Goal: Information Seeking & Learning: Learn about a topic

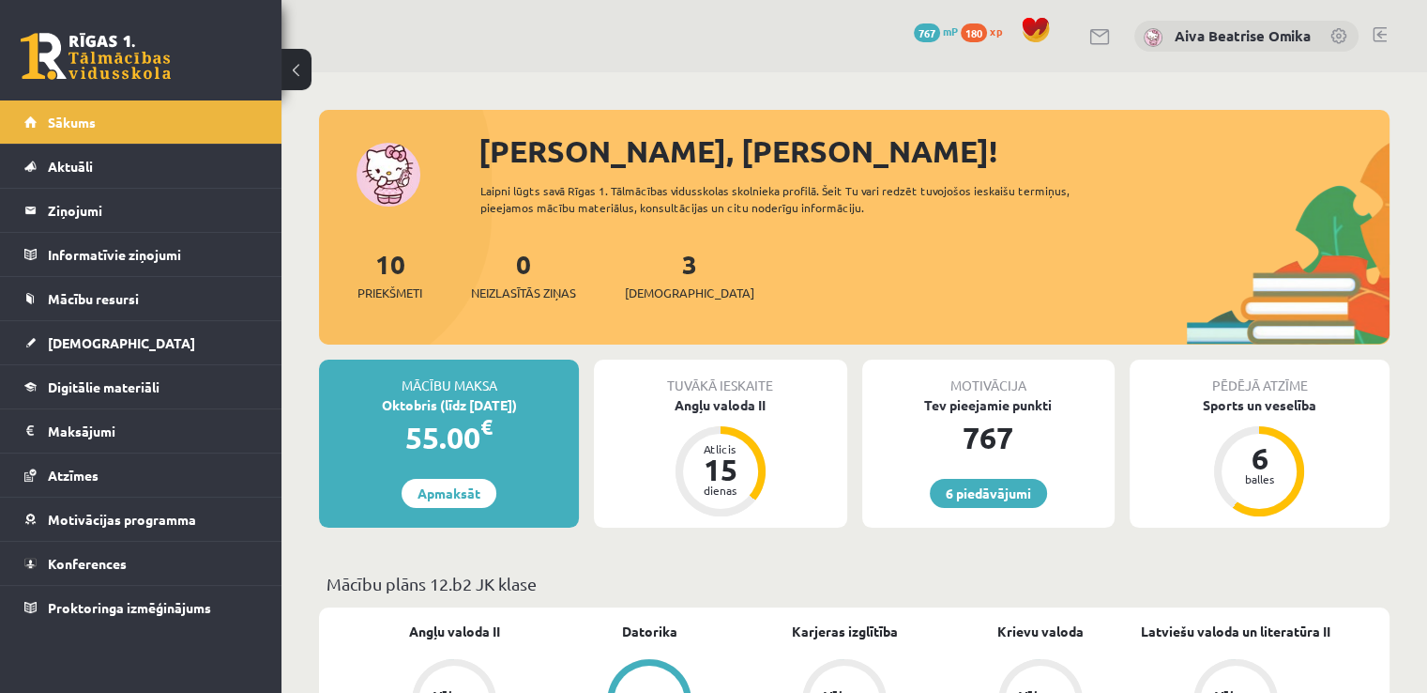
click at [639, 270] on div "3 Ieskaites" at bounding box center [689, 273] width 129 height 58
click at [643, 270] on div "3 Ieskaites" at bounding box center [689, 273] width 129 height 58
click at [664, 270] on link "3 Ieskaites" at bounding box center [689, 274] width 129 height 55
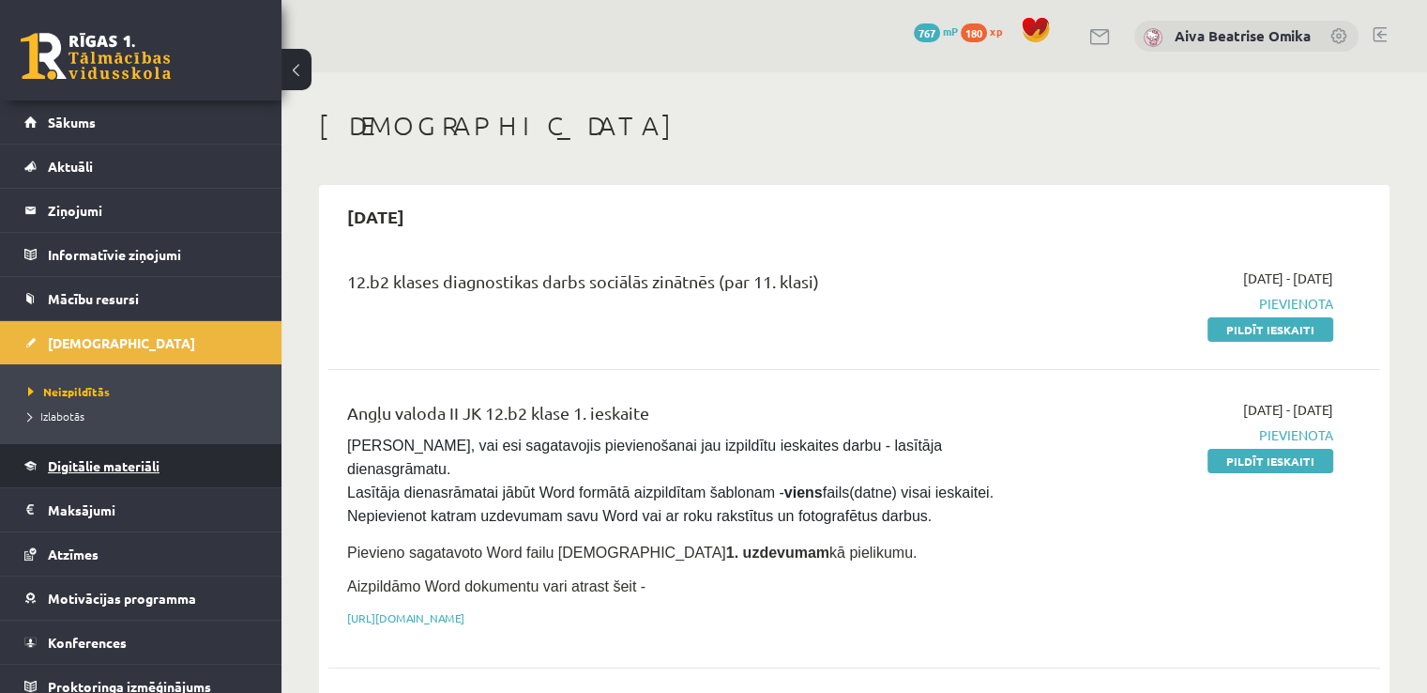
click at [99, 457] on span "Digitālie materiāli" at bounding box center [104, 465] width 112 height 17
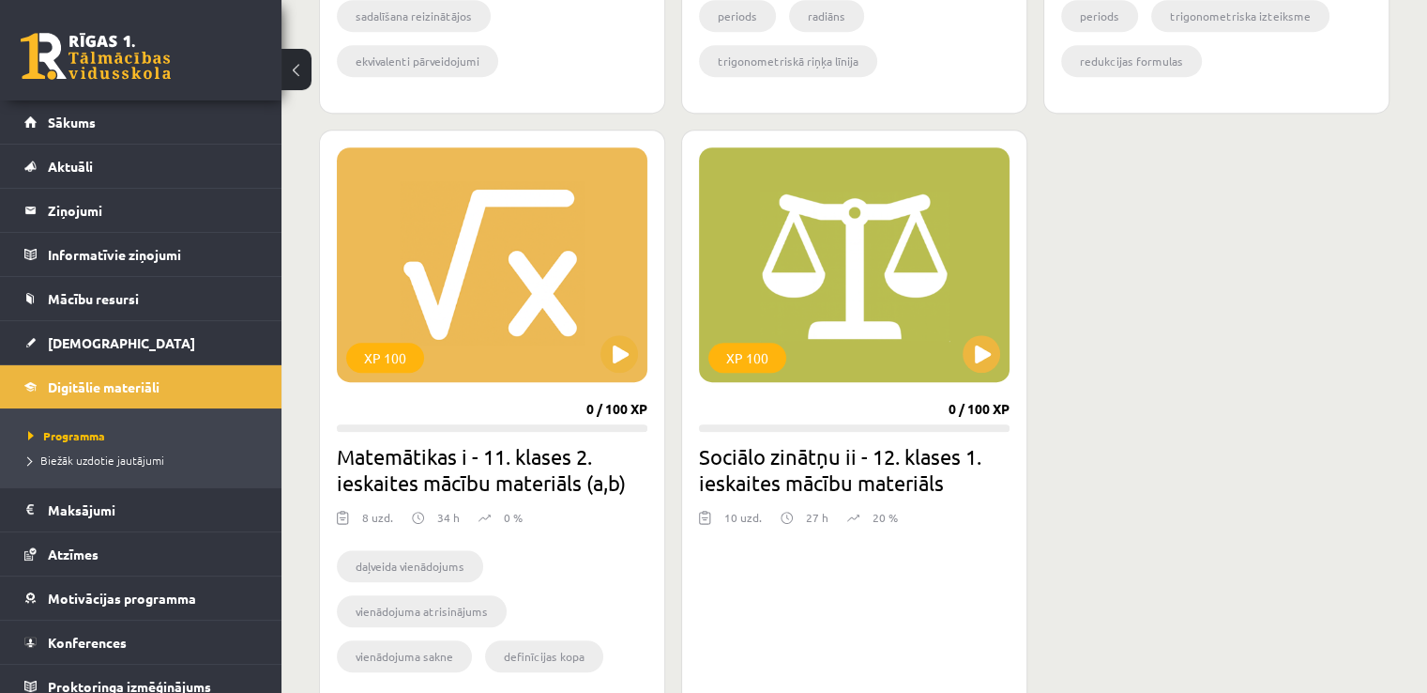
scroll to position [1032, 0]
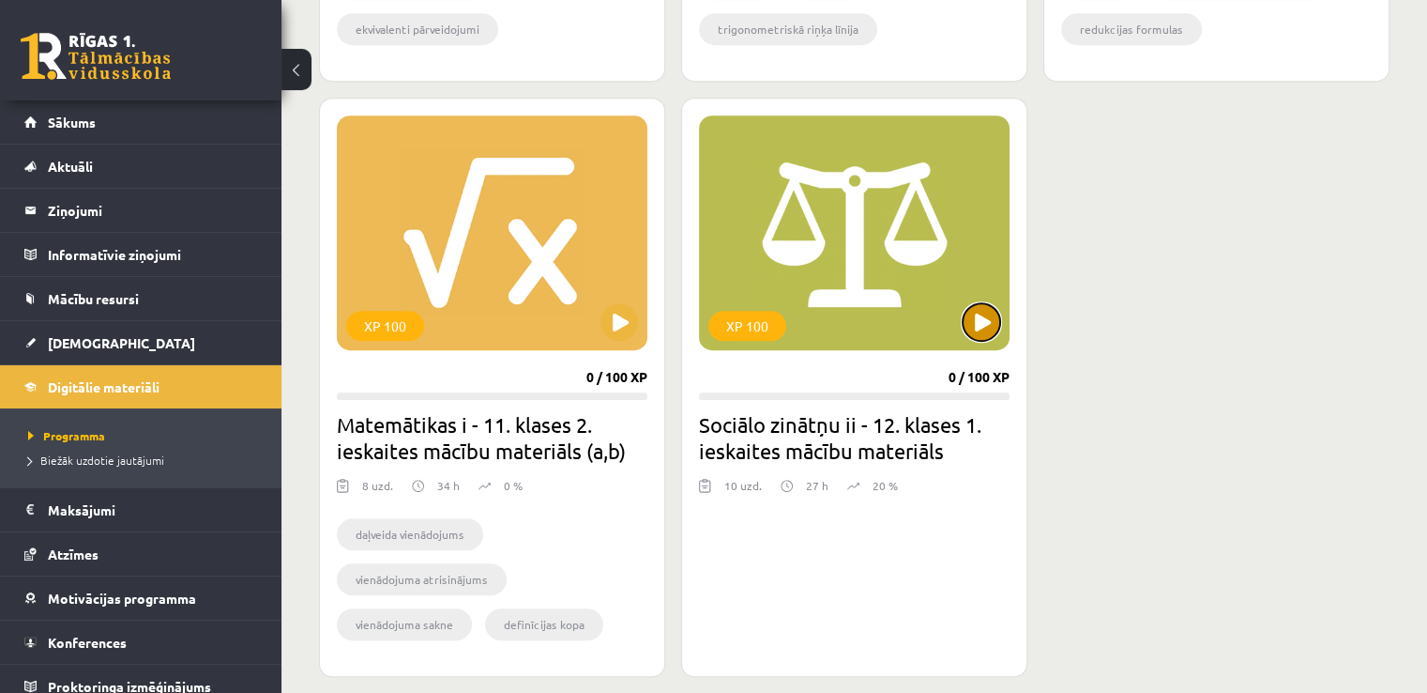
click at [990, 312] on button at bounding box center [982, 322] width 38 height 38
click at [68, 122] on span "Sākums" at bounding box center [72, 122] width 48 height 17
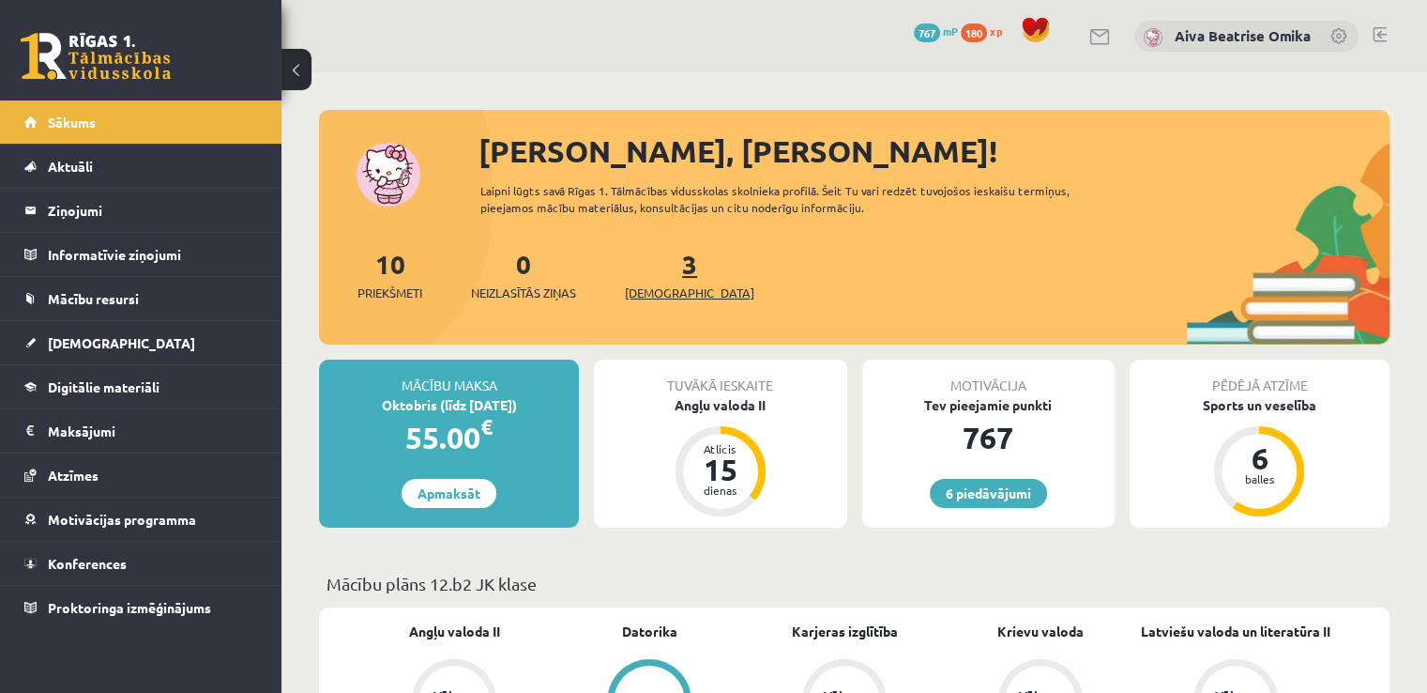
click at [662, 262] on link "3 Ieskaites" at bounding box center [689, 274] width 129 height 55
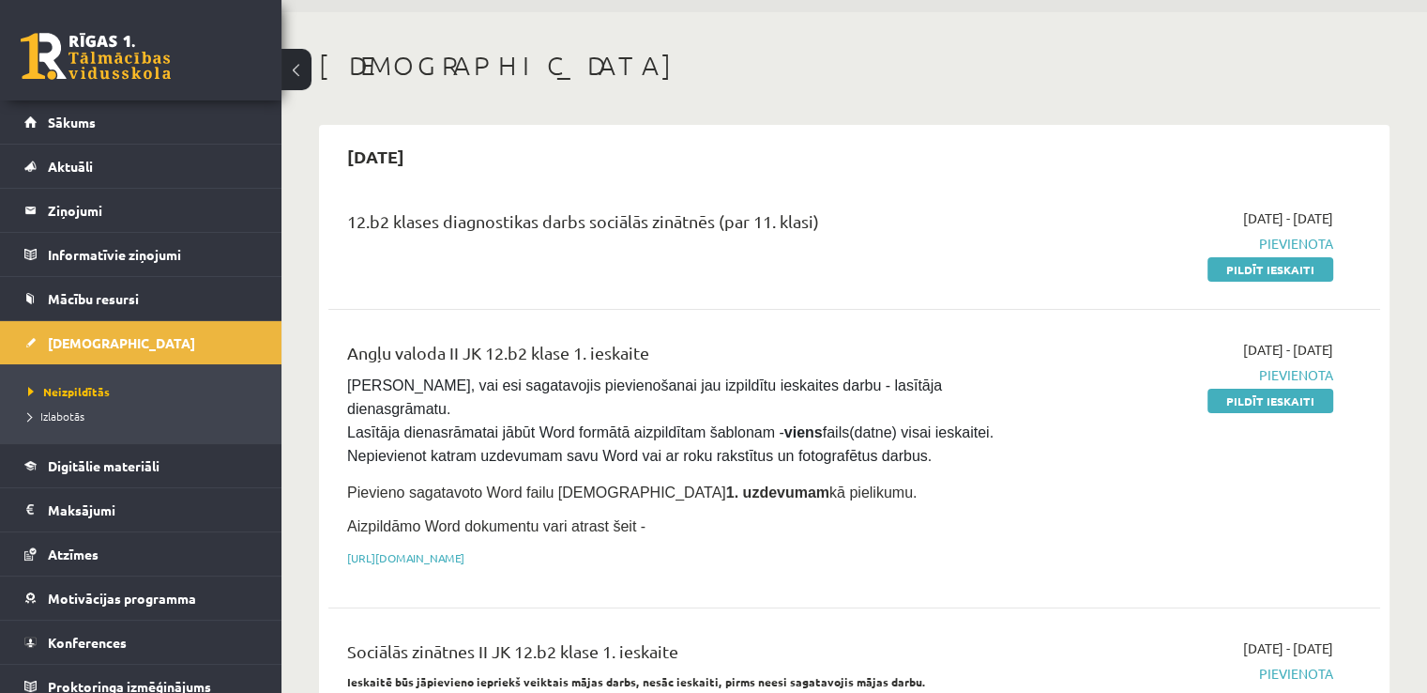
scroll to position [94, 0]
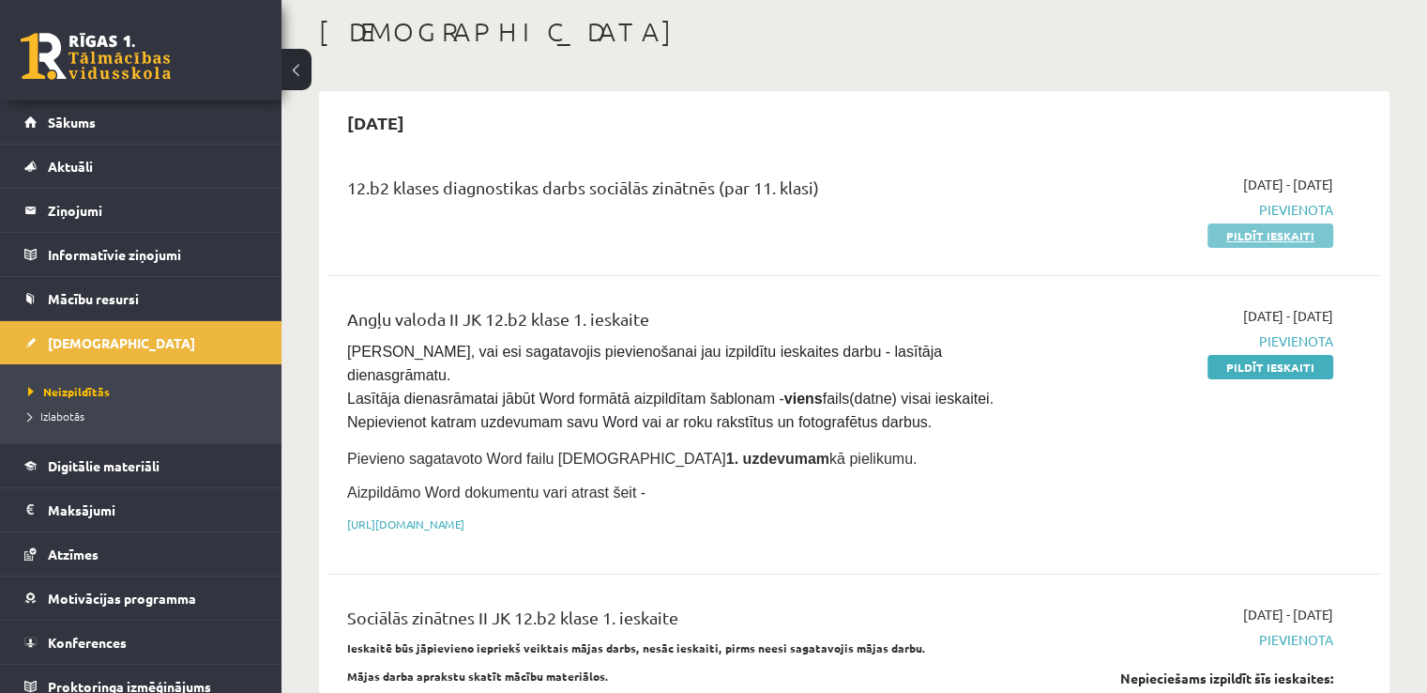
click at [1274, 236] on link "Pildīt ieskaiti" at bounding box center [1271, 235] width 126 height 24
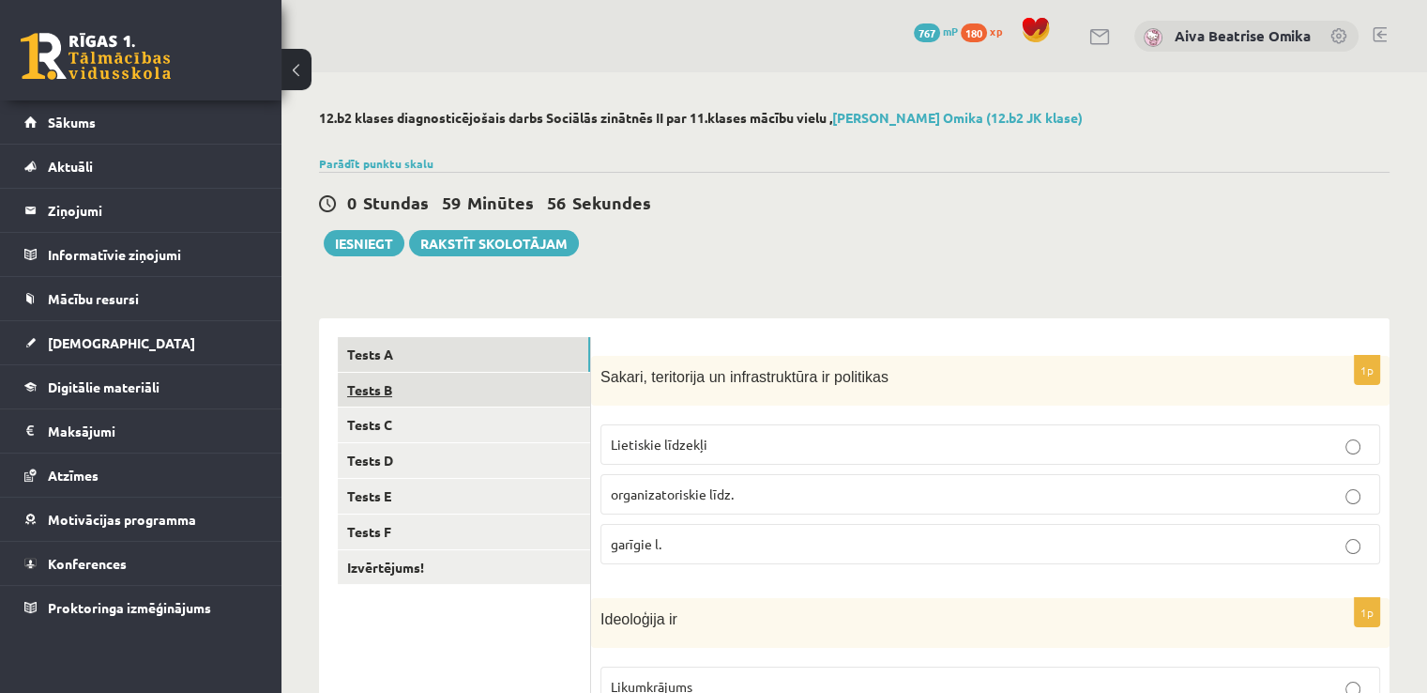
click at [453, 388] on link "Tests B" at bounding box center [464, 390] width 252 height 35
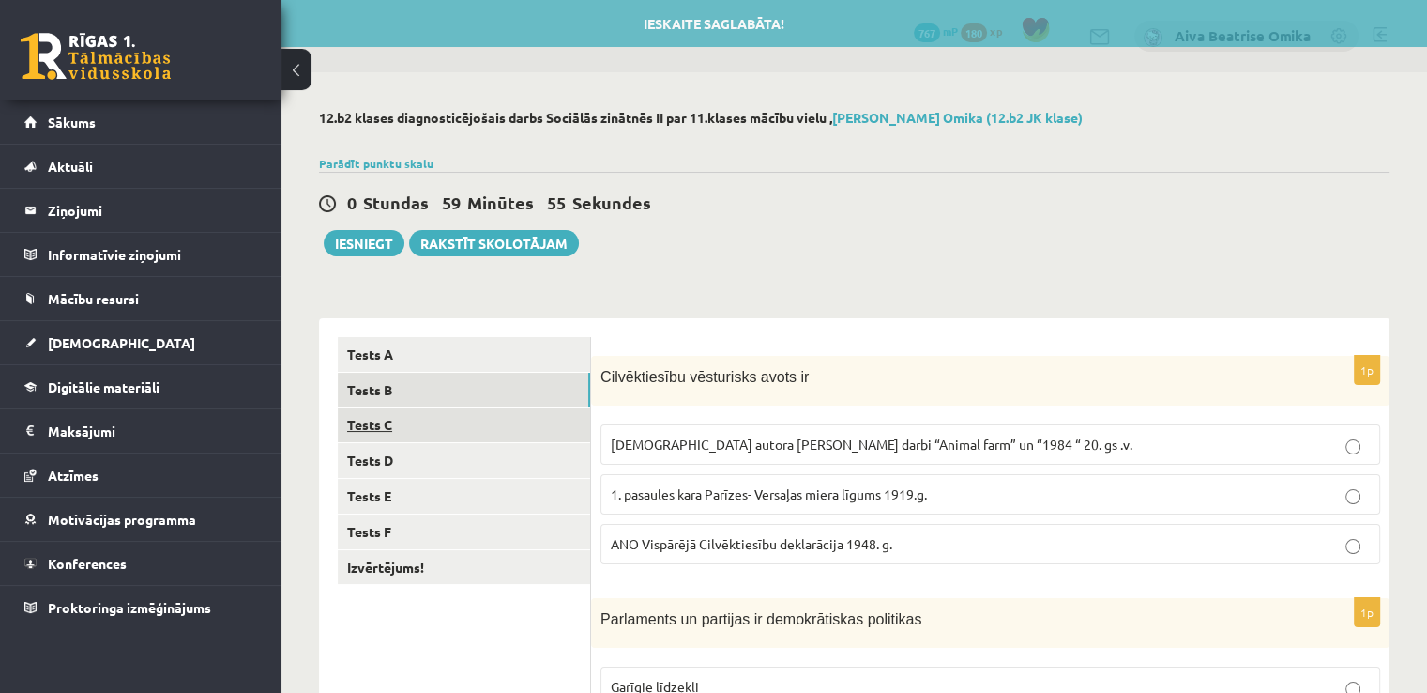
click at [469, 428] on link "Tests C" at bounding box center [464, 424] width 252 height 35
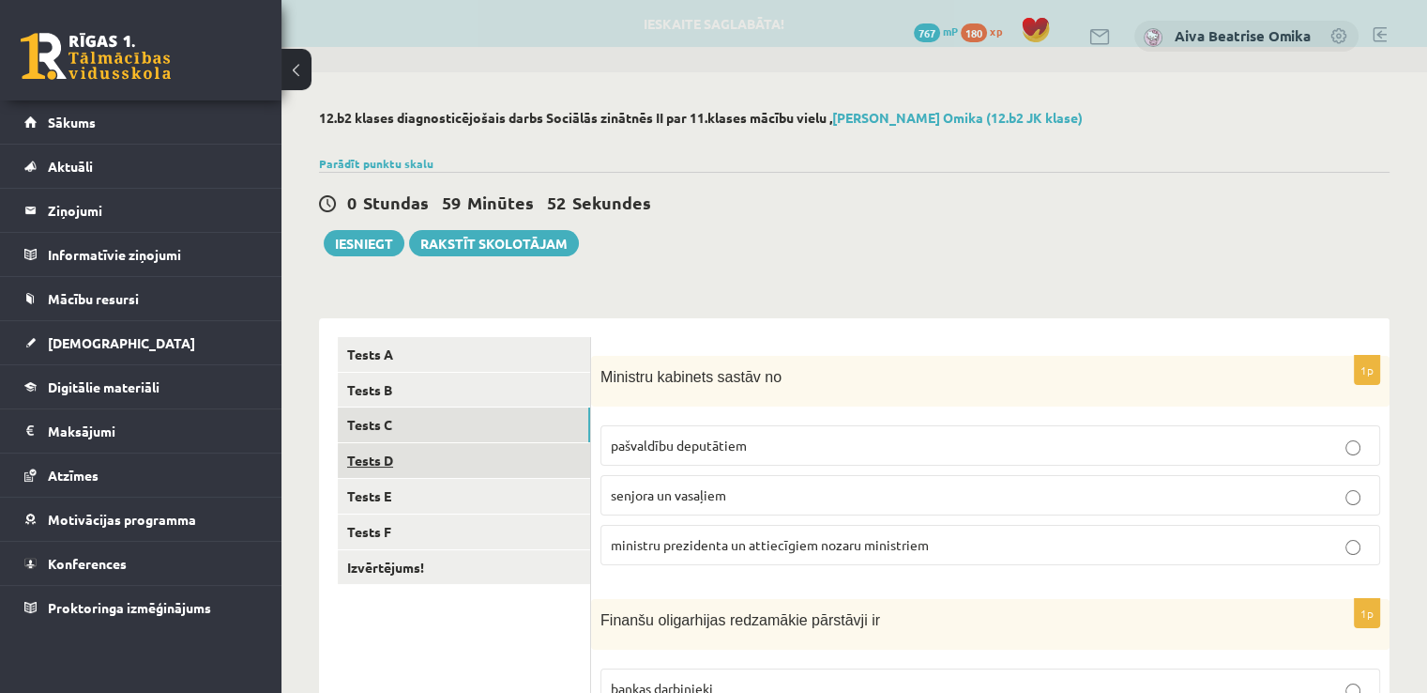
click at [413, 474] on link "Tests D" at bounding box center [464, 460] width 252 height 35
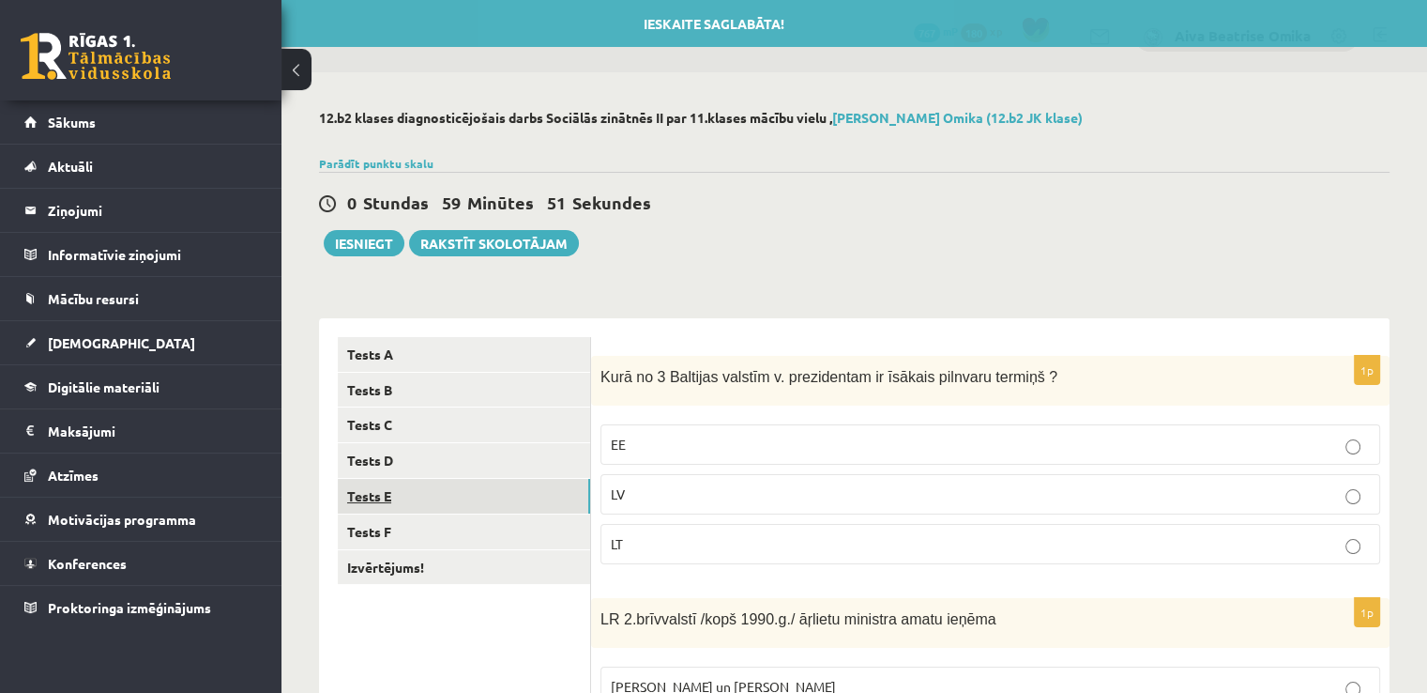
click at [403, 499] on link "Tests E" at bounding box center [464, 496] width 252 height 35
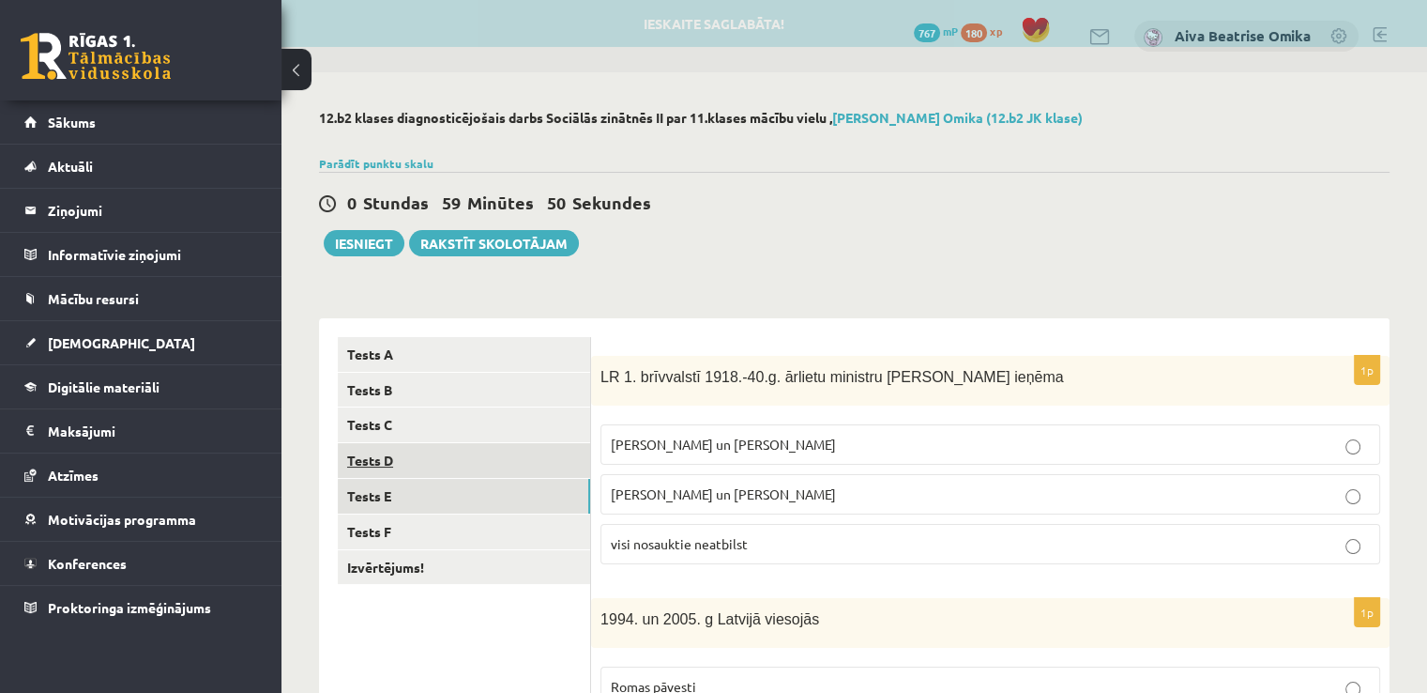
click at [401, 472] on link "Tests D" at bounding box center [464, 460] width 252 height 35
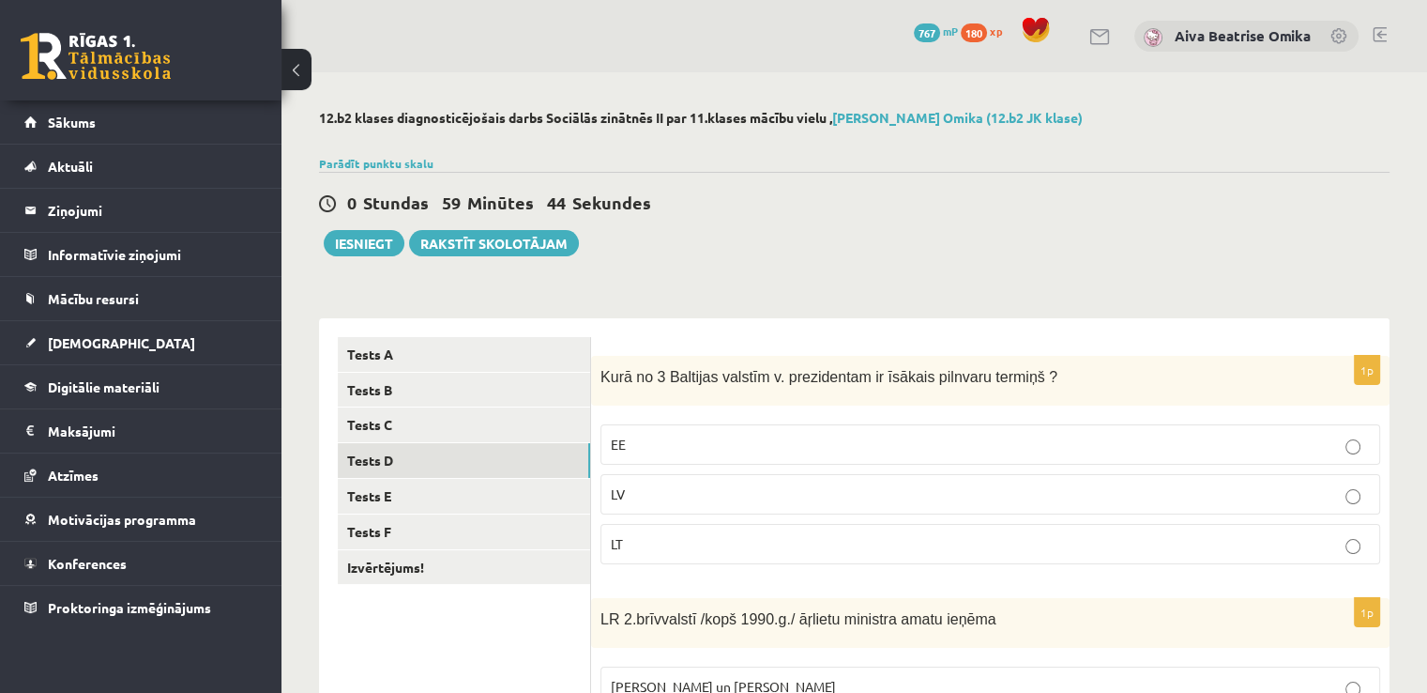
click at [691, 495] on p "LV" at bounding box center [990, 494] width 759 height 20
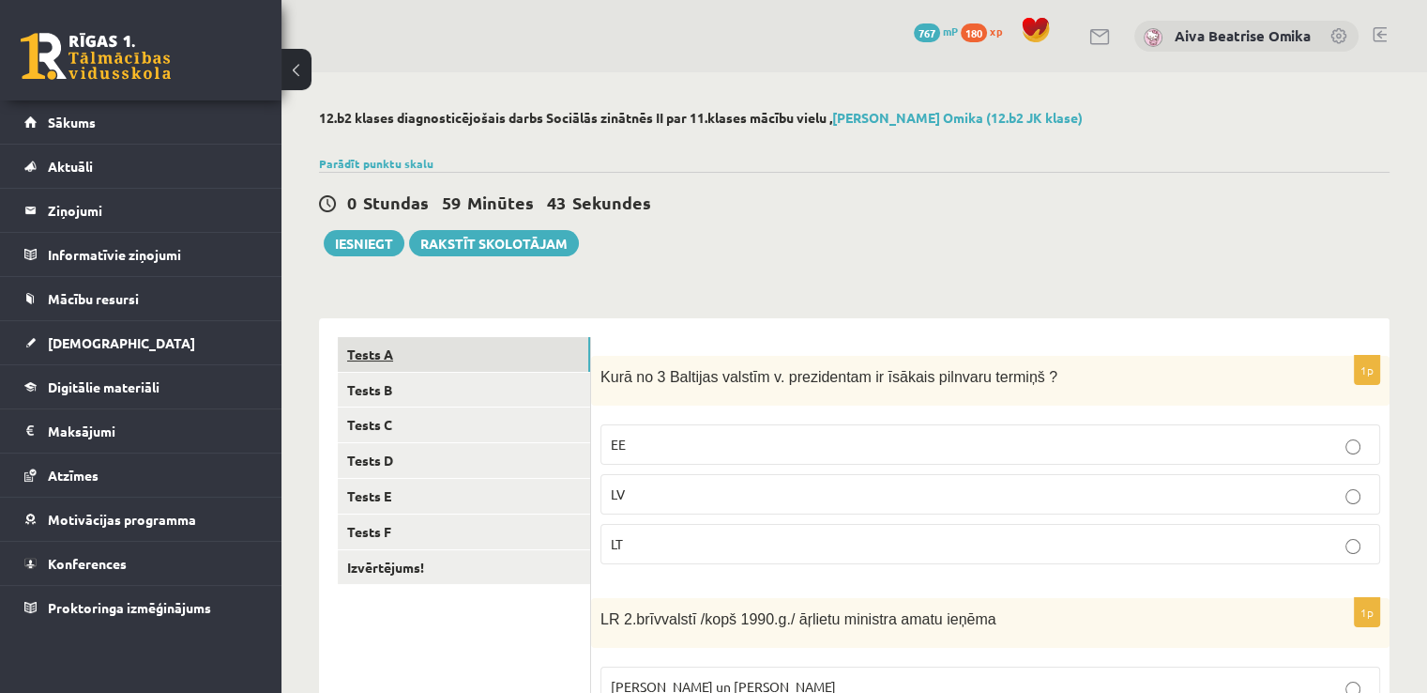
click at [417, 354] on link "Tests A" at bounding box center [464, 354] width 252 height 35
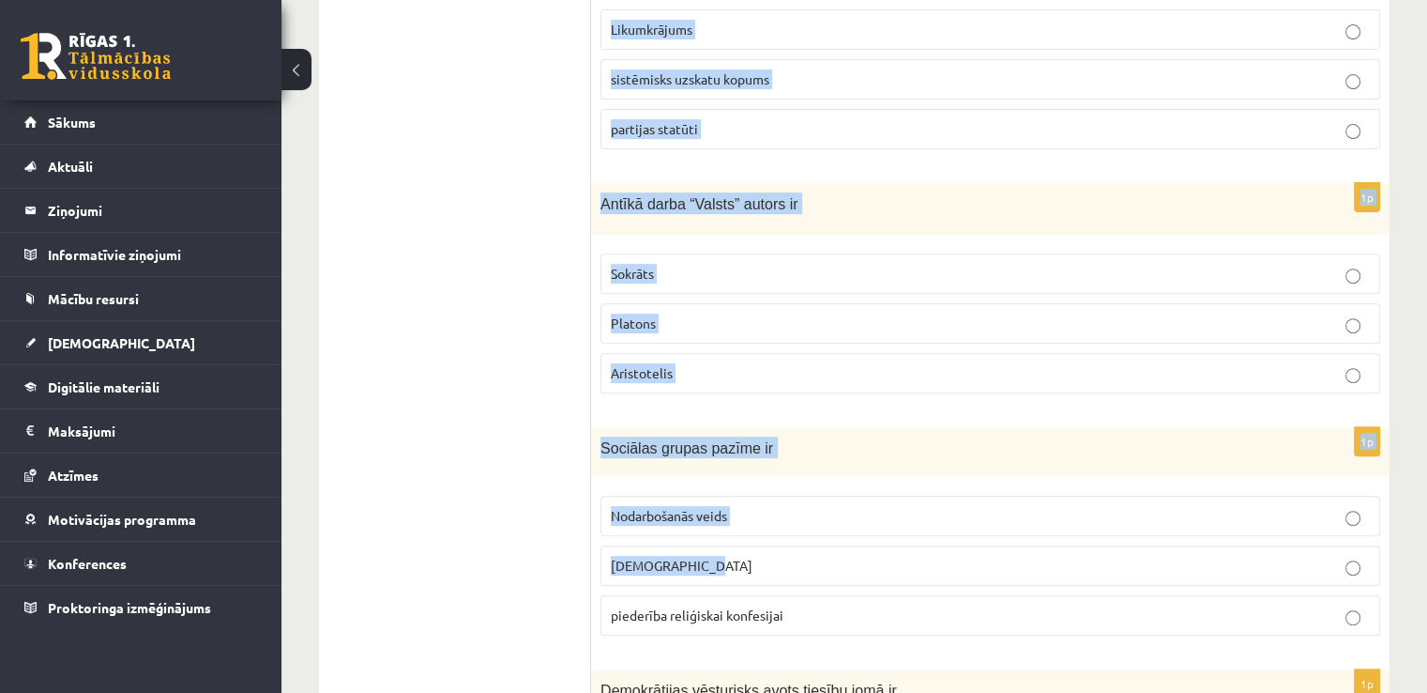
scroll to position [907, 0]
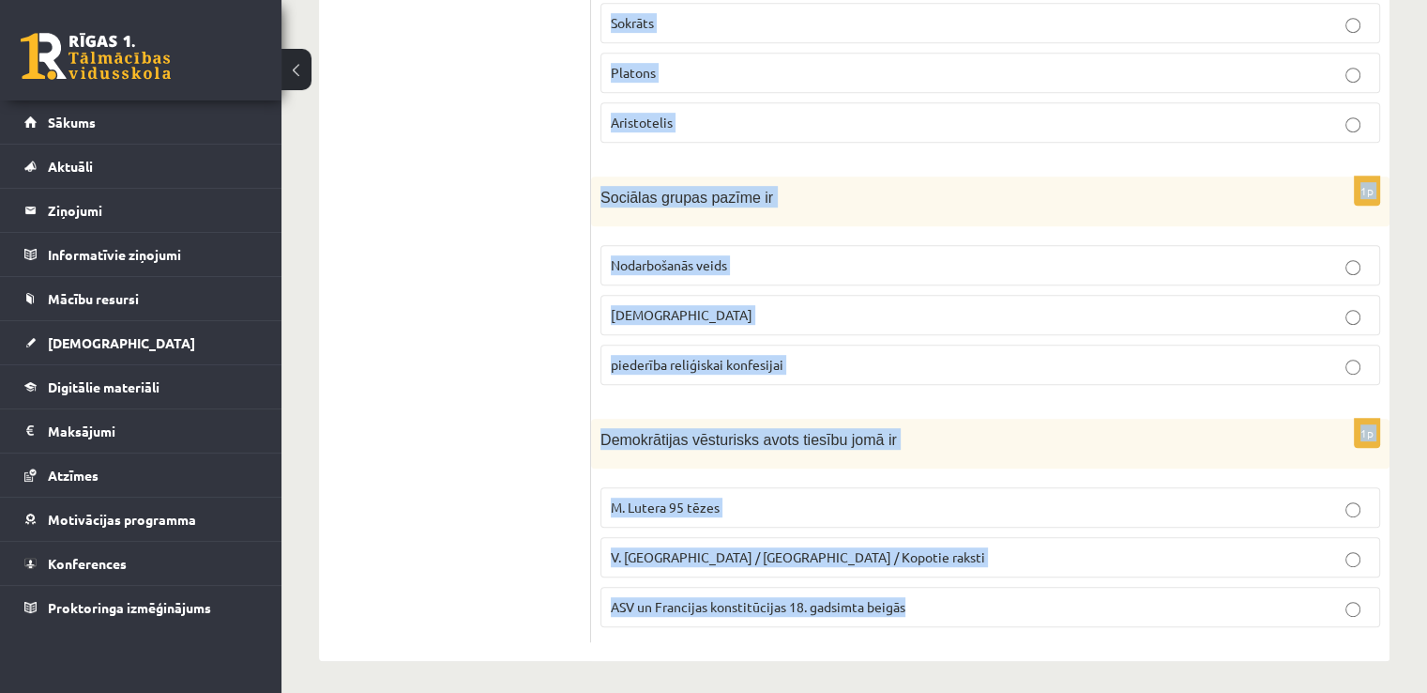
drag, startPoint x: 598, startPoint y: 373, endPoint x: 1190, endPoint y: 610, distance: 637.9
click at [1190, 610] on form "1p Sakari, teritorija un infrastruktūra ir politikas Lietiskie līdzekļi organiz…" at bounding box center [990, 35] width 761 height 1213
copy form "Sakari, teritorija un infrastruktūra ir politikas Lietiskie līdzekļi organizato…"
click at [522, 246] on ul "Tests A Tests B Tests C Tests D Tests E Tests F Izvērtējums!" at bounding box center [464, 35] width 253 height 1213
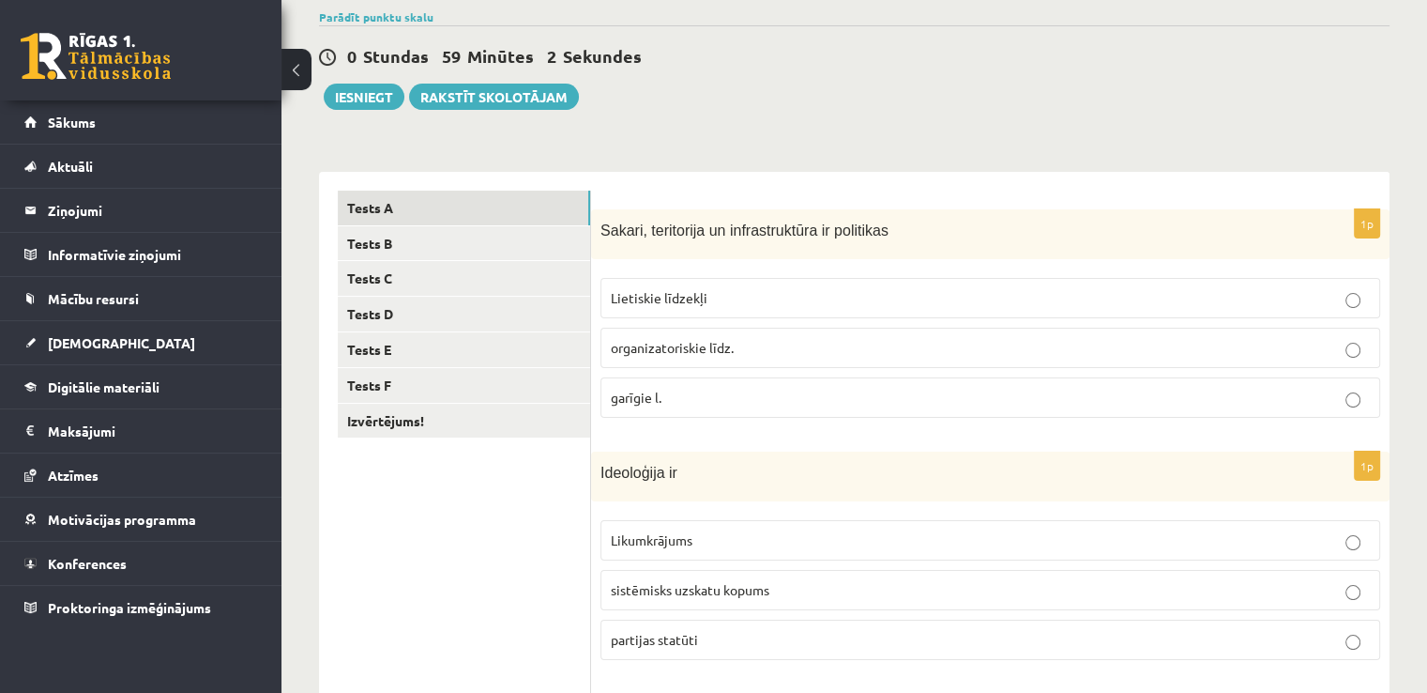
scroll to position [282, 0]
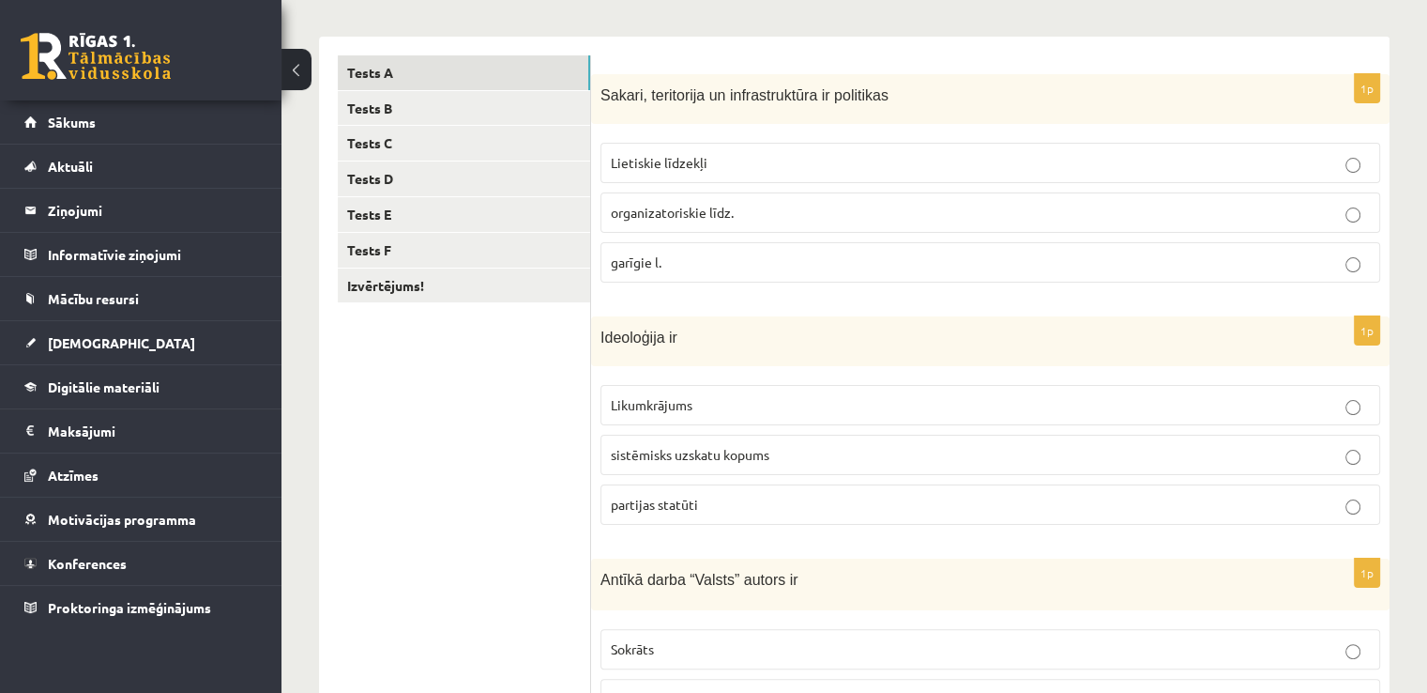
click at [651, 156] on span "Lietiskie līdzekļi" at bounding box center [659, 162] width 97 height 17
click at [730, 451] on span "sistēmisks uzskatu kopums" at bounding box center [690, 454] width 159 height 17
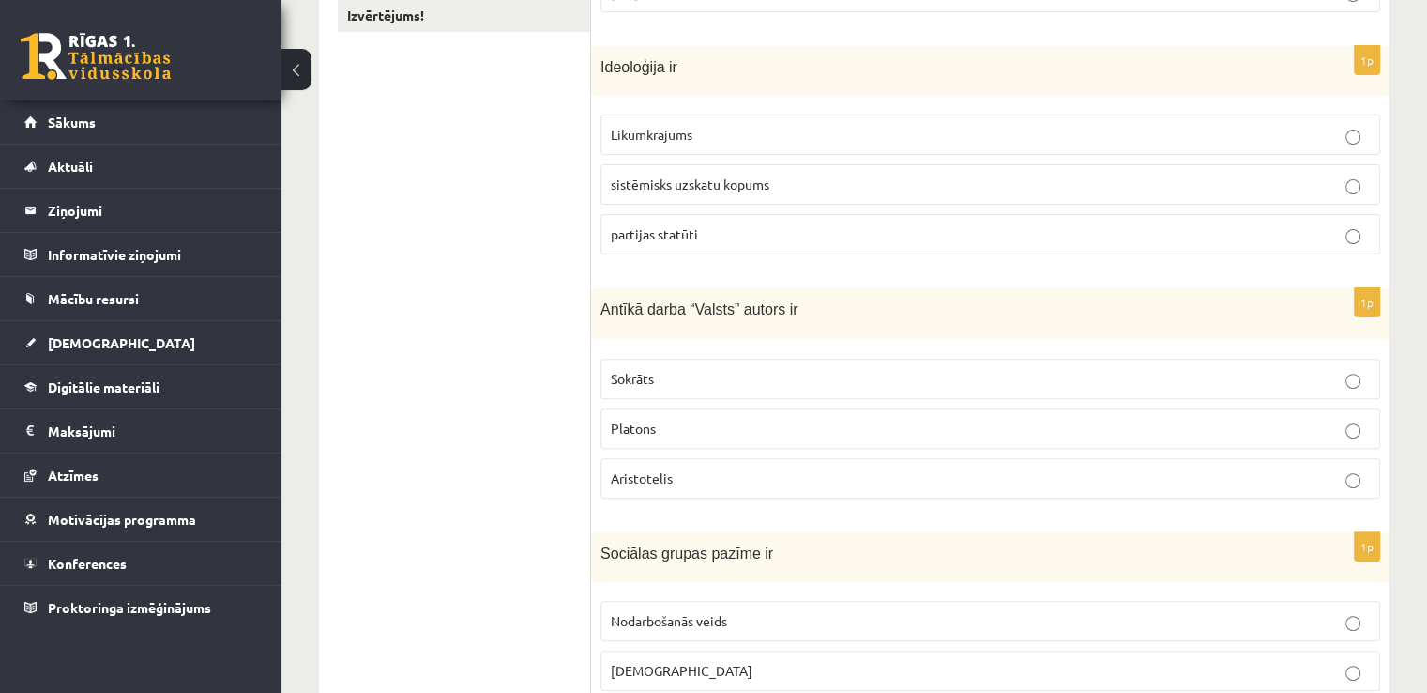
scroll to position [563, 0]
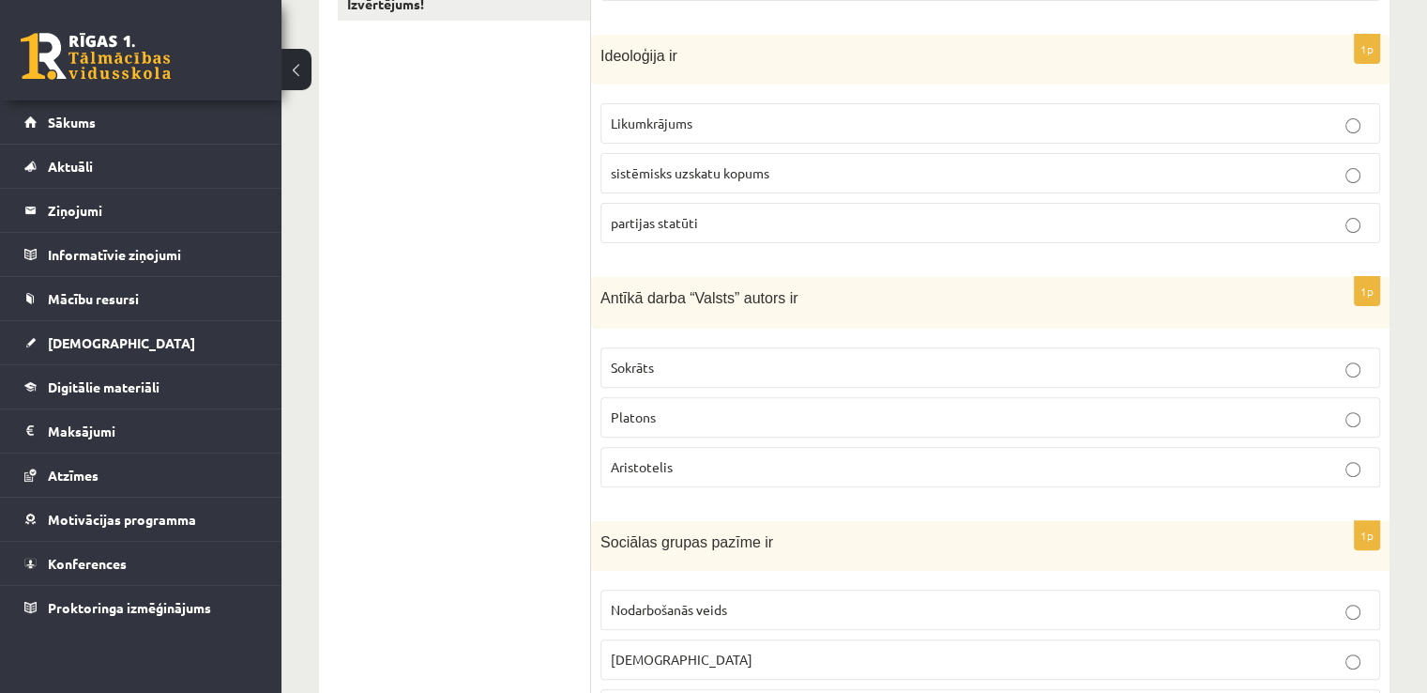
click at [661, 429] on label "Platons" at bounding box center [991, 417] width 780 height 40
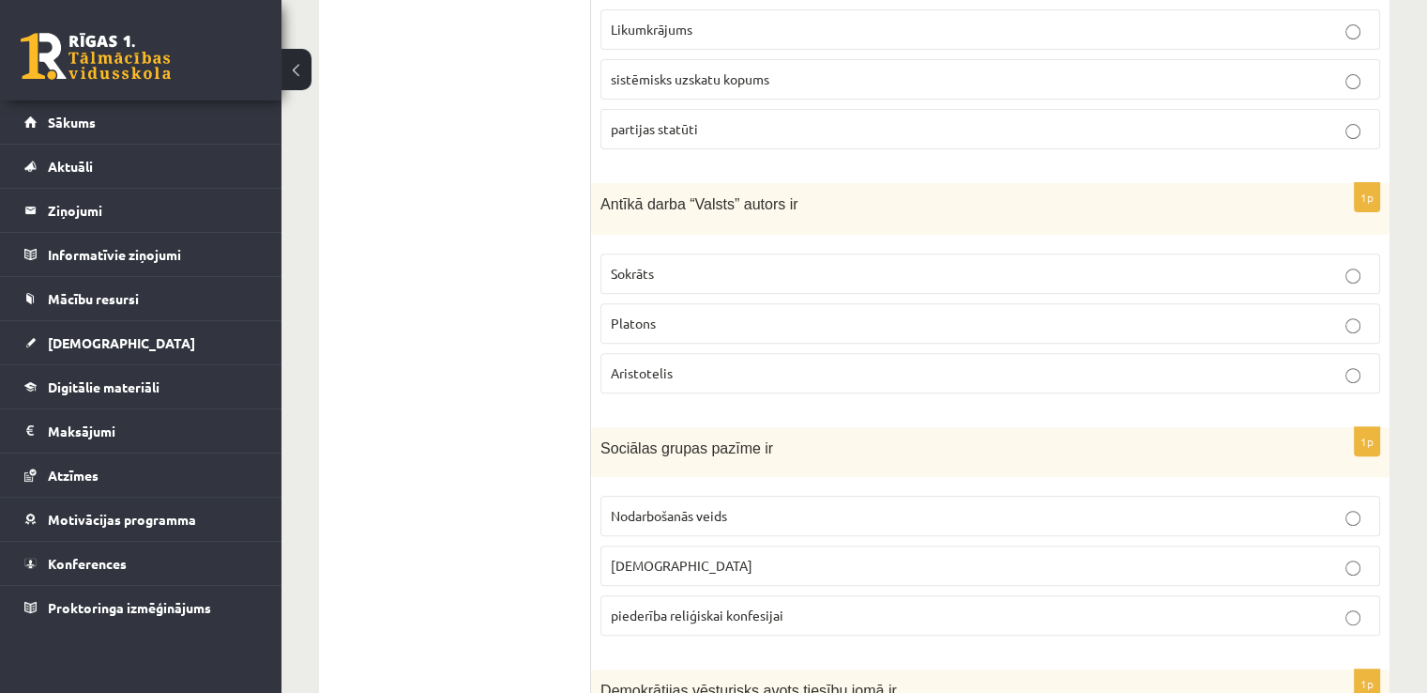
scroll to position [845, 0]
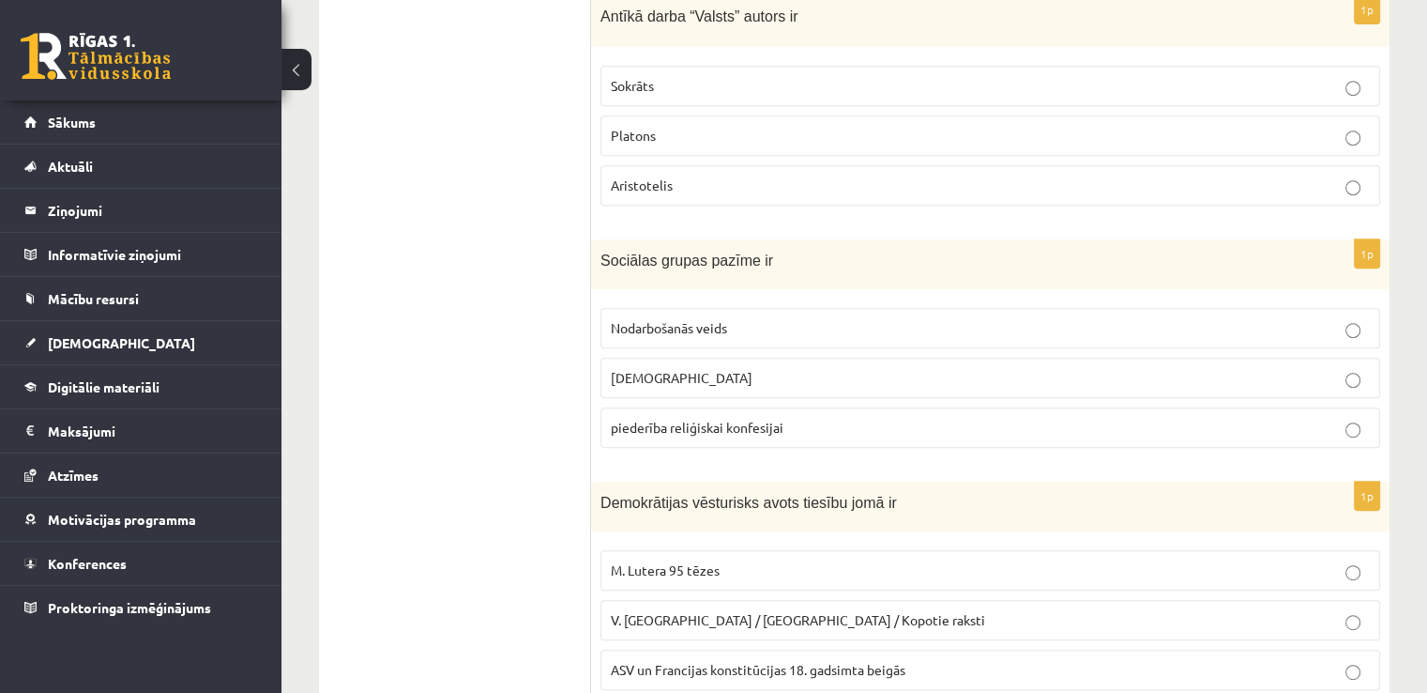
click at [689, 369] on span "individuālisms" at bounding box center [682, 377] width 142 height 17
click at [751, 301] on fieldset "Nodarbošanās veids individuālisms piederība reliģiskai konfesijai" at bounding box center [991, 375] width 780 height 155
click at [756, 318] on p "Nodarbošanās veids" at bounding box center [990, 328] width 759 height 20
drag, startPoint x: 723, startPoint y: 386, endPoint x: 736, endPoint y: 420, distance: 36.8
click at [723, 389] on label "individuālisms" at bounding box center [991, 378] width 780 height 40
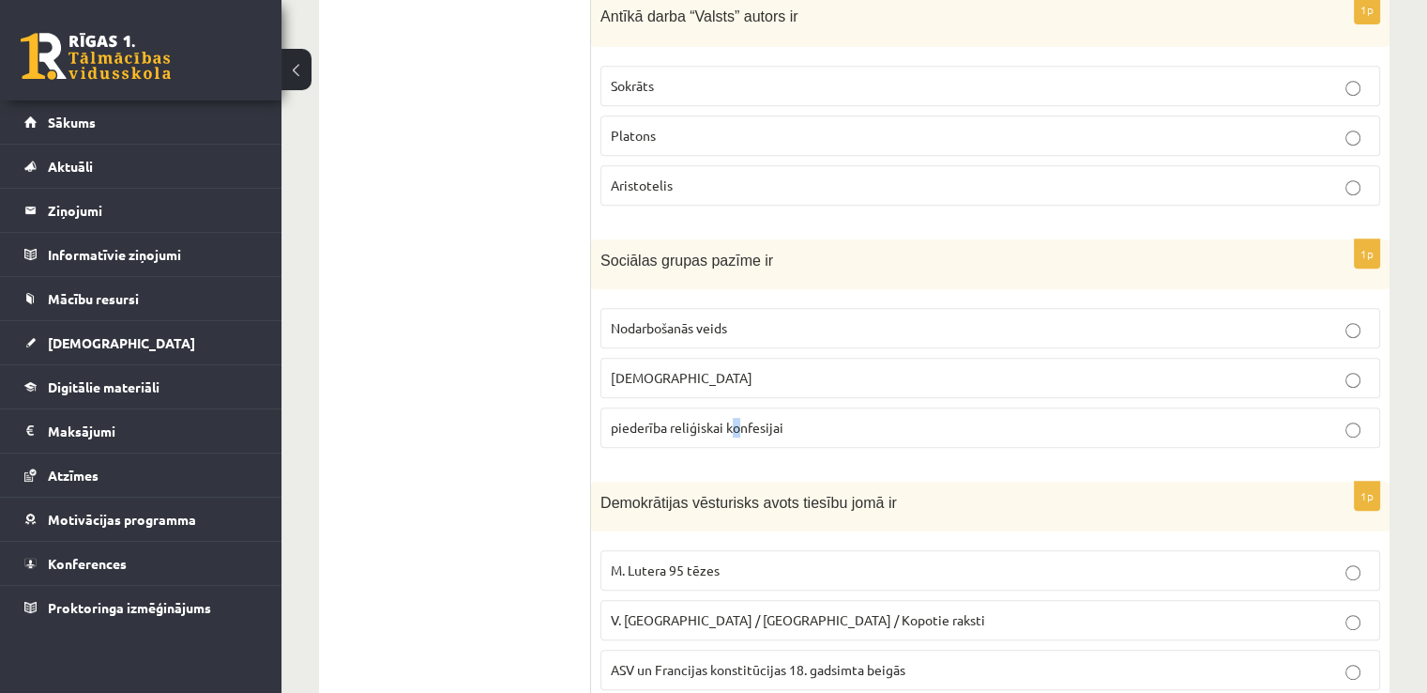
click at [738, 425] on span "piederība reliģiskai konfesijai" at bounding box center [697, 427] width 173 height 17
click at [736, 423] on span "piederība reliģiskai konfesijai" at bounding box center [697, 427] width 173 height 17
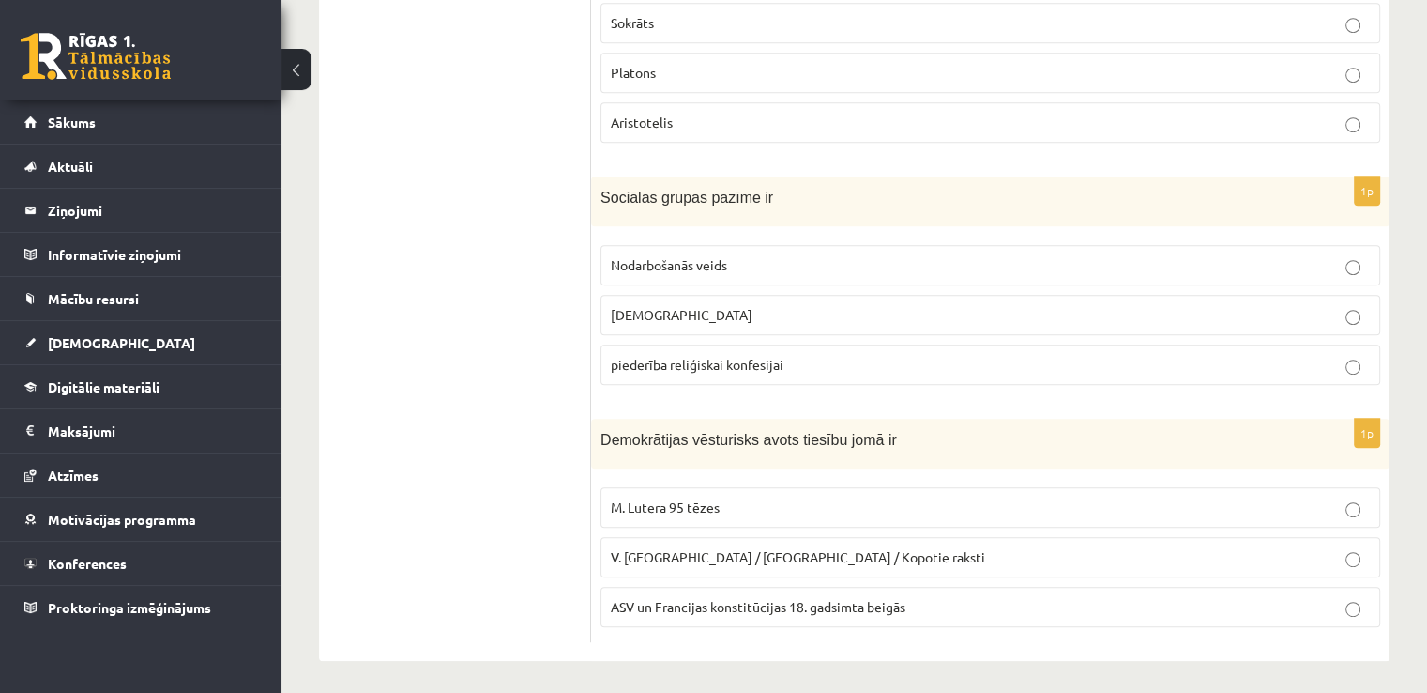
click at [741, 597] on p "ASV un Francijas konstitūcijas 18. gadsimta beigās" at bounding box center [990, 607] width 759 height 20
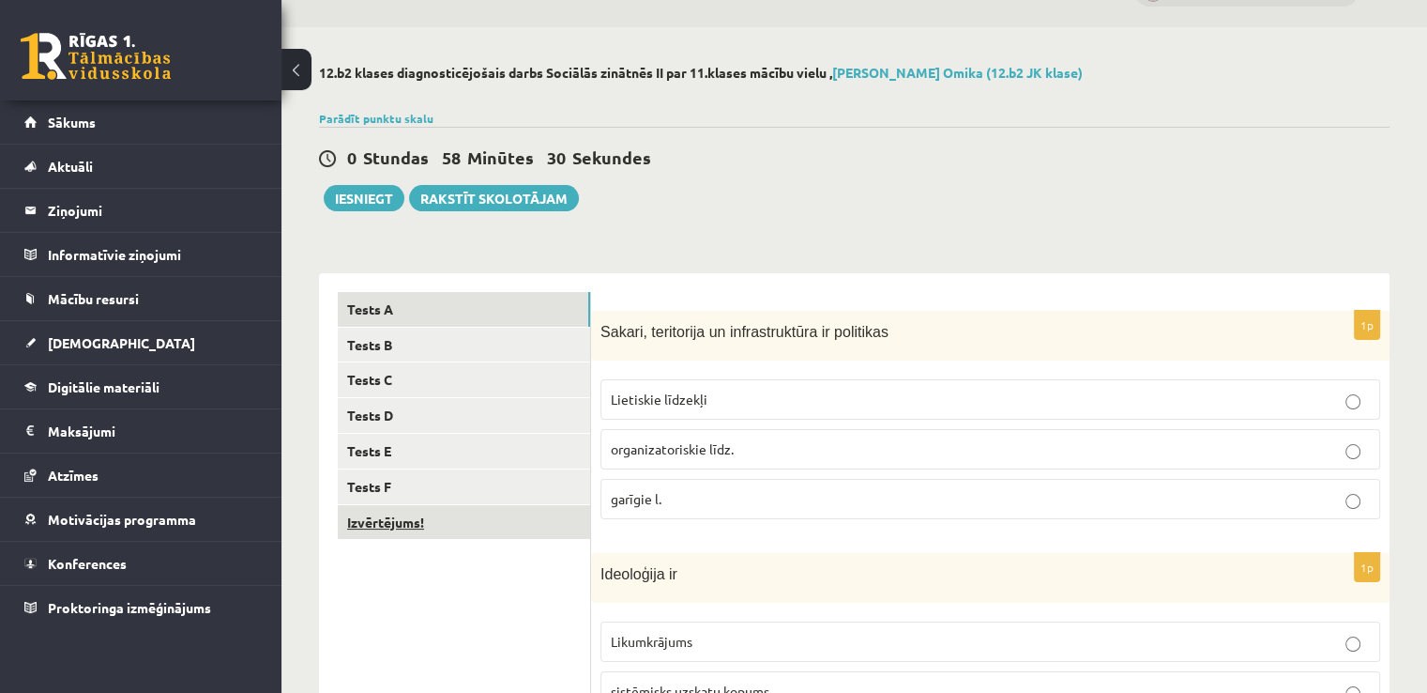
scroll to position [0, 0]
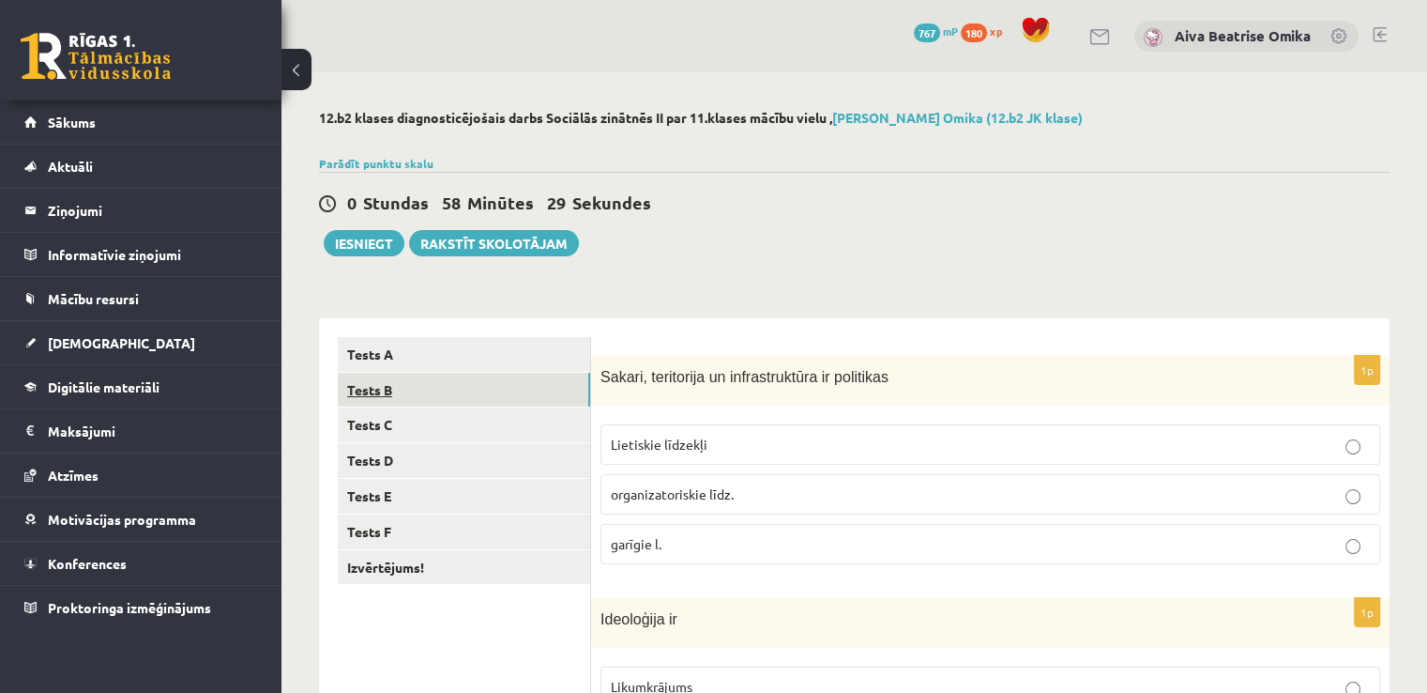
click at [402, 399] on link "Tests B" at bounding box center [464, 390] width 252 height 35
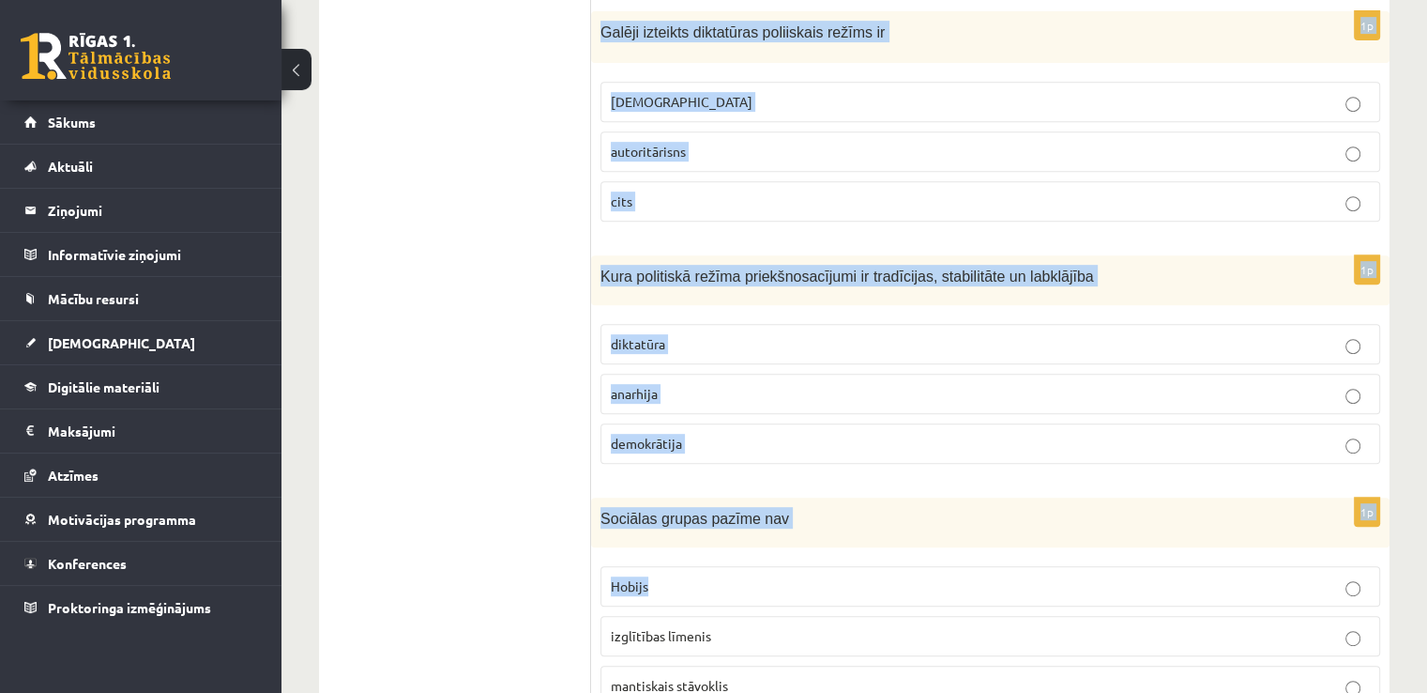
scroll to position [907, 0]
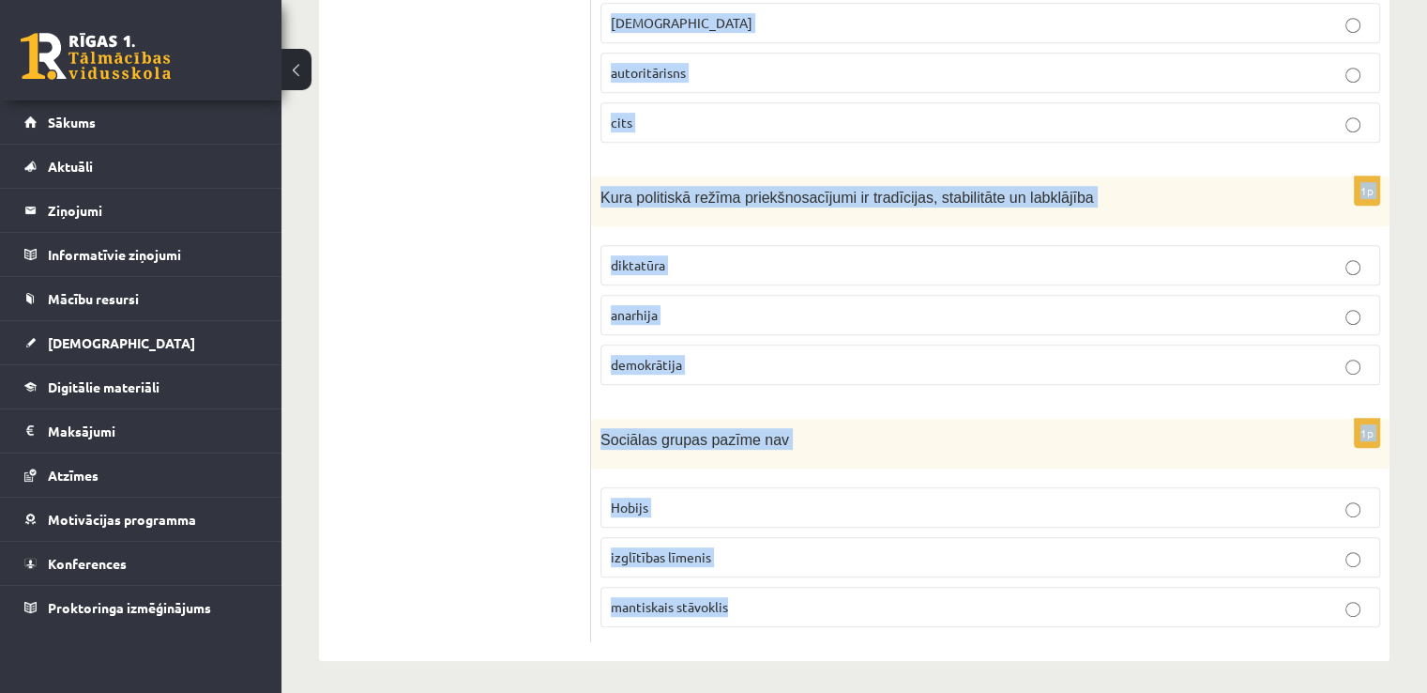
drag, startPoint x: 601, startPoint y: 379, endPoint x: 871, endPoint y: 618, distance: 361.0
click at [871, 618] on form "1p Cilvēktiesību vēsturisks avots ir Angļu autora George Orwell darbi “Animal f…" at bounding box center [990, 35] width 761 height 1213
copy form "Cilvēktiesību vēsturisks avots ir Angļu autora George Orwell darbi “Animal farm…"
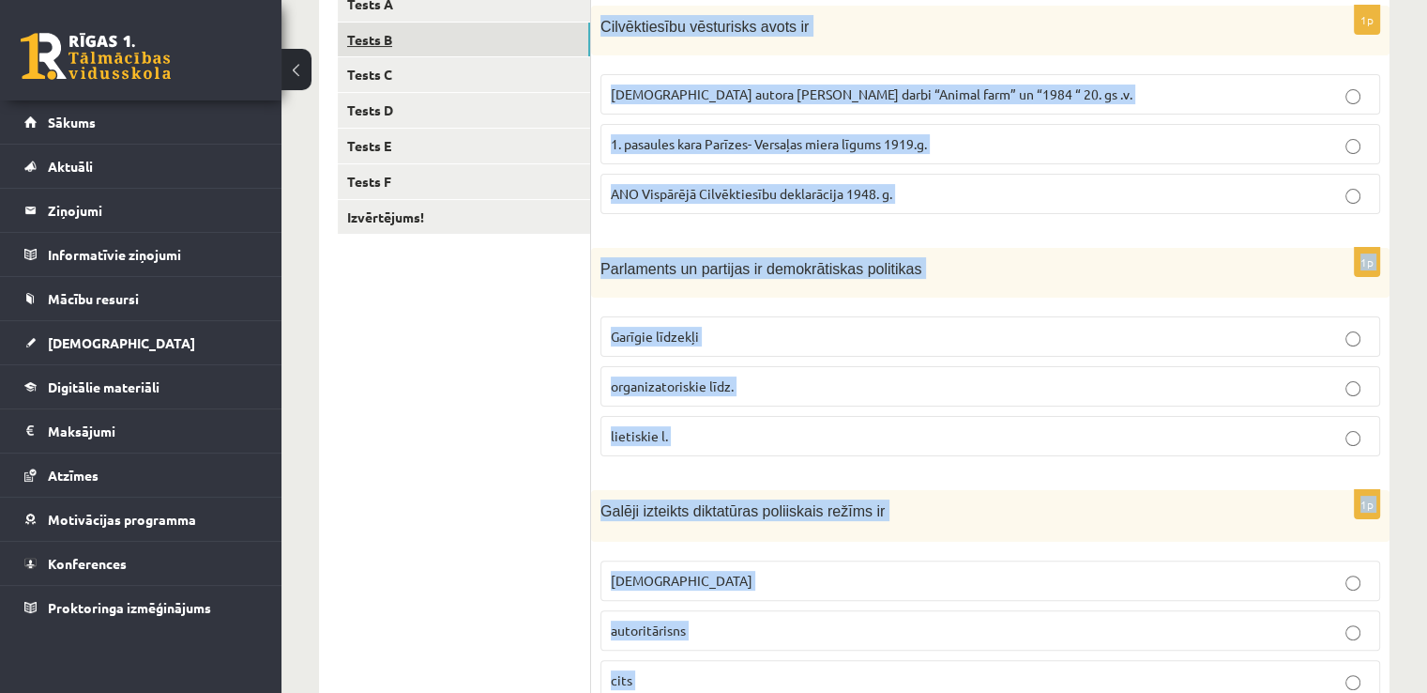
scroll to position [0, 0]
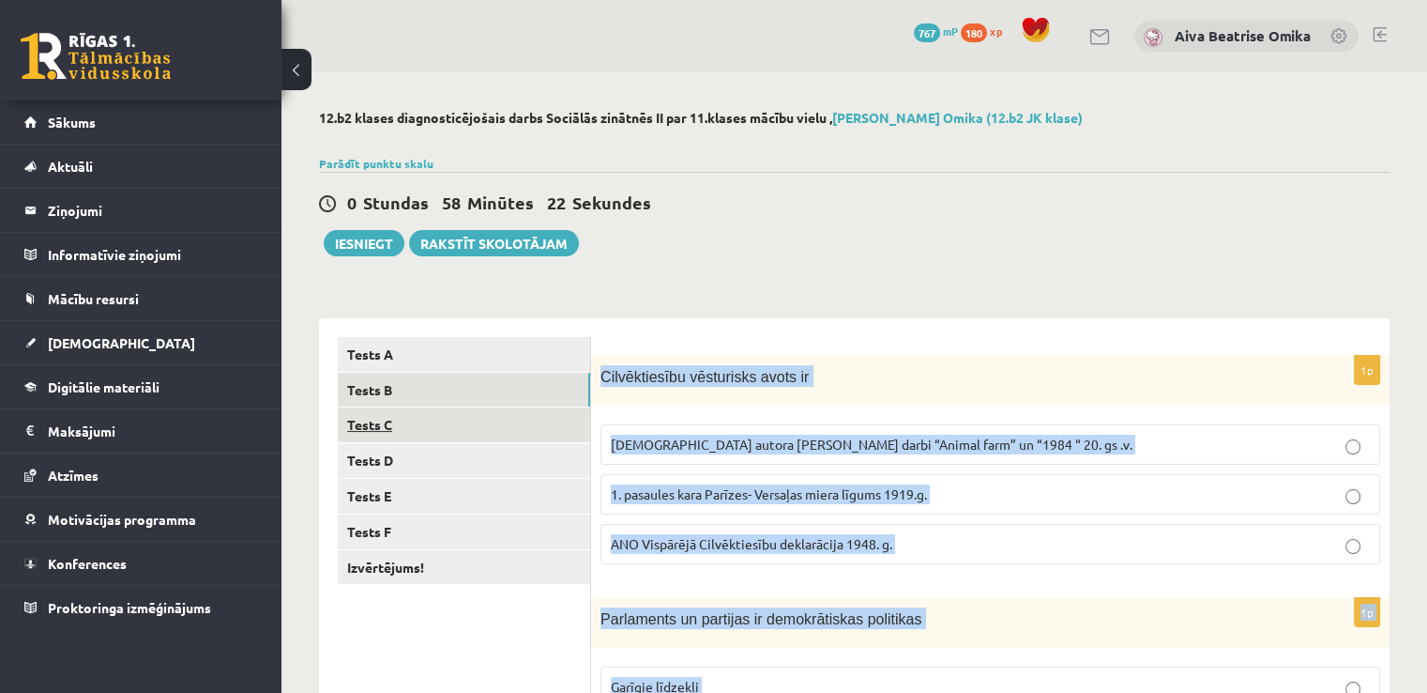
click at [468, 423] on link "Tests C" at bounding box center [464, 424] width 252 height 35
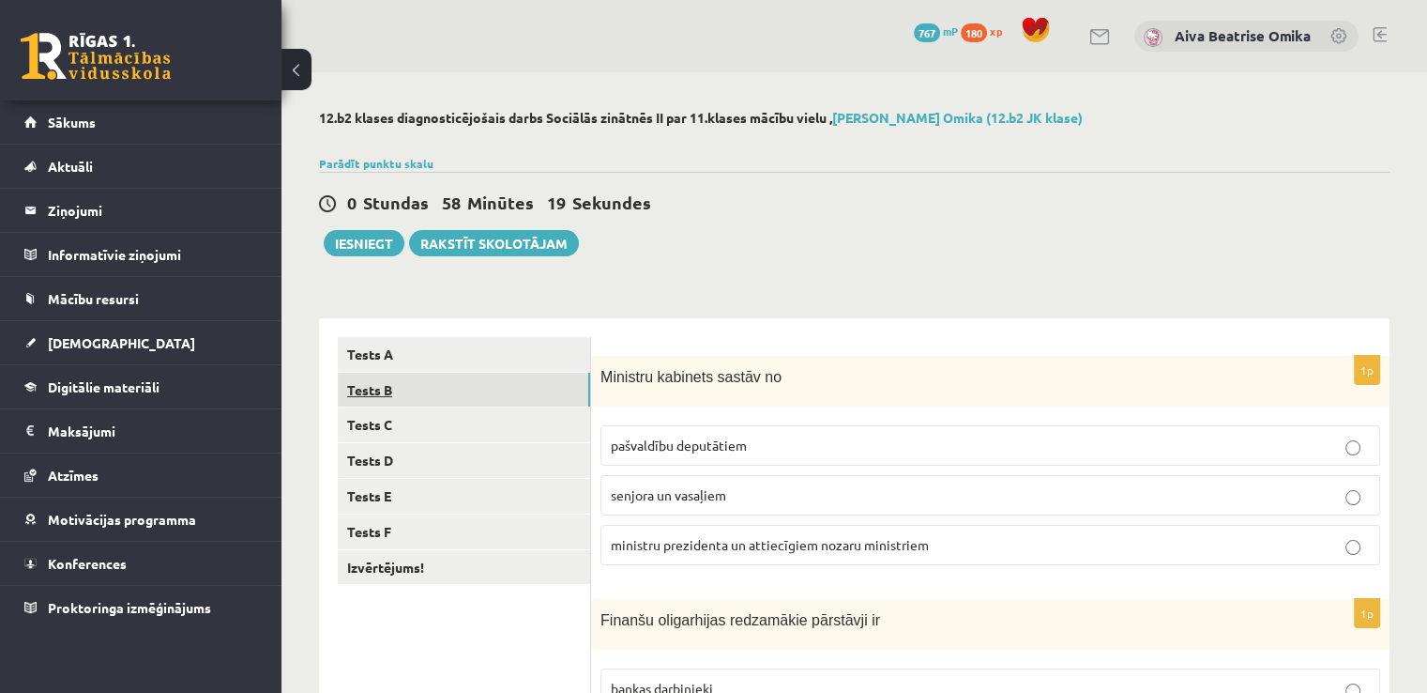
click at [482, 399] on link "Tests B" at bounding box center [464, 390] width 252 height 35
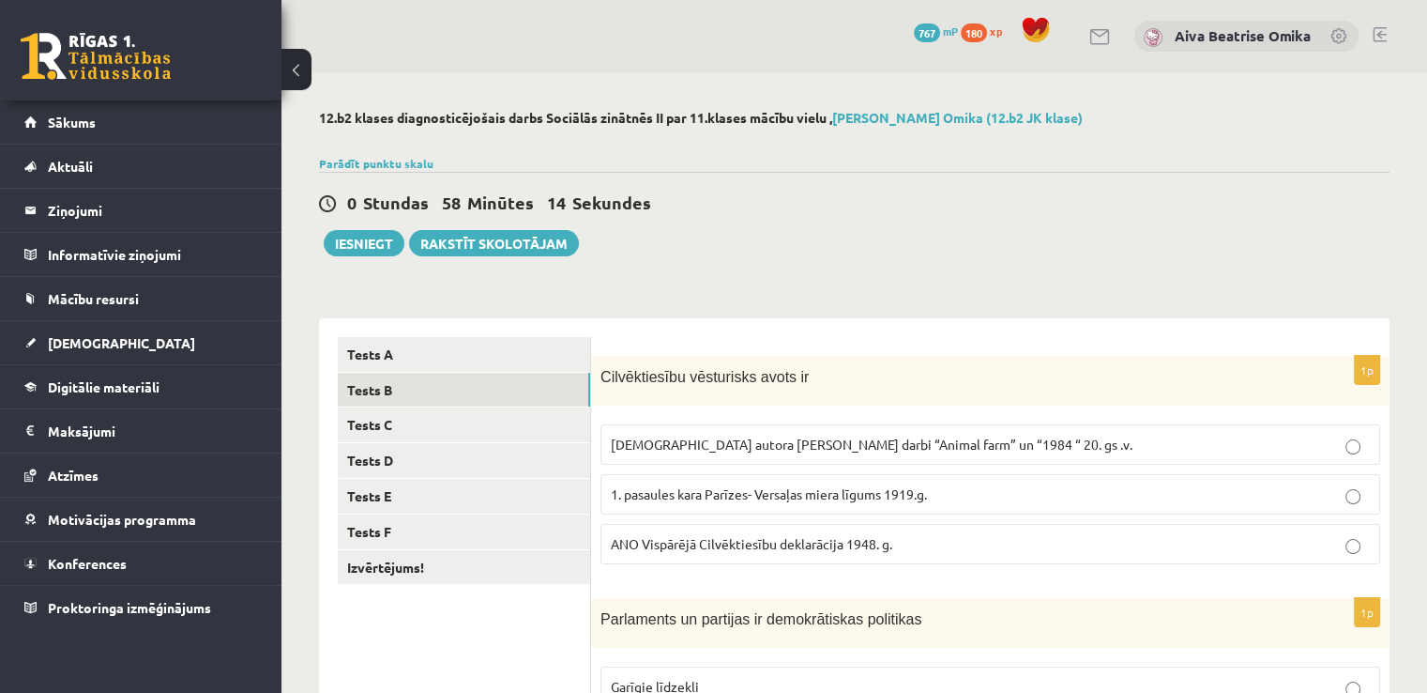
click at [694, 549] on p "ANO Vispārējā Cilvēktiesību deklarācija 1948. g." at bounding box center [990, 544] width 759 height 20
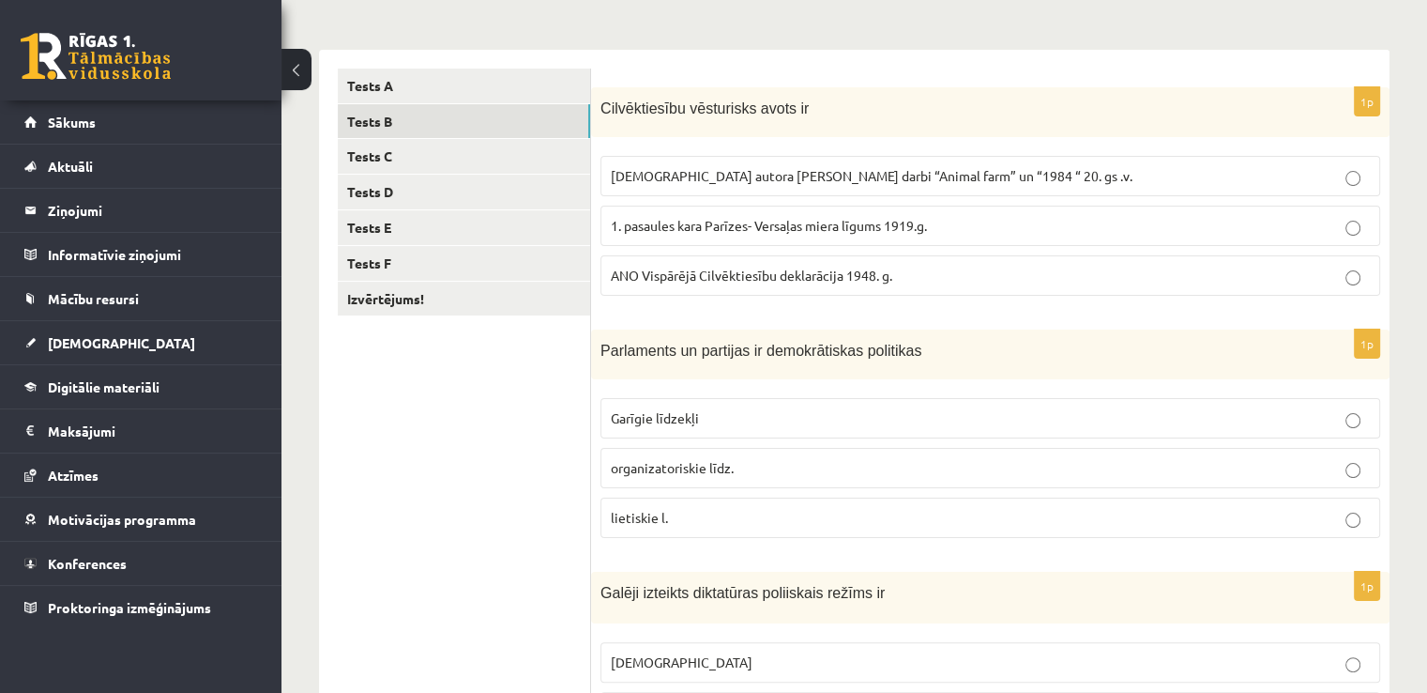
scroll to position [282, 0]
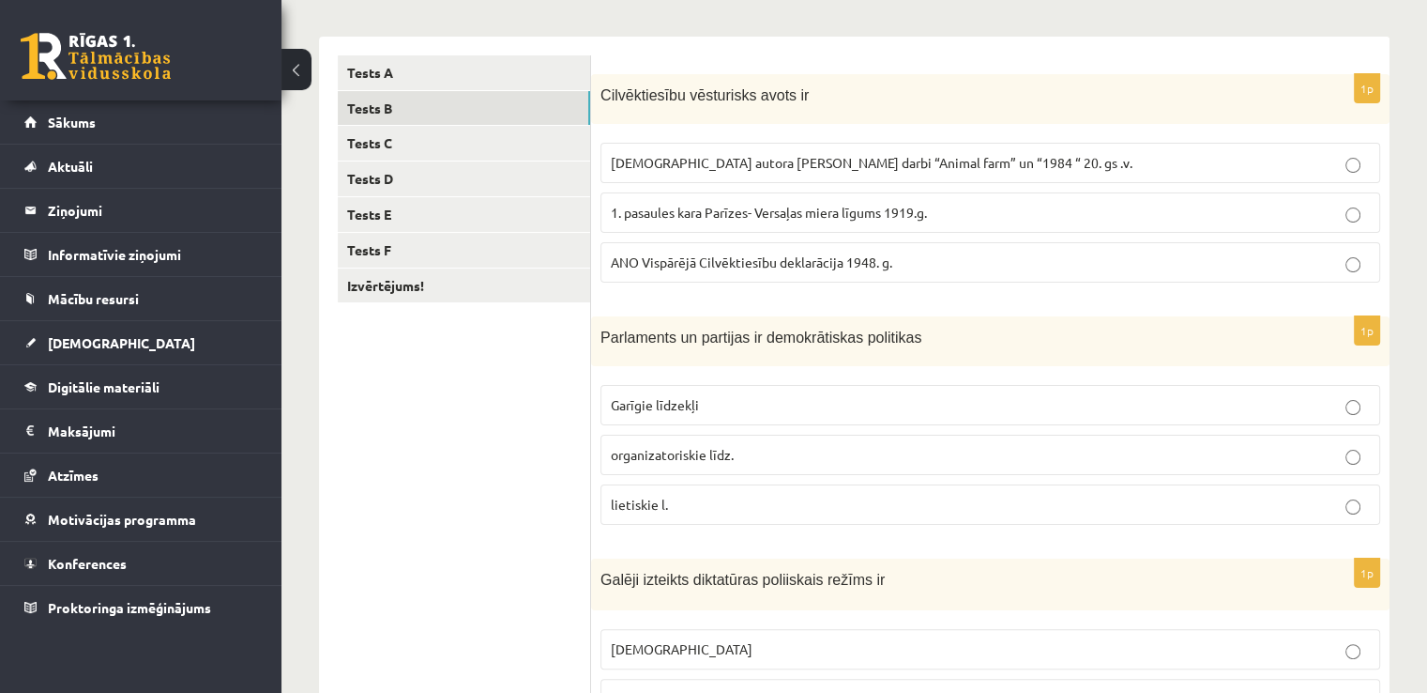
click at [732, 458] on span "organizatoriskie līdz." at bounding box center [672, 454] width 123 height 17
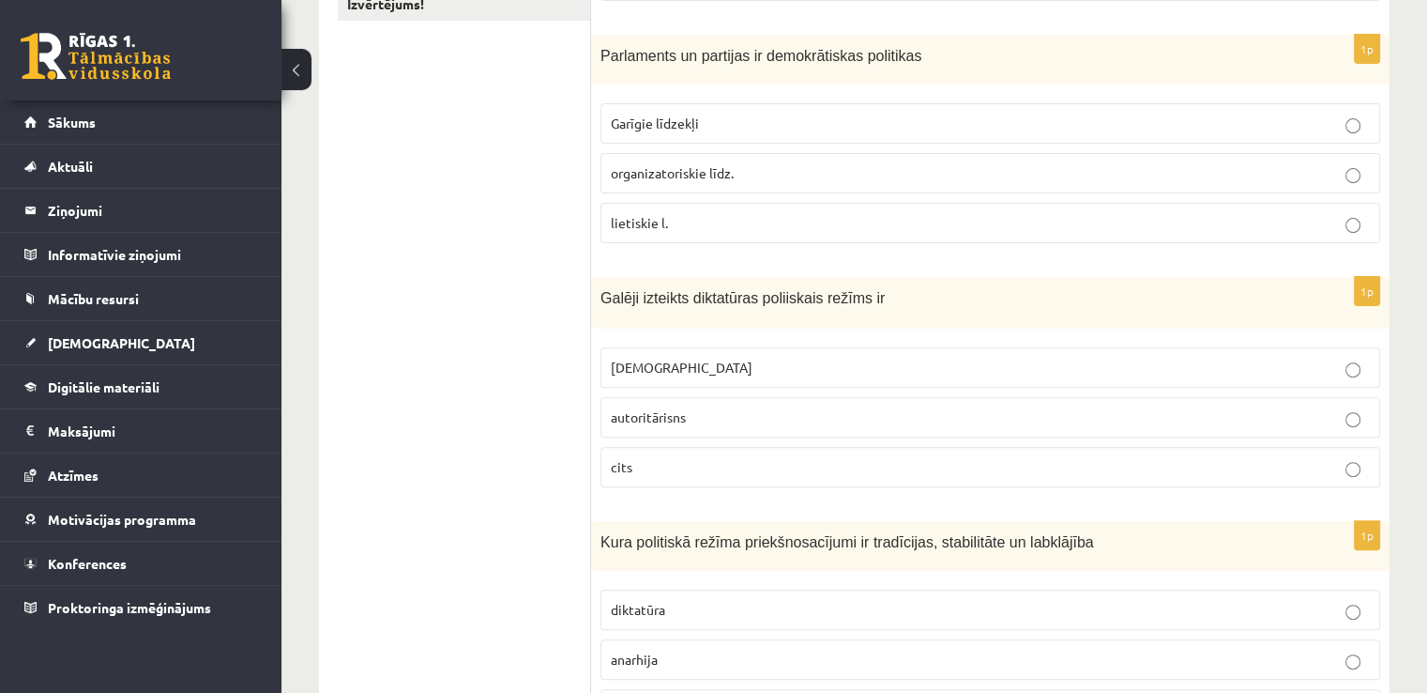
click at [677, 358] on span "totalitārisms" at bounding box center [682, 366] width 142 height 17
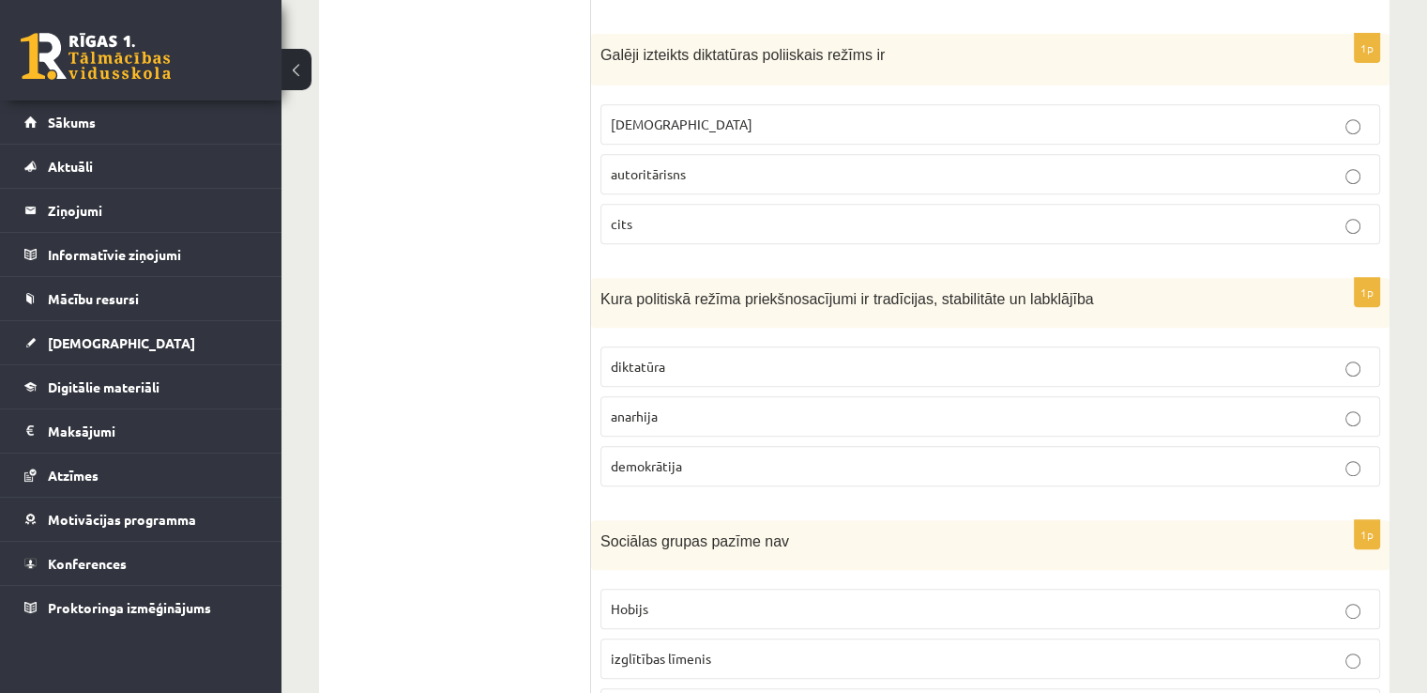
scroll to position [845, 0]
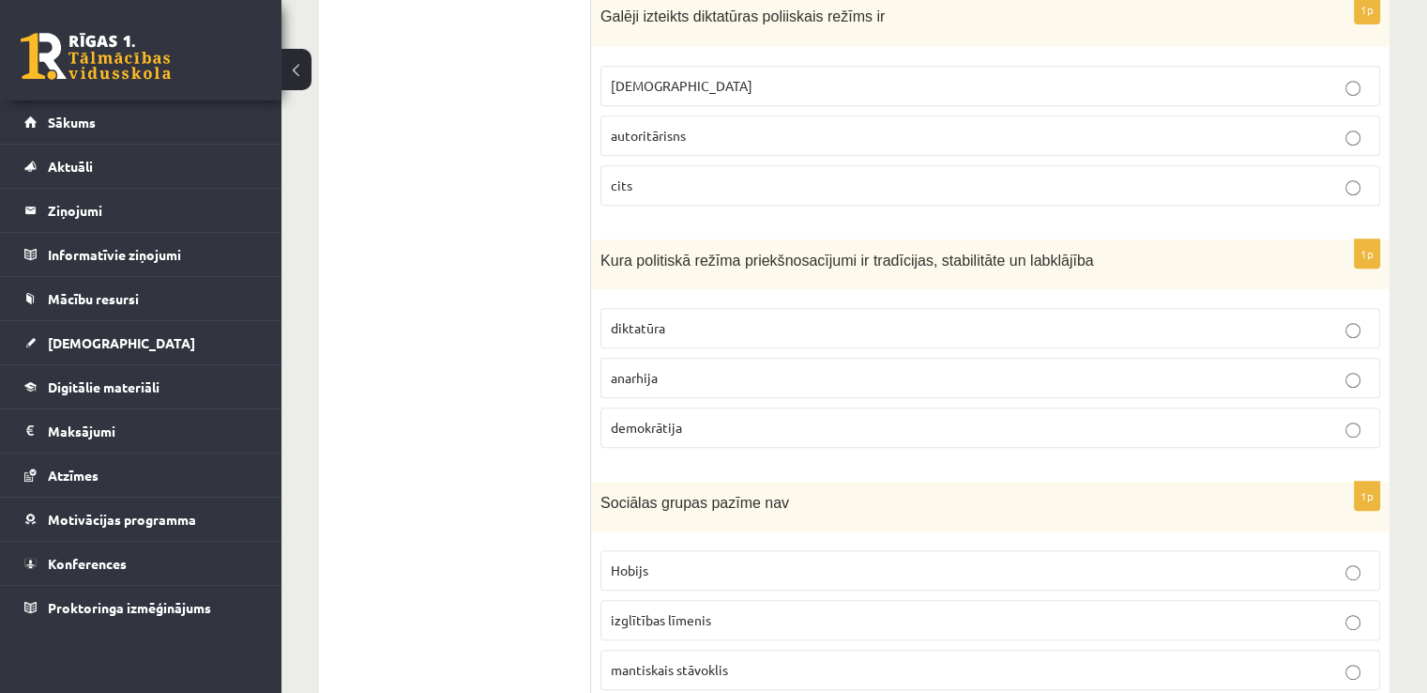
click at [783, 425] on p "demokrātija" at bounding box center [990, 428] width 759 height 20
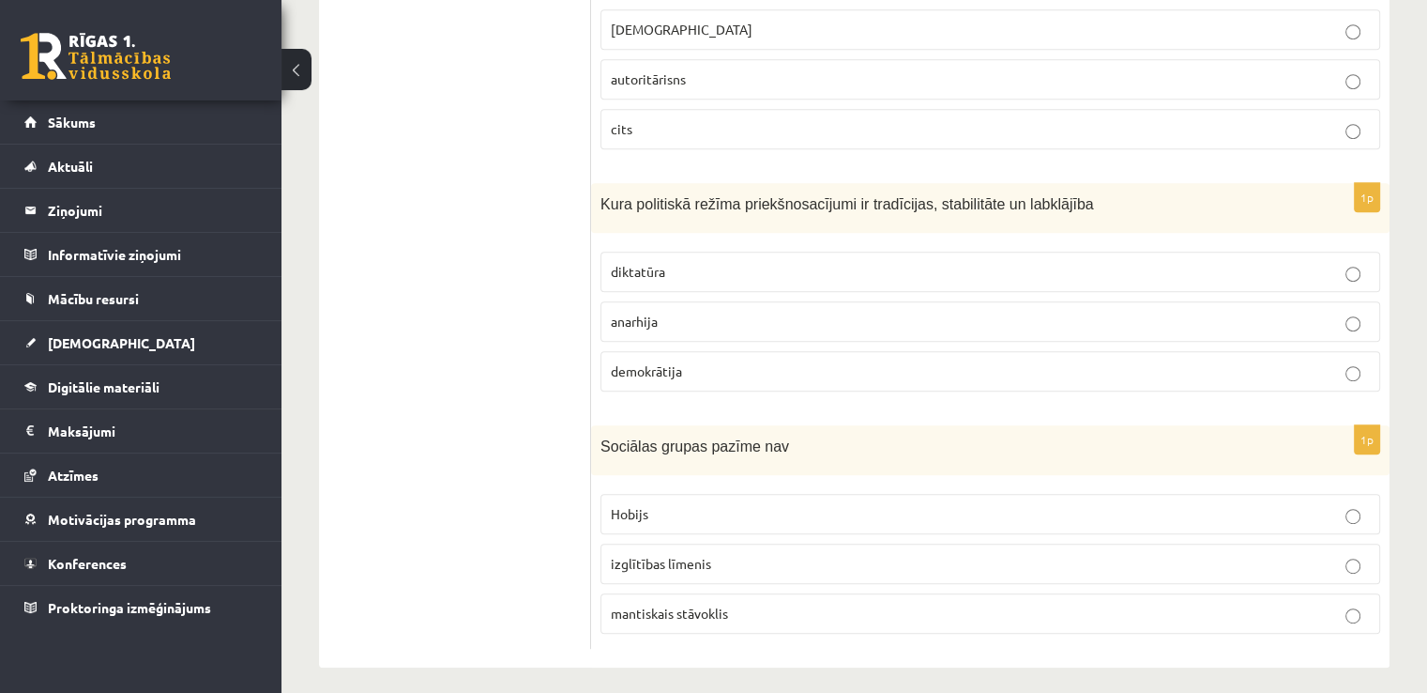
scroll to position [907, 0]
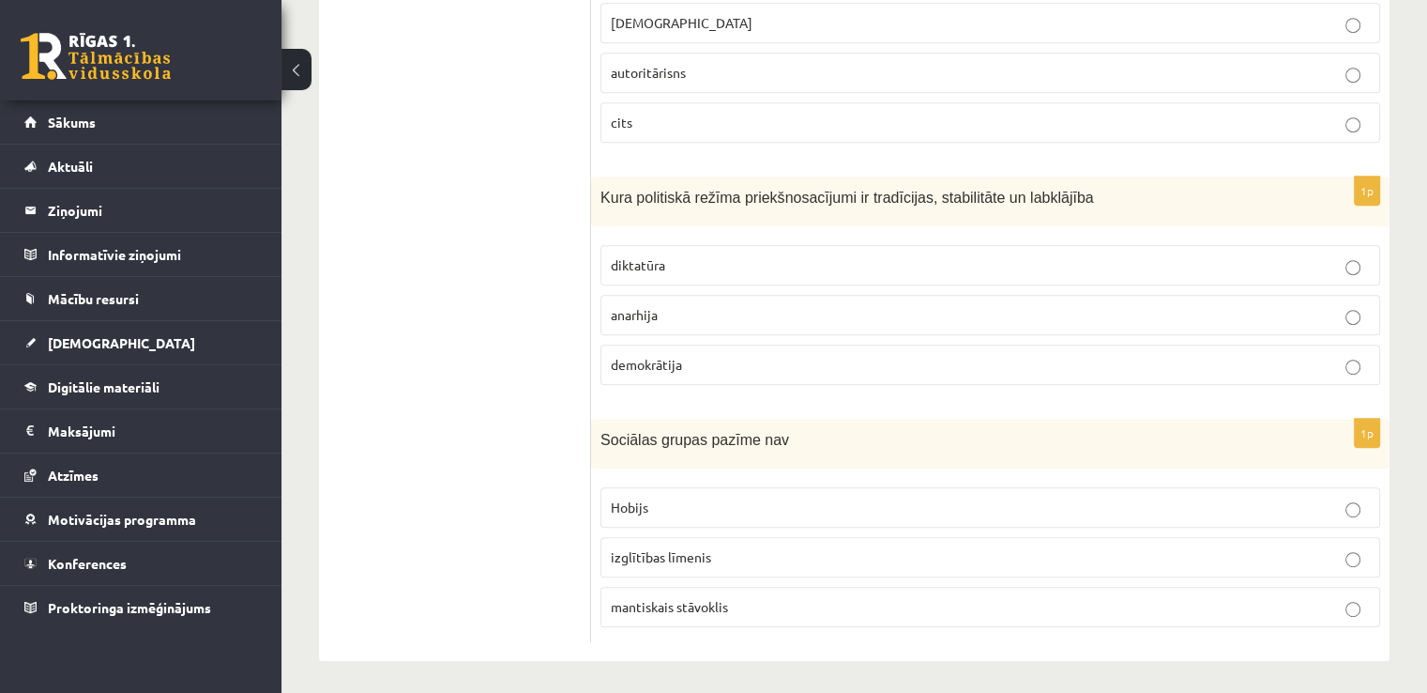
click at [696, 506] on p "Hobijs" at bounding box center [990, 507] width 759 height 20
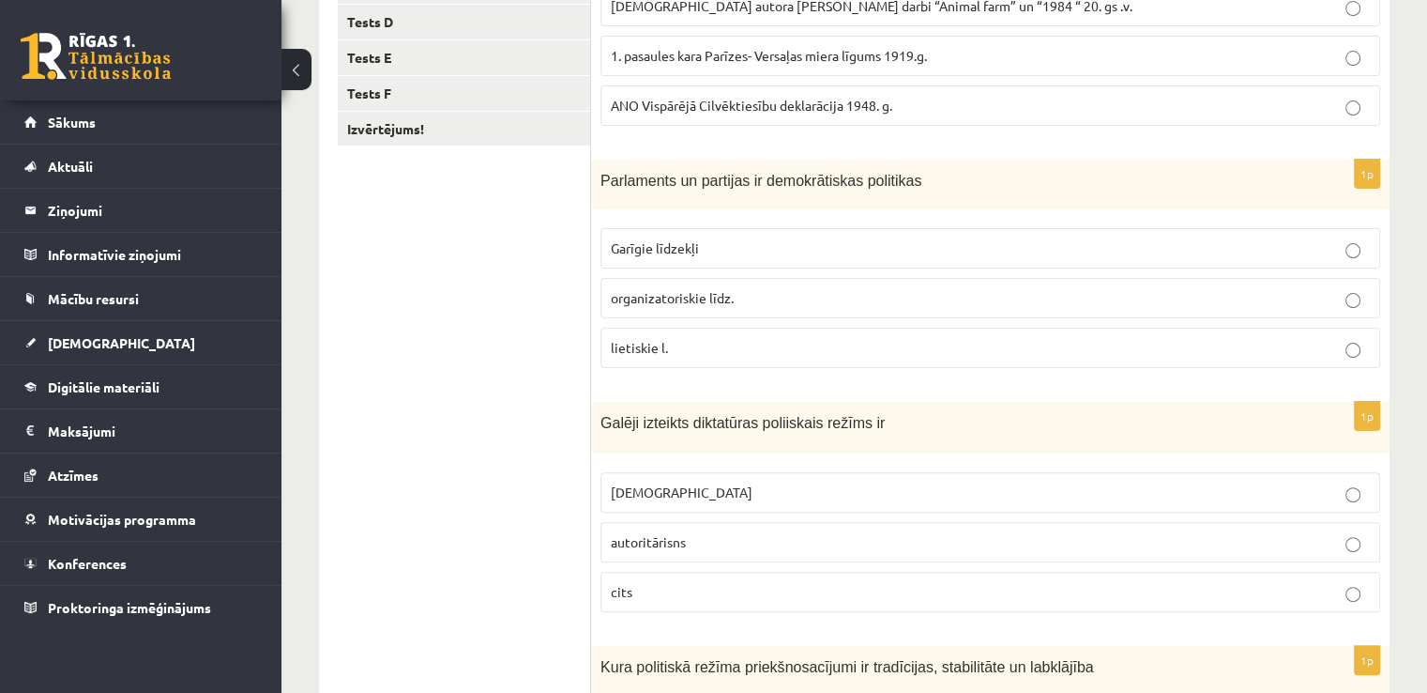
scroll to position [0, 0]
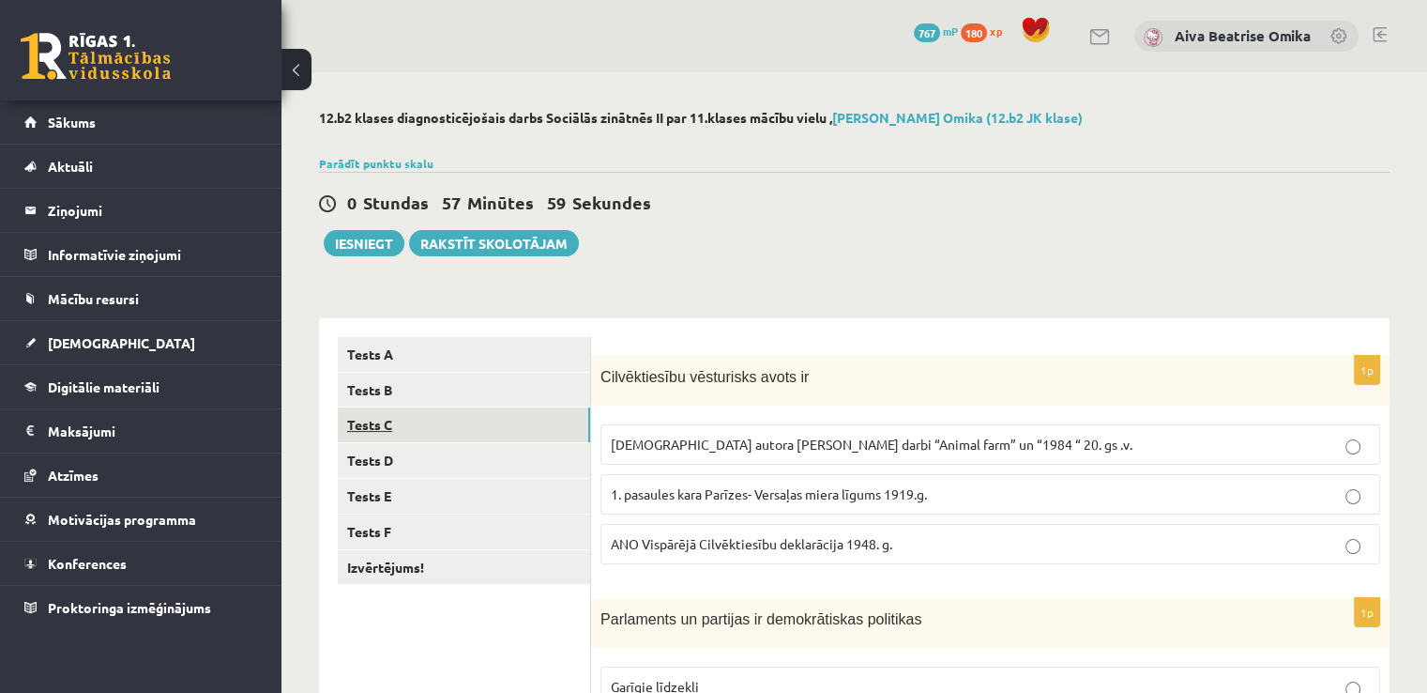
click at [443, 414] on link "Tests C" at bounding box center [464, 424] width 252 height 35
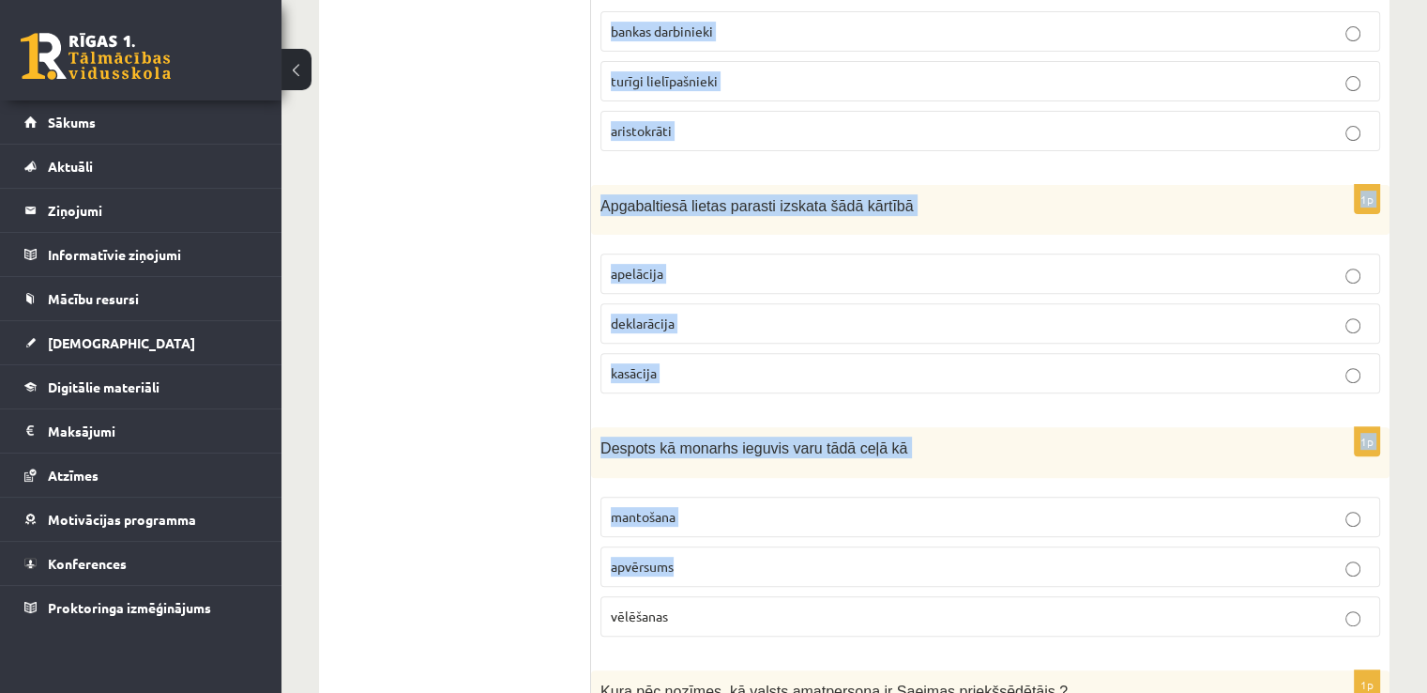
drag, startPoint x: 609, startPoint y: 374, endPoint x: 826, endPoint y: 562, distance: 286.7
click at [826, 562] on form "1p Ministru kabinets sastāv no pašvaldību deputātiem senjora un vasaļiem minist…" at bounding box center [990, 287] width 761 height 1214
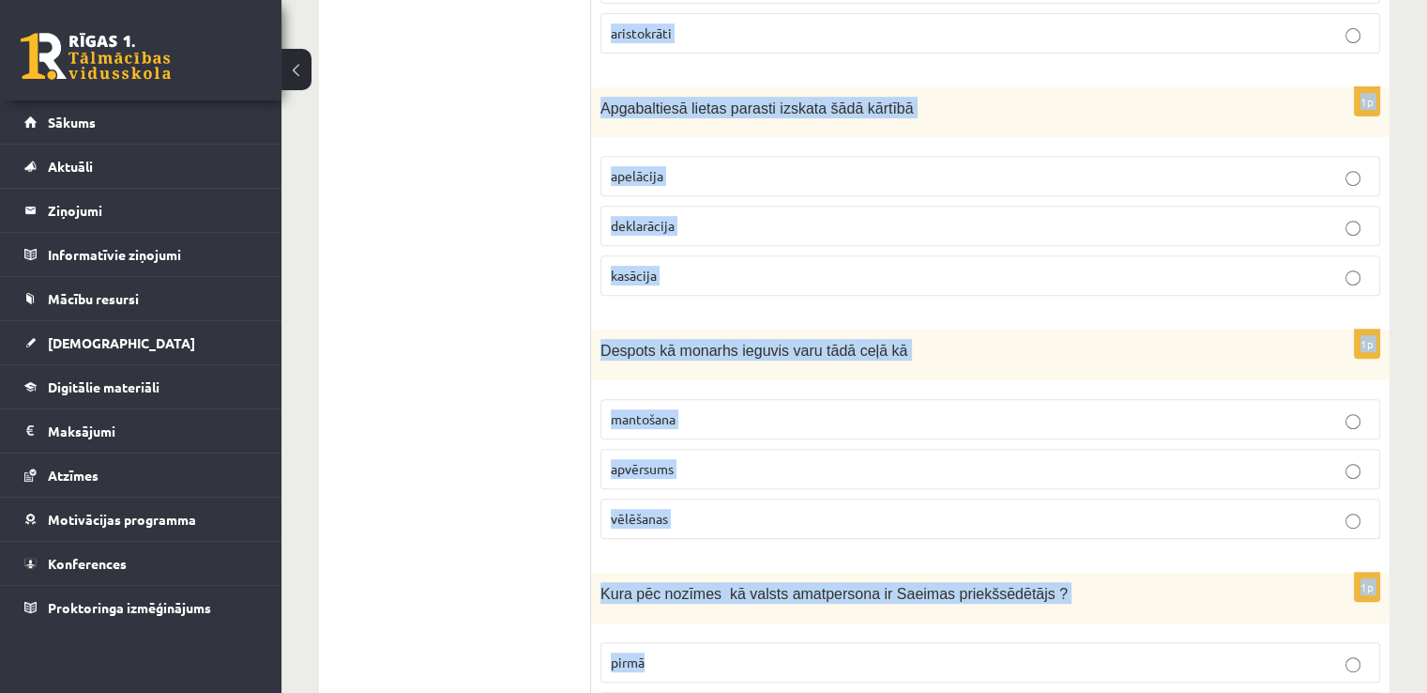
scroll to position [908, 0]
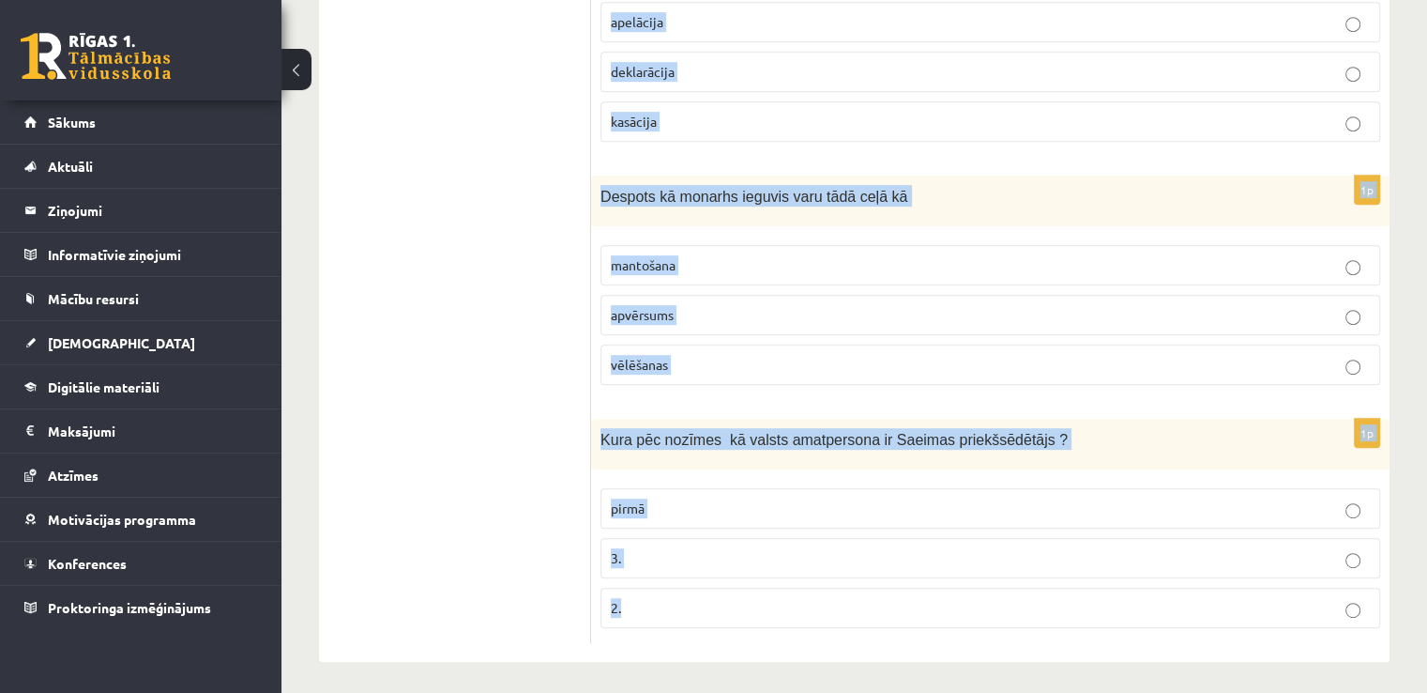
drag, startPoint x: 599, startPoint y: 373, endPoint x: 774, endPoint y: 618, distance: 301.3
click at [774, 618] on form "1p Ministru kabinets sastāv no pašvaldību deputātiem senjora un vasaļiem minist…" at bounding box center [990, 36] width 761 height 1214
copy form "Ministru kabinets sastāv no pašvaldību deputātiem senjora un vasaļiem ministru …"
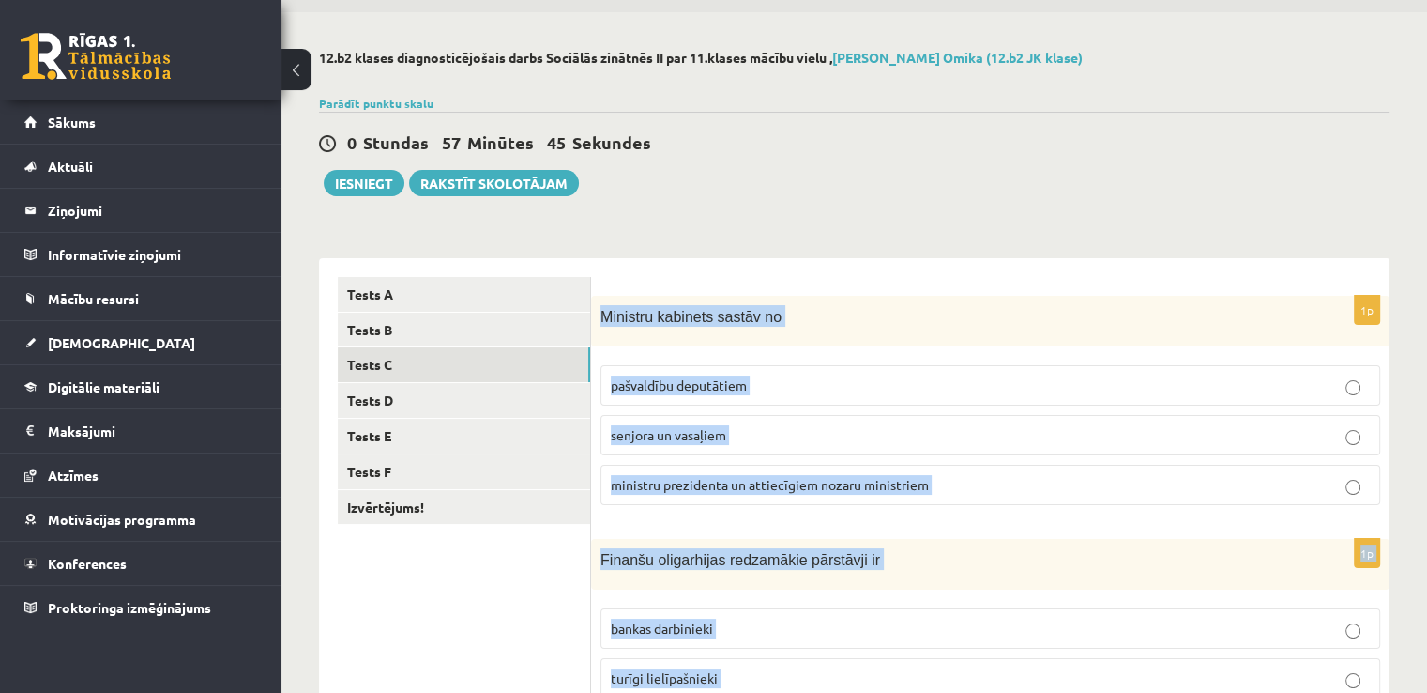
scroll to position [0, 0]
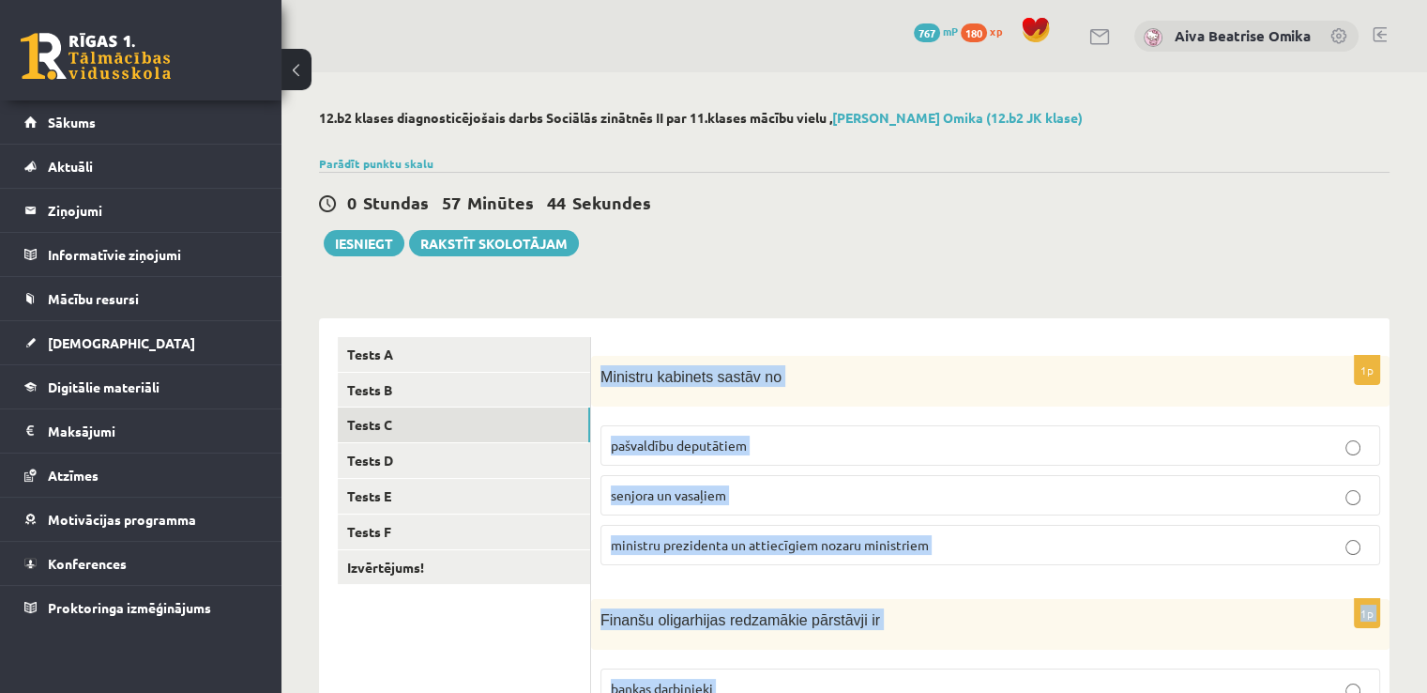
click at [755, 546] on span "ministru prezidenta un attiecīgiem nozaru ministriem" at bounding box center [770, 544] width 318 height 17
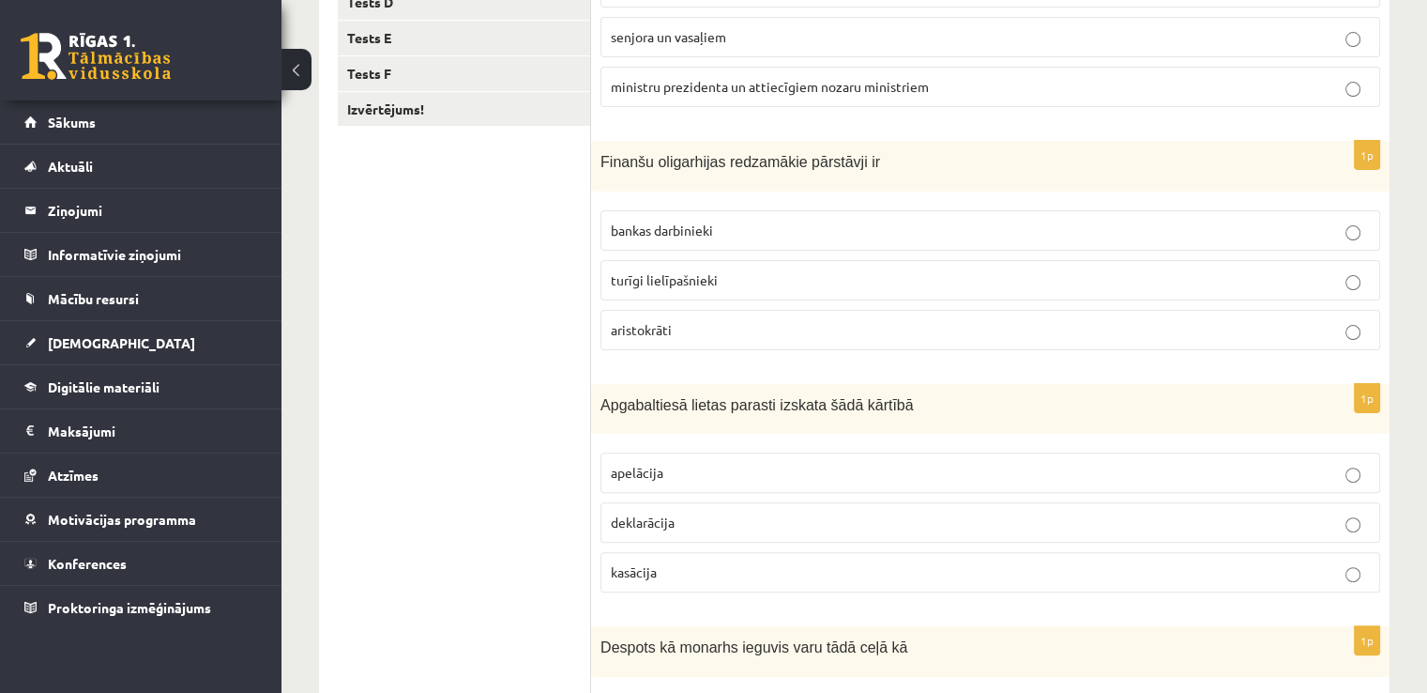
scroll to position [469, 0]
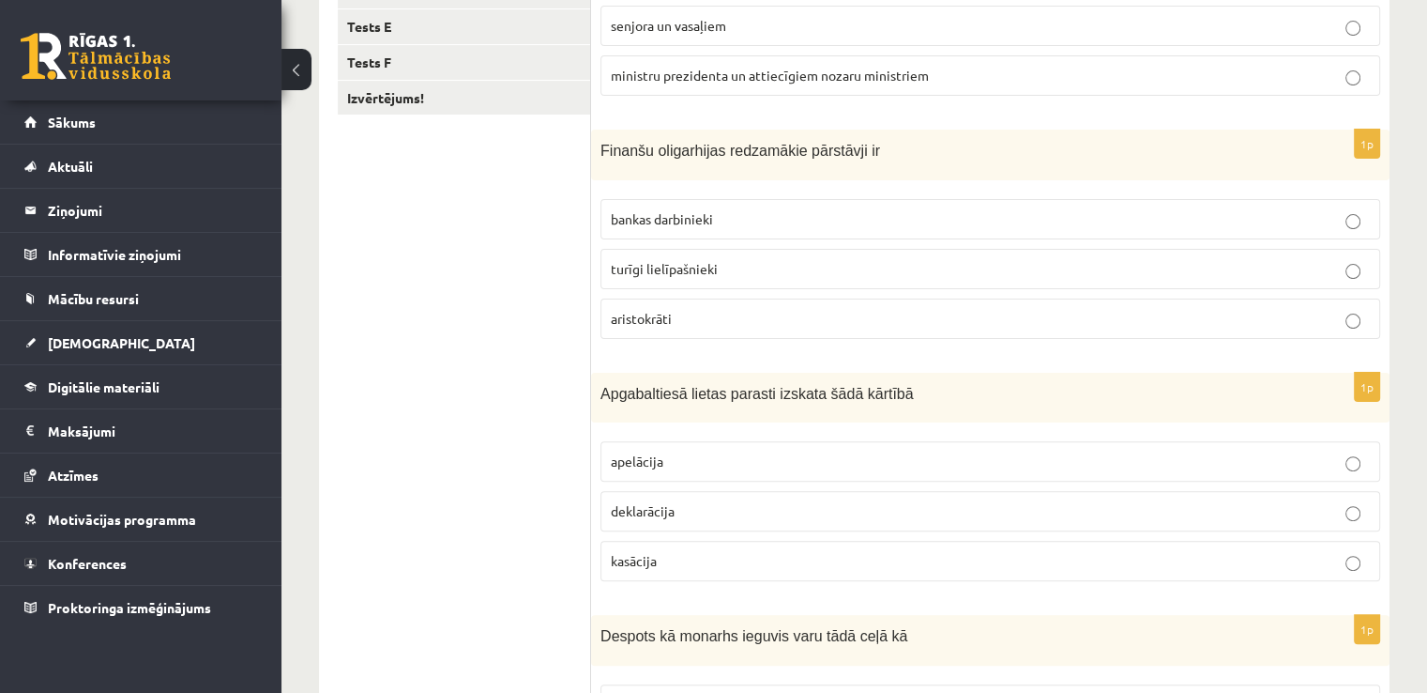
click at [708, 260] on span "turīgi lielīpašnieki" at bounding box center [664, 268] width 107 height 17
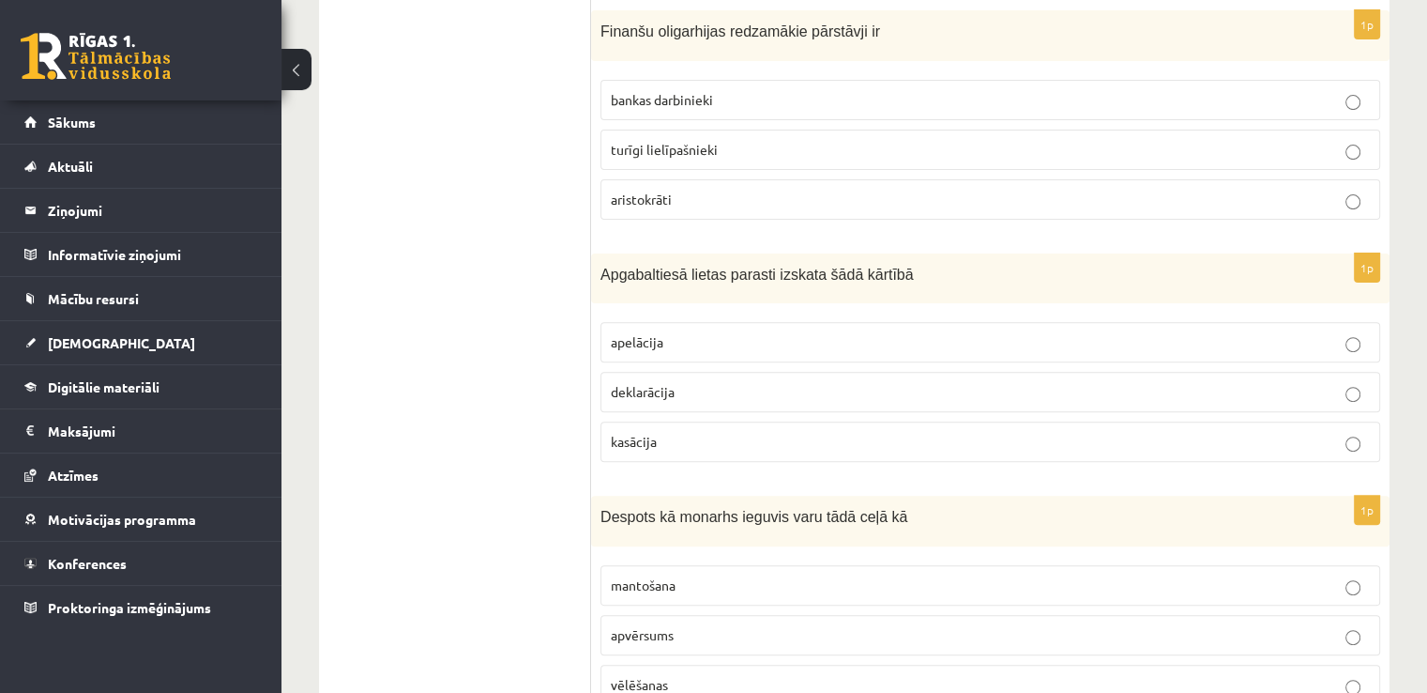
scroll to position [751, 0]
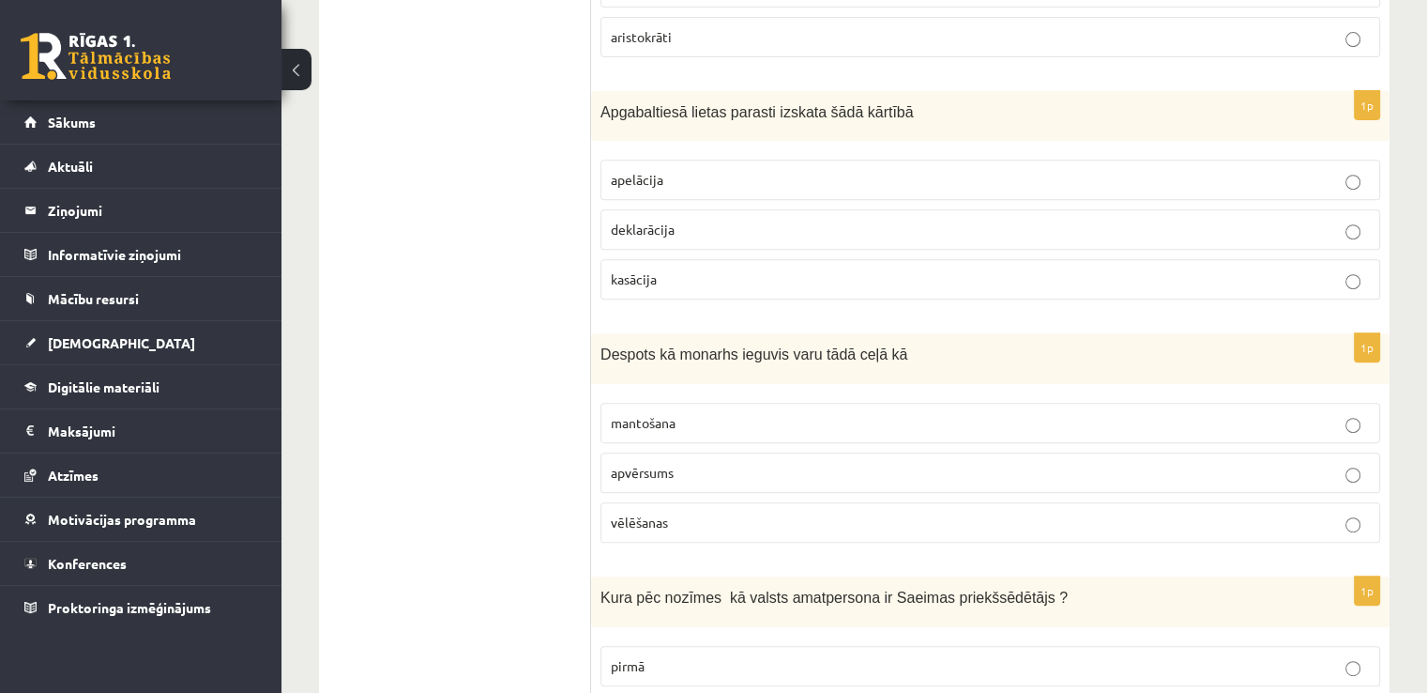
click at [661, 165] on label "apelācija" at bounding box center [991, 180] width 780 height 40
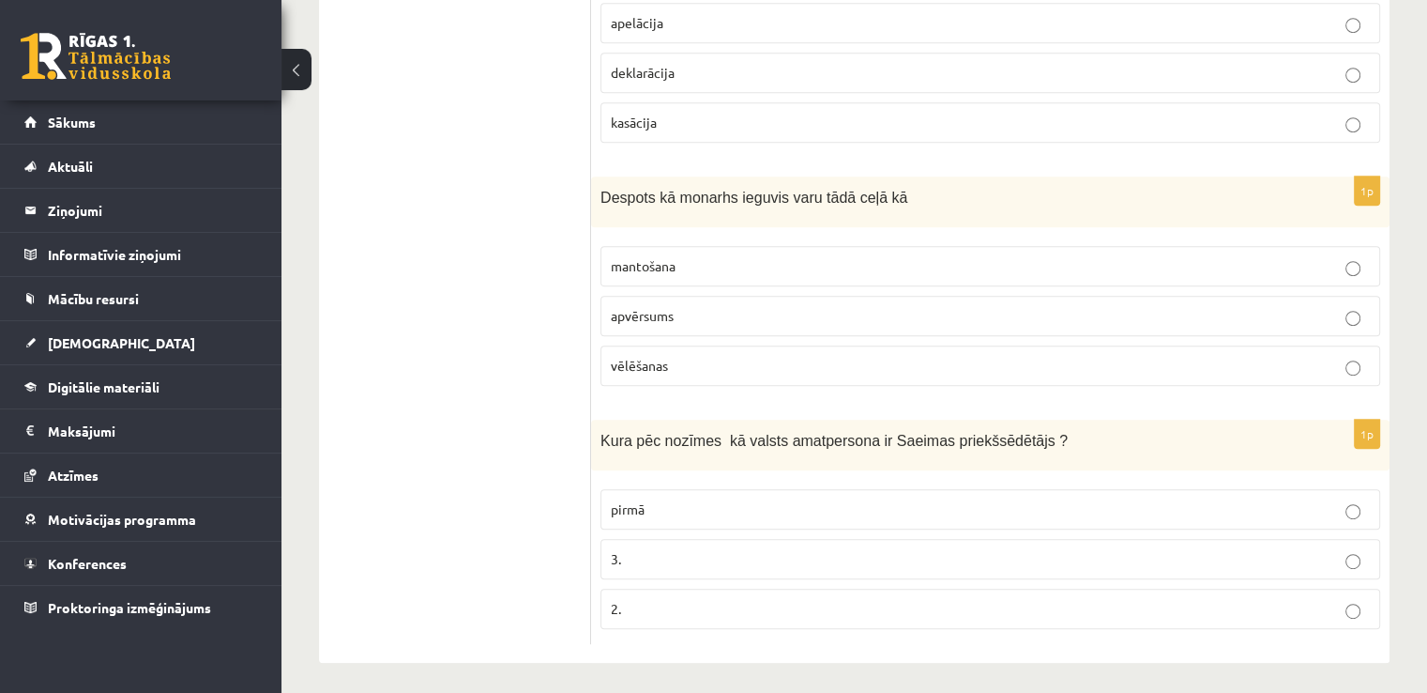
scroll to position [908, 0]
click at [712, 315] on p "apvērsums" at bounding box center [990, 315] width 759 height 20
click at [783, 502] on p "pirmā" at bounding box center [990, 508] width 759 height 20
click at [639, 553] on p "3." at bounding box center [990, 558] width 759 height 20
click at [653, 614] on label "2." at bounding box center [991, 607] width 780 height 40
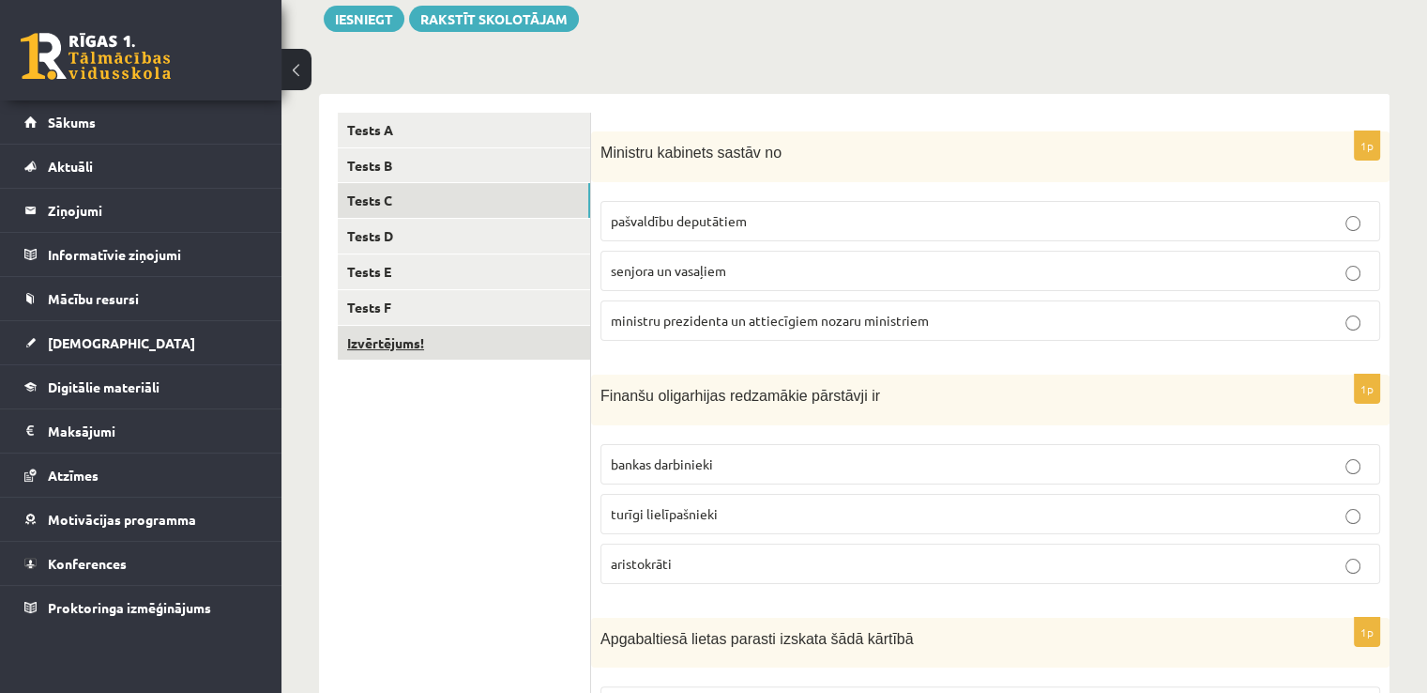
scroll to position [64, 0]
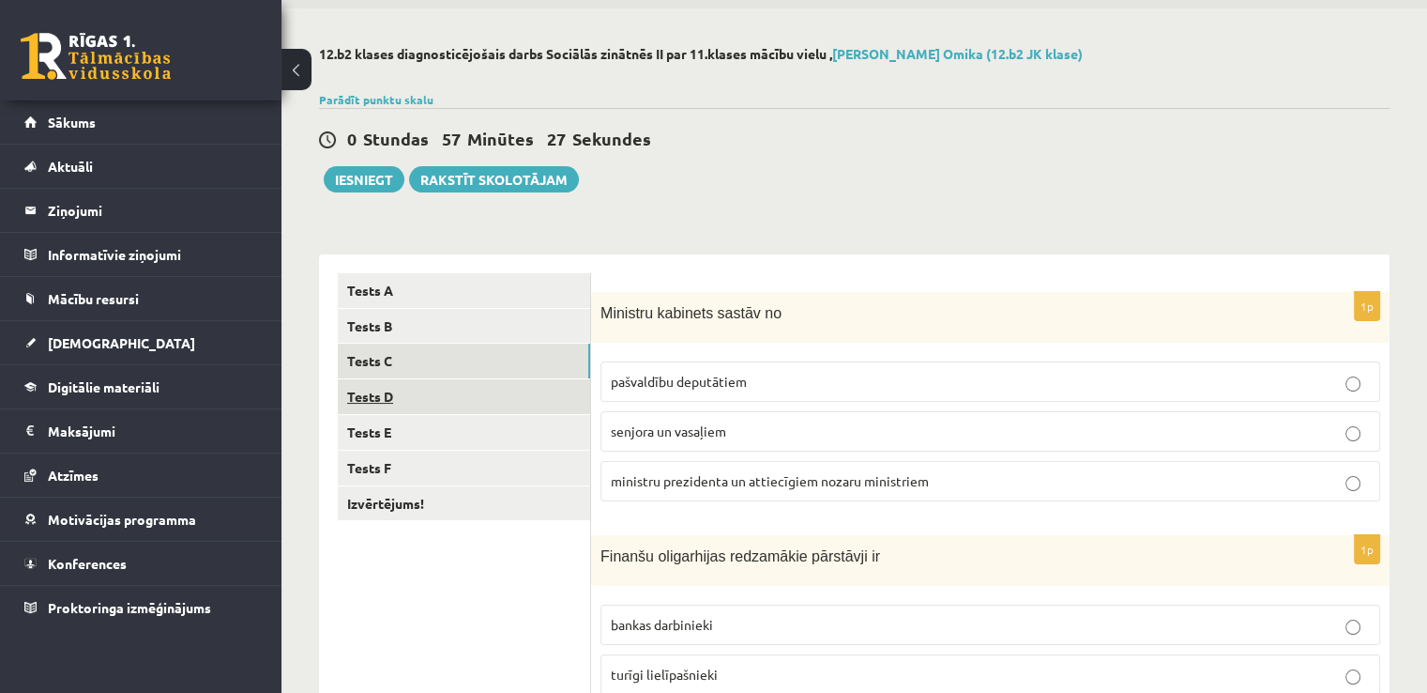
click at [447, 395] on link "Tests D" at bounding box center [464, 396] width 252 height 35
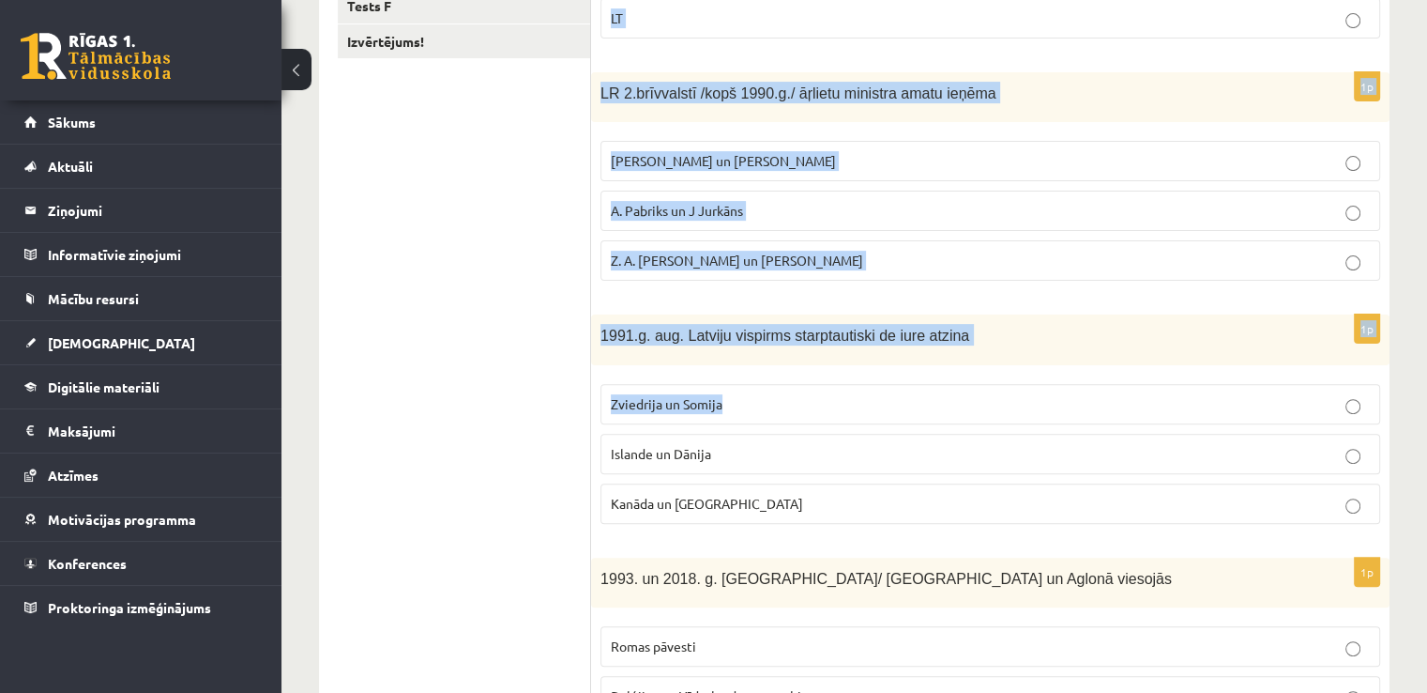
scroll to position [906, 0]
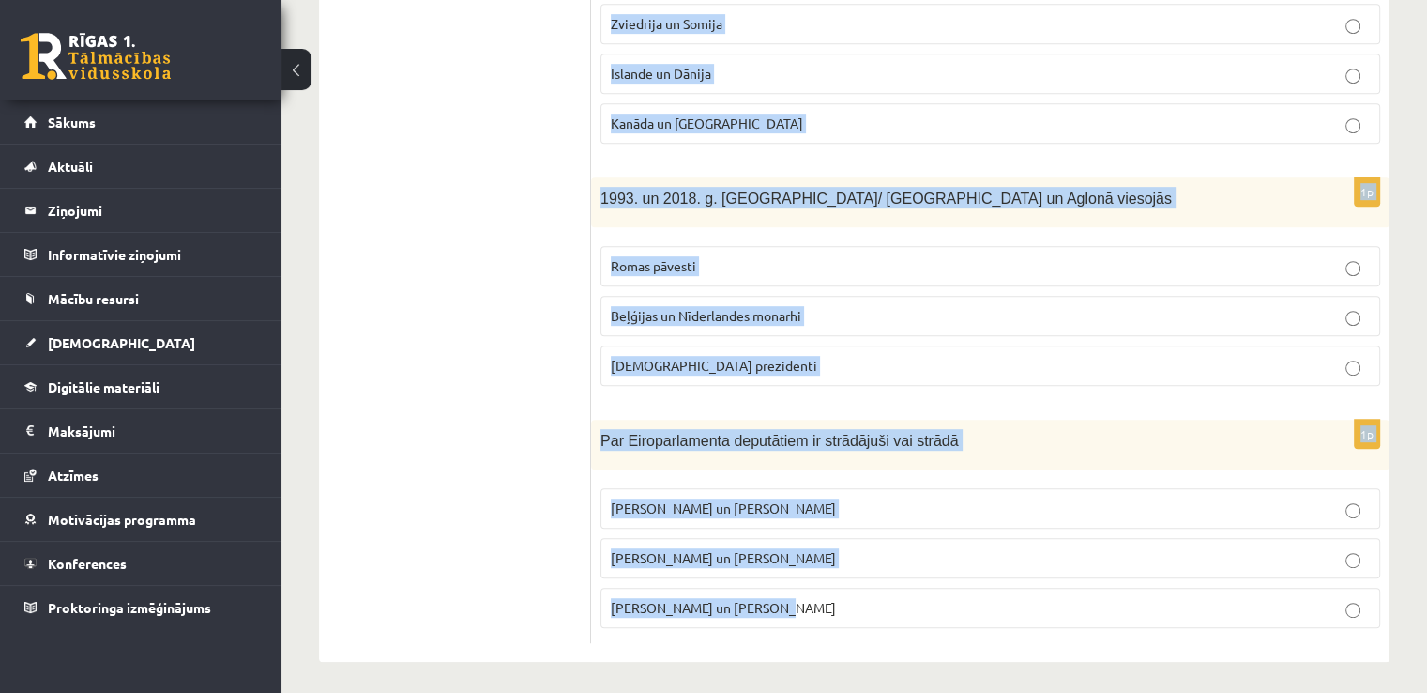
drag, startPoint x: 599, startPoint y: 125, endPoint x: 843, endPoint y: 680, distance: 606.7
copy form "Kurā no 3 Baltijas valstīm v. prezidentam ir īsākais pilnvaru termiņš ? EE LV L…"
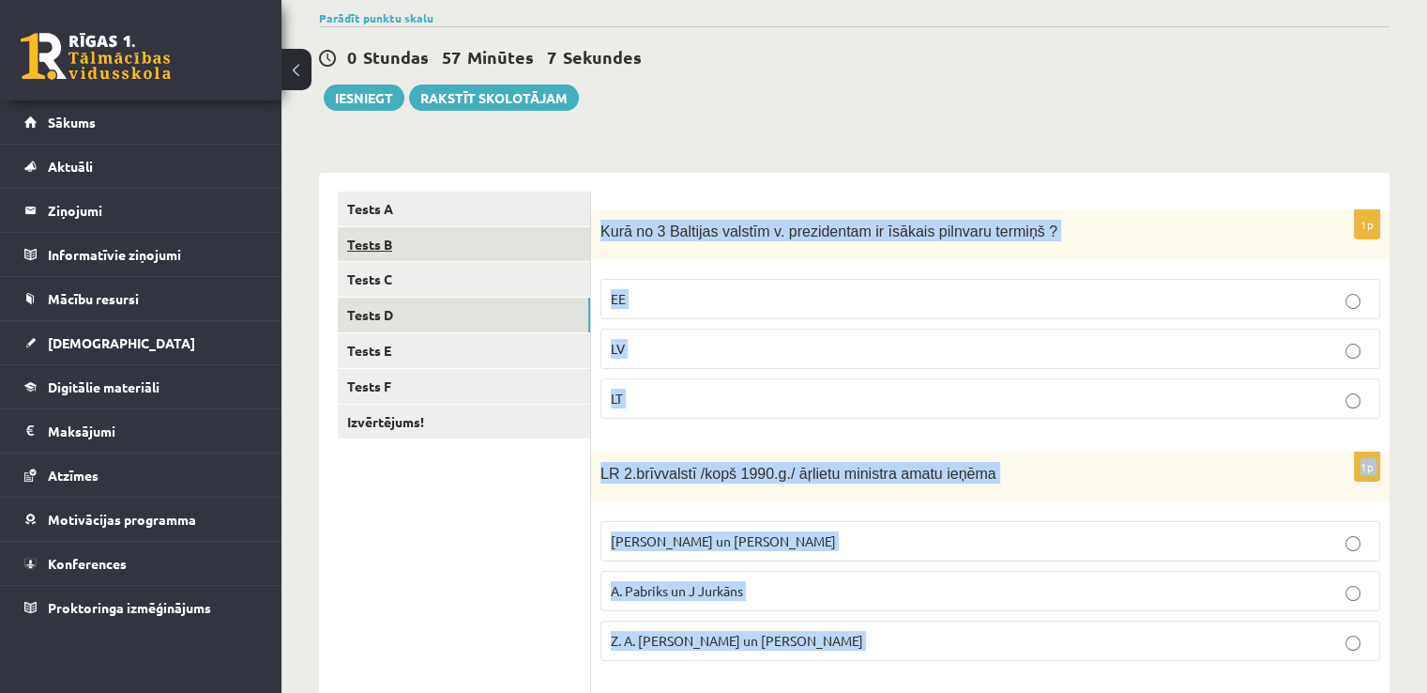
scroll to position [282, 0]
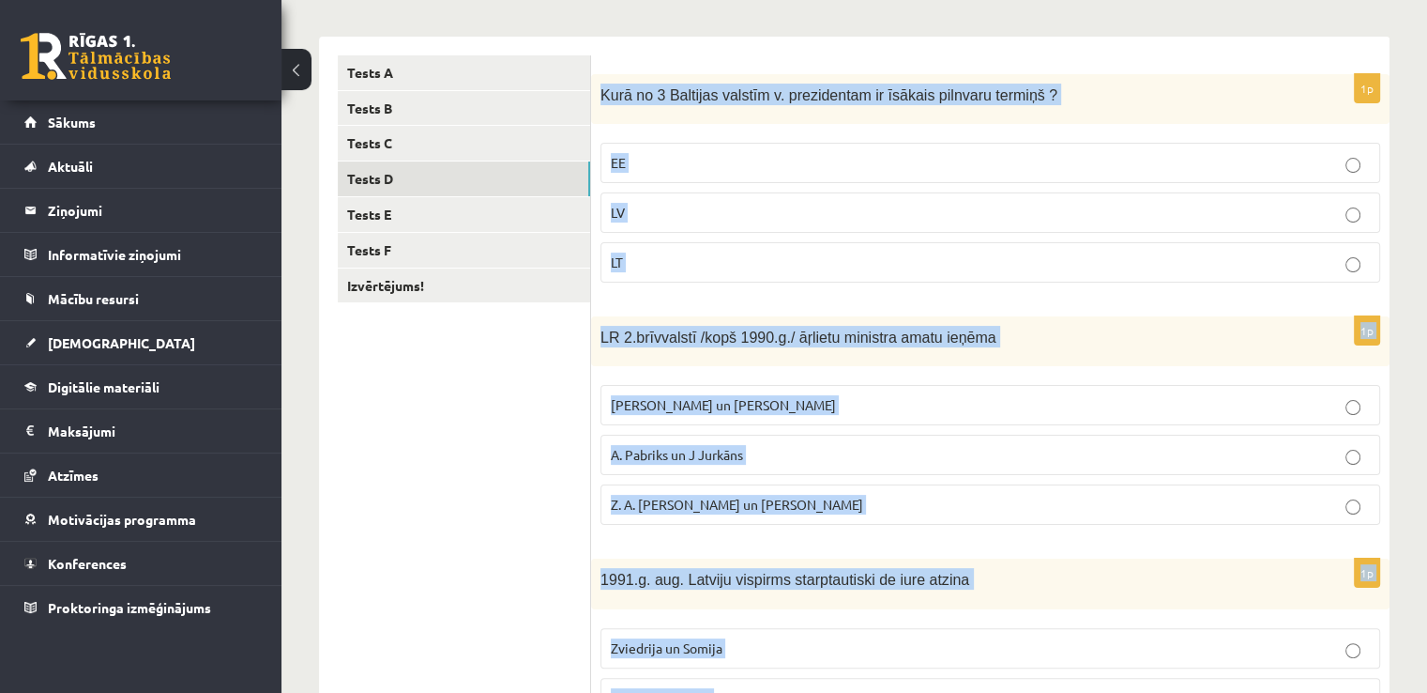
click at [714, 446] on span "A. Pabriks un J Jurkāns" at bounding box center [677, 454] width 132 height 17
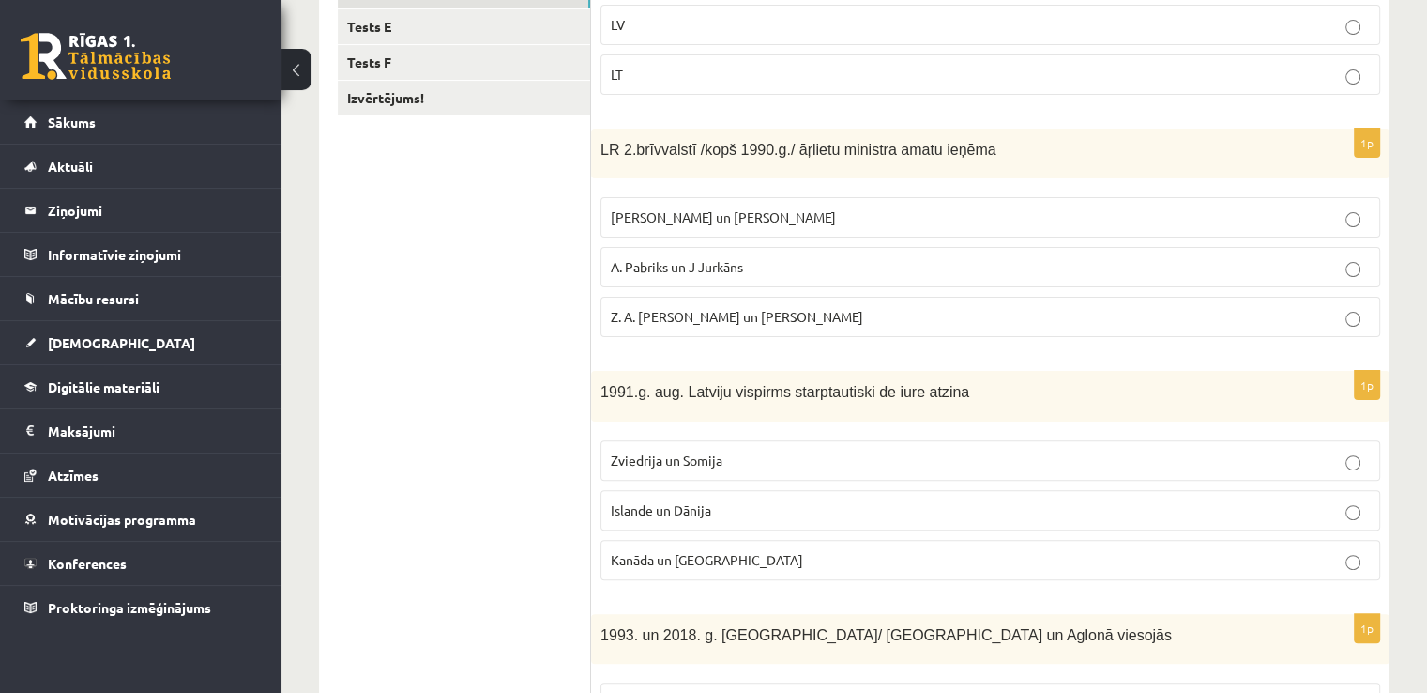
click at [589, 534] on ul "Tests A Tests B Tests C Tests D Tests E Tests F Izvērtējums!" at bounding box center [464, 473] width 253 height 1211
click at [694, 479] on fieldset "Zviedrija un Somija Islande un Dānija Kanāda un ASV" at bounding box center [991, 508] width 780 height 155
click at [693, 497] on label "Islande un Dānija" at bounding box center [991, 510] width 780 height 40
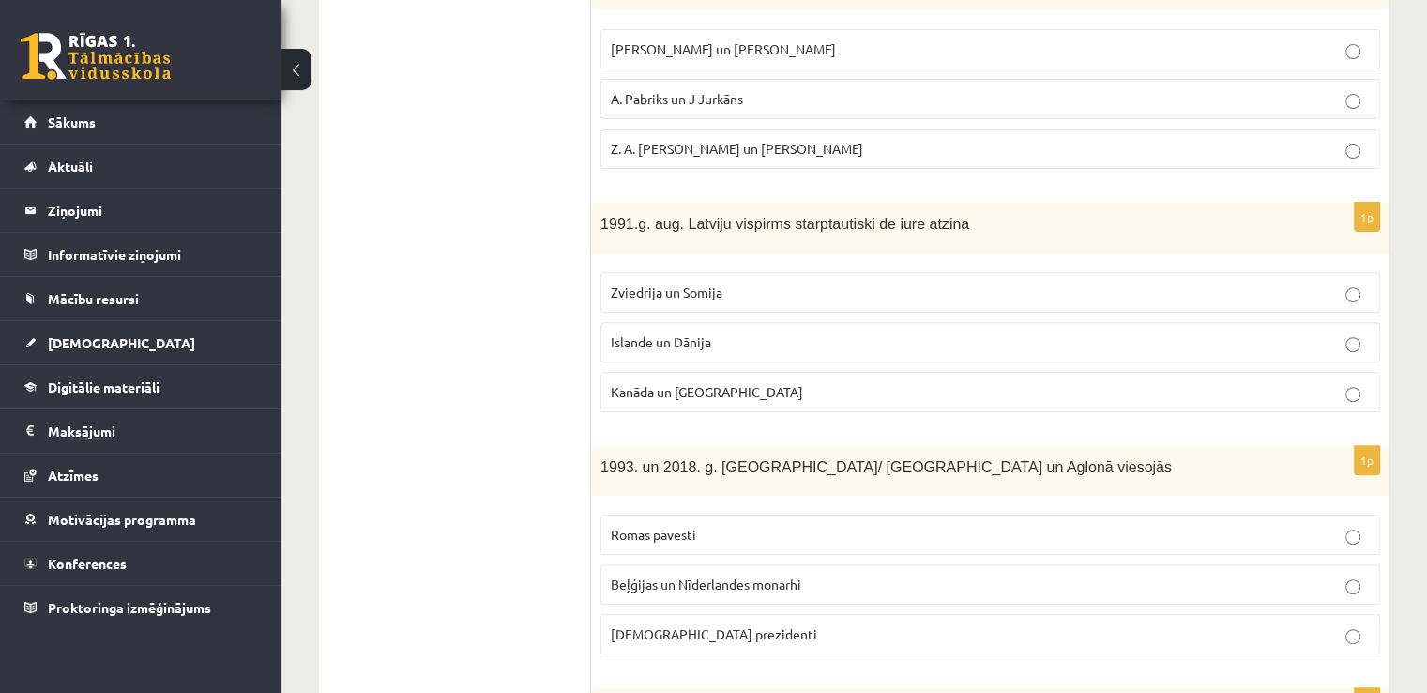
scroll to position [845, 0]
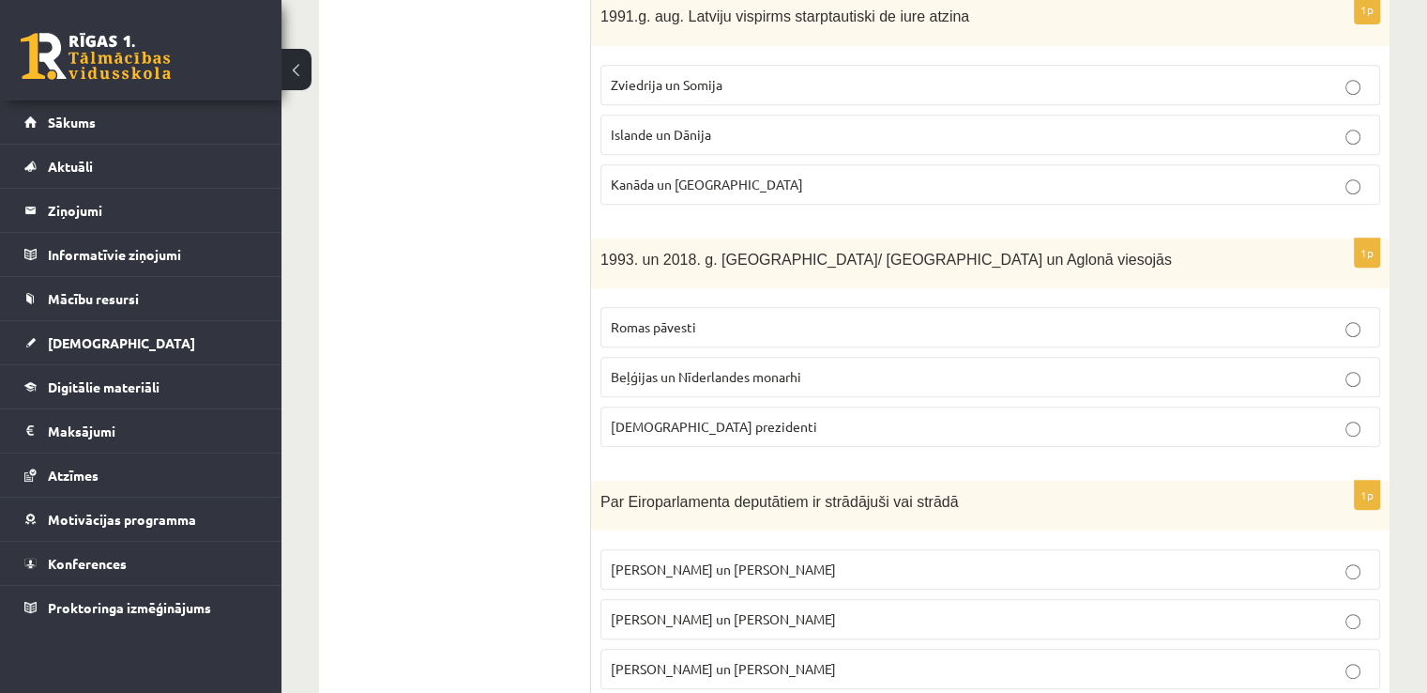
click at [780, 317] on p "Romas pāvesti" at bounding box center [990, 327] width 759 height 20
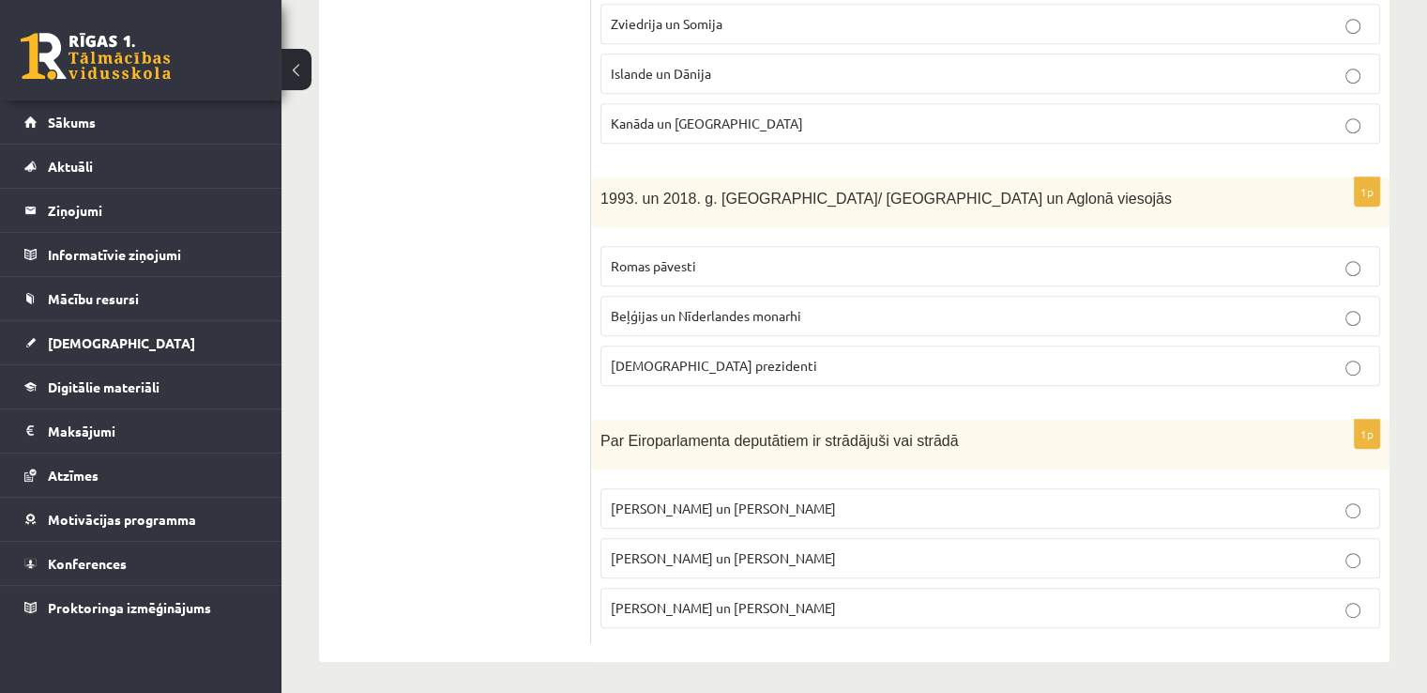
click at [718, 554] on span "I. Vaidere un N. Ušakovs" at bounding box center [723, 557] width 225 height 17
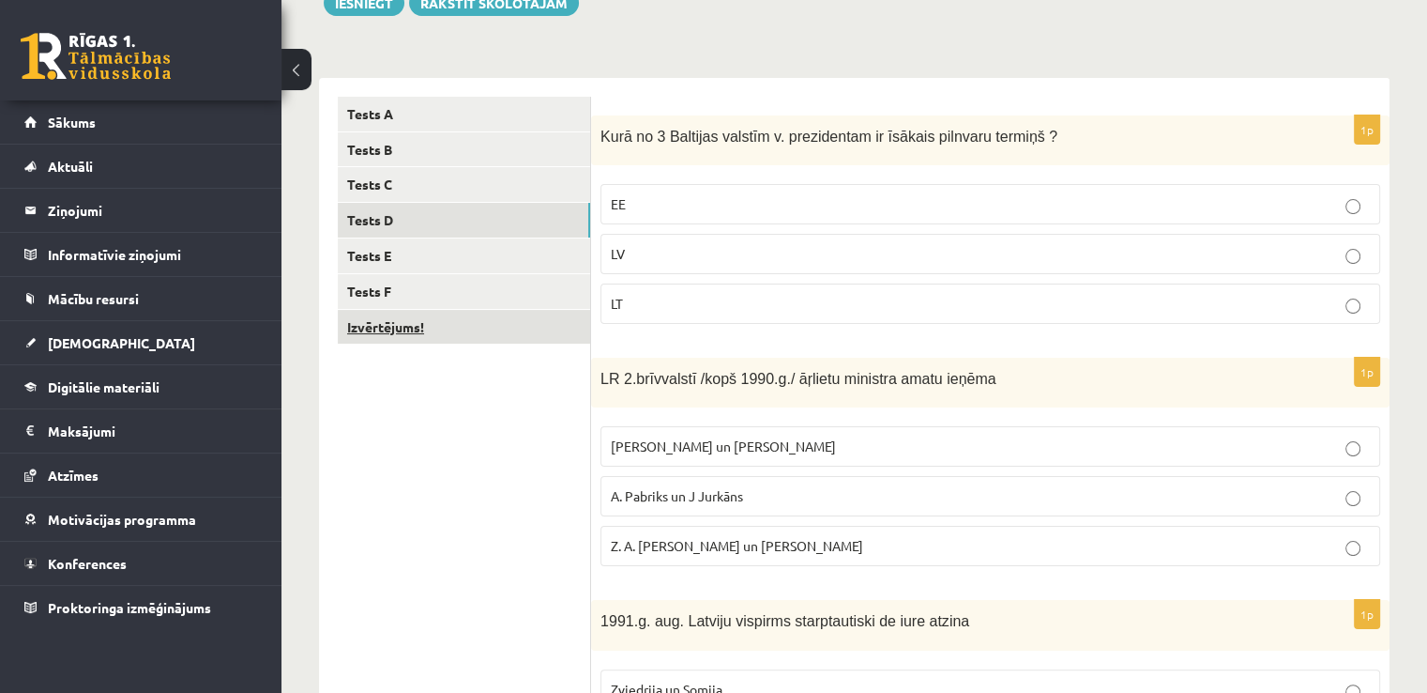
scroll to position [155, 0]
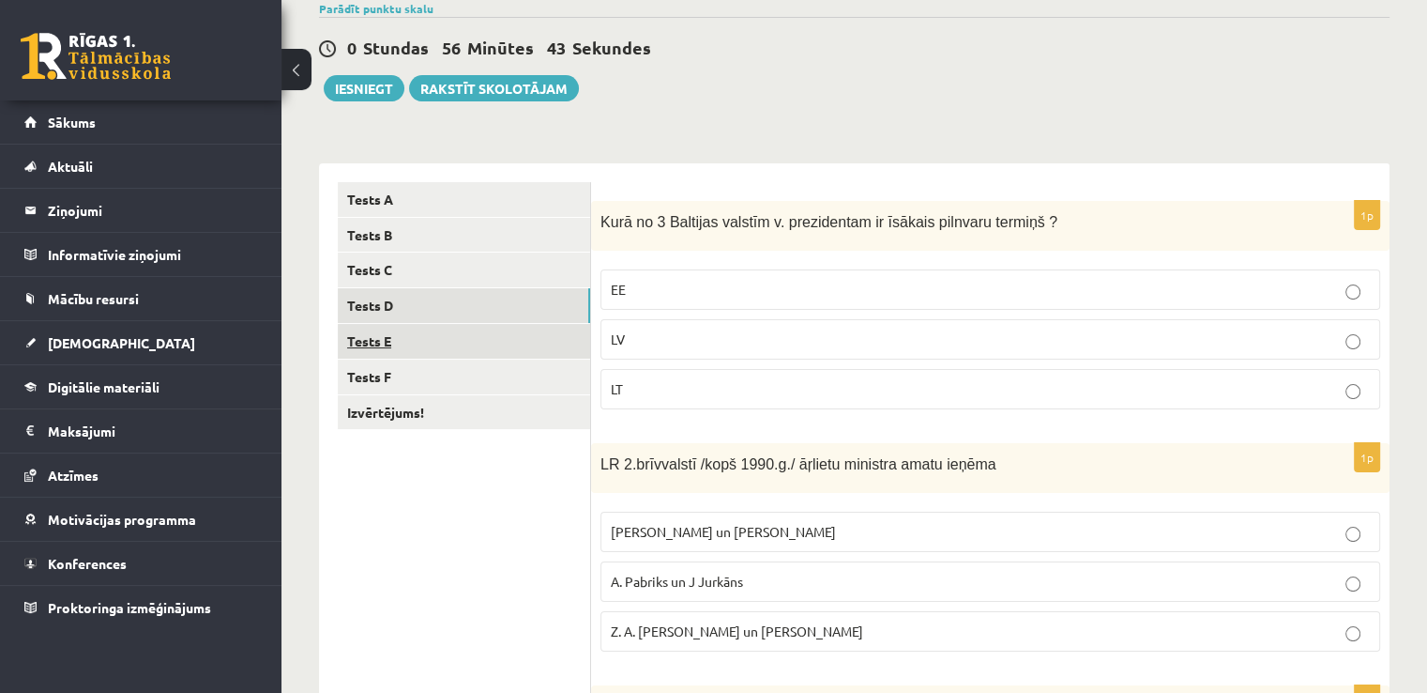
click at [440, 328] on link "Tests E" at bounding box center [464, 341] width 252 height 35
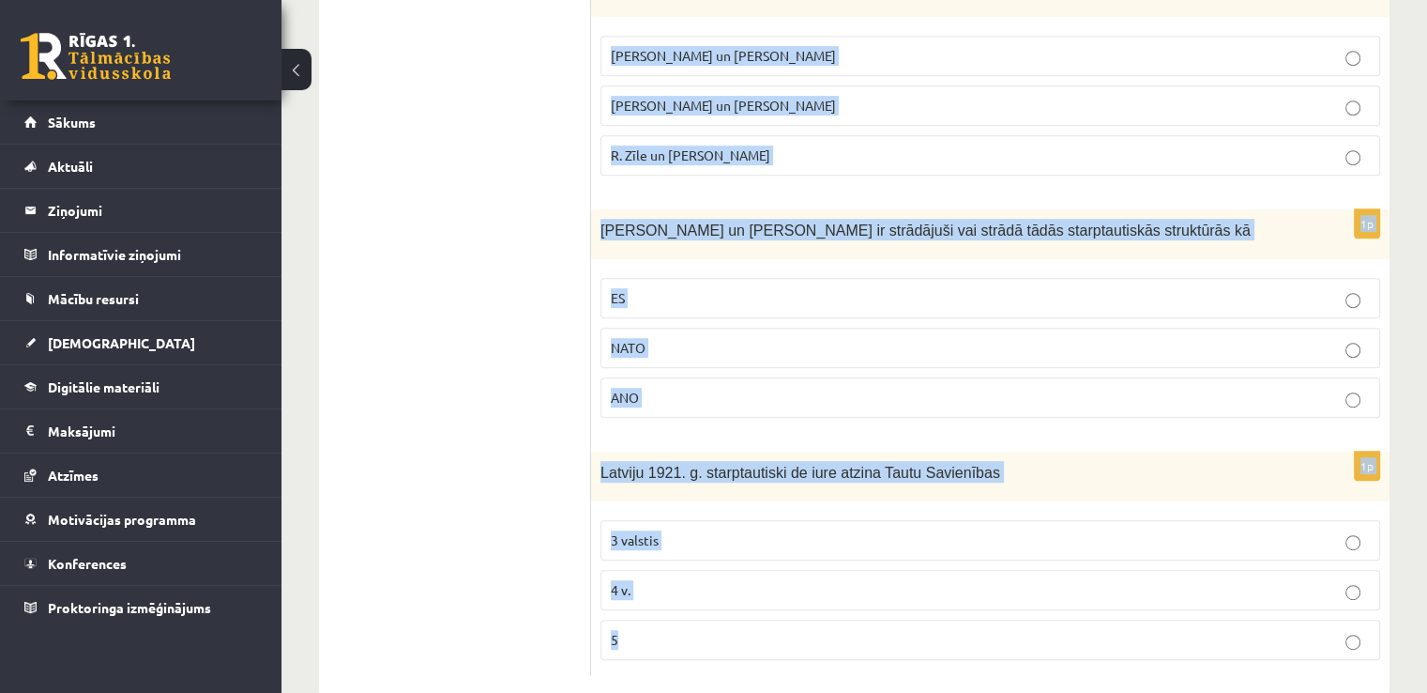
scroll to position [906, 0]
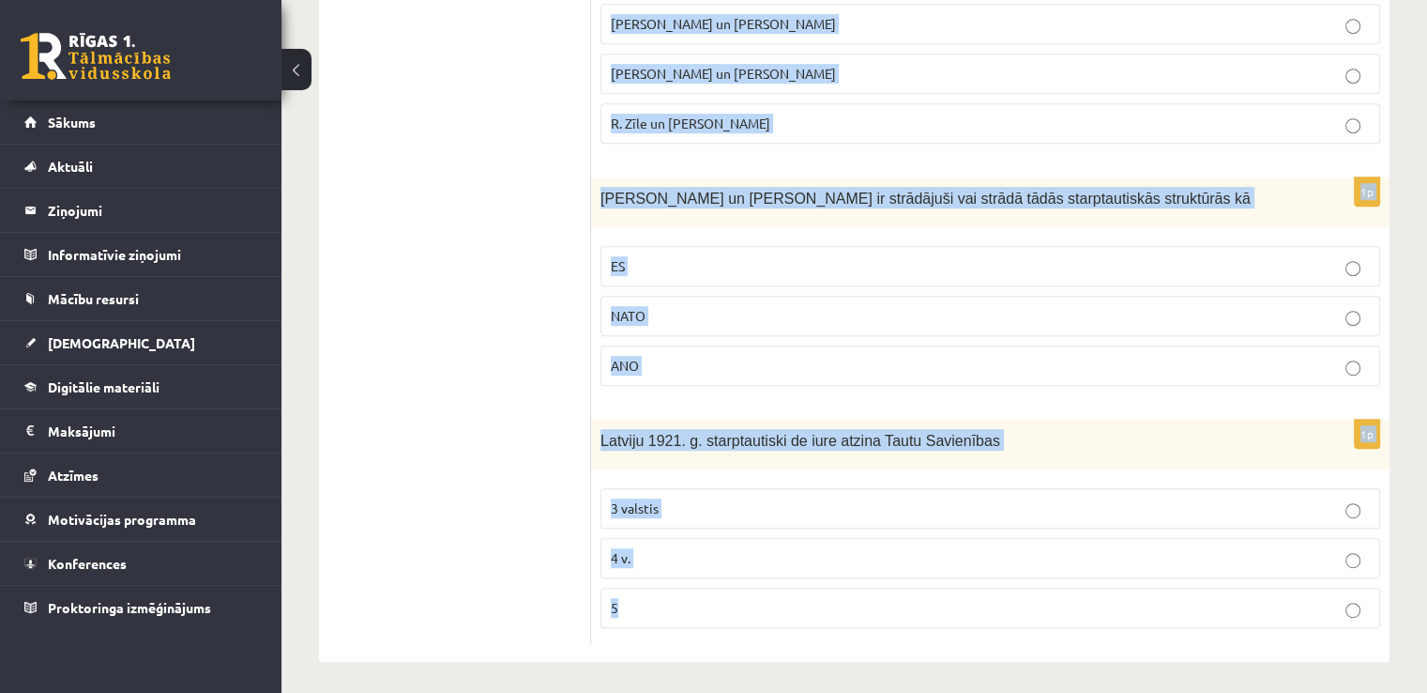
drag, startPoint x: 602, startPoint y: 219, endPoint x: 1376, endPoint y: 664, distance: 892.5
copy form "LR 1. brīvvalstī 1918.-40.g. ārlietu ministru amatu ieņēma Z. Meierovics un V. …"
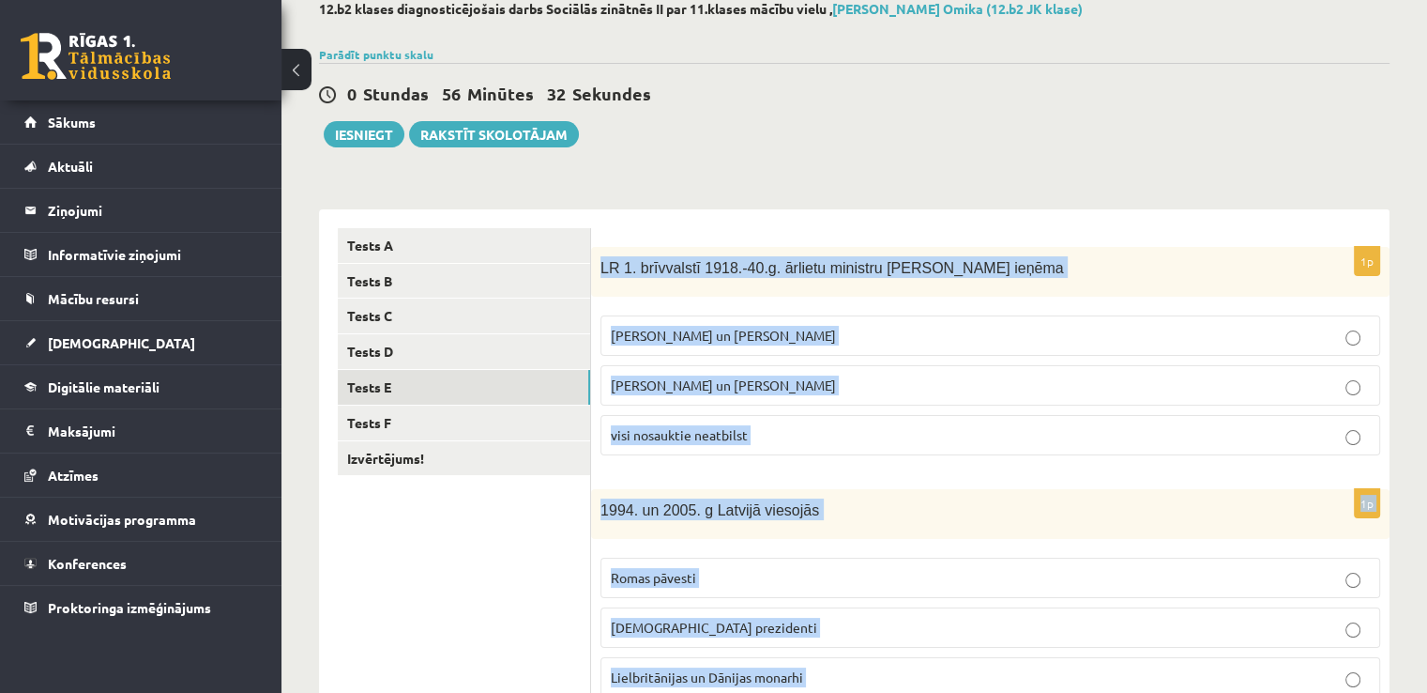
scroll to position [0, 0]
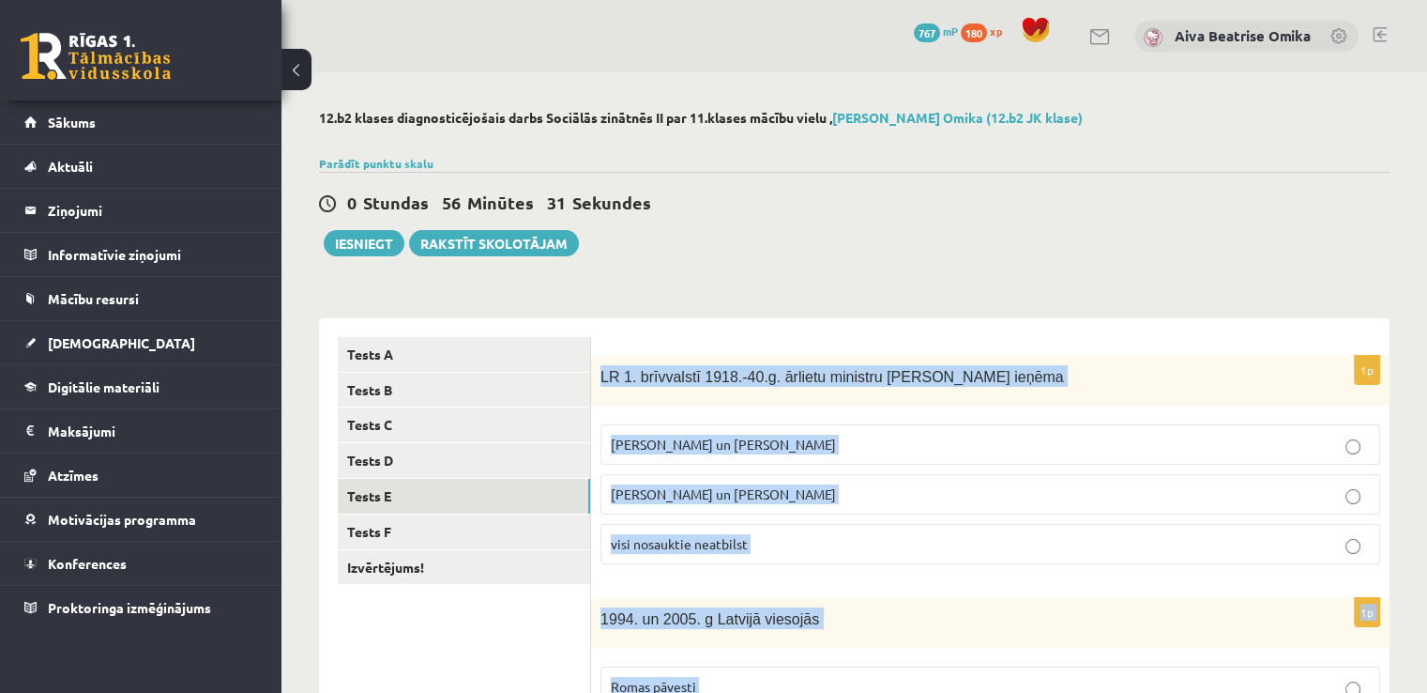
click at [747, 424] on label "Z. Meierovics un V. Munters" at bounding box center [991, 444] width 780 height 40
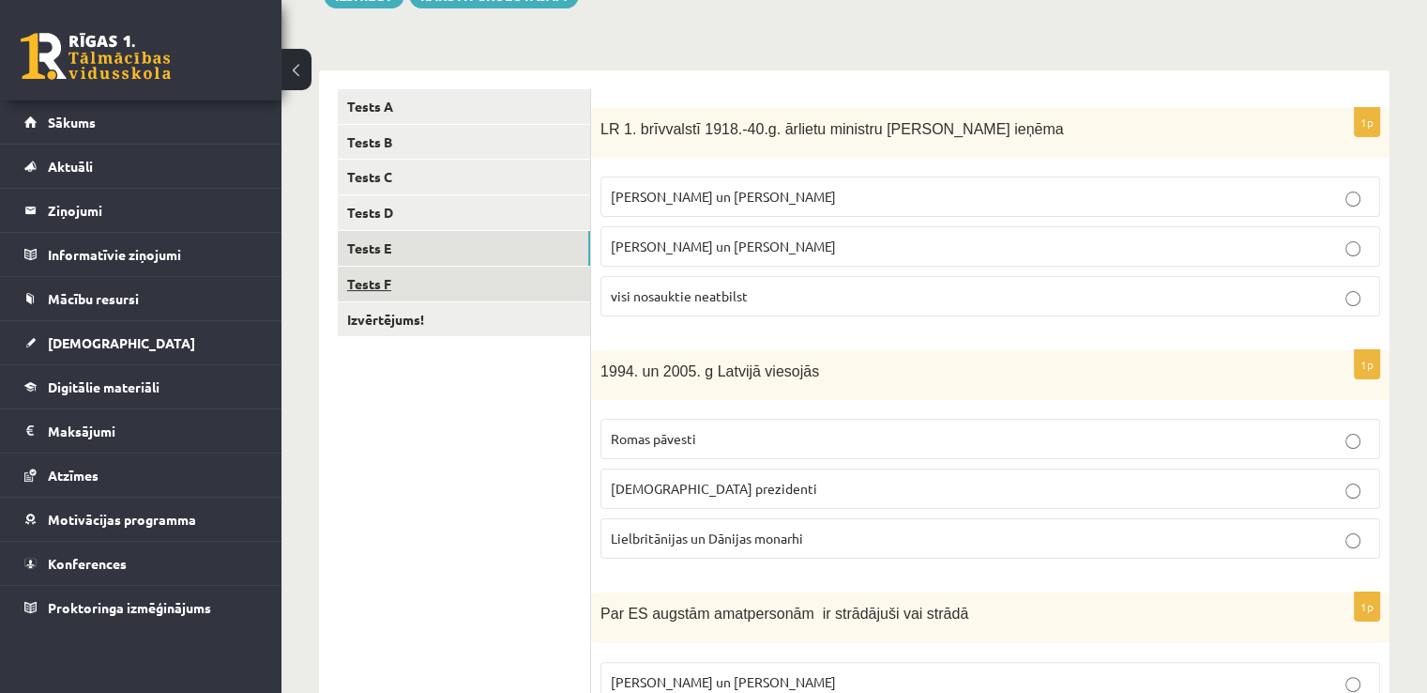
scroll to position [282, 0]
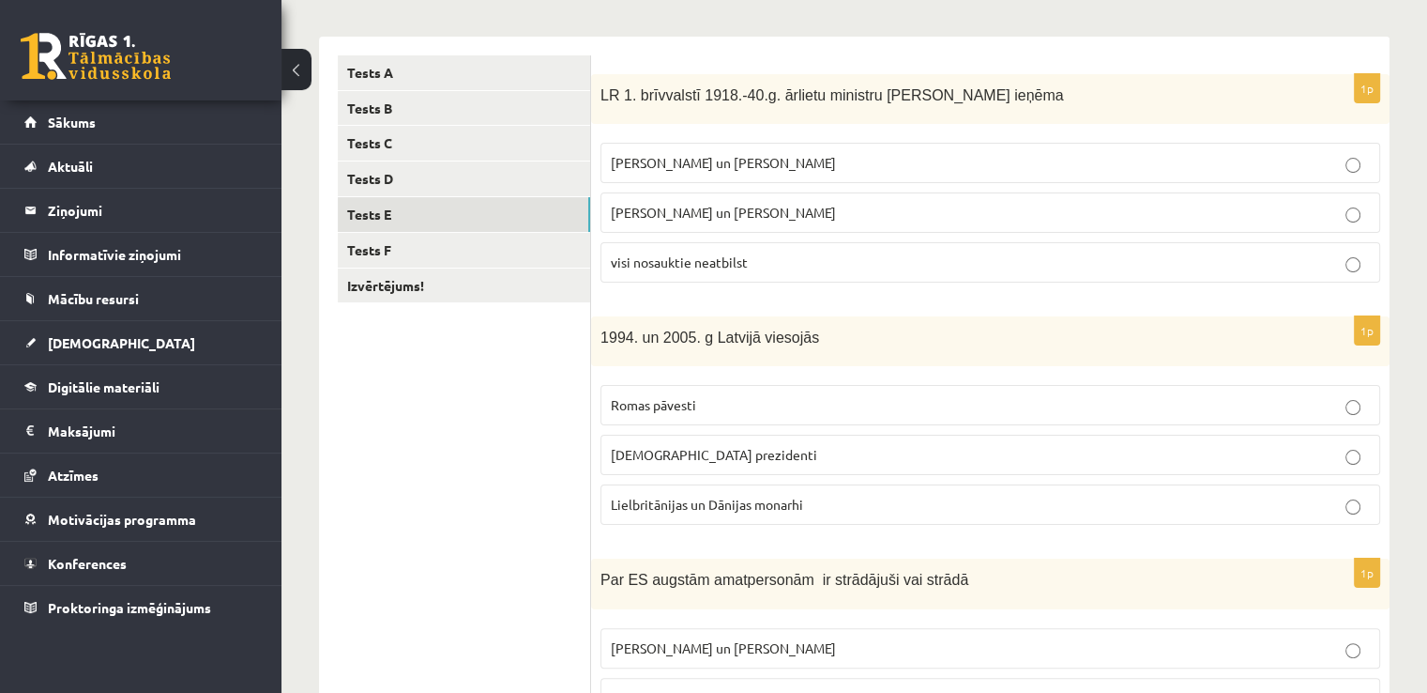
click at [679, 451] on span "ASV prezidenti" at bounding box center [714, 454] width 206 height 17
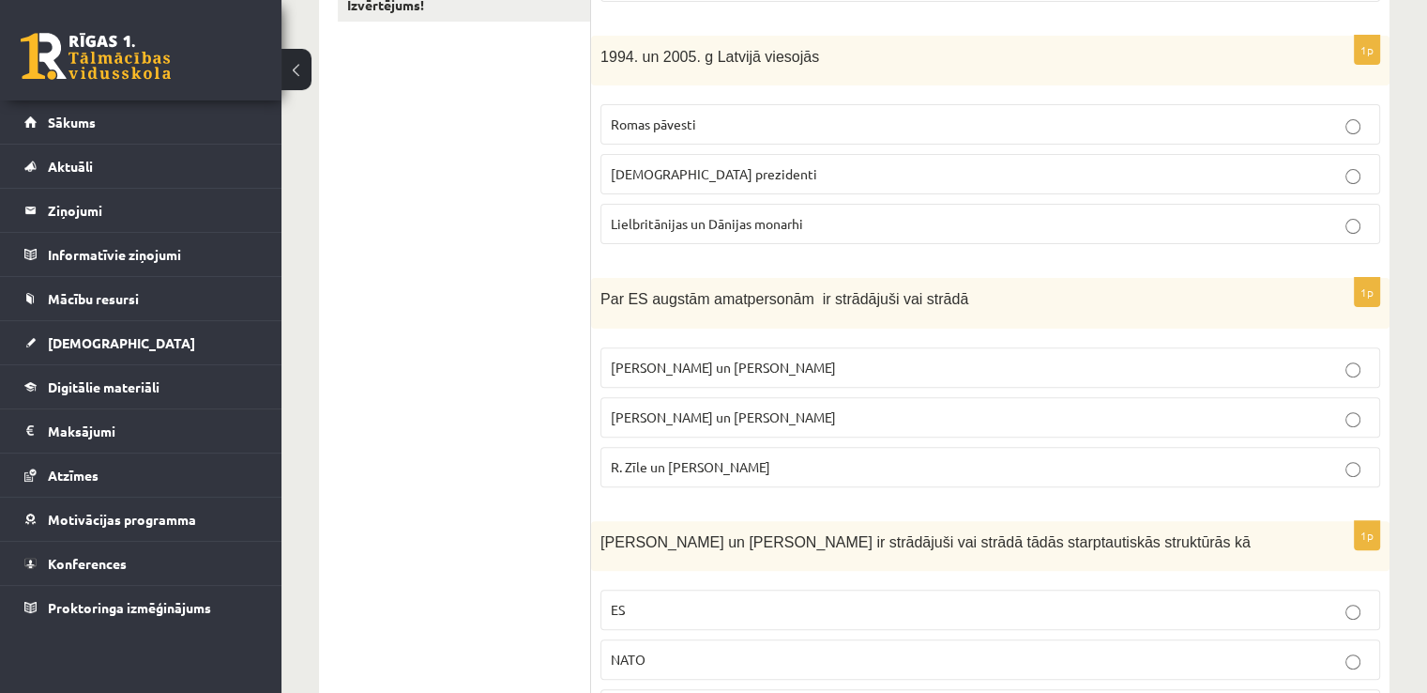
scroll to position [563, 0]
click at [709, 457] on span "R. Zīle un V.Dombrovskis" at bounding box center [691, 465] width 160 height 17
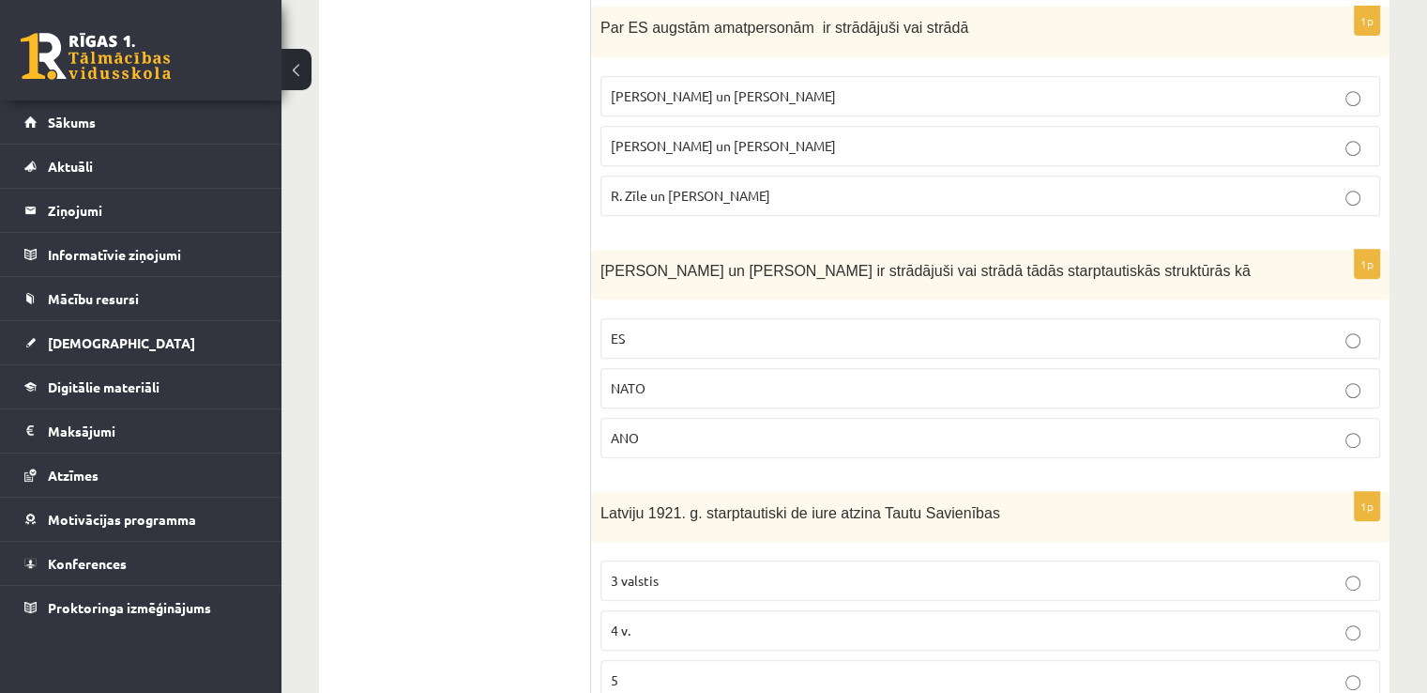
scroll to position [845, 0]
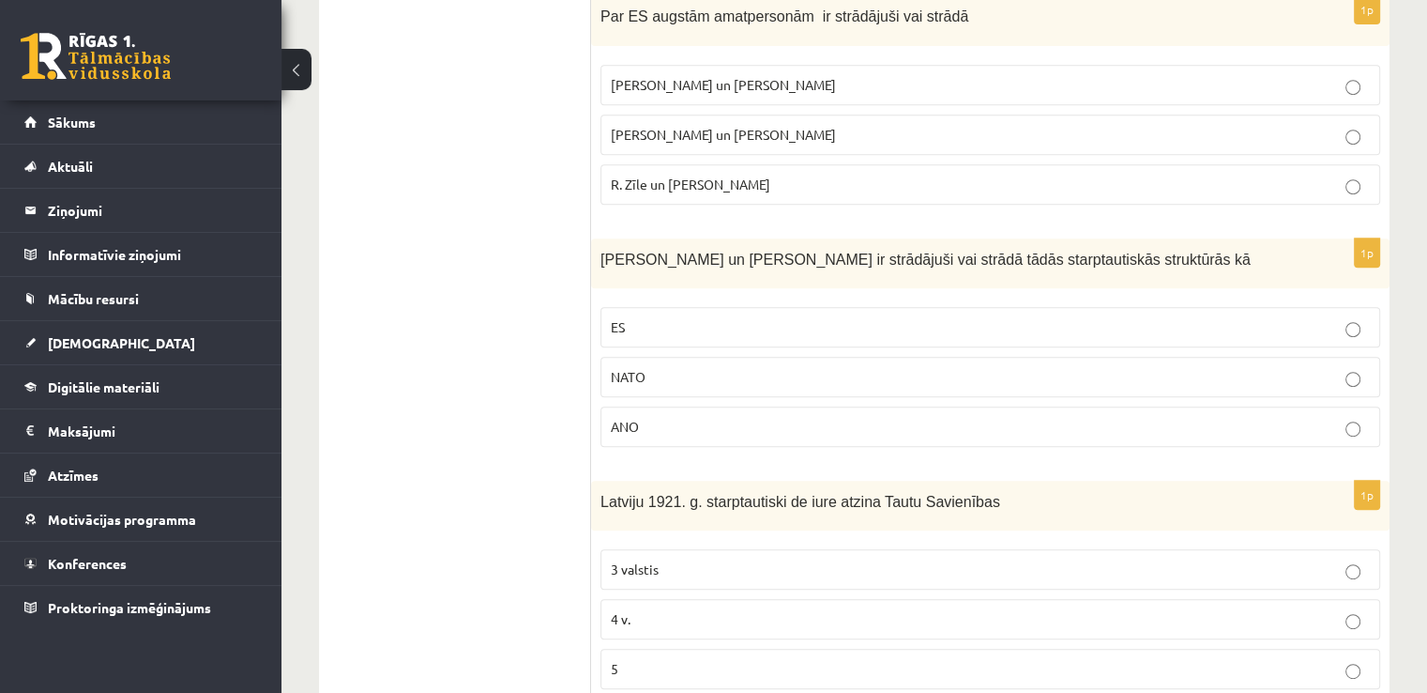
click at [661, 317] on p "ES" at bounding box center [990, 327] width 759 height 20
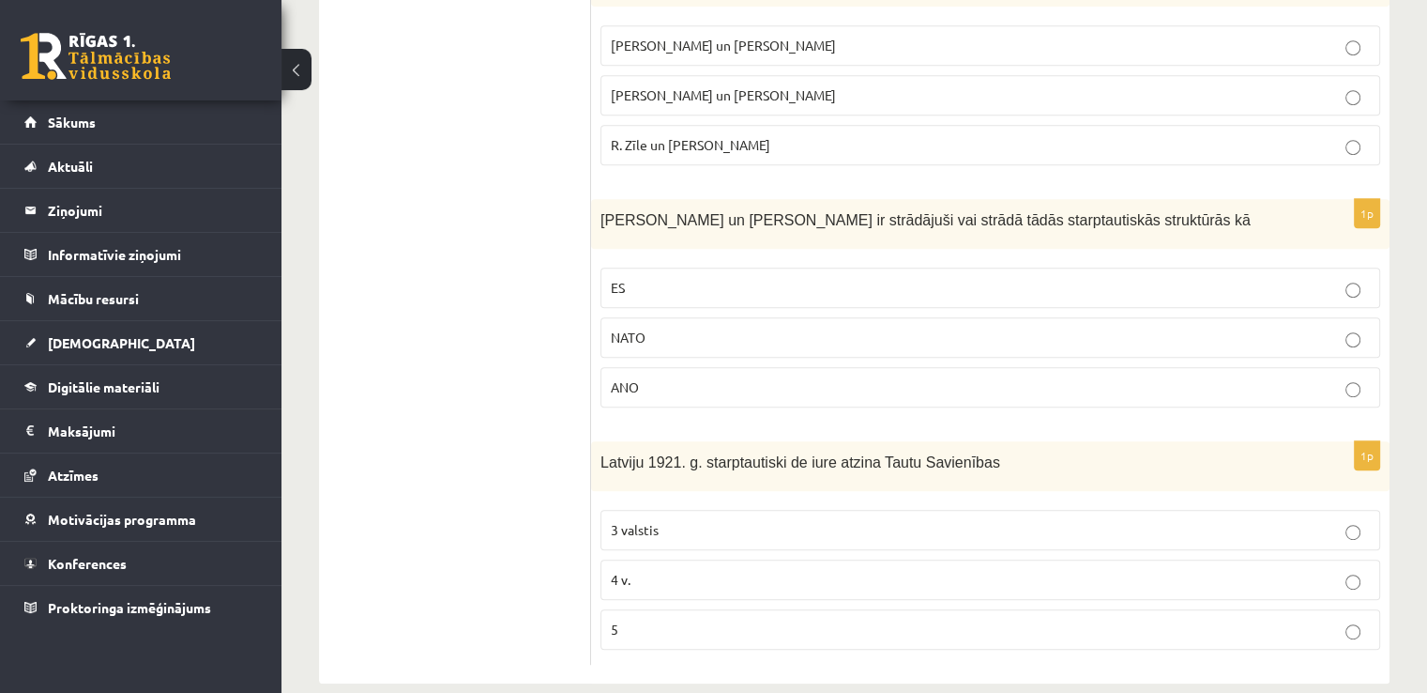
scroll to position [906, 0]
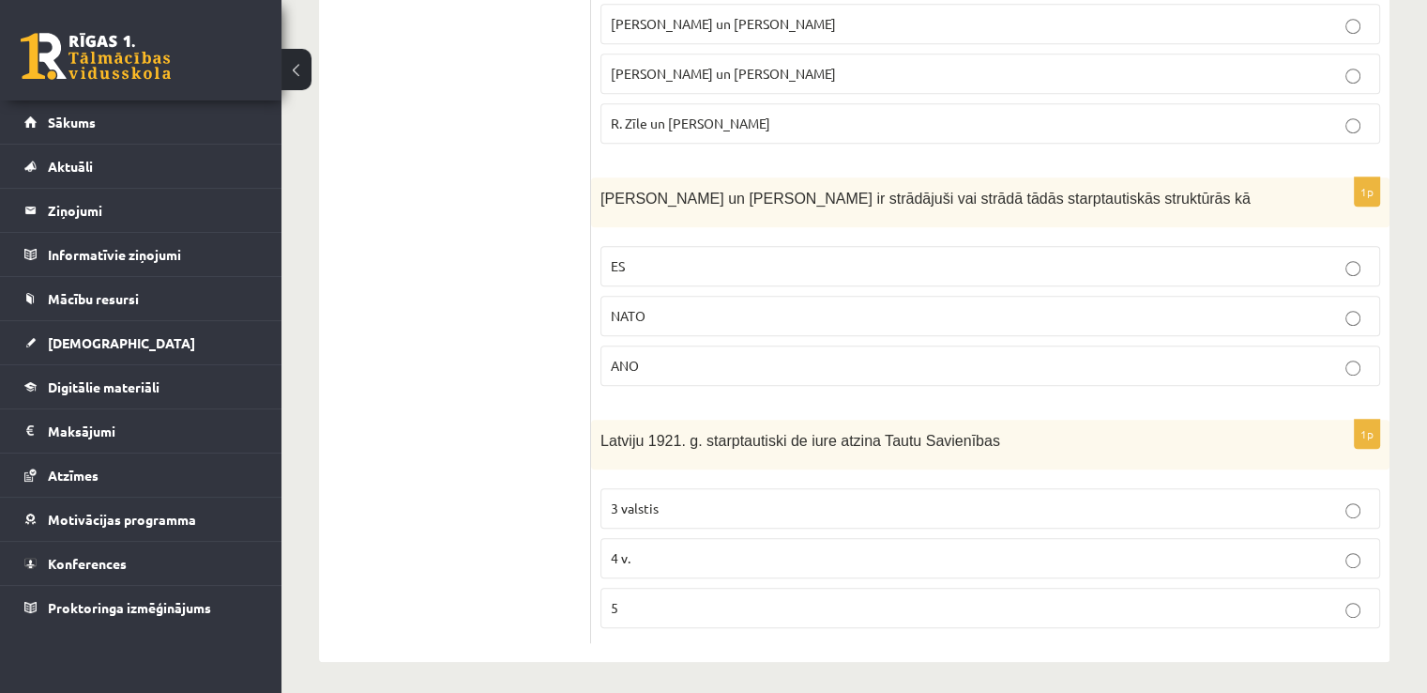
click at [616, 506] on span "3 valstis" at bounding box center [635, 507] width 48 height 17
click at [636, 571] on fieldset "3 valstis 4 v. 5" at bounding box center [991, 556] width 780 height 155
click at [634, 564] on label "4 v." at bounding box center [991, 558] width 780 height 40
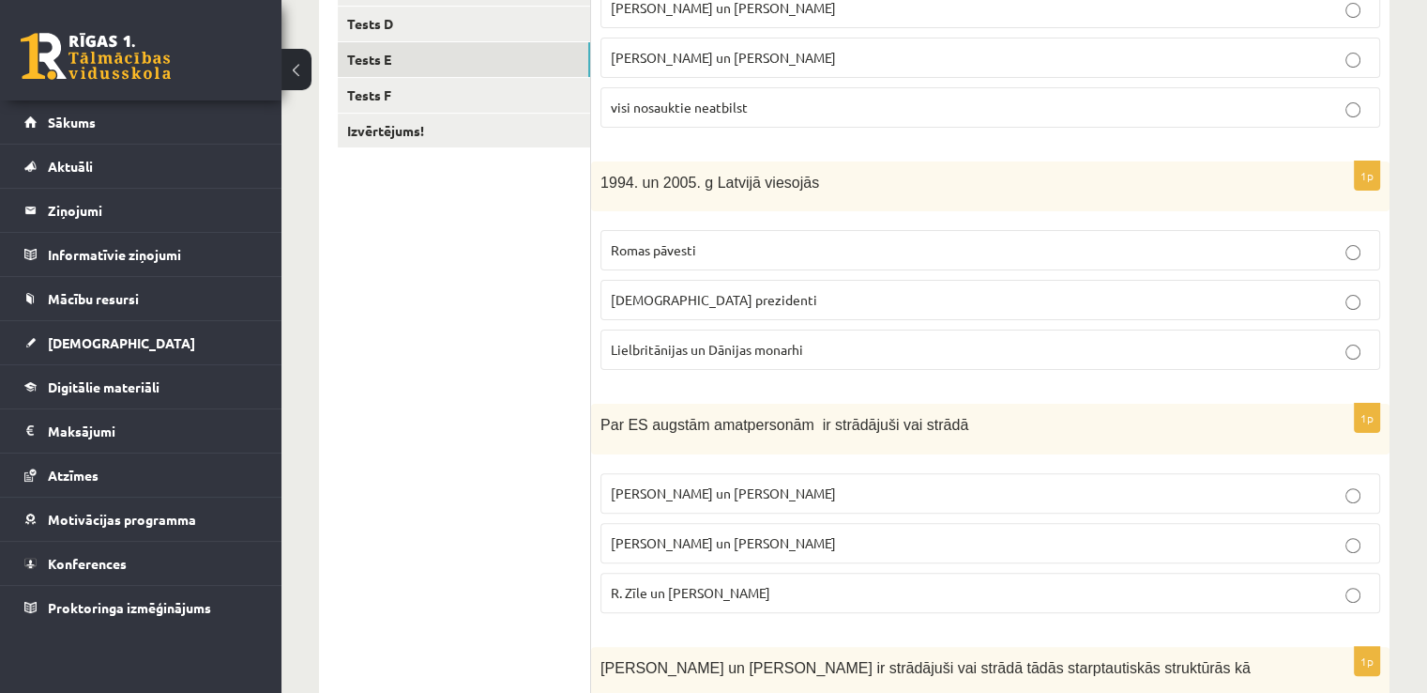
scroll to position [249, 0]
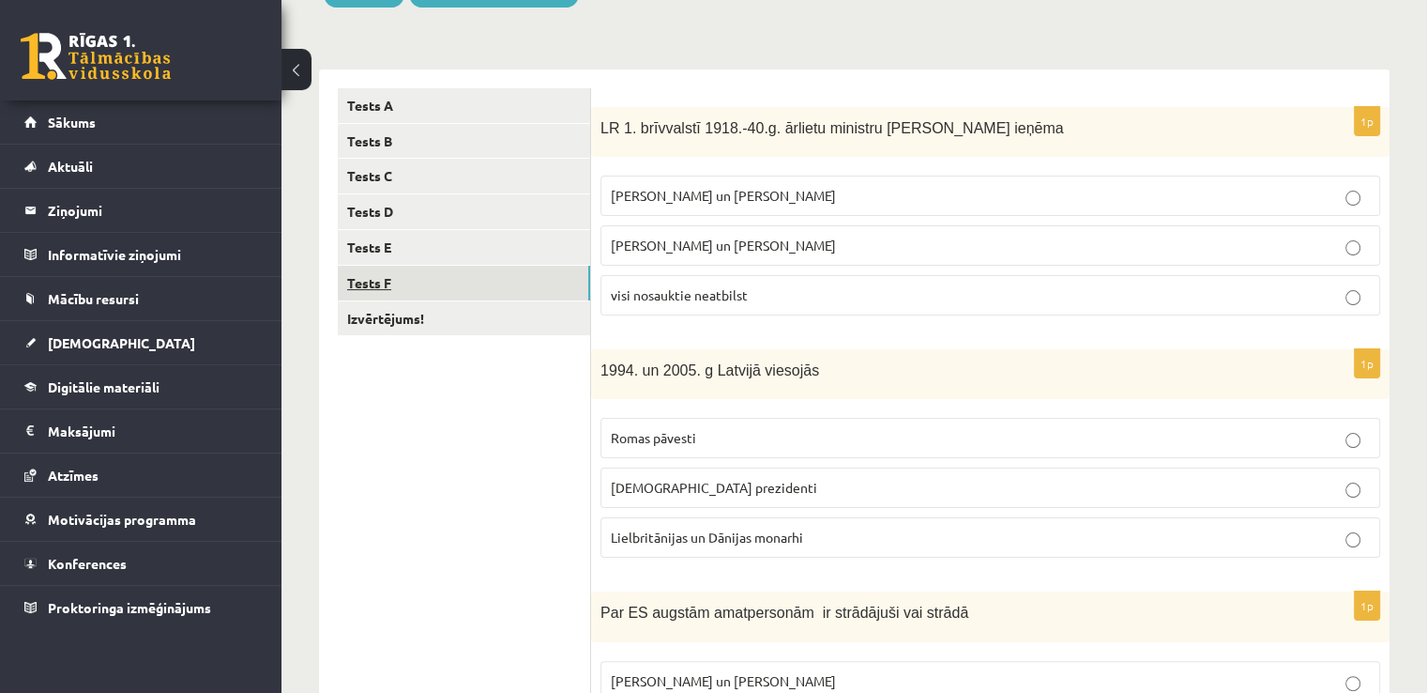
click at [467, 286] on link "Tests F" at bounding box center [464, 283] width 252 height 35
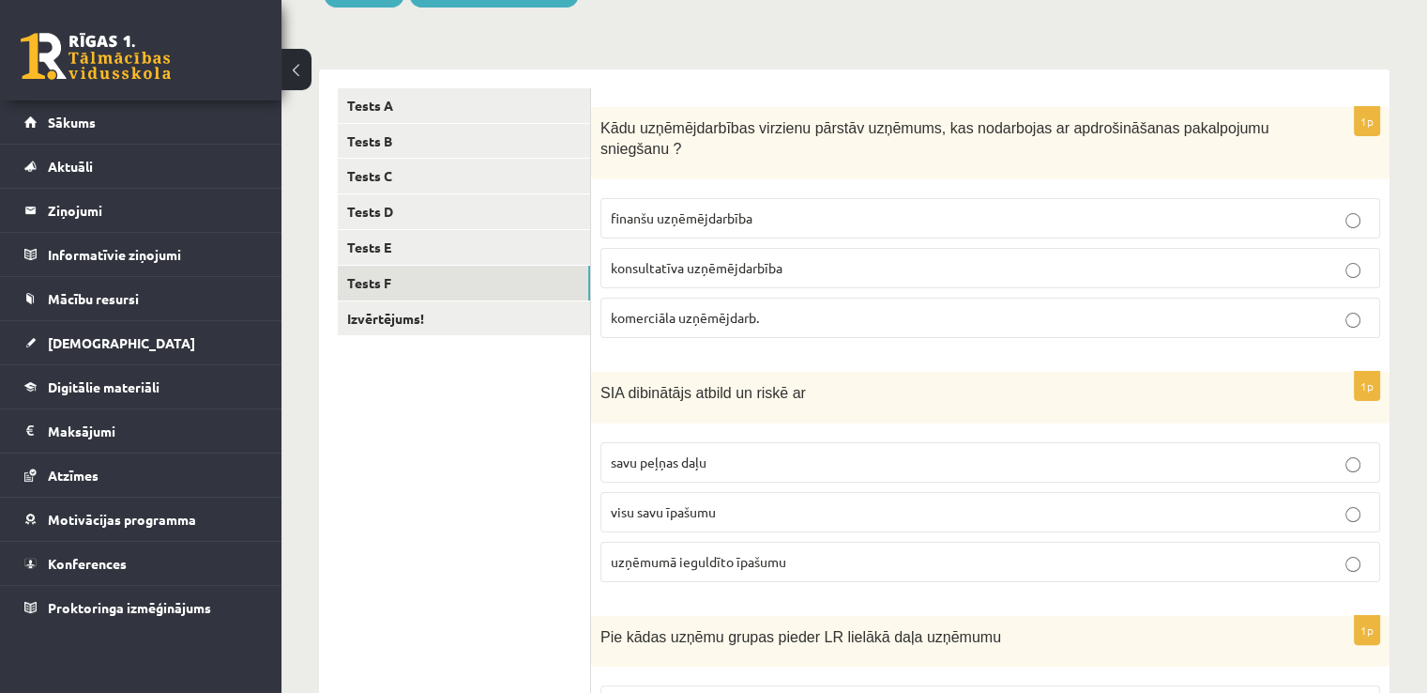
click at [732, 208] on p "finanšu uzņēmējdarbība" at bounding box center [990, 218] width 759 height 20
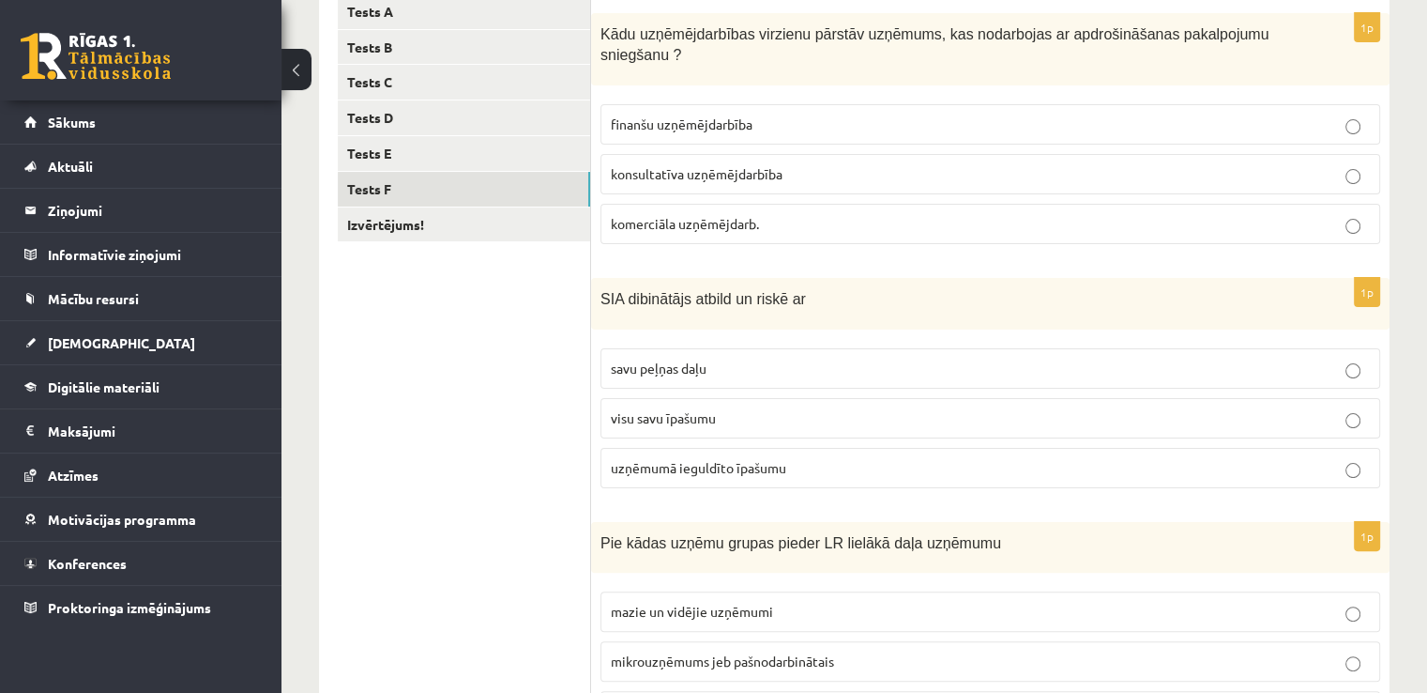
click at [709, 358] on p "savu peļņas daļu" at bounding box center [990, 368] width 759 height 20
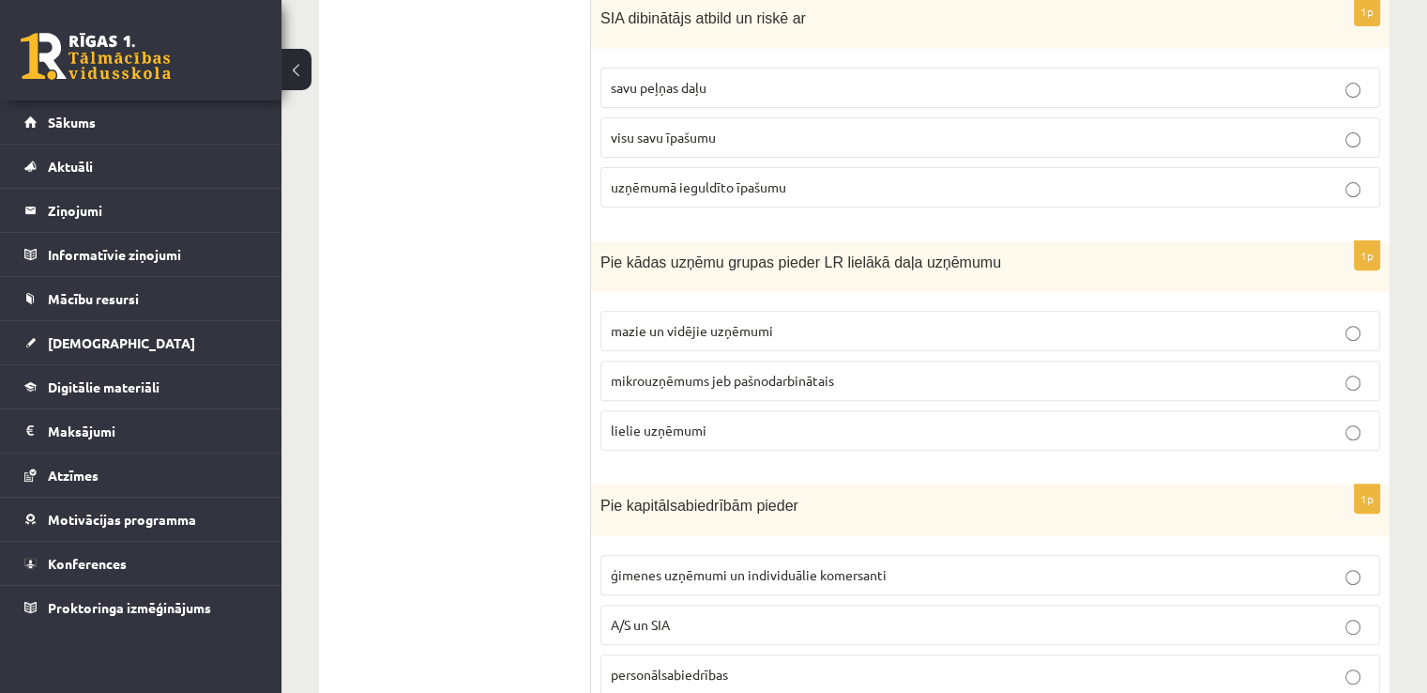
scroll to position [624, 0]
click at [685, 371] on span "mikrouzņēmums jeb pašnodarbinātais" at bounding box center [722, 379] width 223 height 17
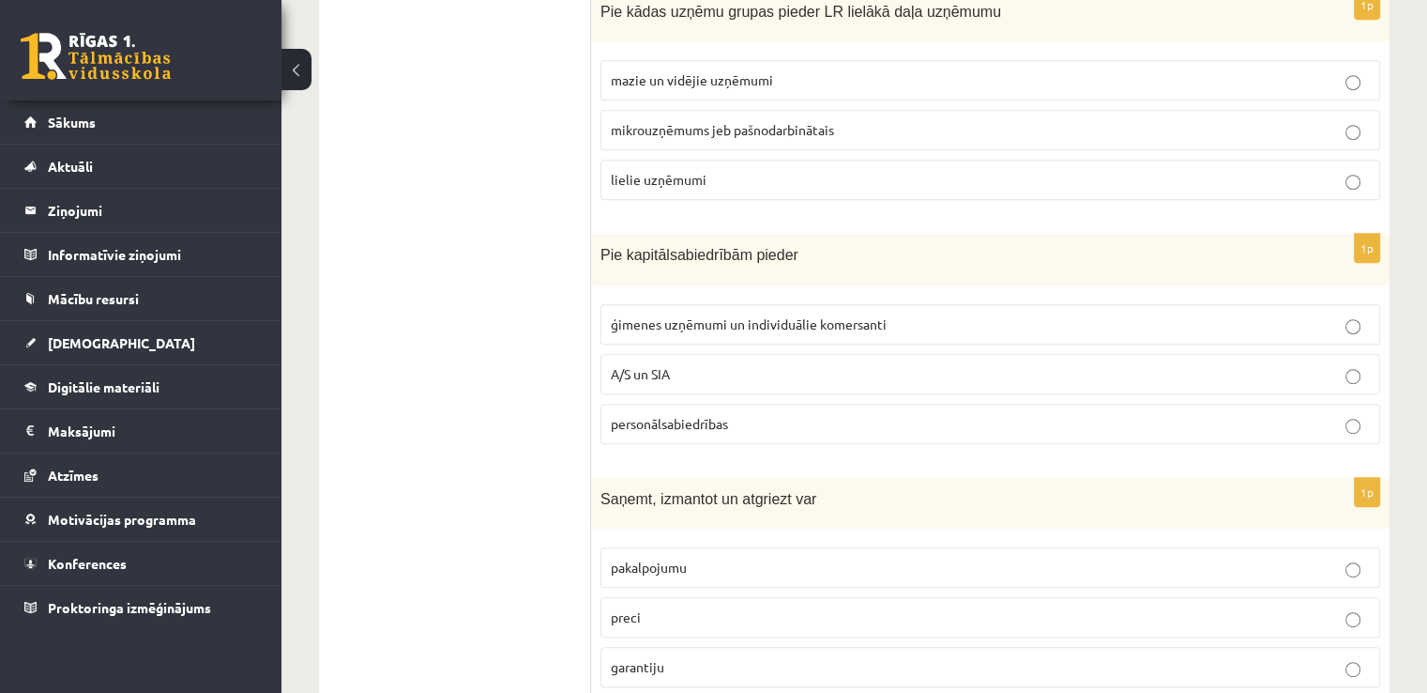
scroll to position [906, 0]
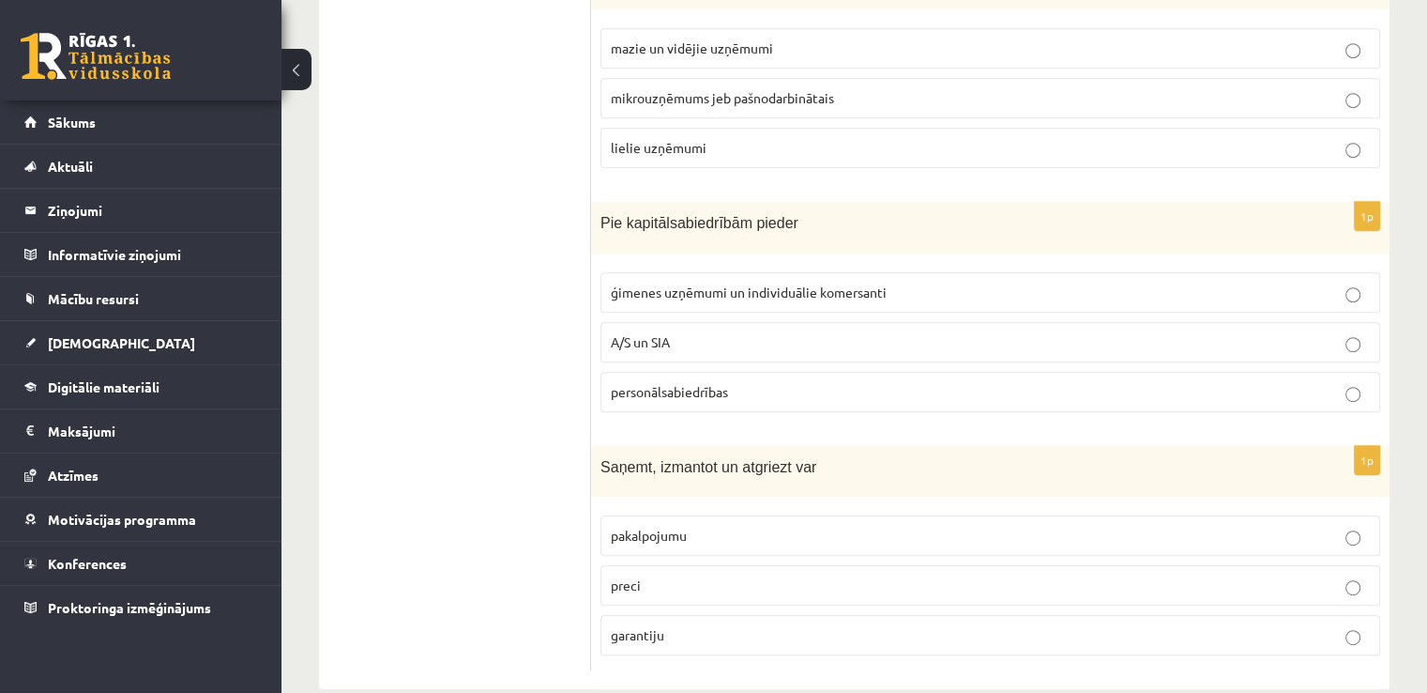
click at [698, 383] on span "personālsabiedrības" at bounding box center [669, 391] width 117 height 17
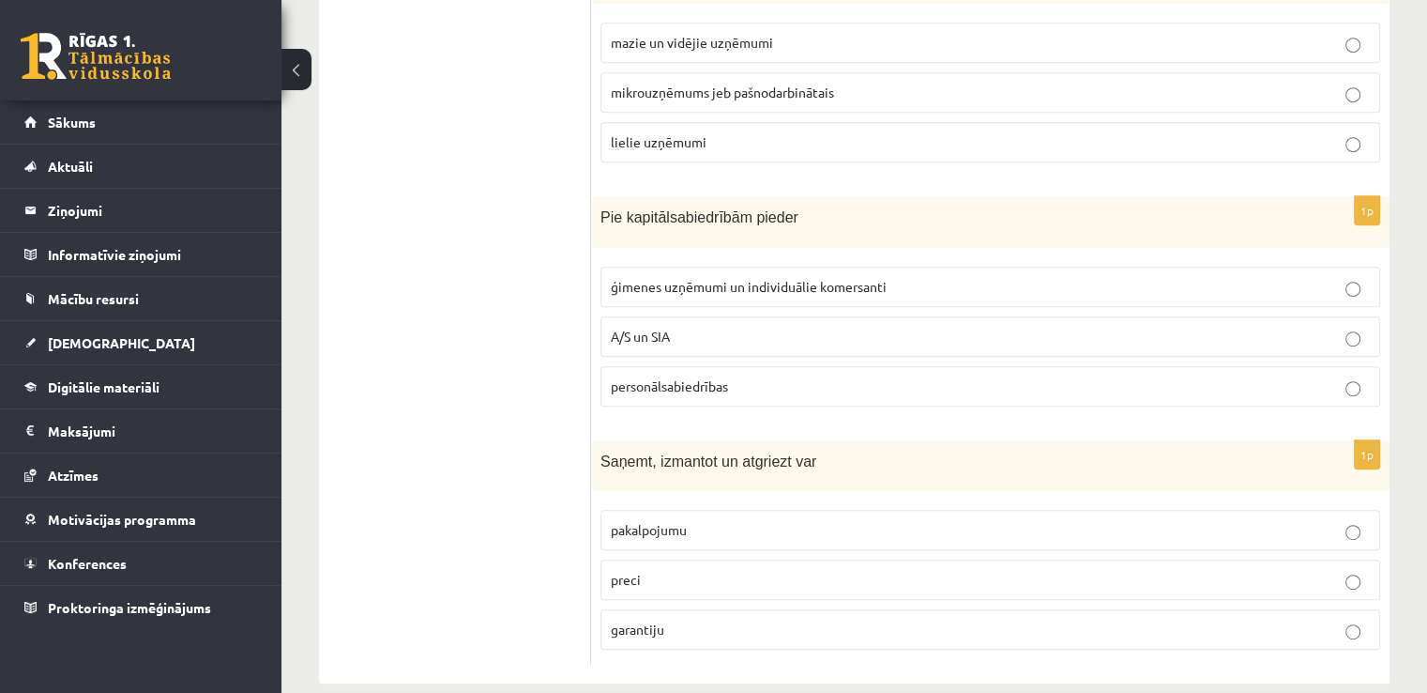
scroll to position [912, 0]
click at [642, 520] on span "pakalpojumu" at bounding box center [649, 528] width 76 height 17
click at [668, 608] on label "garantiju" at bounding box center [991, 628] width 780 height 40
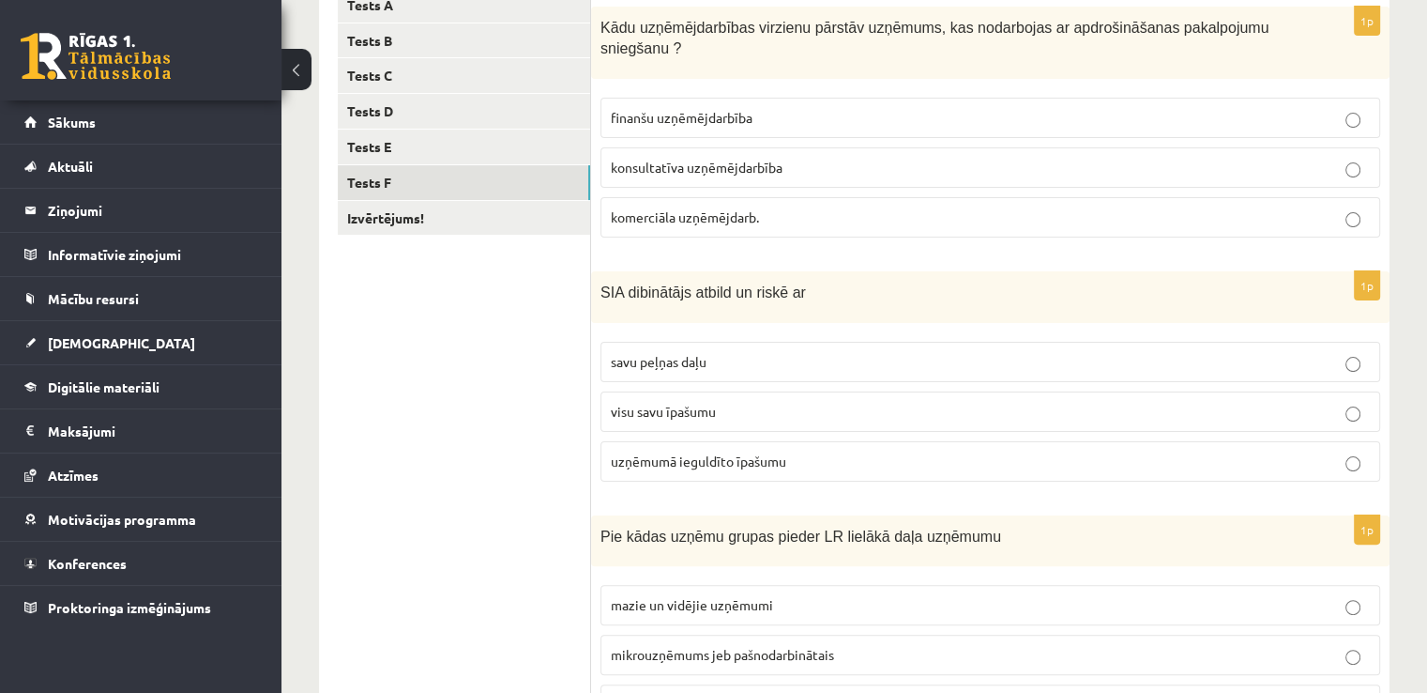
scroll to position [0, 0]
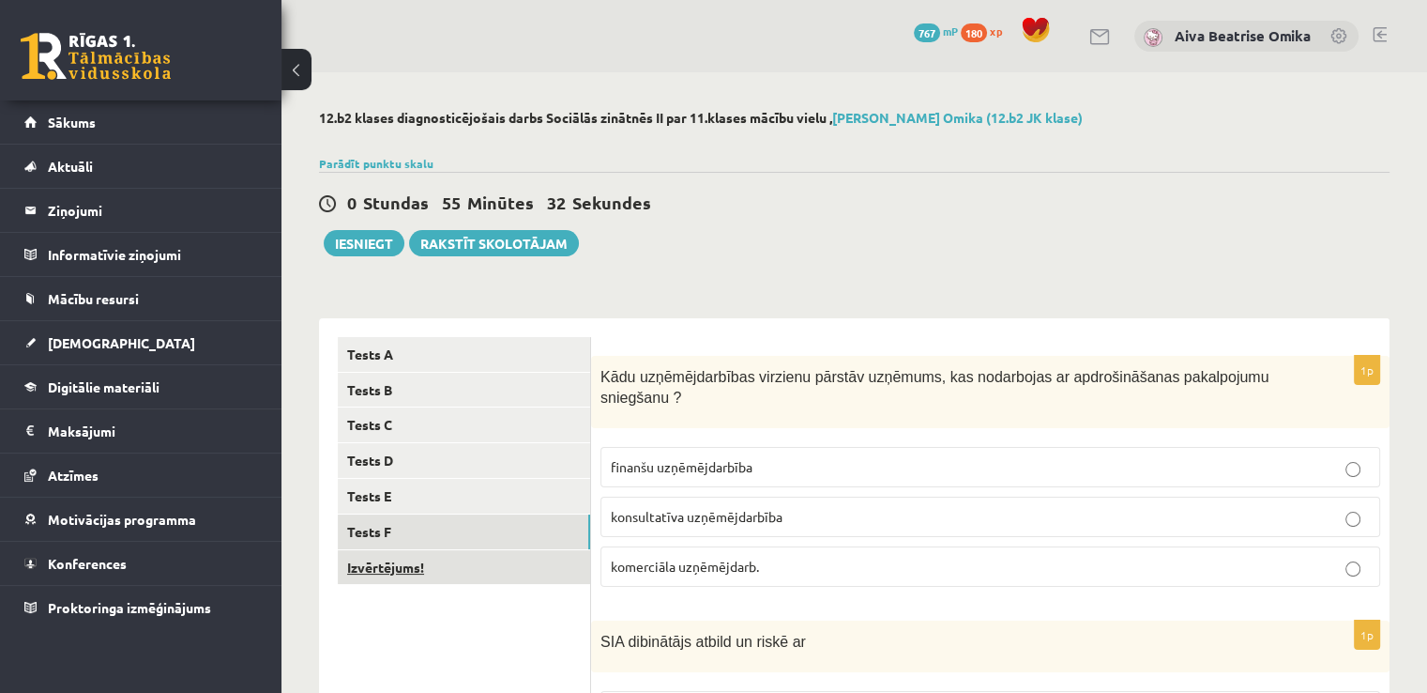
click at [450, 565] on link "Izvērtējums!" at bounding box center [464, 567] width 252 height 35
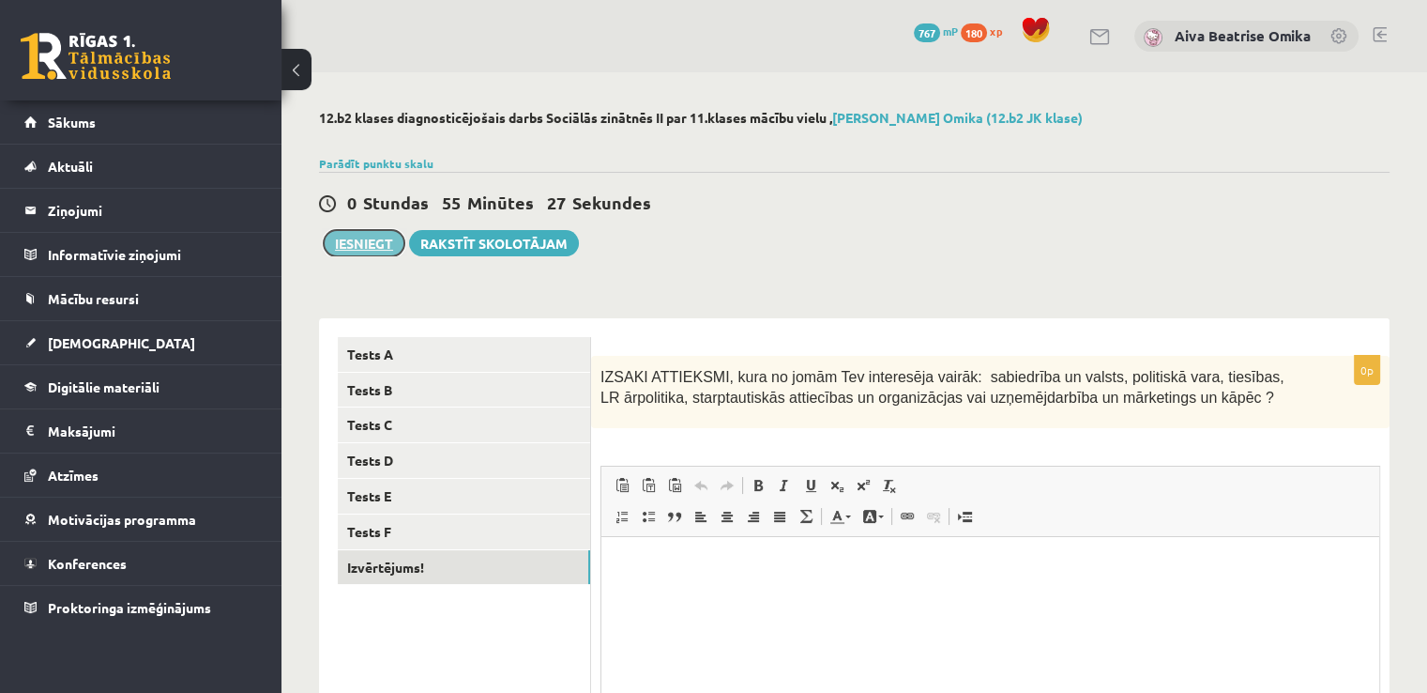
click at [367, 242] on button "Iesniegt" at bounding box center [364, 243] width 81 height 26
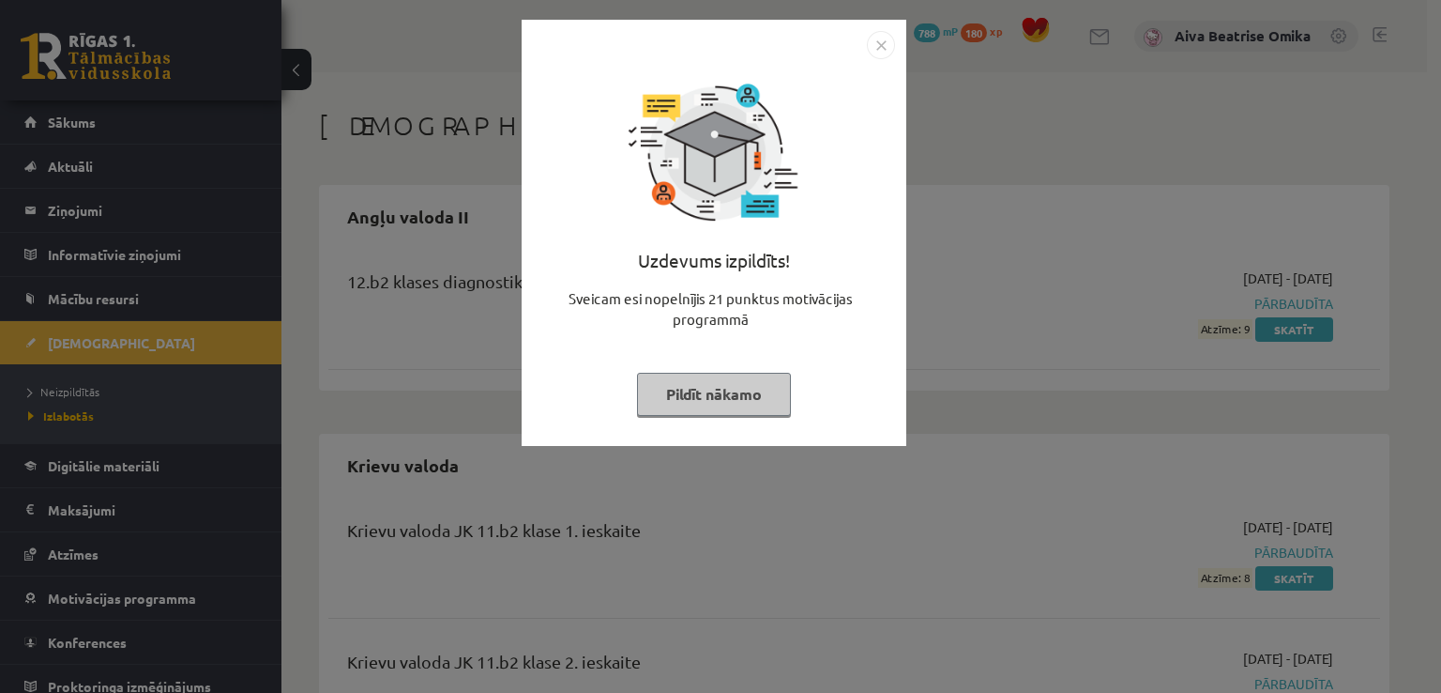
click at [691, 402] on button "Pildīt nākamo" at bounding box center [714, 394] width 154 height 43
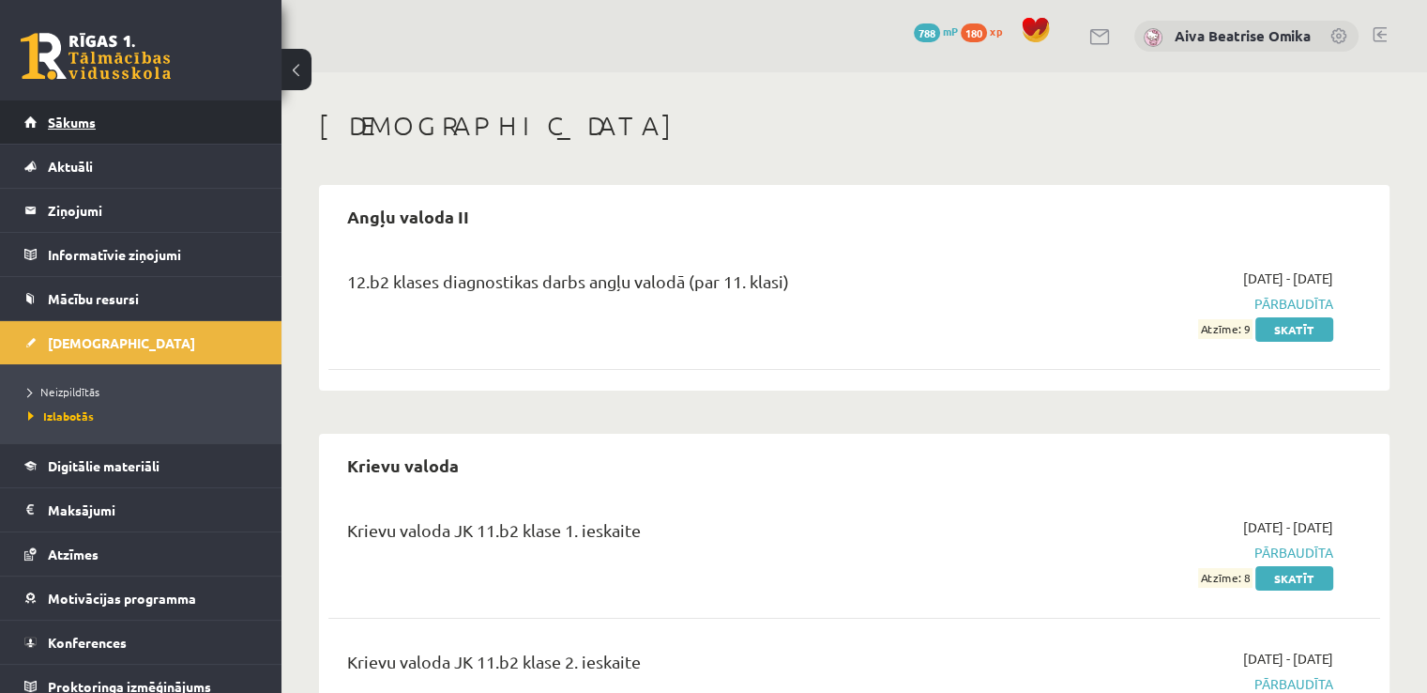
click at [95, 113] on link "Sākums" at bounding box center [141, 121] width 234 height 43
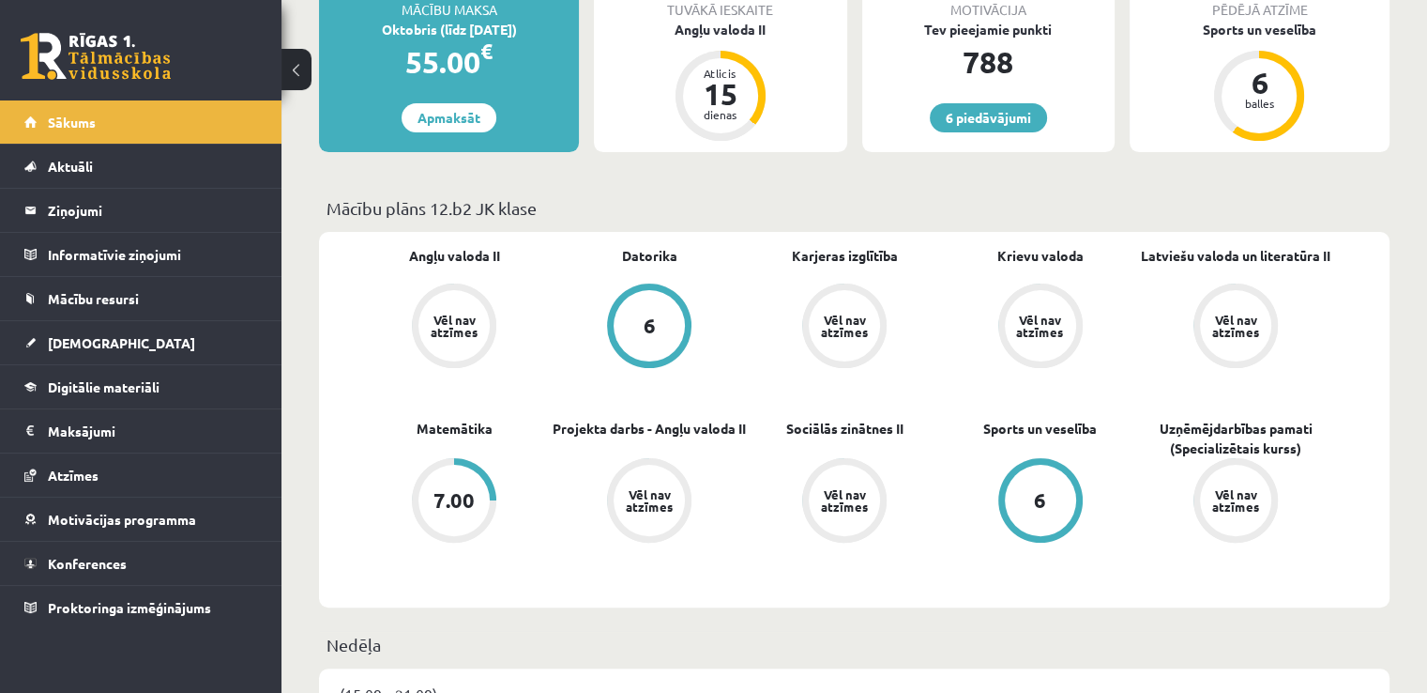
scroll to position [657, 0]
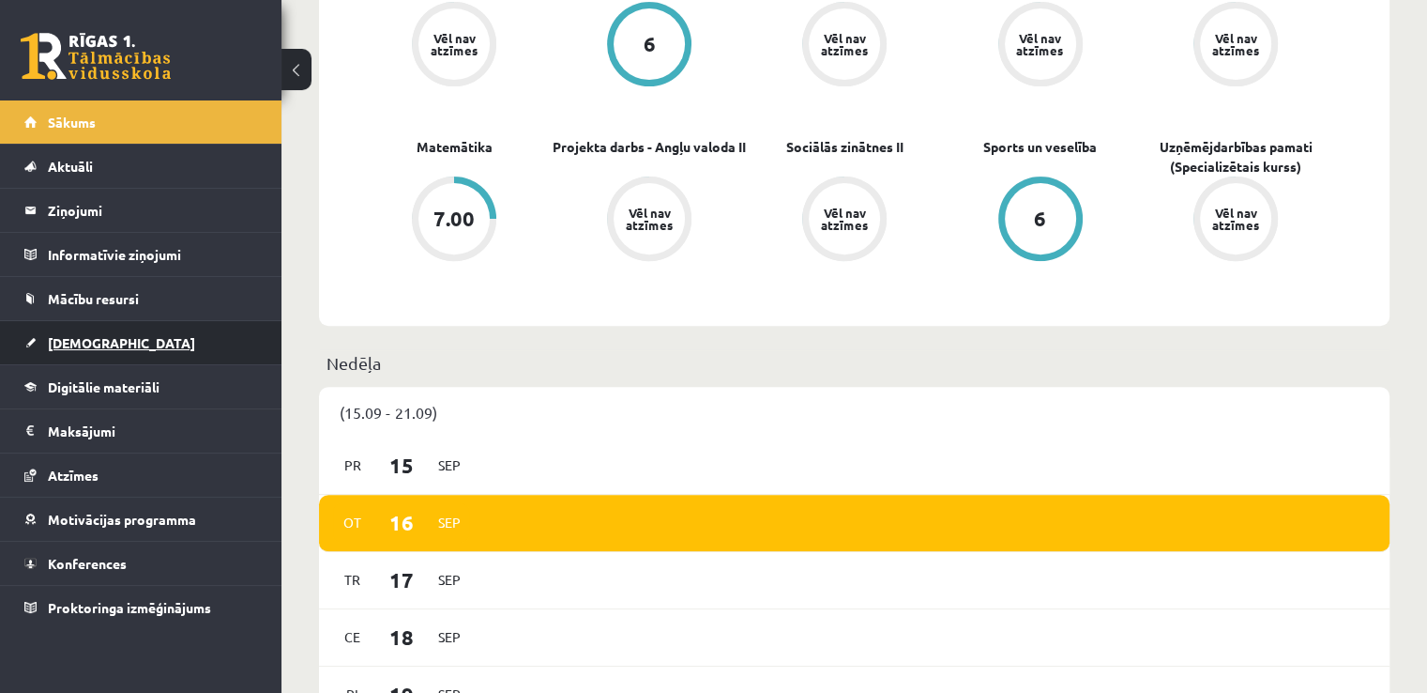
click at [114, 350] on link "[DEMOGRAPHIC_DATA]" at bounding box center [141, 342] width 234 height 43
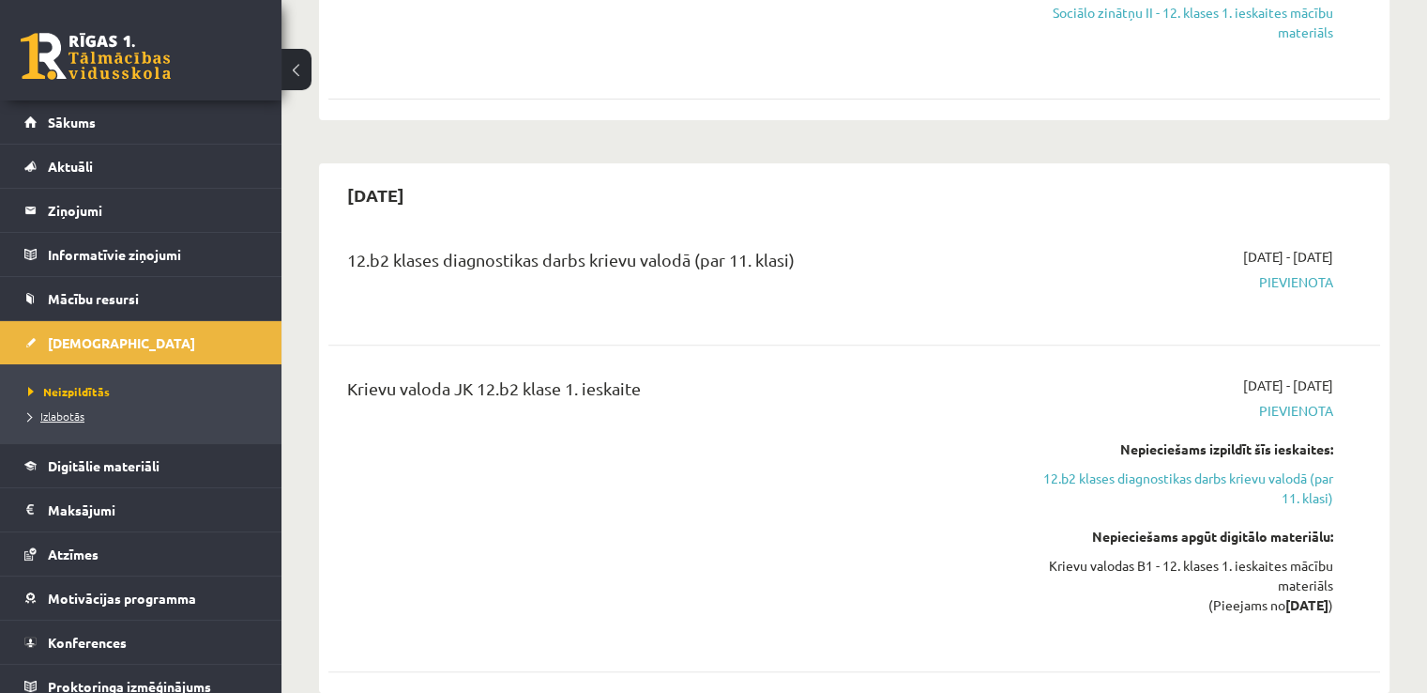
click at [60, 414] on span "Izlabotās" at bounding box center [56, 415] width 56 height 15
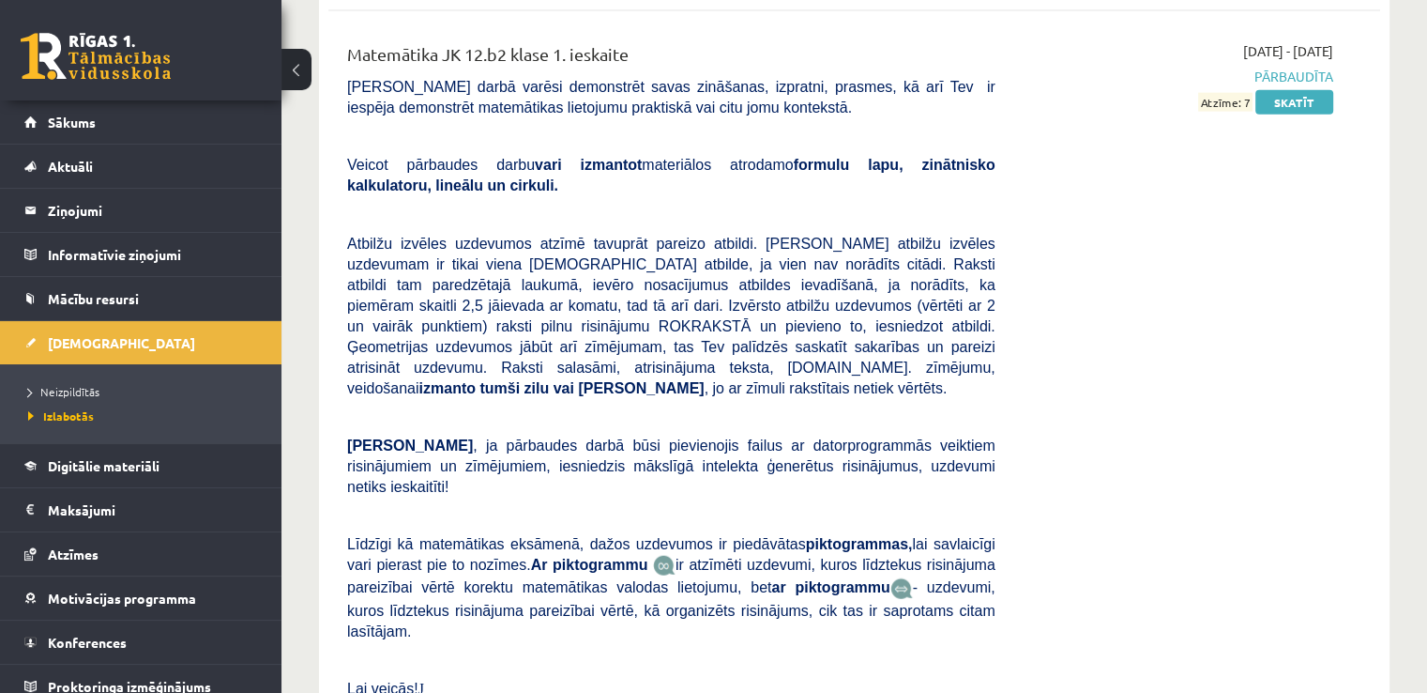
scroll to position [4606, 0]
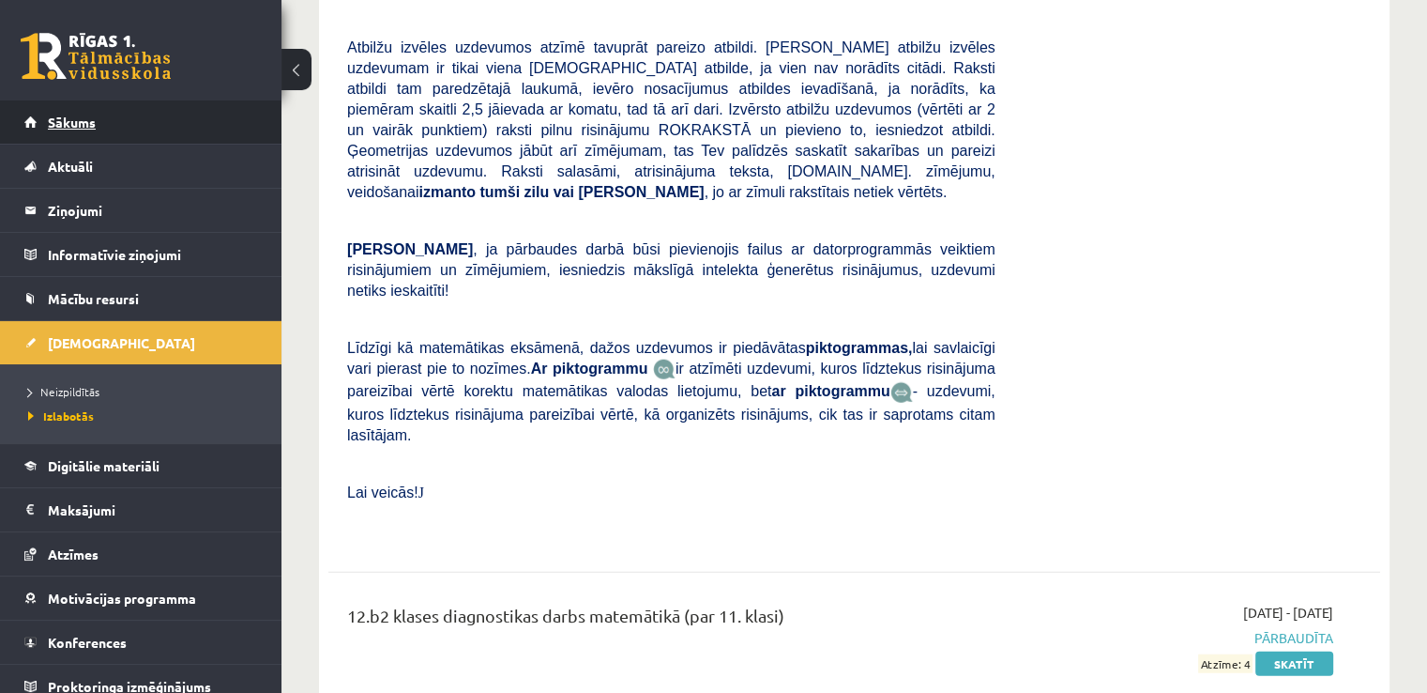
click at [90, 110] on link "Sākums" at bounding box center [141, 121] width 234 height 43
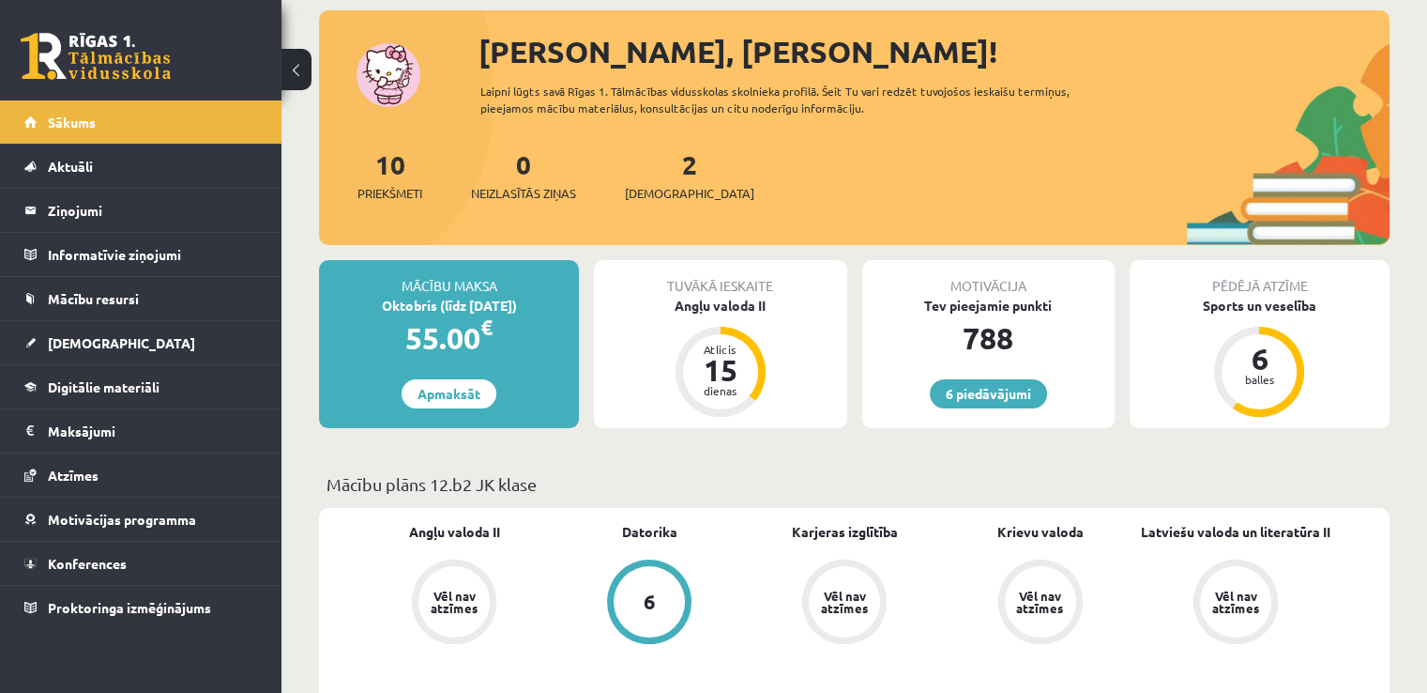
scroll to position [188, 0]
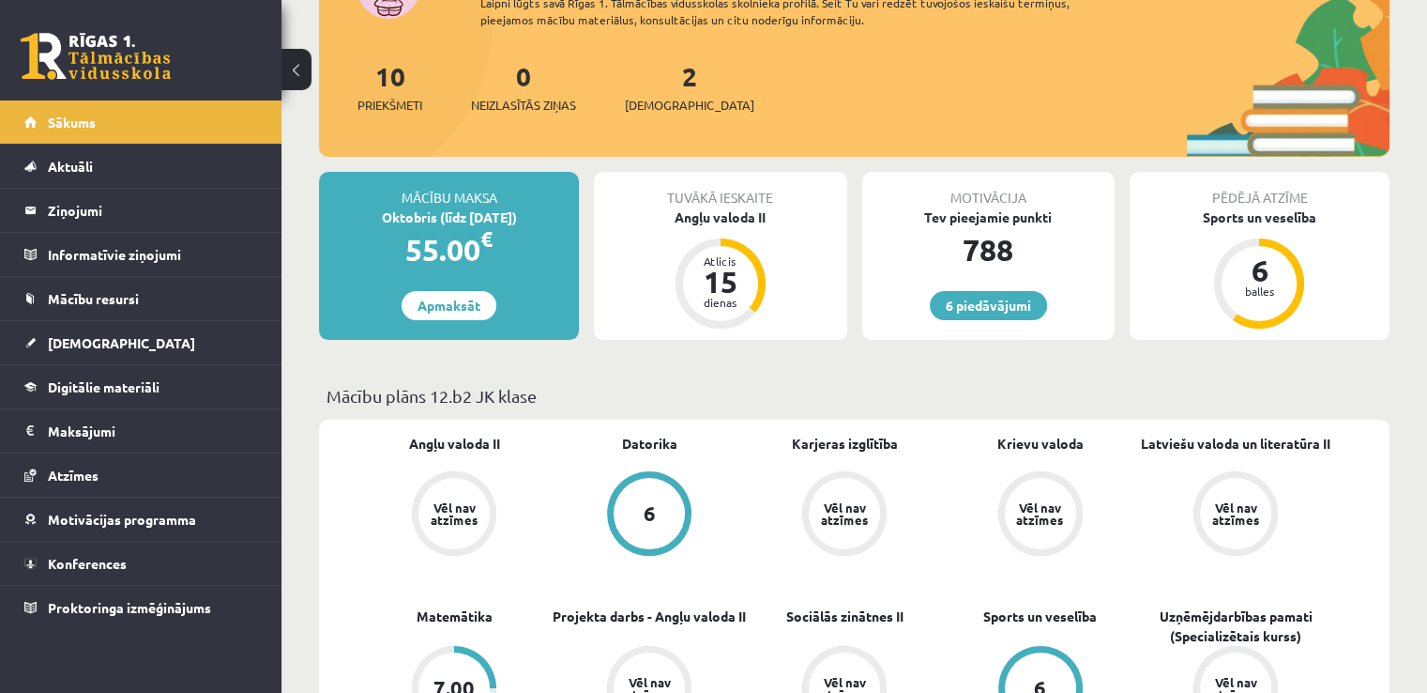
click at [672, 92] on div "2 Ieskaites" at bounding box center [689, 85] width 129 height 58
click at [647, 80] on div "2 Ieskaites" at bounding box center [689, 85] width 129 height 58
click at [658, 76] on link "2 Ieskaites" at bounding box center [689, 86] width 129 height 55
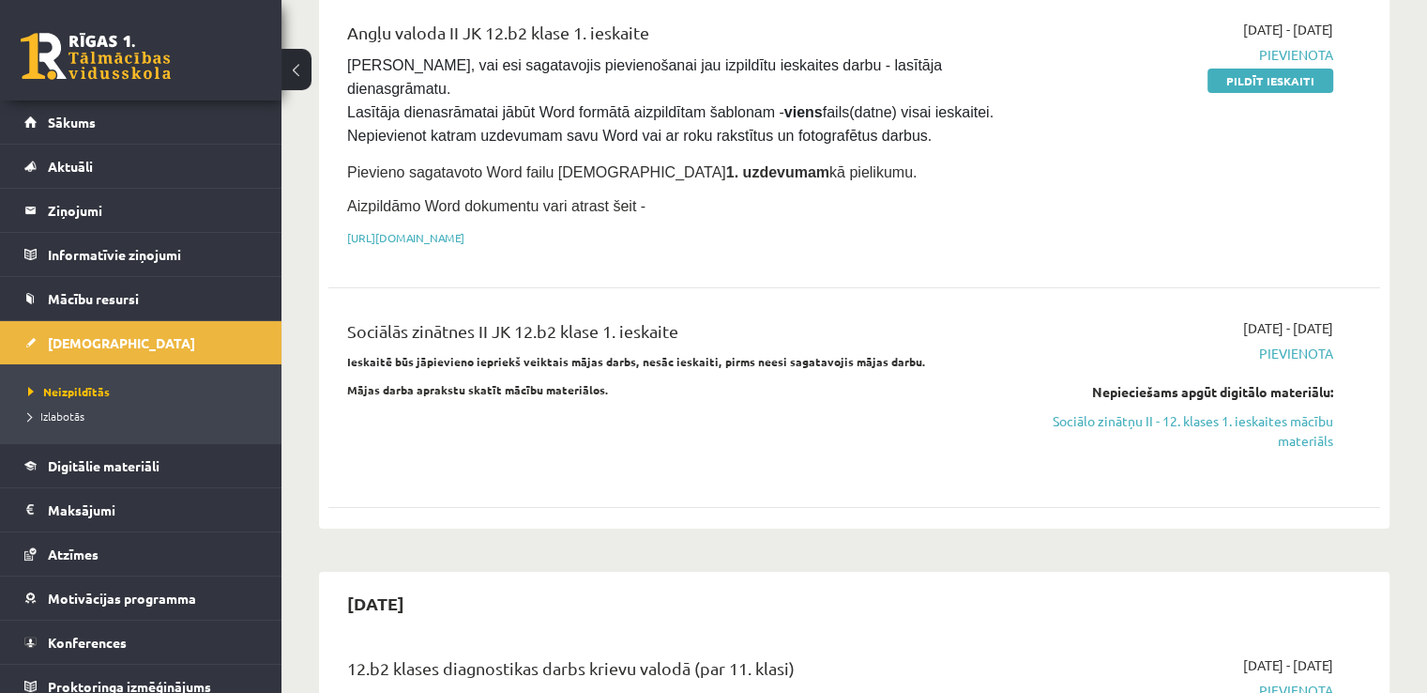
scroll to position [282, 0]
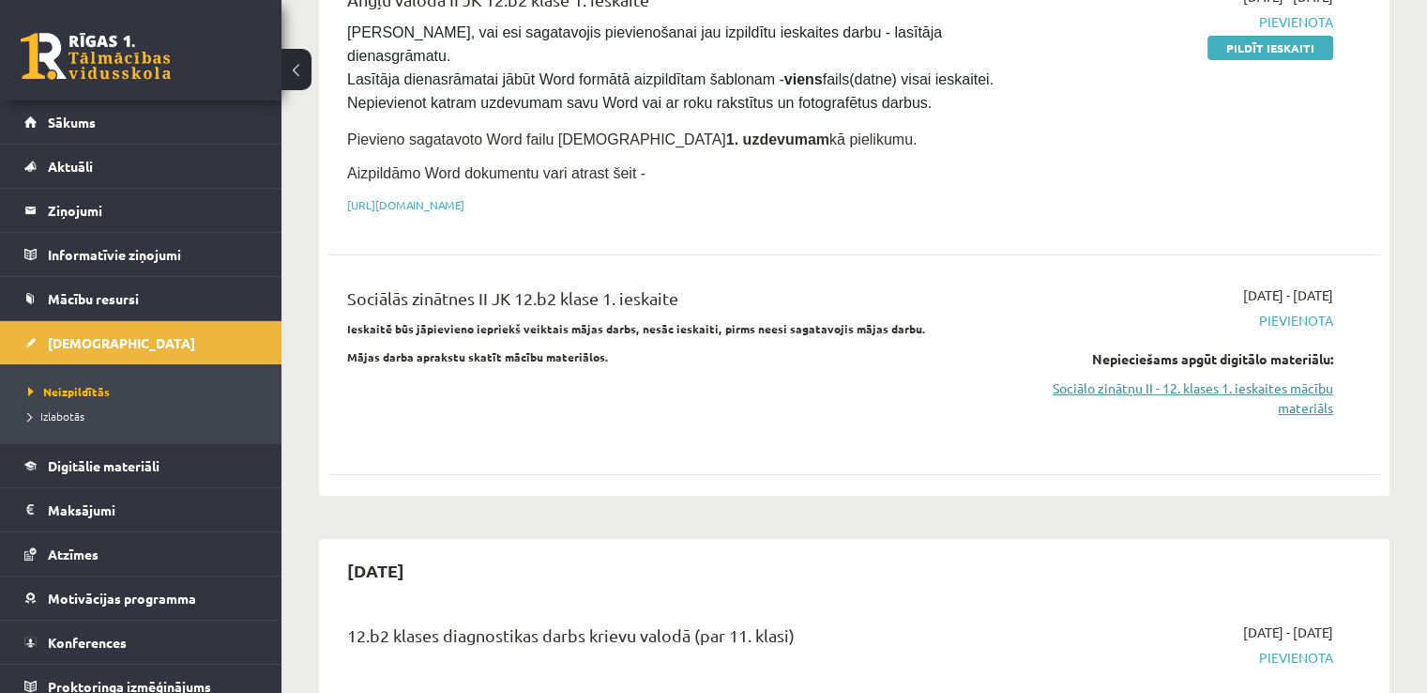
click at [1274, 378] on link "Sociālo zinātņu II - 12. klases 1. ieskaites mācību materiāls" at bounding box center [1179, 397] width 310 height 39
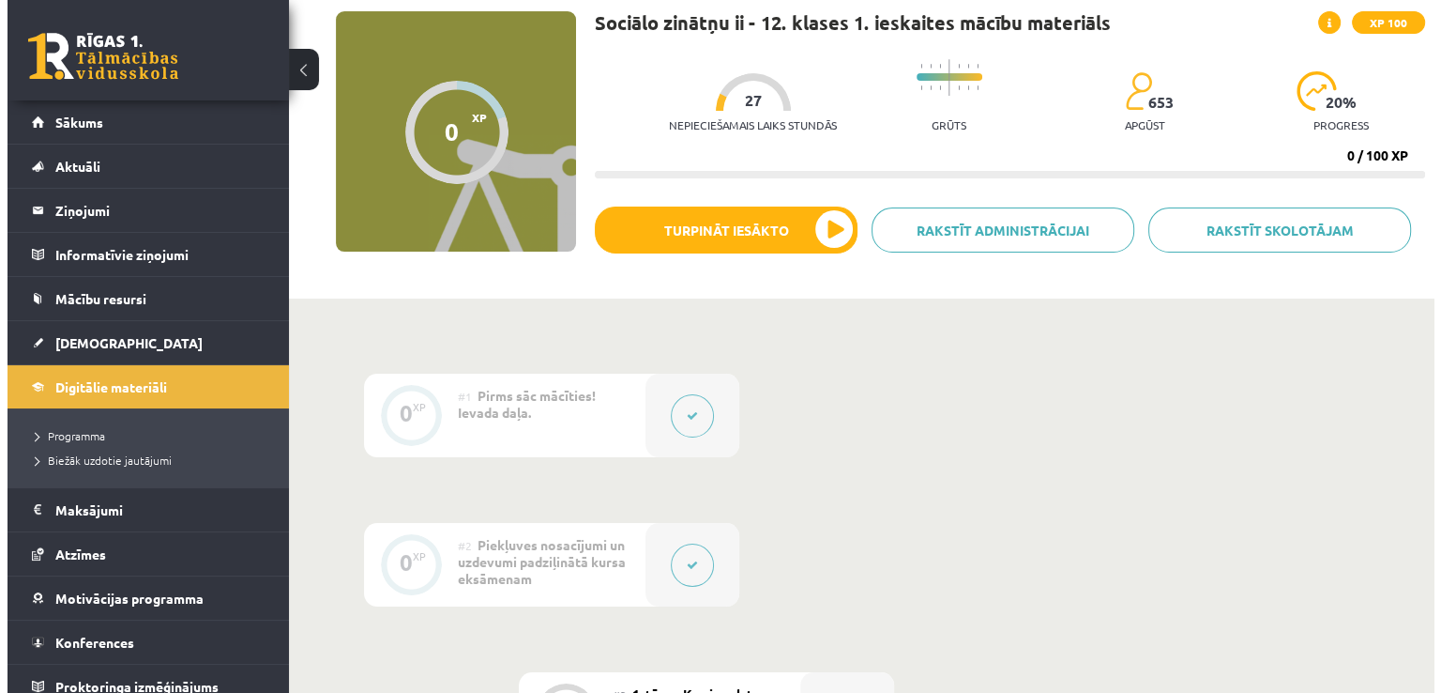
scroll to position [282, 0]
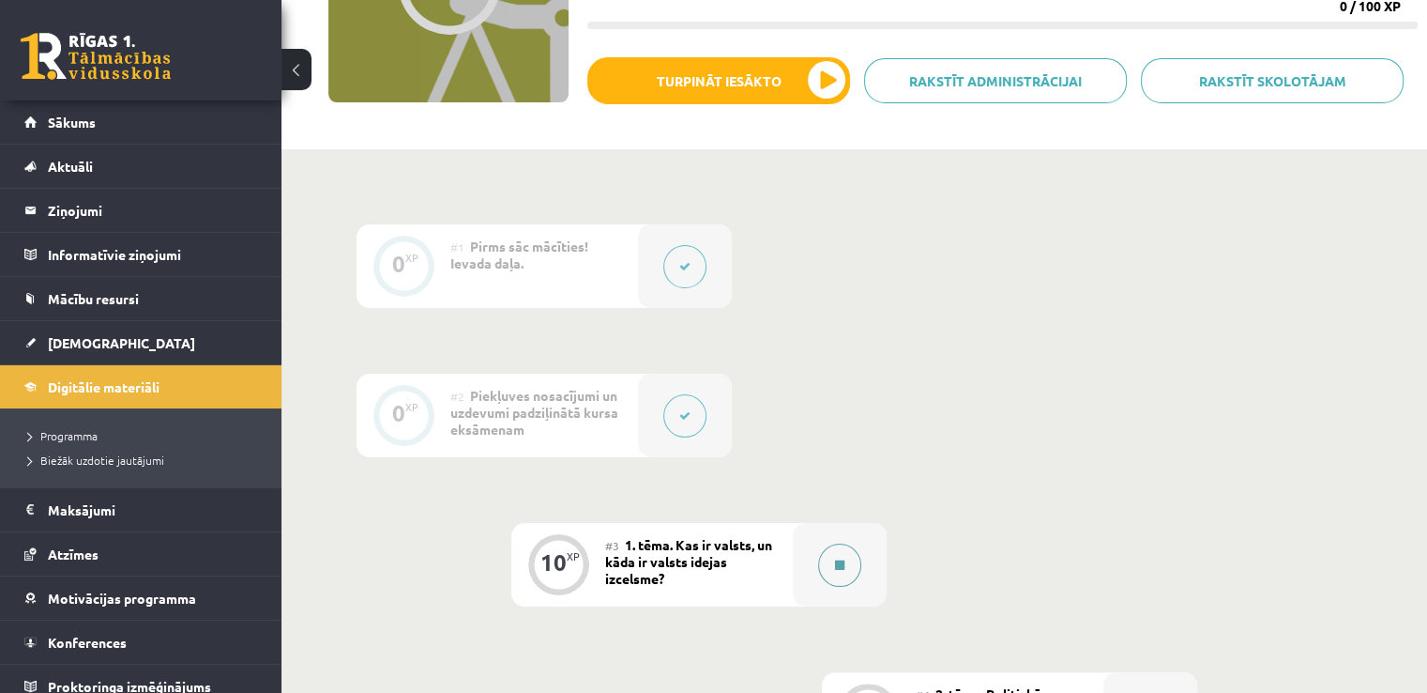
click at [855, 571] on button at bounding box center [839, 564] width 43 height 43
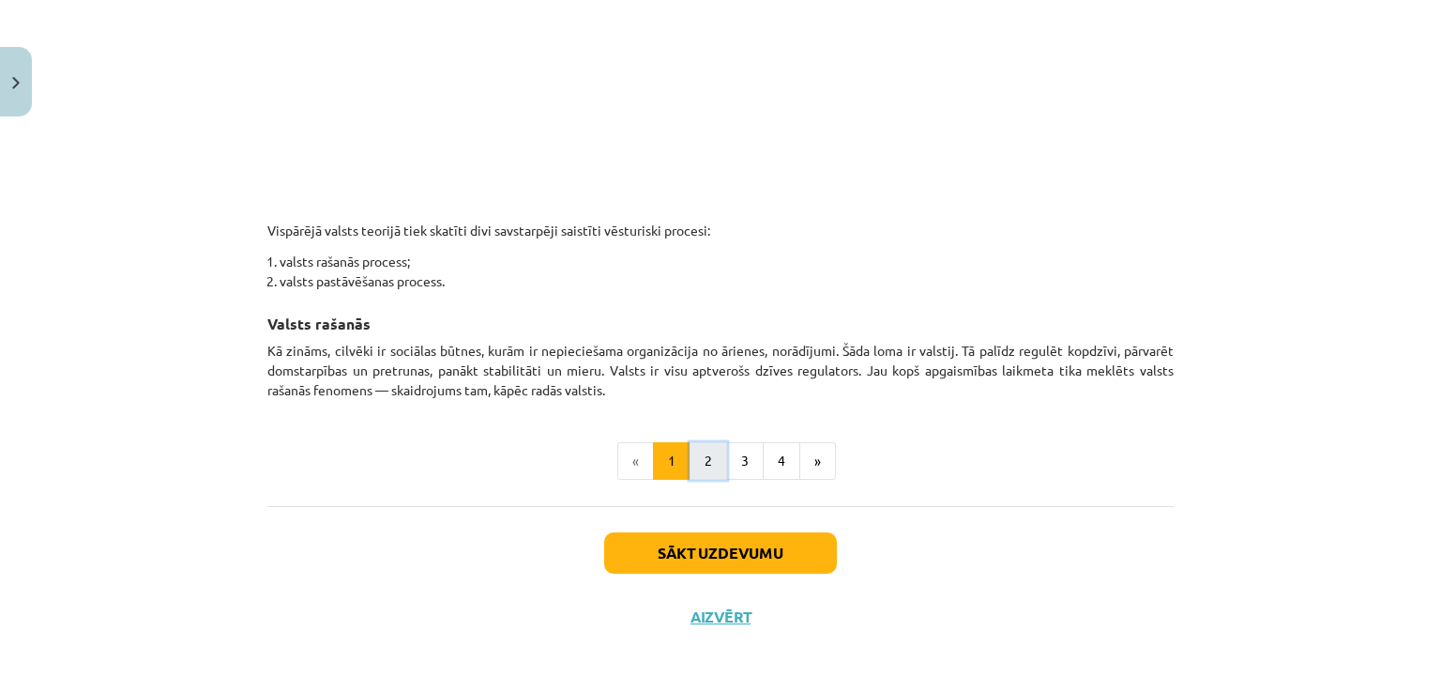
click at [706, 462] on button "2" at bounding box center [709, 461] width 38 height 38
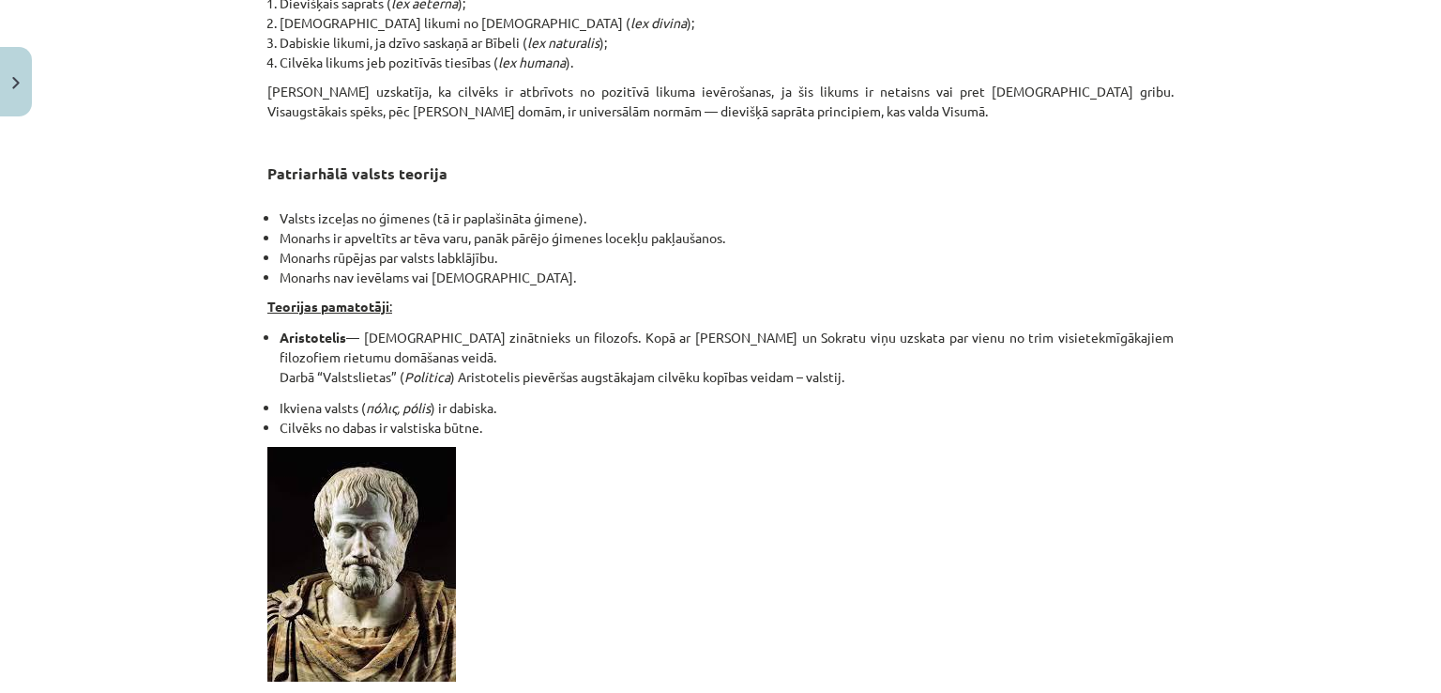
scroll to position [1461, 0]
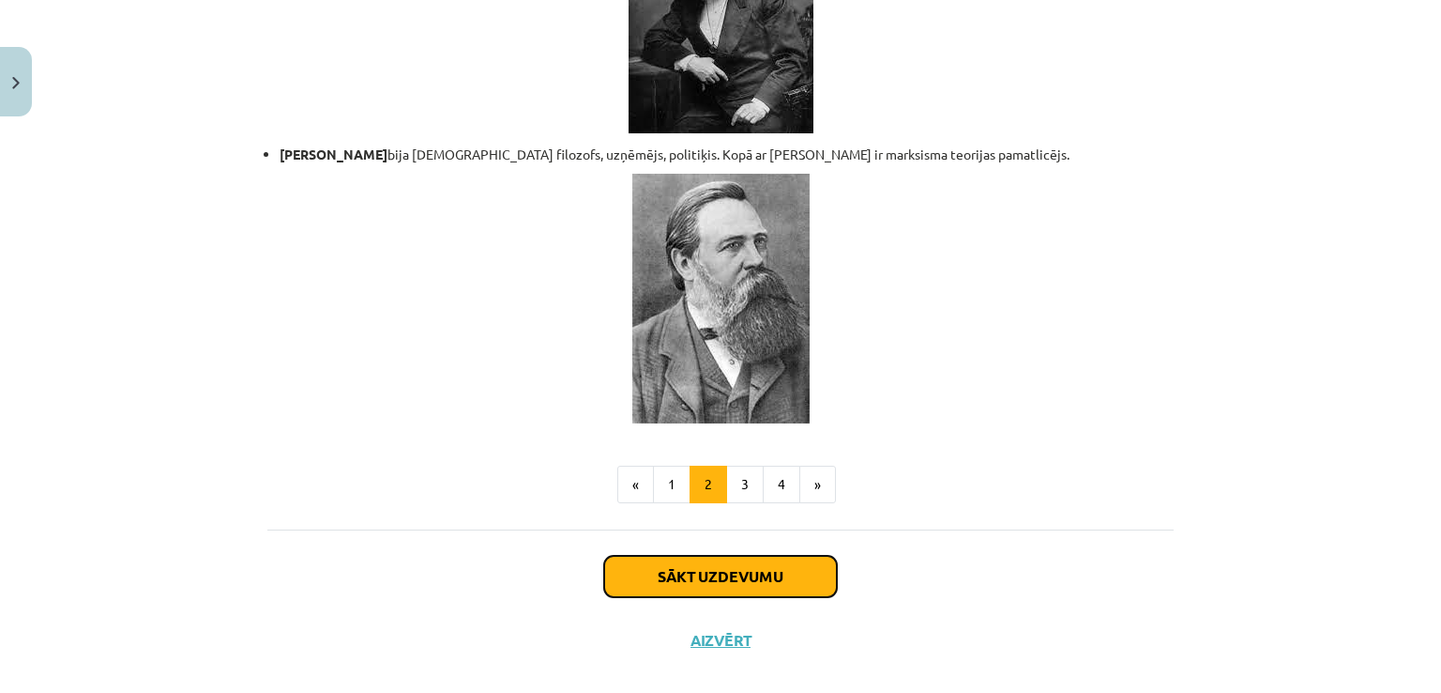
click at [734, 556] on button "Sākt uzdevumu" at bounding box center [720, 576] width 233 height 41
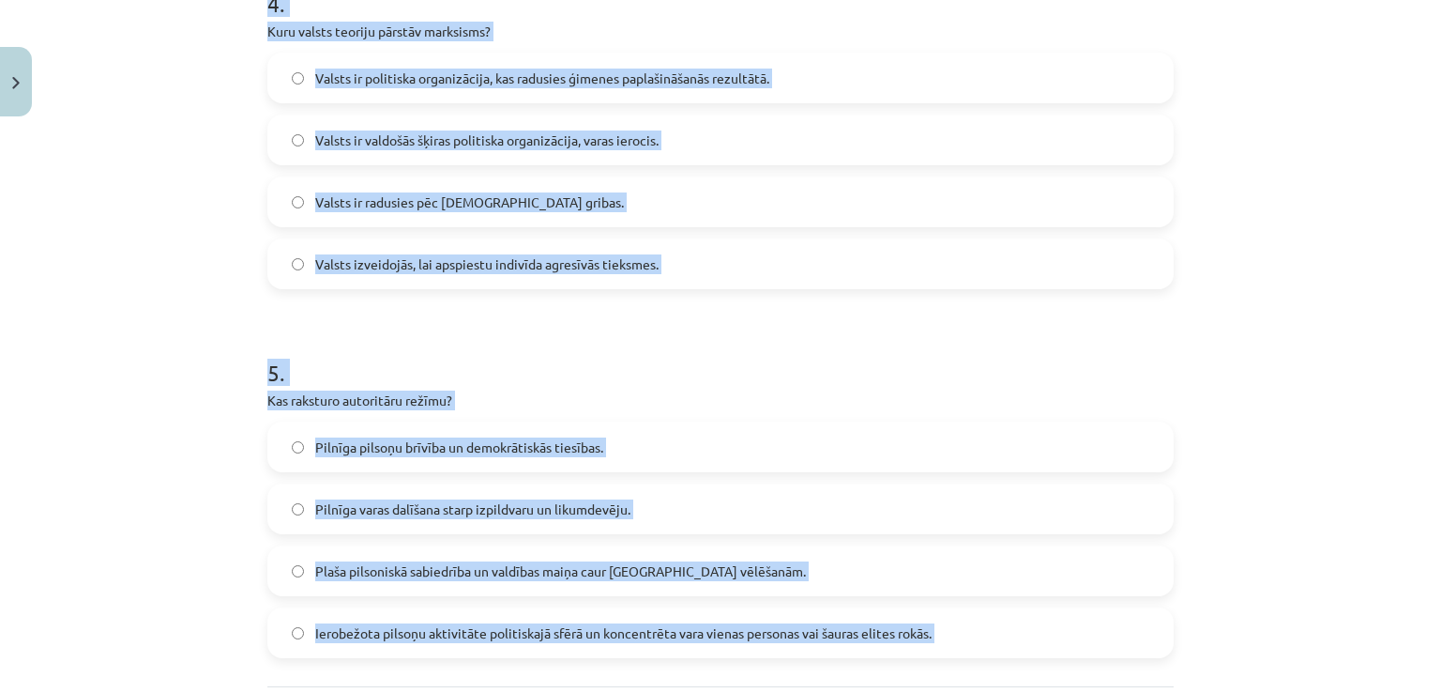
scroll to position [1704, 0]
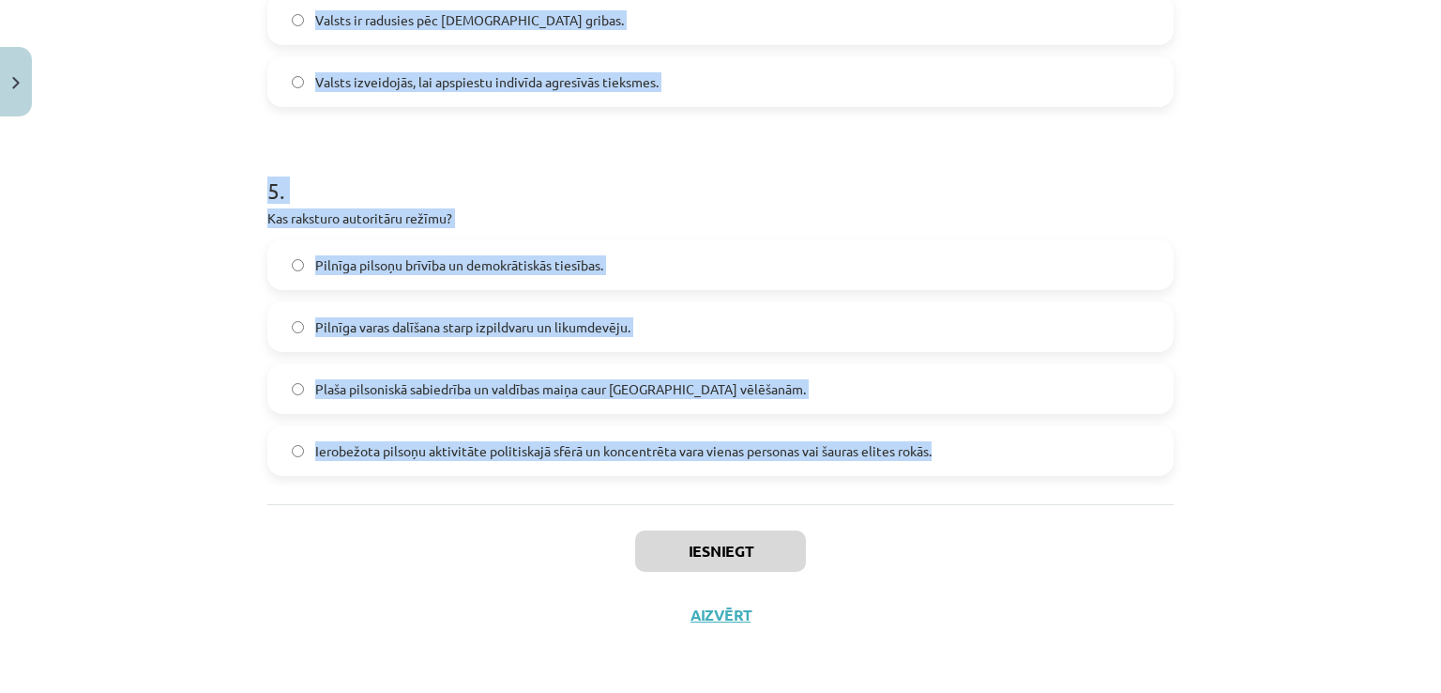
drag, startPoint x: 236, startPoint y: 369, endPoint x: 968, endPoint y: 457, distance: 737.2
click at [968, 457] on div "Mācību tēma: Sociālo zinātņu ii - 12. klases 1. ieskaites mācību materiāls #3 1…" at bounding box center [720, 346] width 1441 height 693
copy form "1 . Lore ip dol sitame consectet adipis elitsedd eiusmo te incididuntut labo, e…"
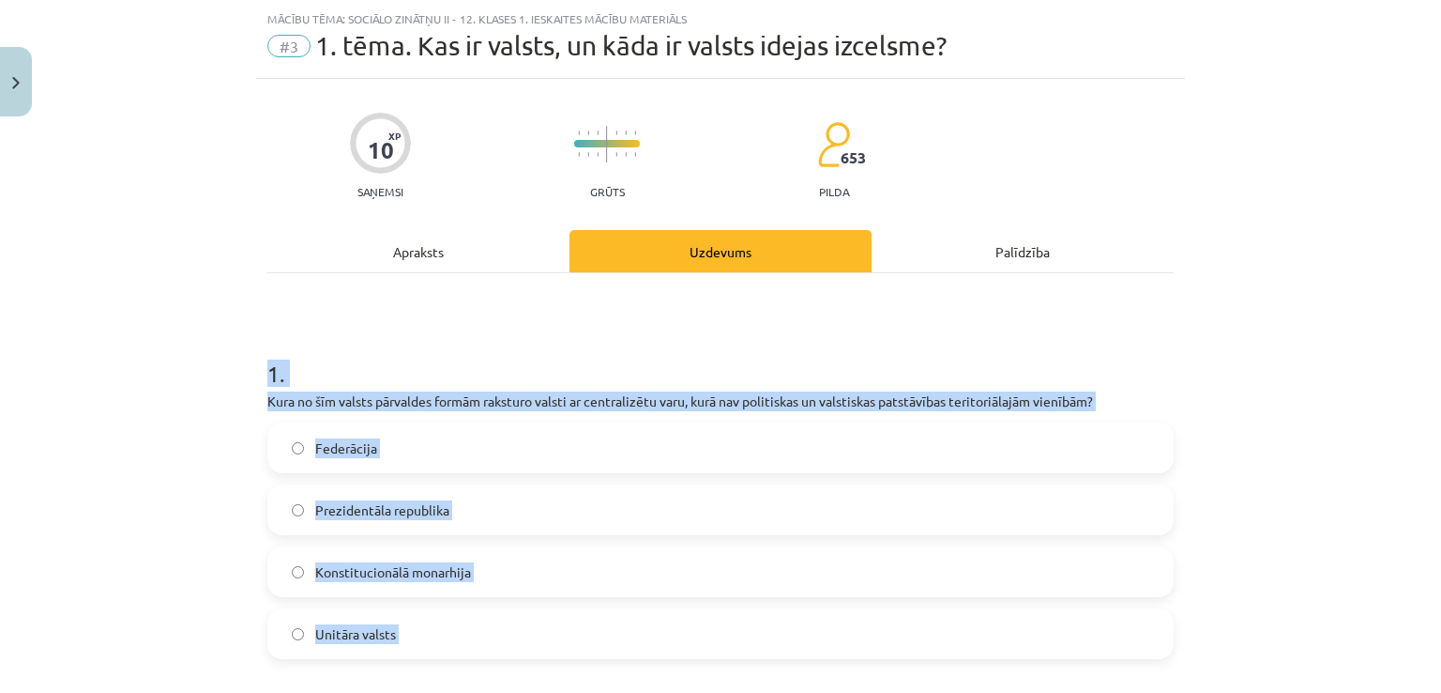
scroll to position [15, 0]
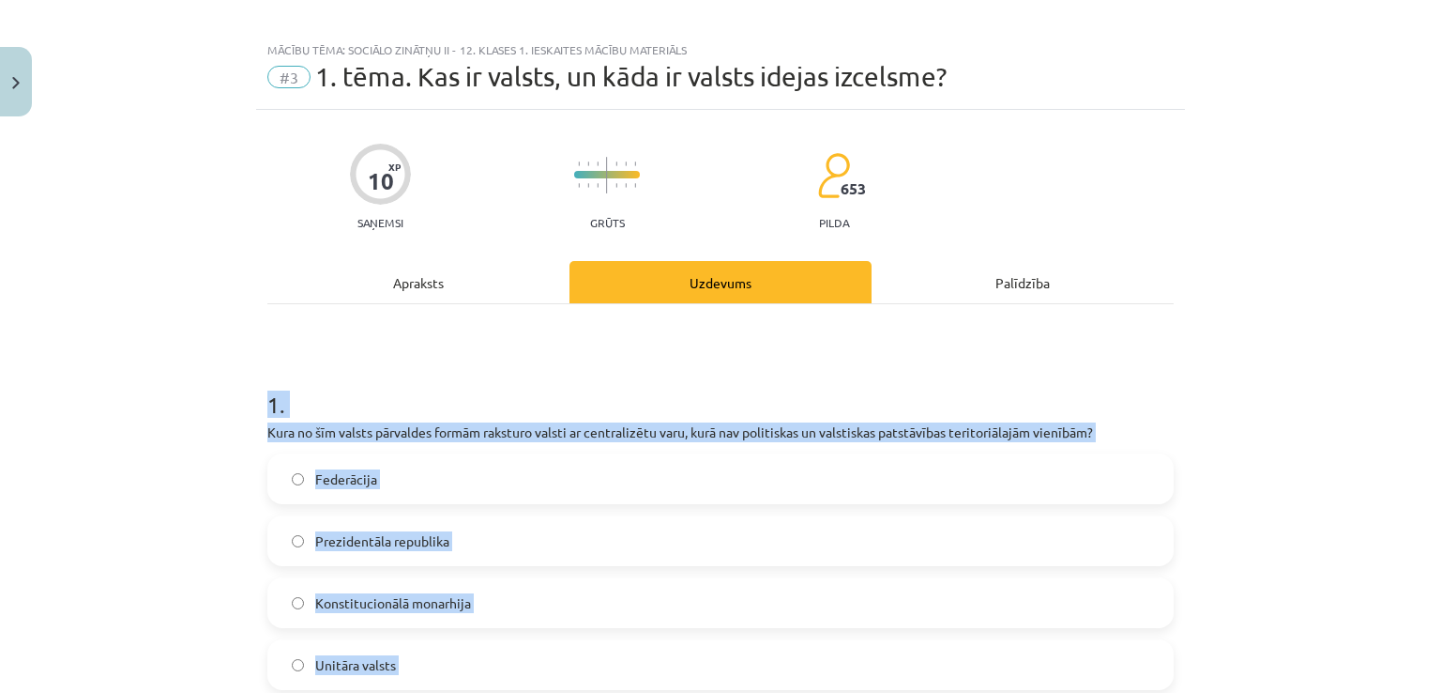
click at [380, 662] on span "Unitāra valsts" at bounding box center [355, 665] width 81 height 20
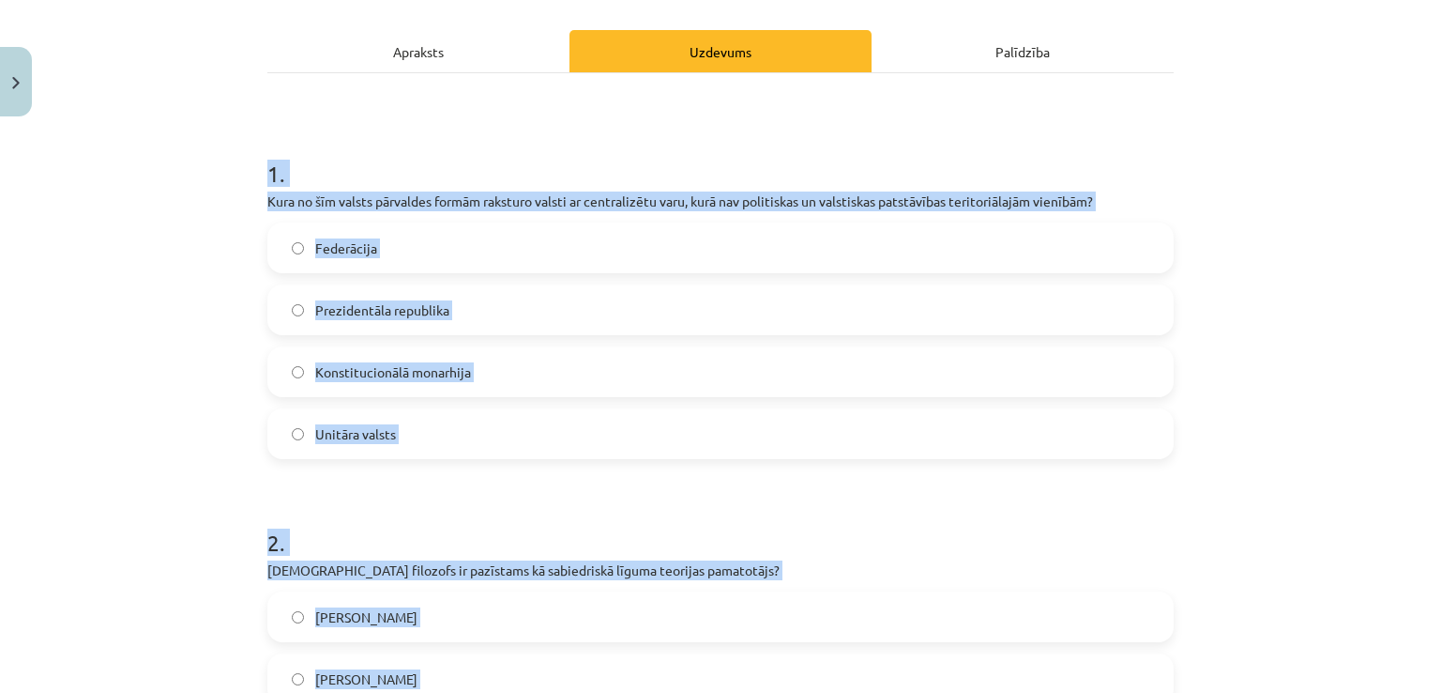
scroll to position [390, 0]
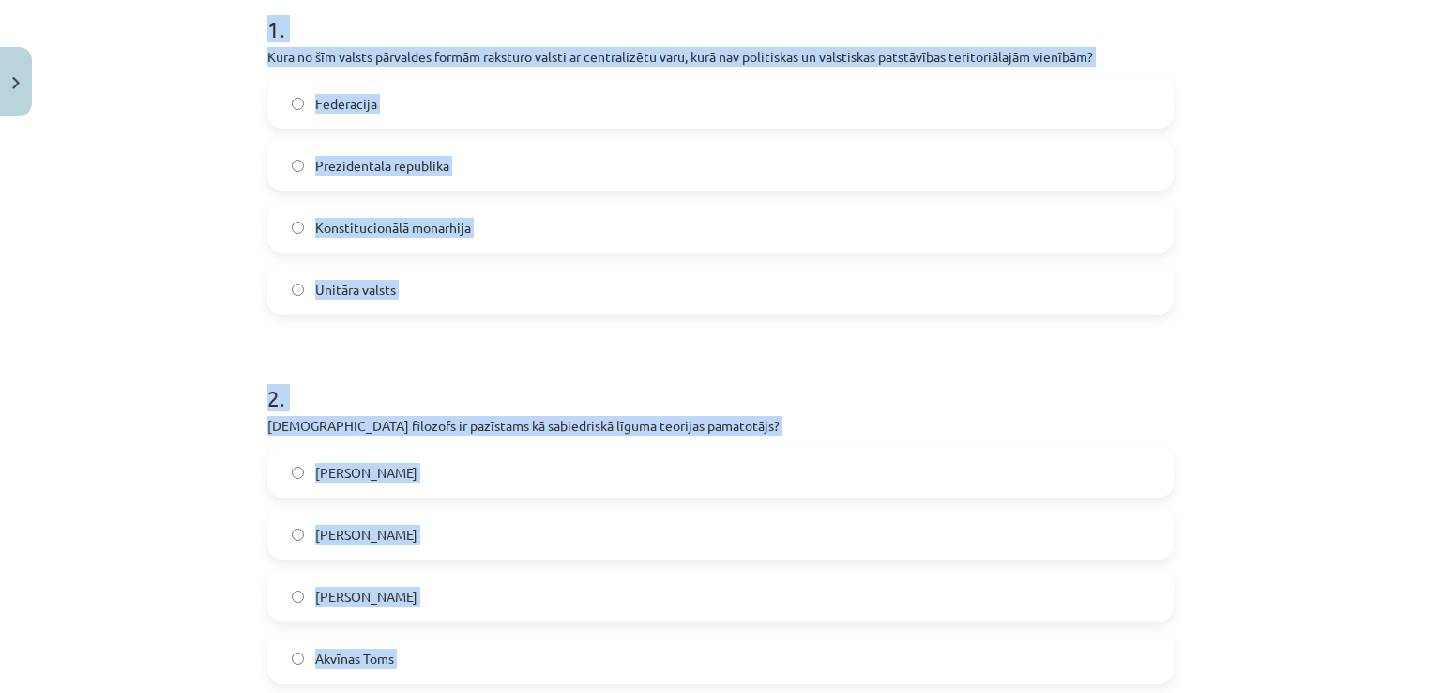
click at [364, 586] on span "[PERSON_NAME]" at bounding box center [366, 596] width 102 height 20
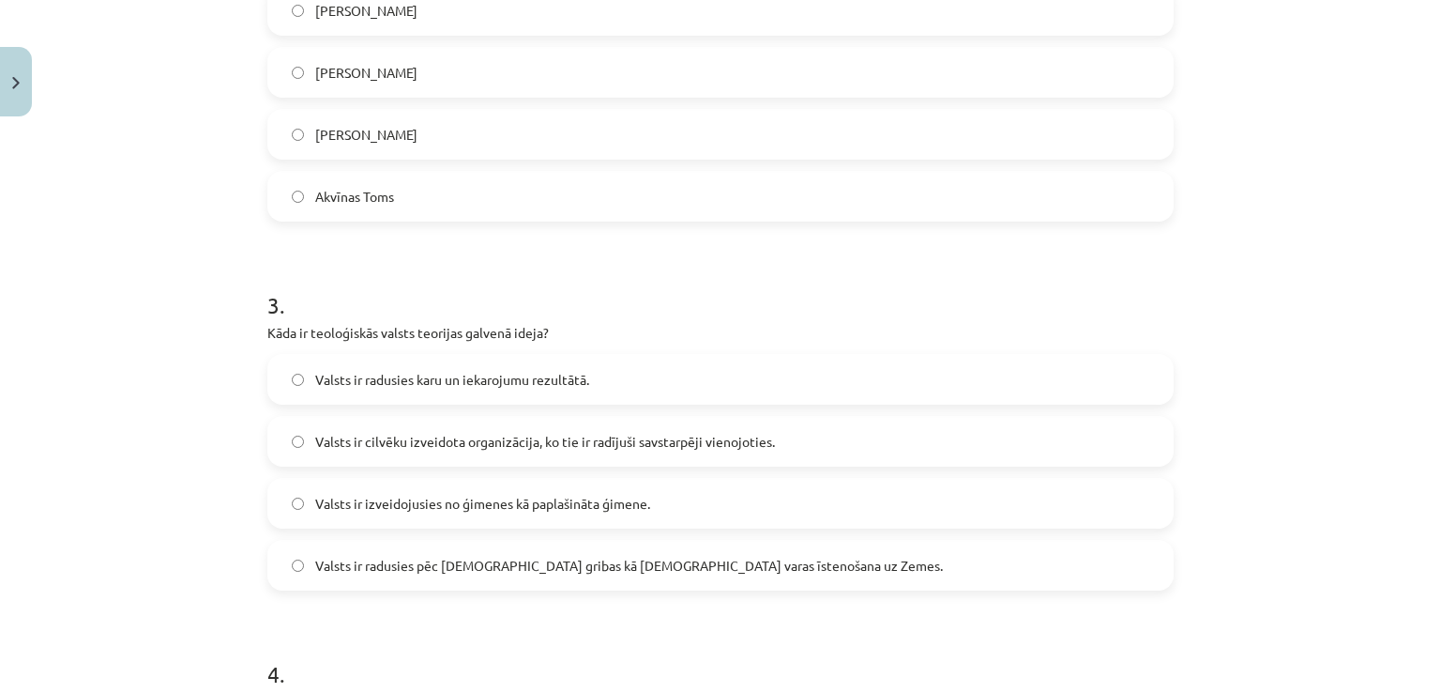
scroll to position [953, 0]
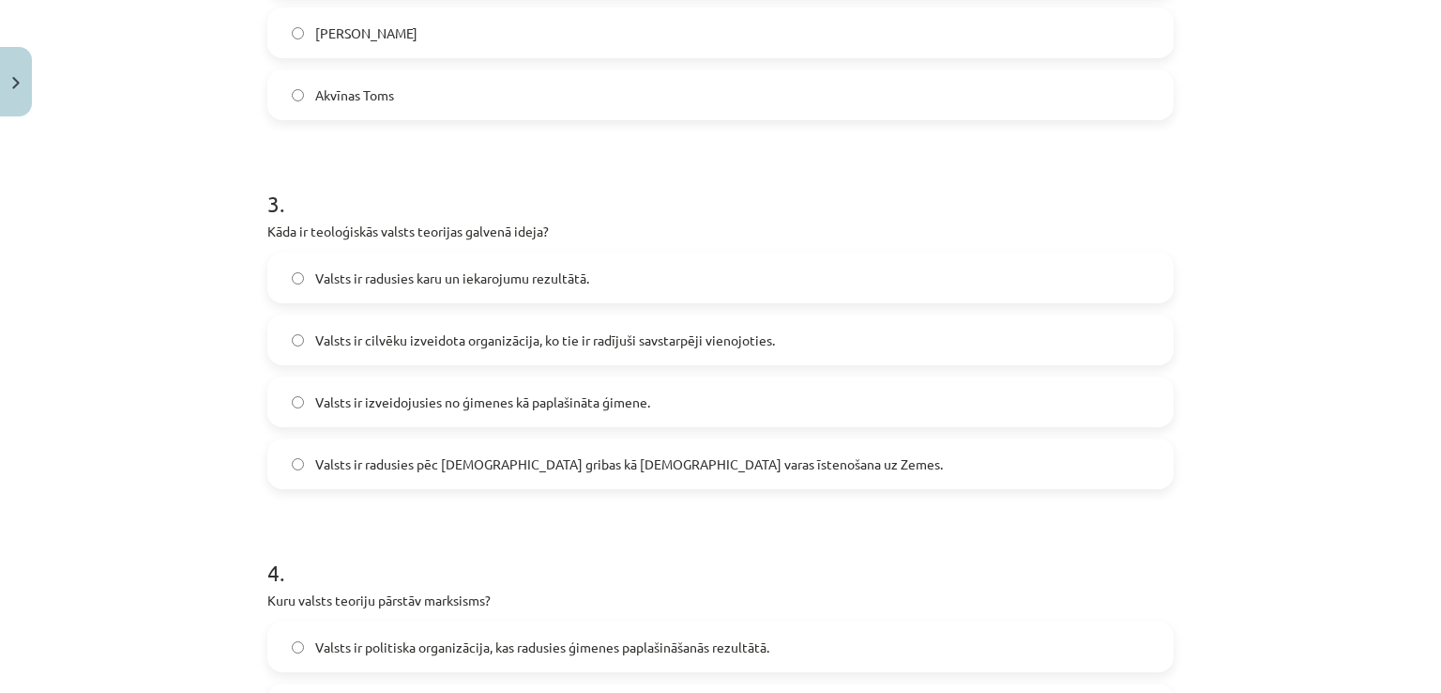
click at [419, 463] on span "Valsts ir radusies pēc [DEMOGRAPHIC_DATA] gribas kā [DEMOGRAPHIC_DATA] varas īs…" at bounding box center [629, 464] width 628 height 20
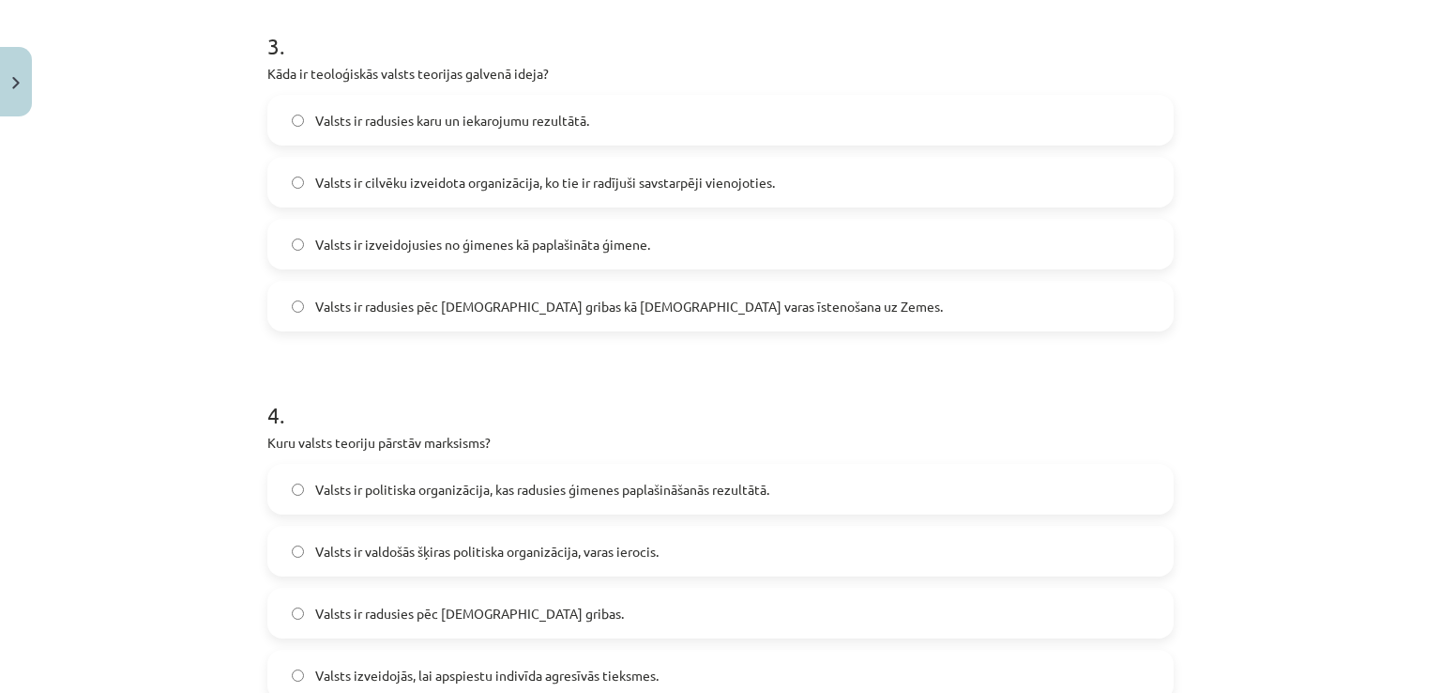
scroll to position [1235, 0]
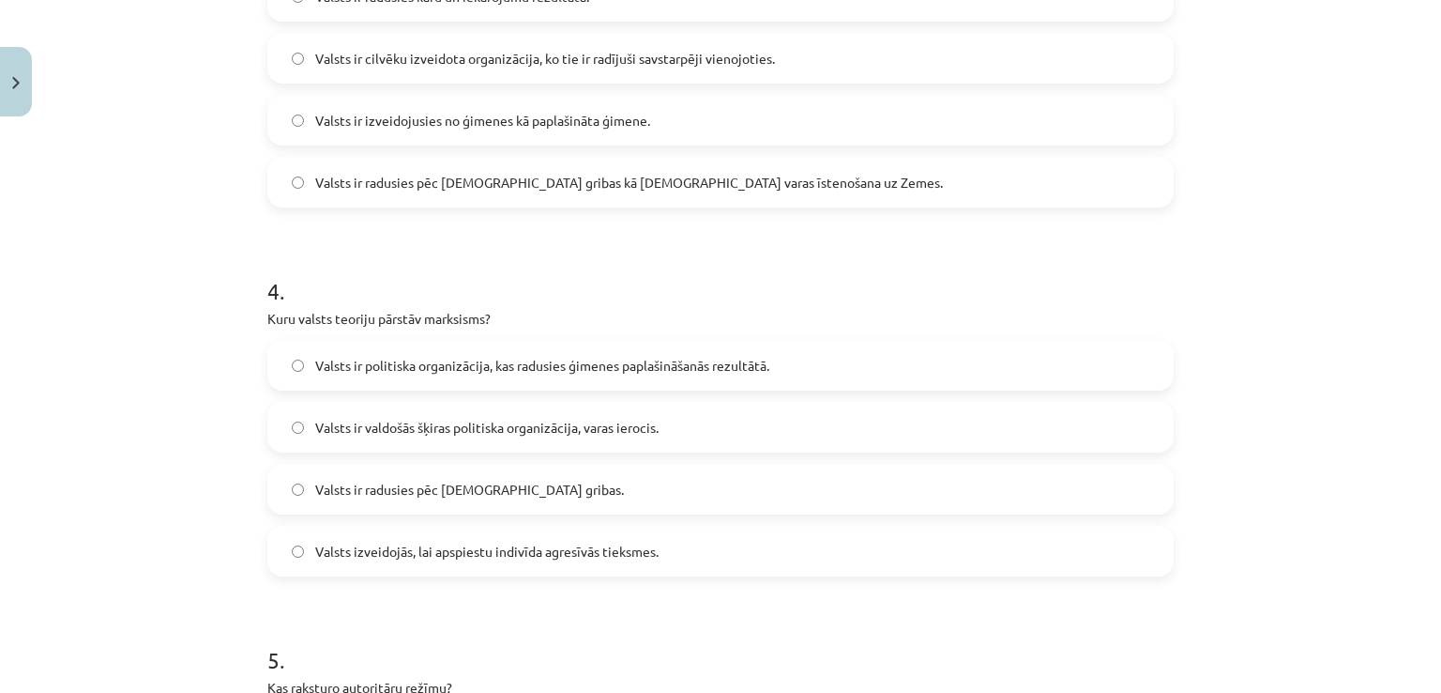
click at [424, 418] on span "Valsts ir valdošās šķiras politiska organizācija, varas ierocis." at bounding box center [486, 428] width 343 height 20
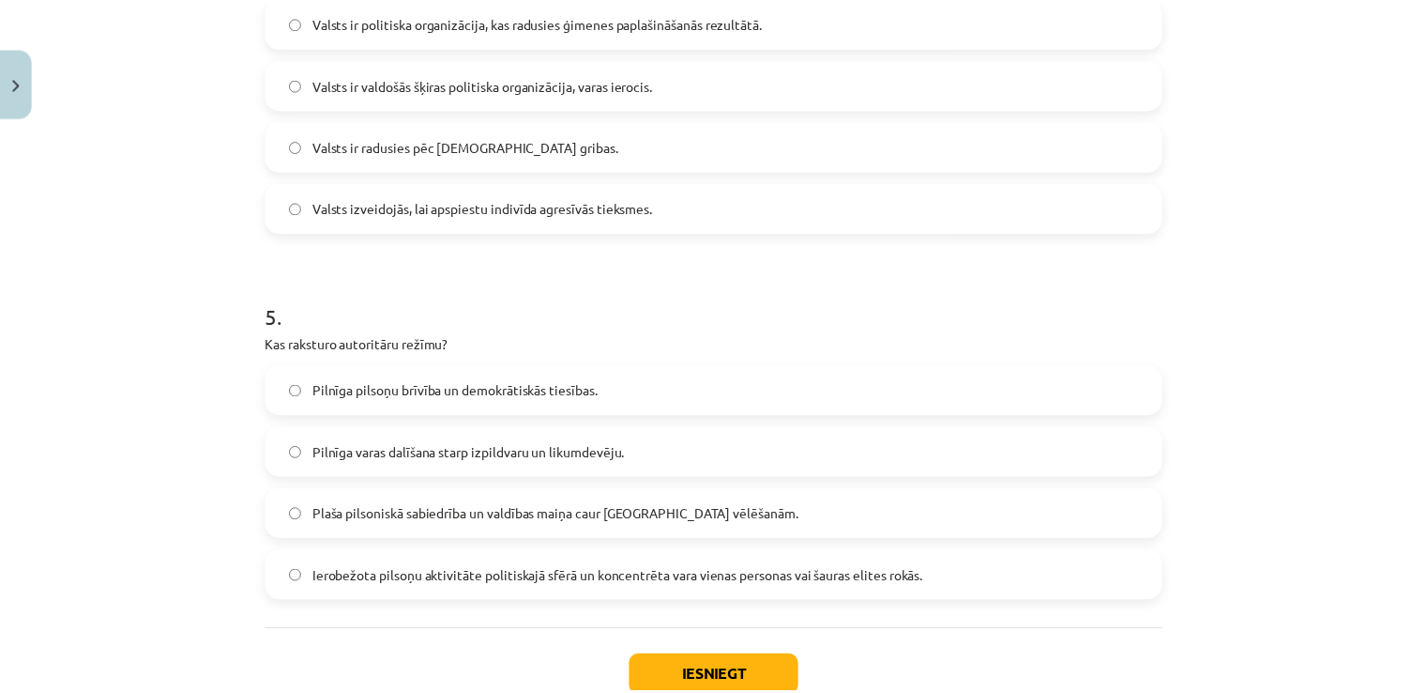
scroll to position [1610, 0]
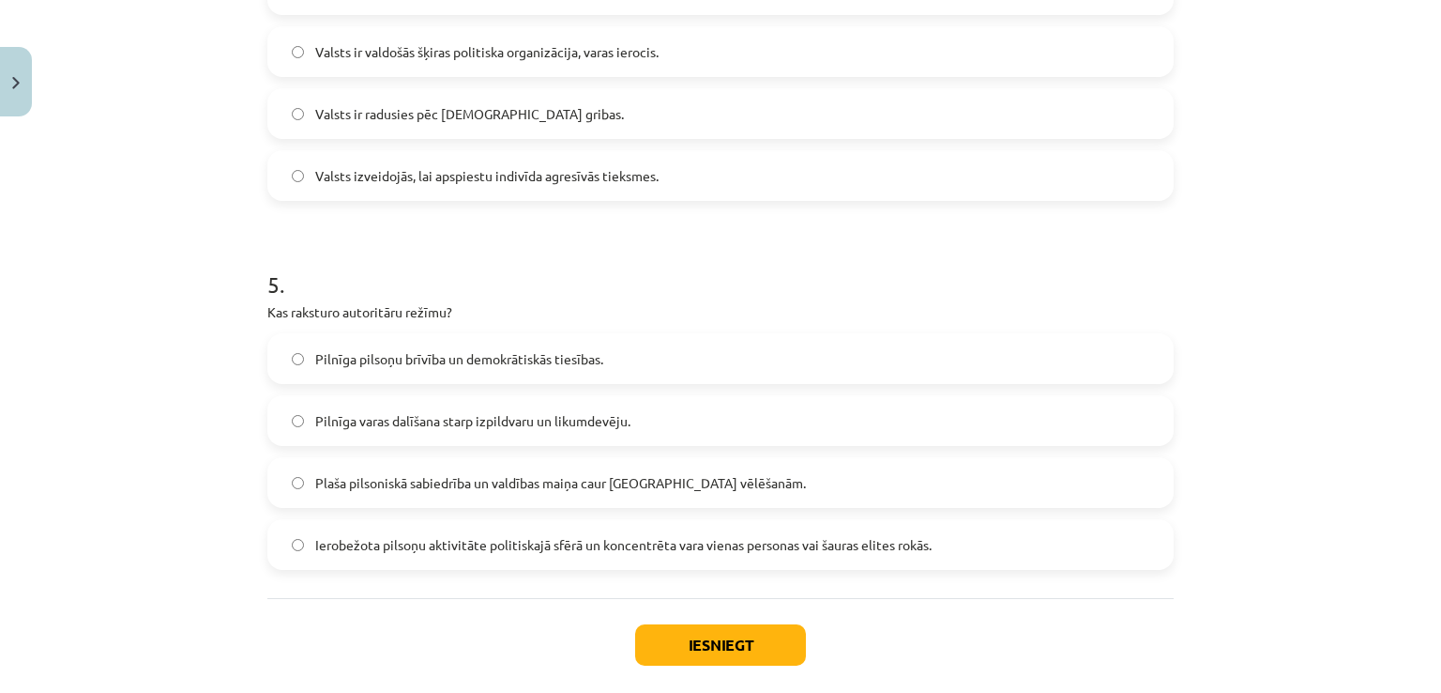
click at [411, 540] on span "Ierobežota pilsoņu aktivitāte politiskajā sfērā un koncentrēta vara vienas pers…" at bounding box center [623, 545] width 616 height 20
click at [673, 640] on button "Iesniegt" at bounding box center [720, 644] width 171 height 41
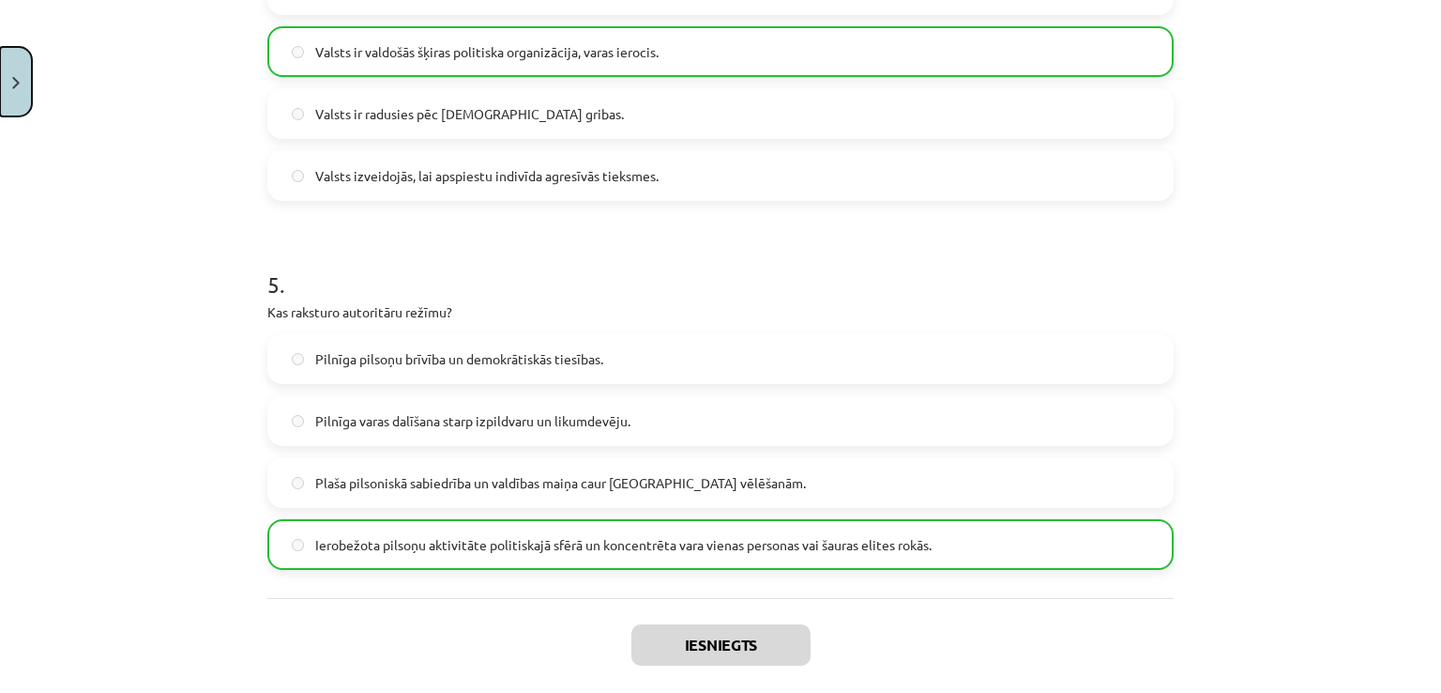
click at [27, 62] on button "Close" at bounding box center [16, 81] width 32 height 69
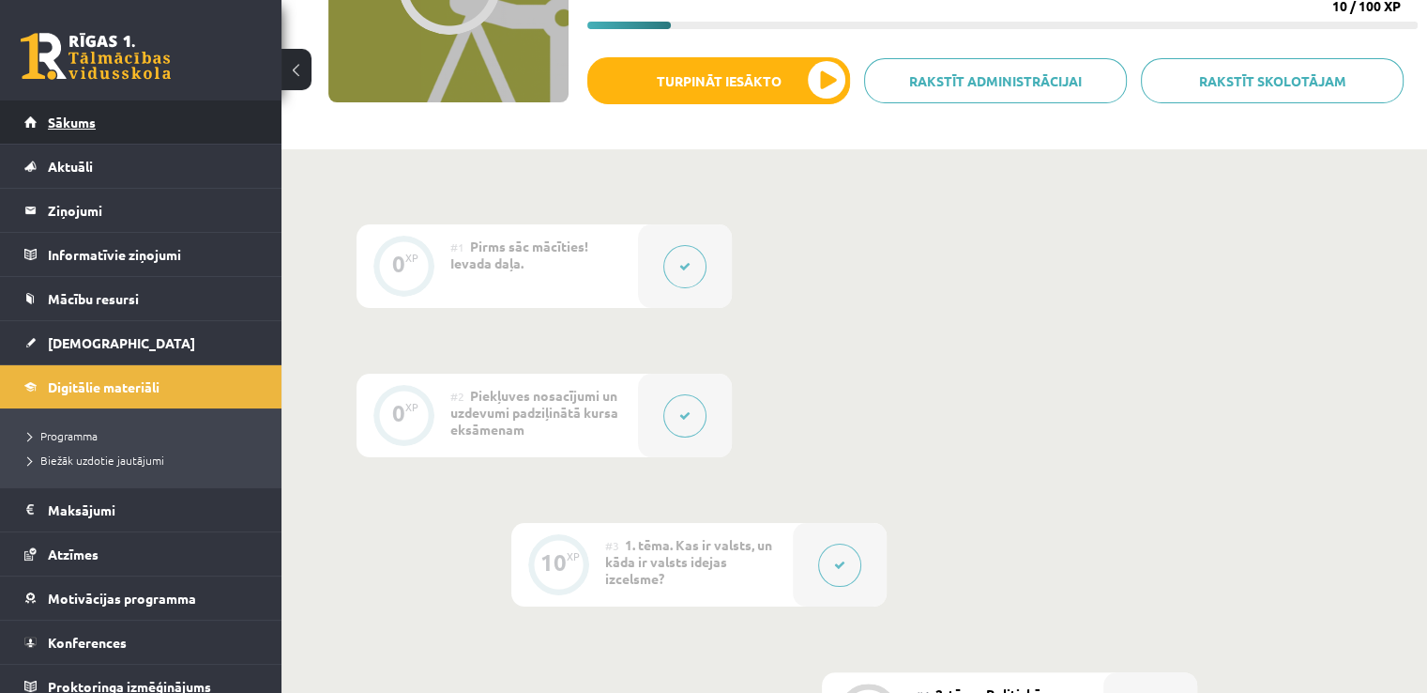
click at [132, 131] on link "Sākums" at bounding box center [141, 121] width 234 height 43
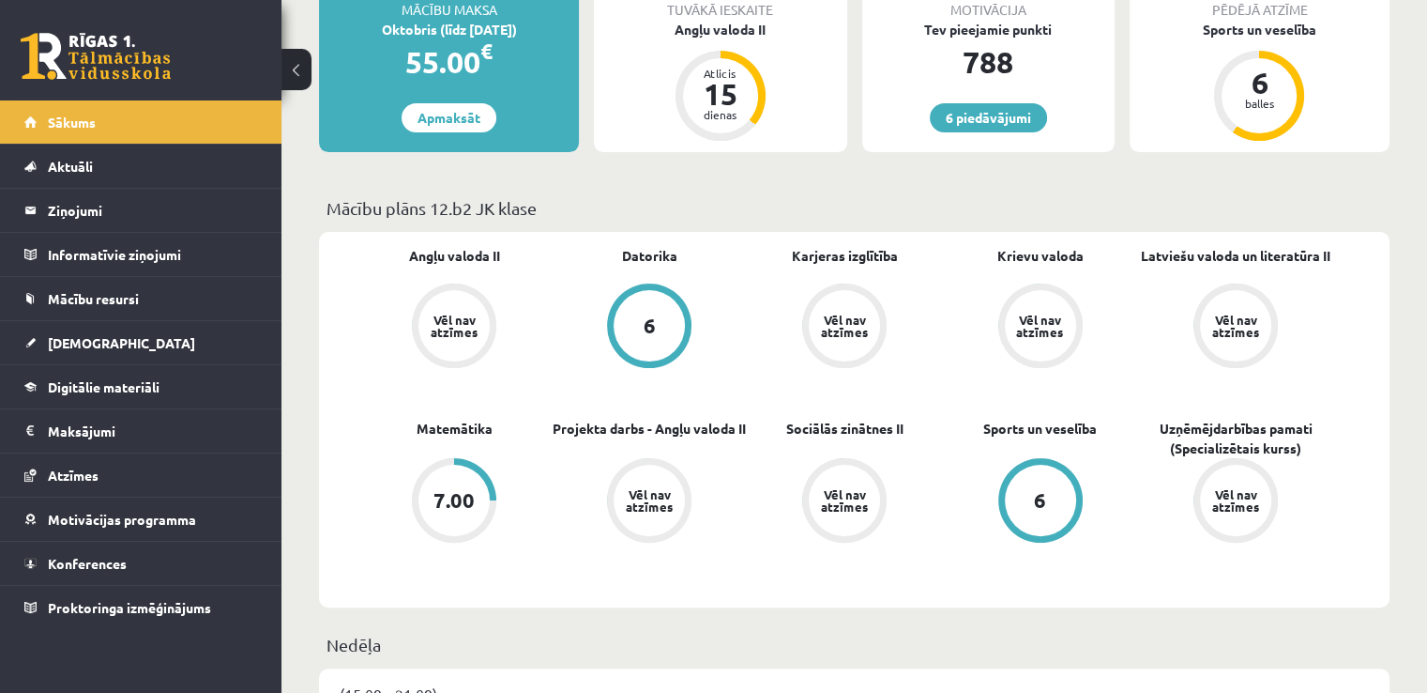
scroll to position [469, 0]
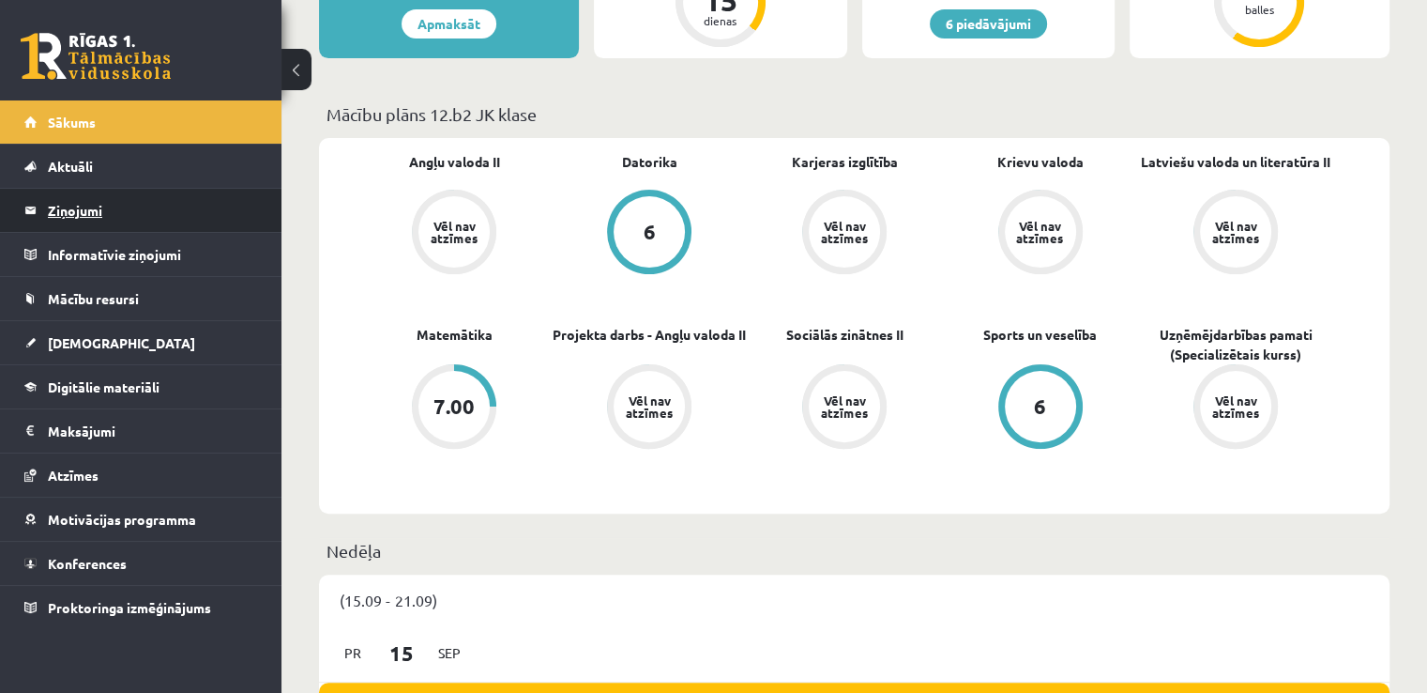
click at [88, 204] on legend "Ziņojumi 0" at bounding box center [153, 210] width 210 height 43
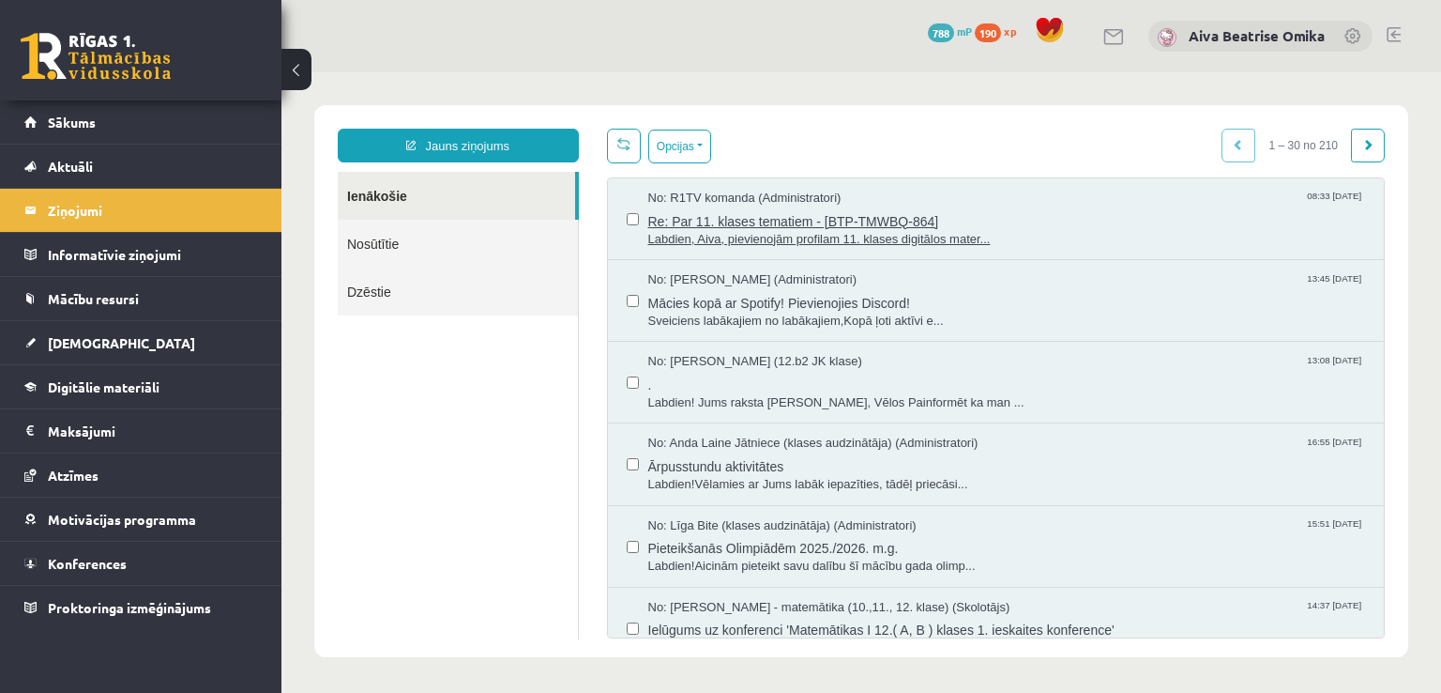
click at [1071, 219] on span "Re: Par 11. klases tematiem - [BTP-TMWBQ-864]" at bounding box center [1007, 218] width 718 height 23
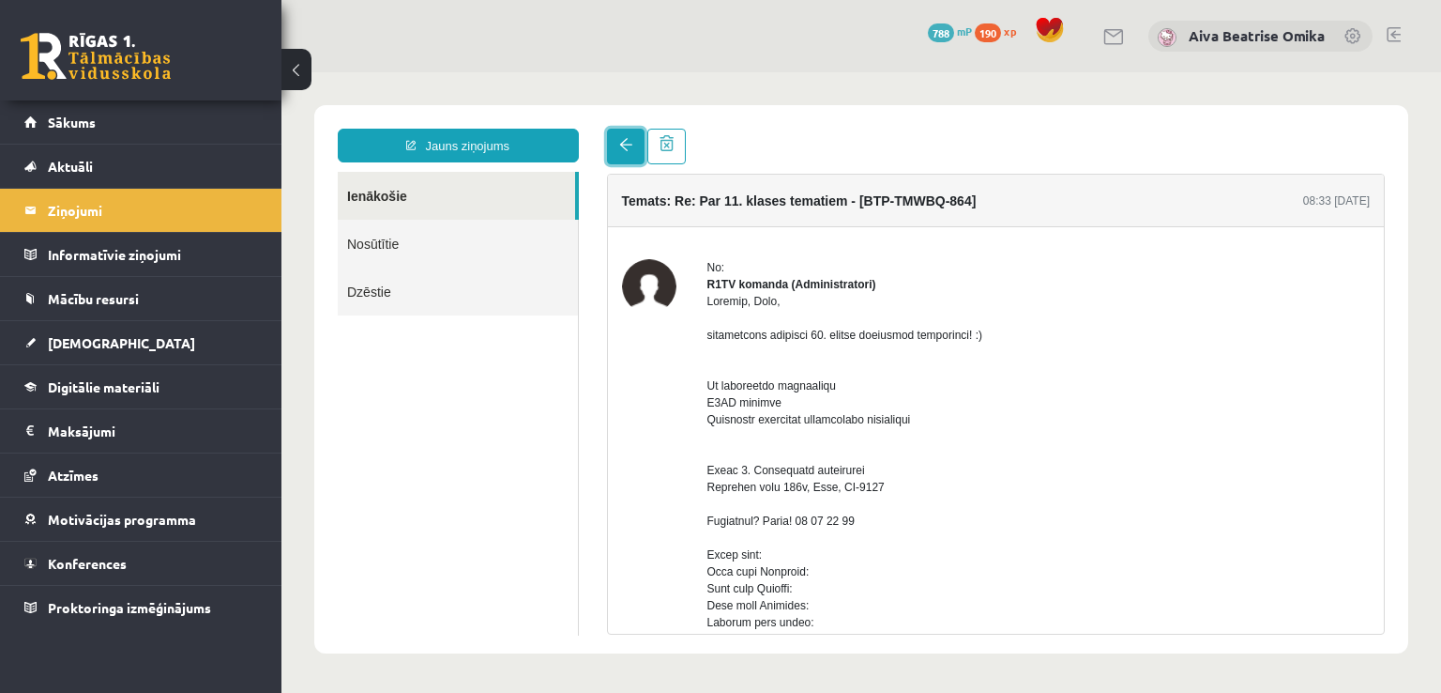
click at [619, 136] on link at bounding box center [626, 147] width 38 height 36
click at [482, 221] on link "Nosūtītie" at bounding box center [458, 244] width 240 height 48
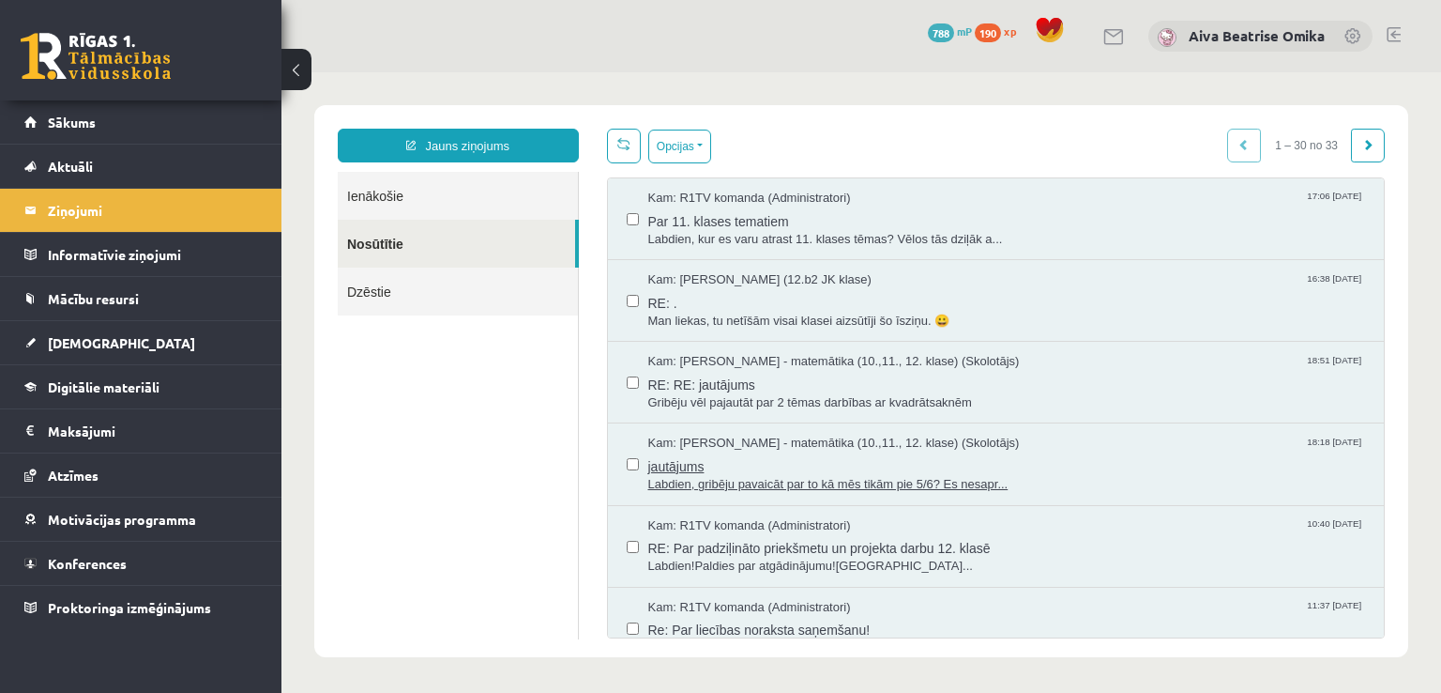
scroll to position [94, 0]
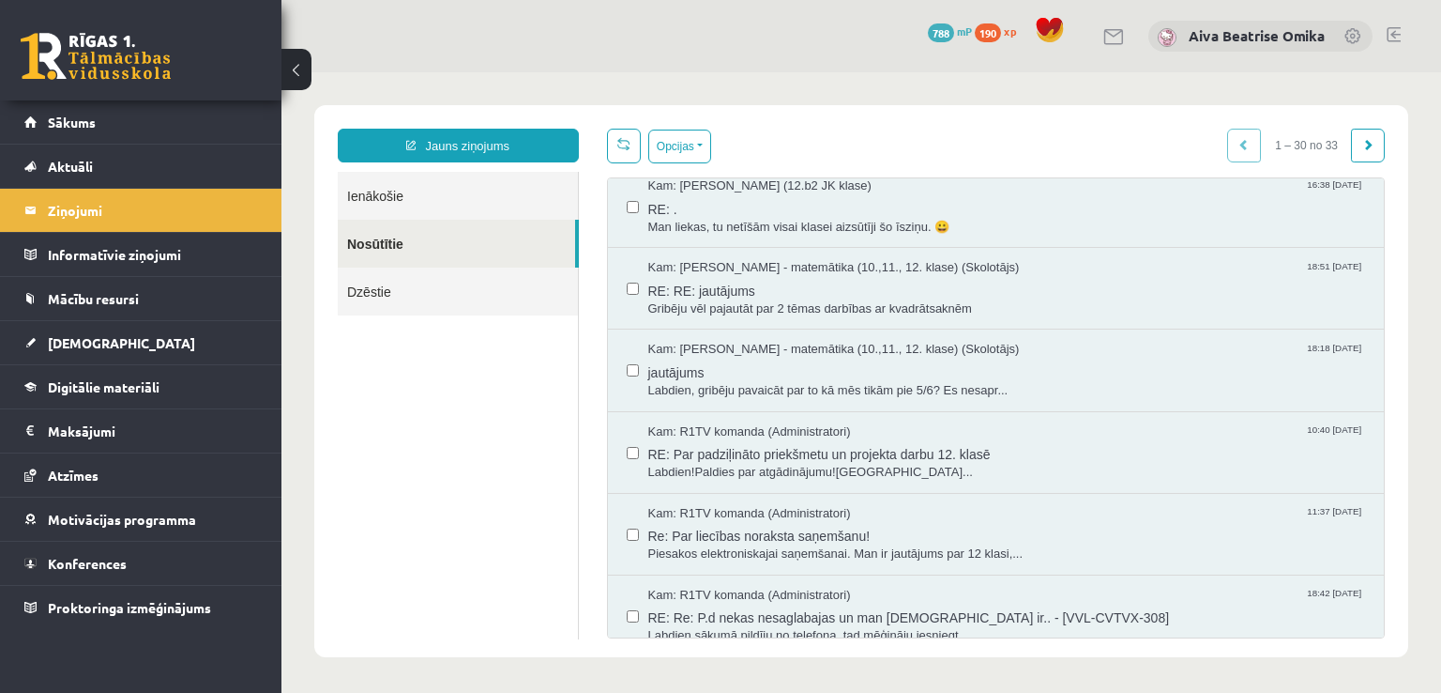
click at [426, 183] on link "Ienākošie" at bounding box center [458, 196] width 240 height 48
click at [402, 196] on link "Ienākošie" at bounding box center [458, 196] width 240 height 48
click at [428, 200] on link "Ienākošie" at bounding box center [458, 196] width 240 height 48
click at [936, 461] on span "RE: Par padziļināto priekšmetu un projekta darbu 12. klasē" at bounding box center [1007, 451] width 718 height 23
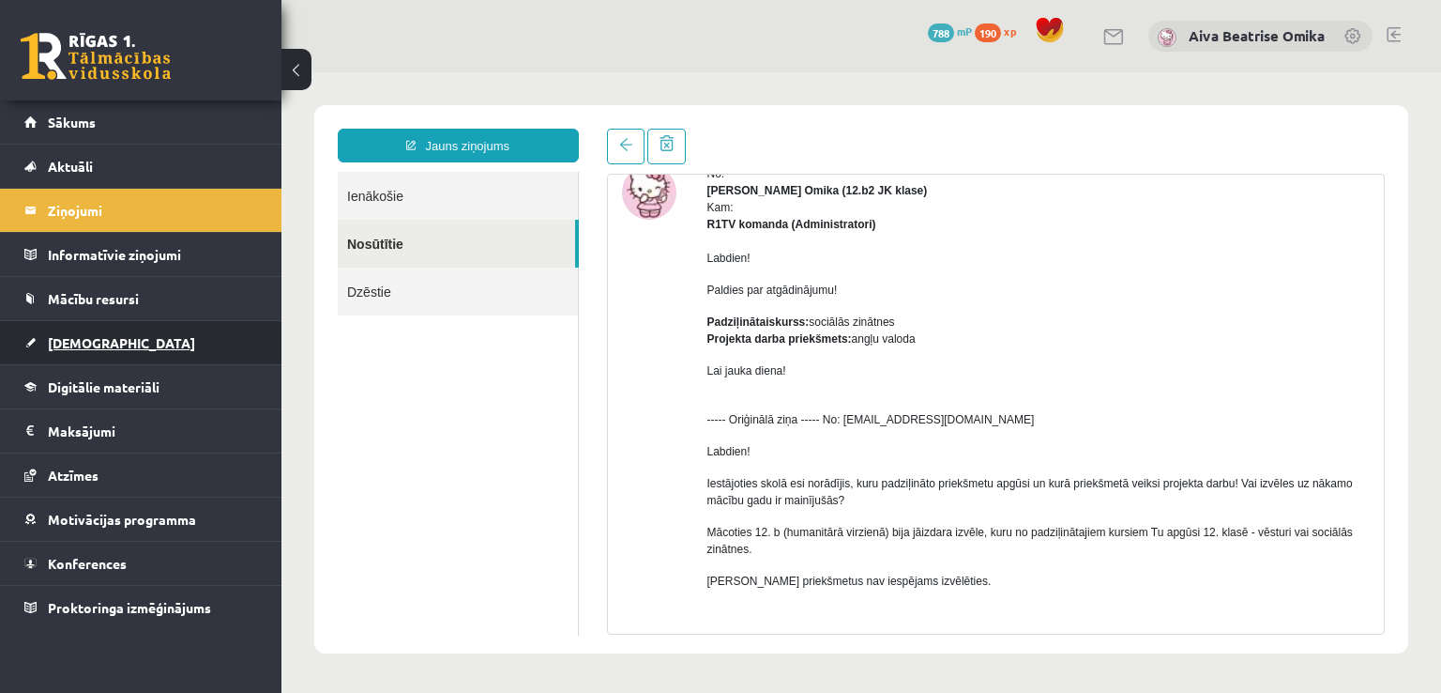
click at [129, 354] on link "[DEMOGRAPHIC_DATA]" at bounding box center [141, 342] width 234 height 43
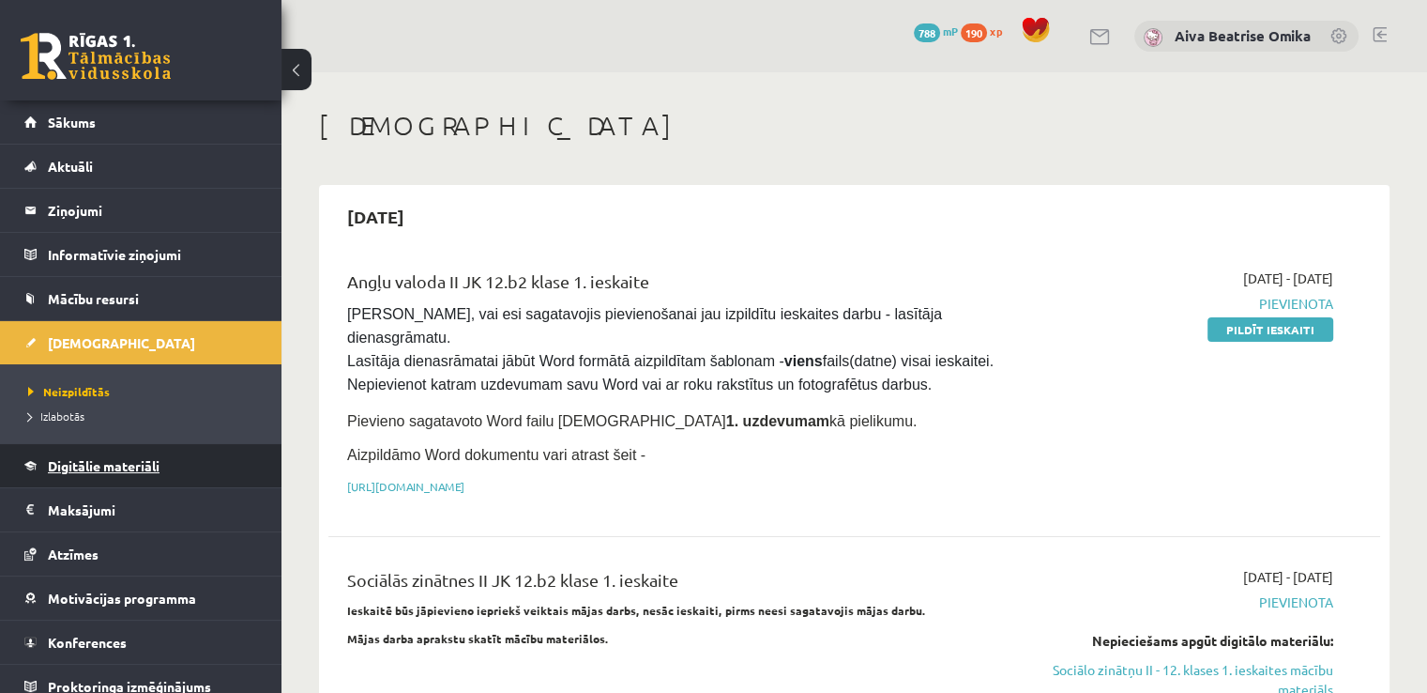
click at [117, 472] on link "Digitālie materiāli" at bounding box center [141, 465] width 234 height 43
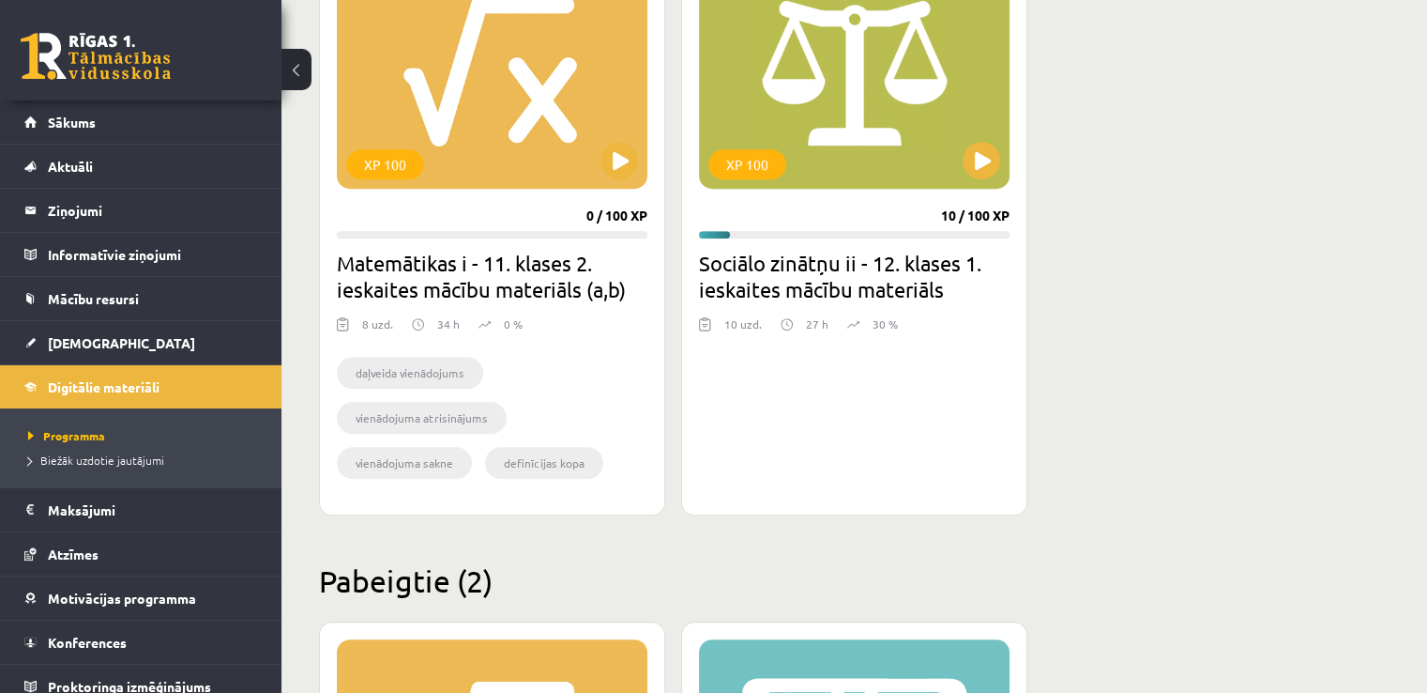
scroll to position [1220, 0]
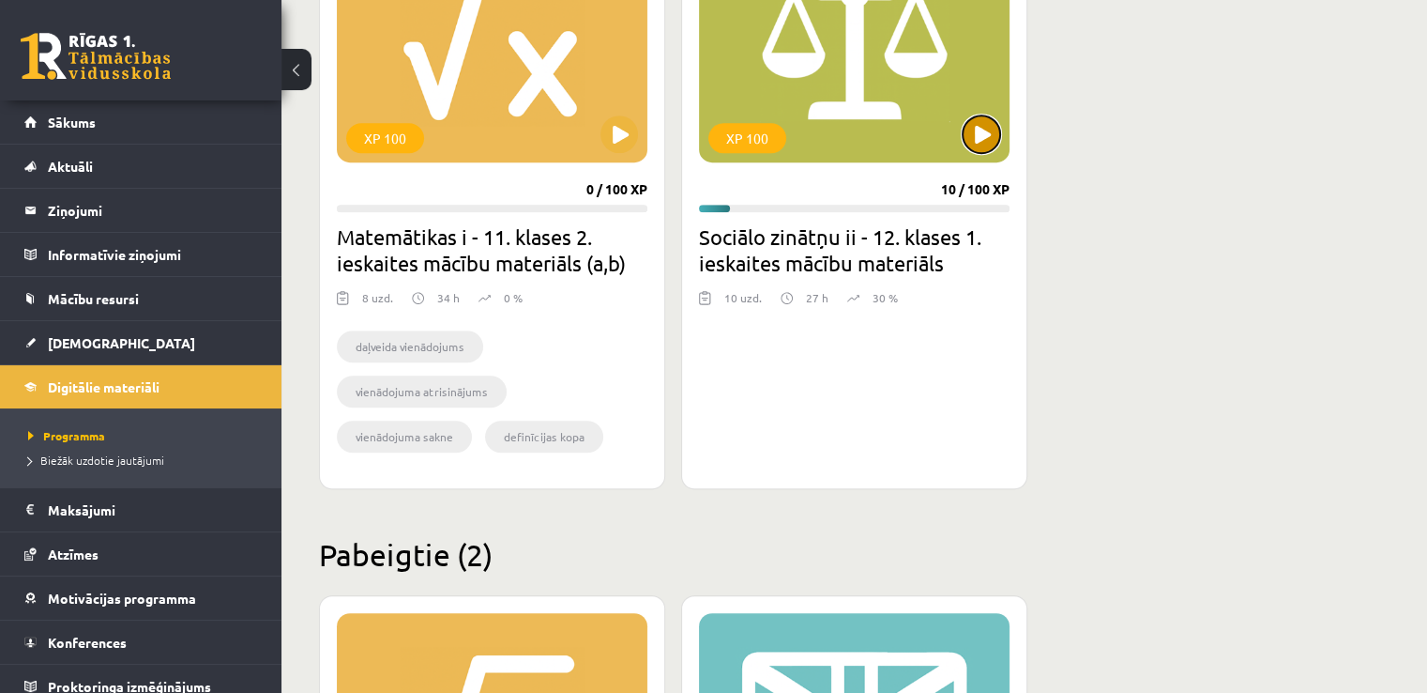
click at [987, 119] on button at bounding box center [982, 134] width 38 height 38
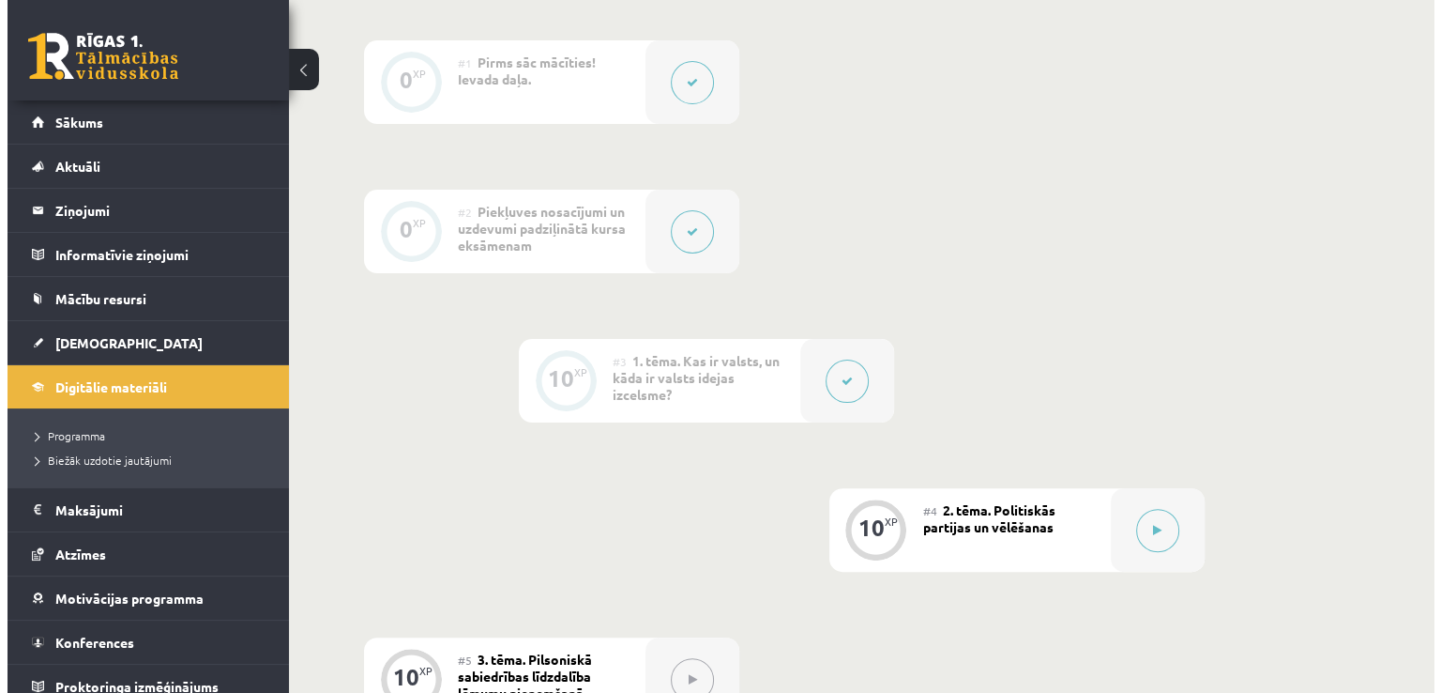
scroll to position [469, 0]
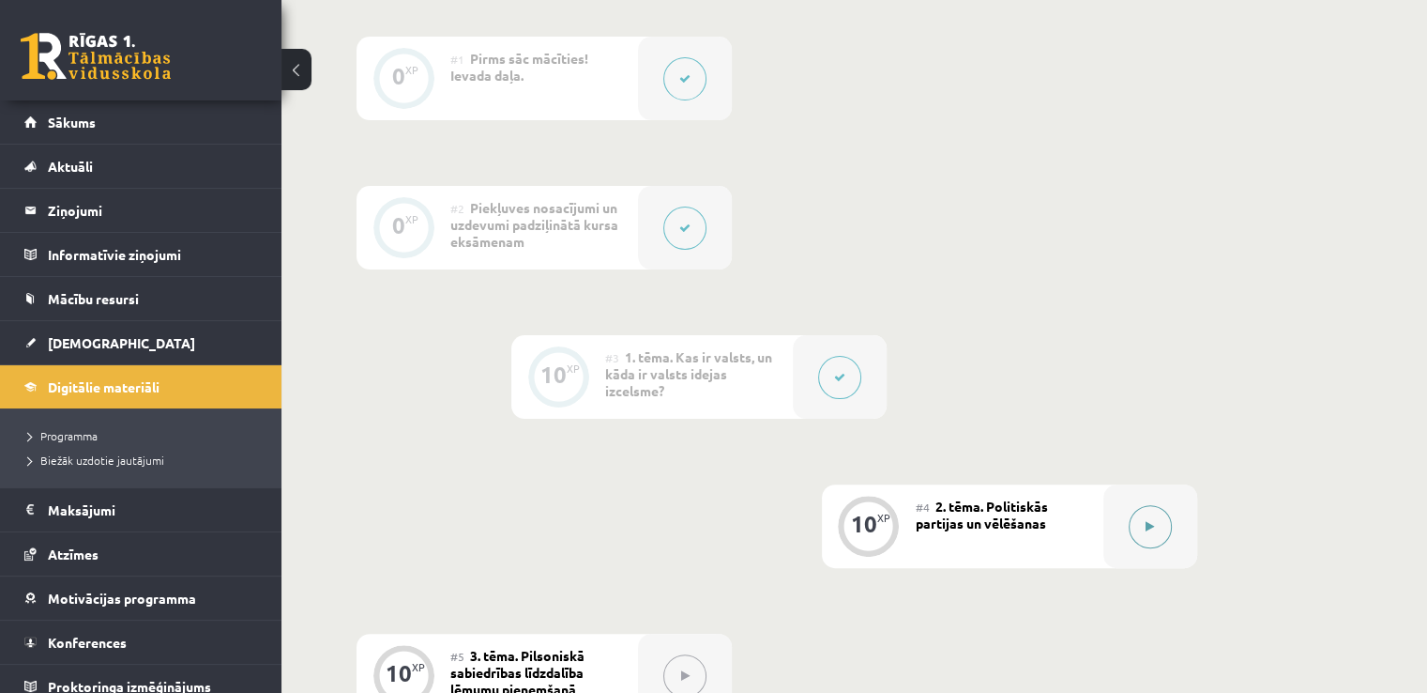
click at [1155, 530] on button at bounding box center [1150, 526] width 43 height 43
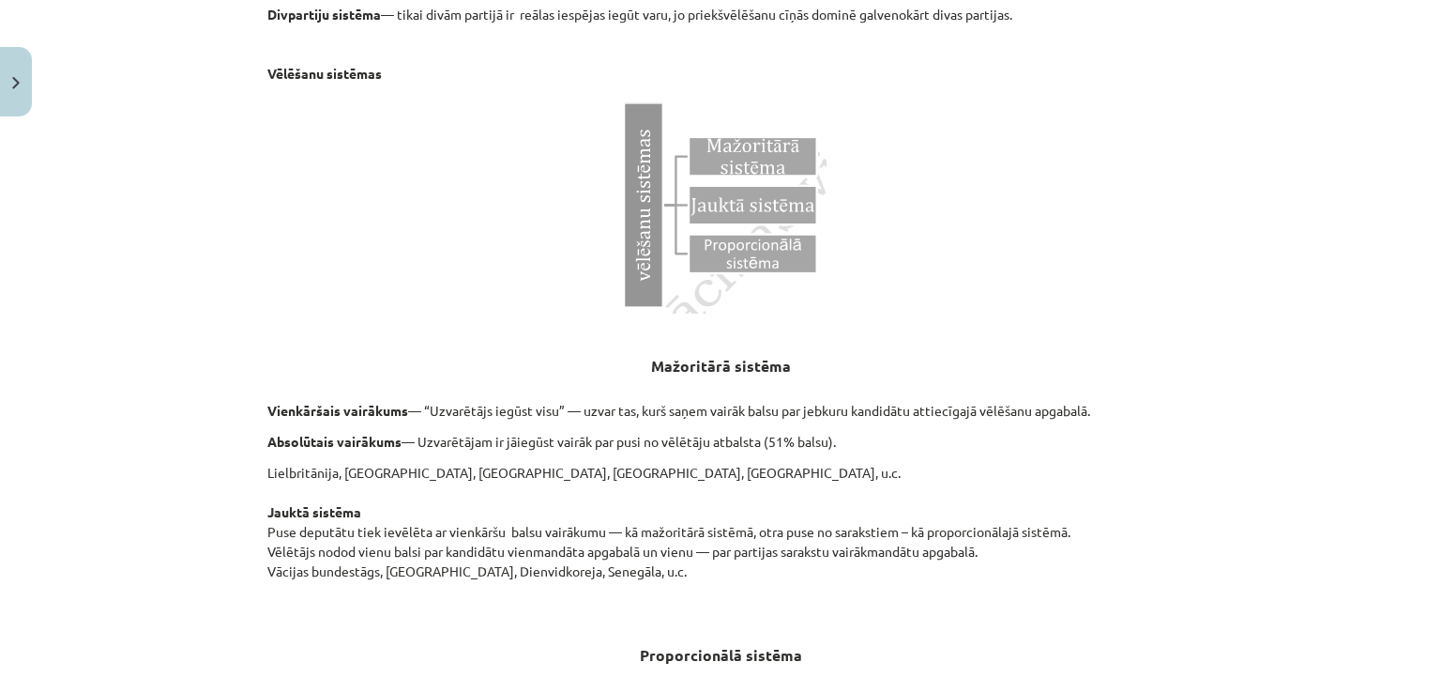
scroll to position [1932, 0]
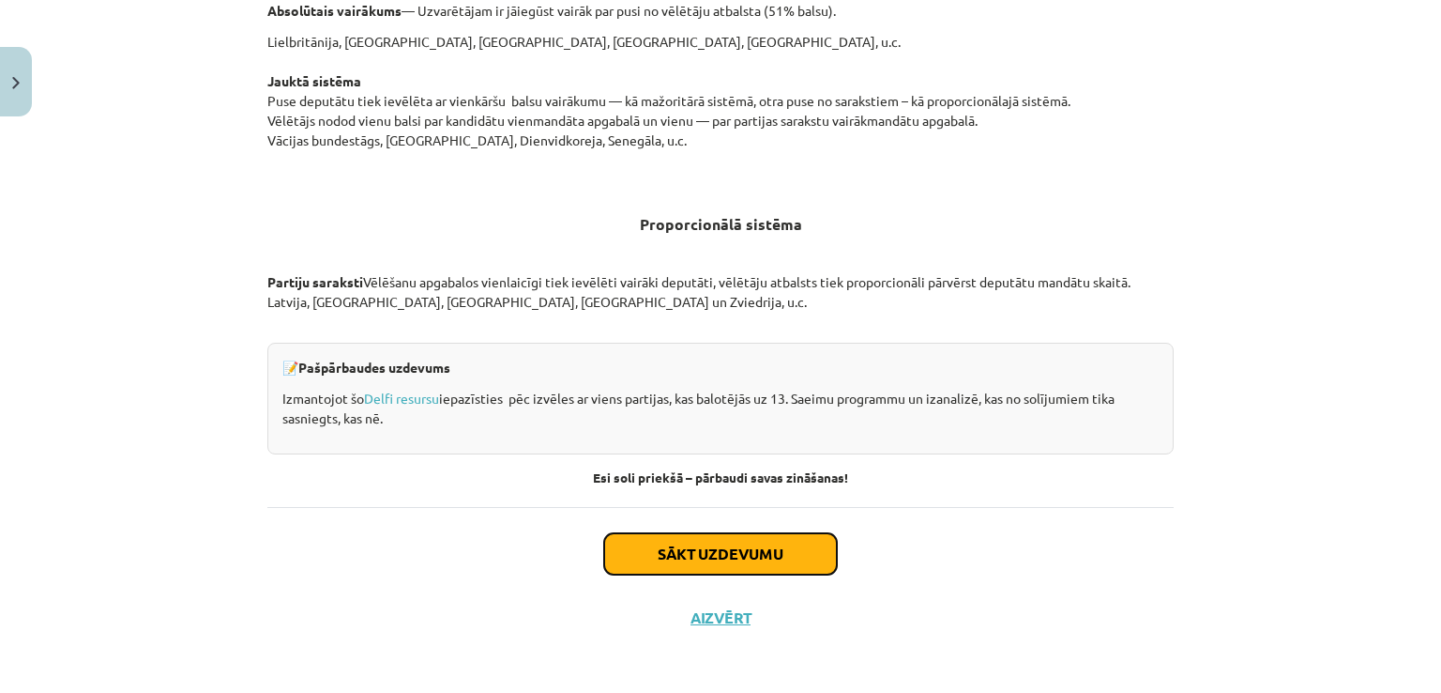
click at [684, 545] on button "Sākt uzdevumu" at bounding box center [720, 553] width 233 height 41
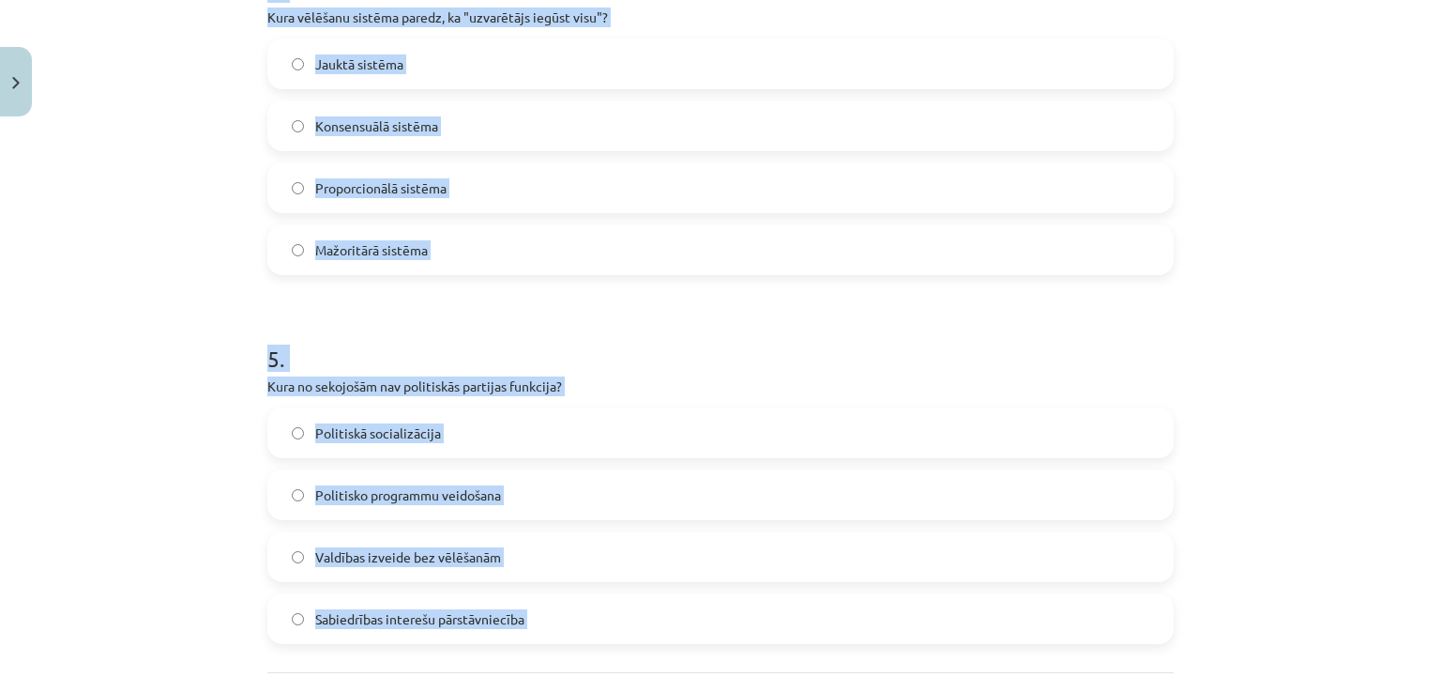
scroll to position [1704, 0]
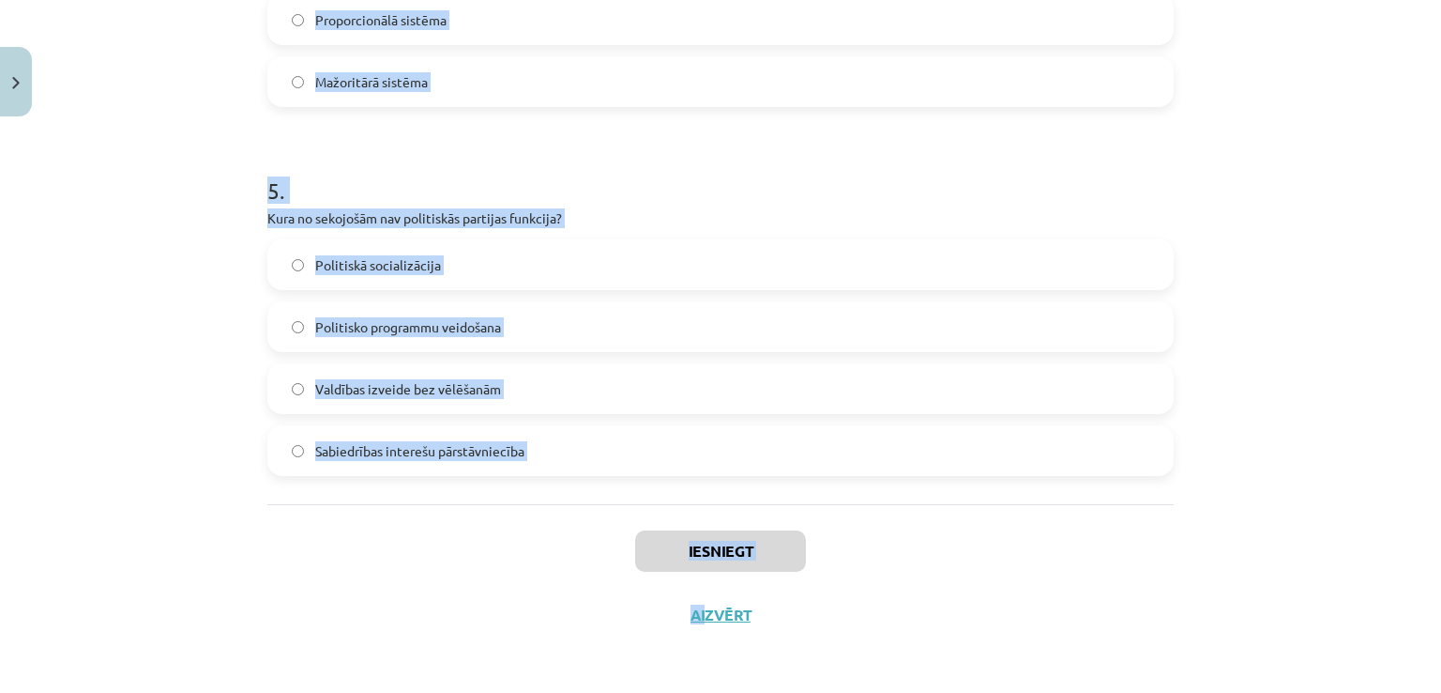
drag, startPoint x: 235, startPoint y: 353, endPoint x: 697, endPoint y: 596, distance: 522.6
click at [697, 596] on div "Mācību tēma: Sociālo zinātņu ii - 12. klases 1. ieskaites mācību materiāls #4 2…" at bounding box center [720, 346] width 1441 height 693
click at [629, 507] on div "Iesniegt Aizvērt" at bounding box center [720, 569] width 906 height 131
click at [206, 338] on div "Mācību tēma: Sociālo zinātņu ii - 12. klases 1. ieskaites mācību materiāls #4 2…" at bounding box center [720, 346] width 1441 height 693
drag, startPoint x: 247, startPoint y: 406, endPoint x: 555, endPoint y: 461, distance: 312.6
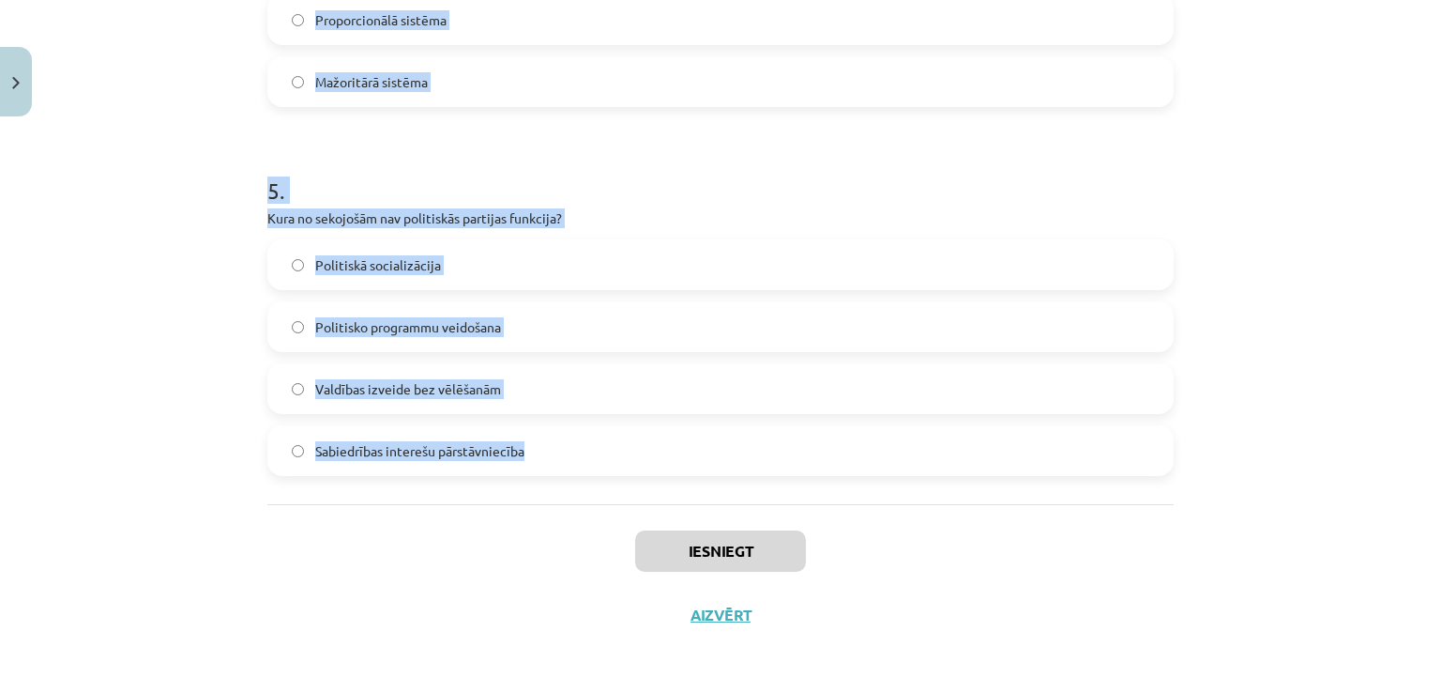
click at [555, 461] on div "Mācību tēma: Sociālo zinātņu ii - 12. klases 1. ieskaites mācību materiāls #4 2…" at bounding box center [720, 346] width 1441 height 693
copy form "1 . Kāda ir partiju sistēma, kurā tikai divām partijām ir reālas iespējas iegūt…"
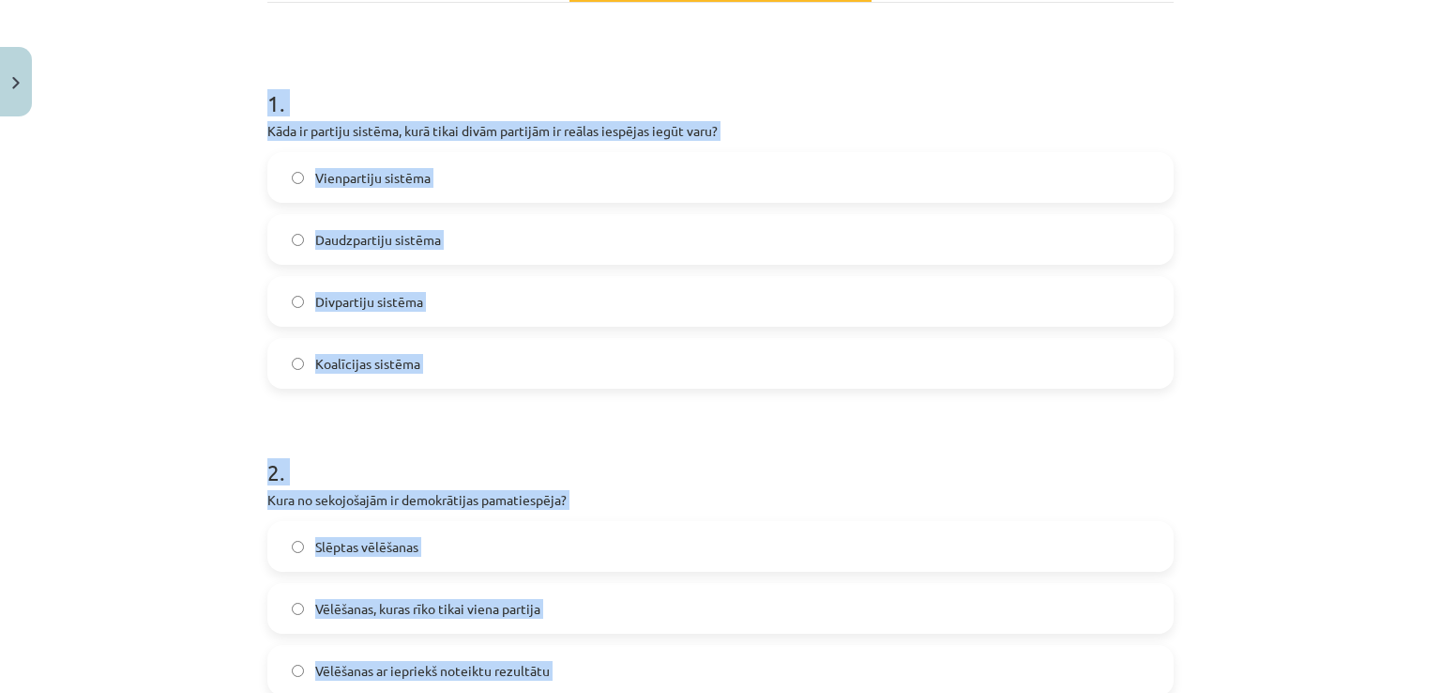
scroll to position [109, 0]
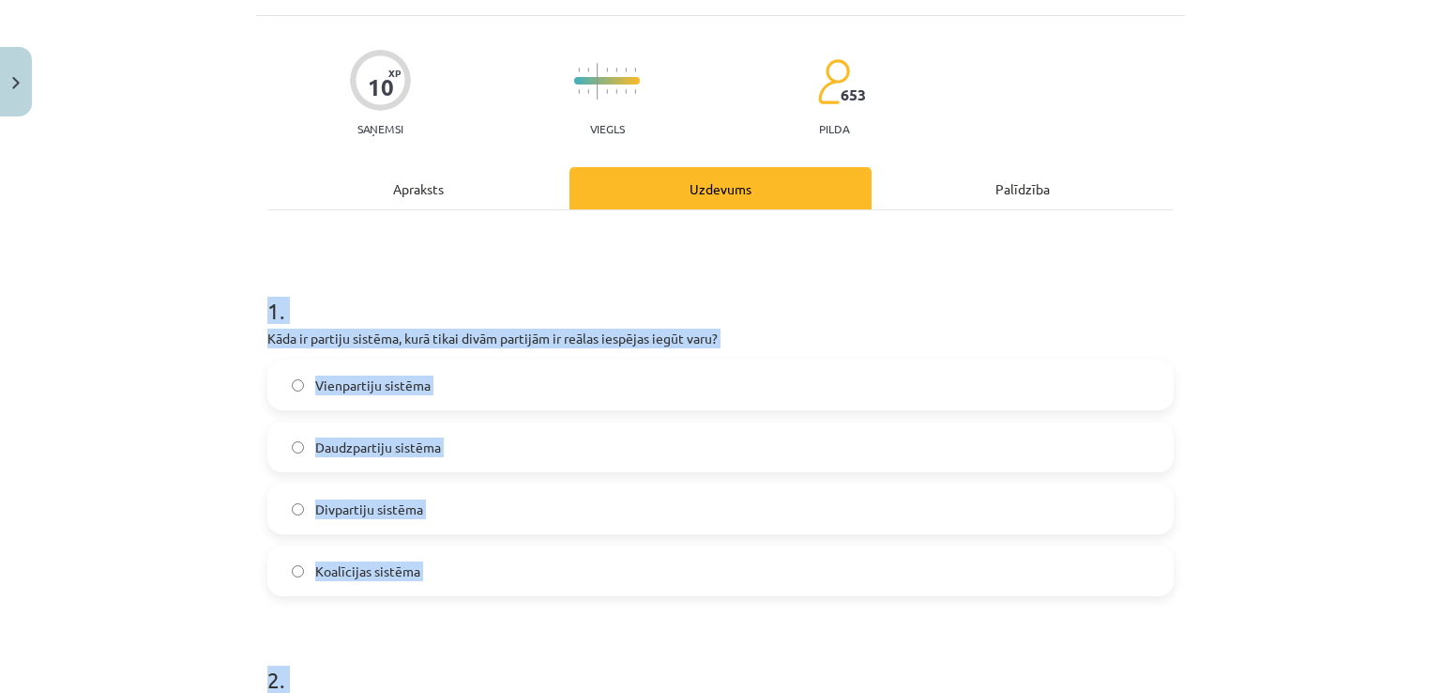
click at [415, 363] on label "Vienpartiju sistēma" at bounding box center [720, 384] width 903 height 47
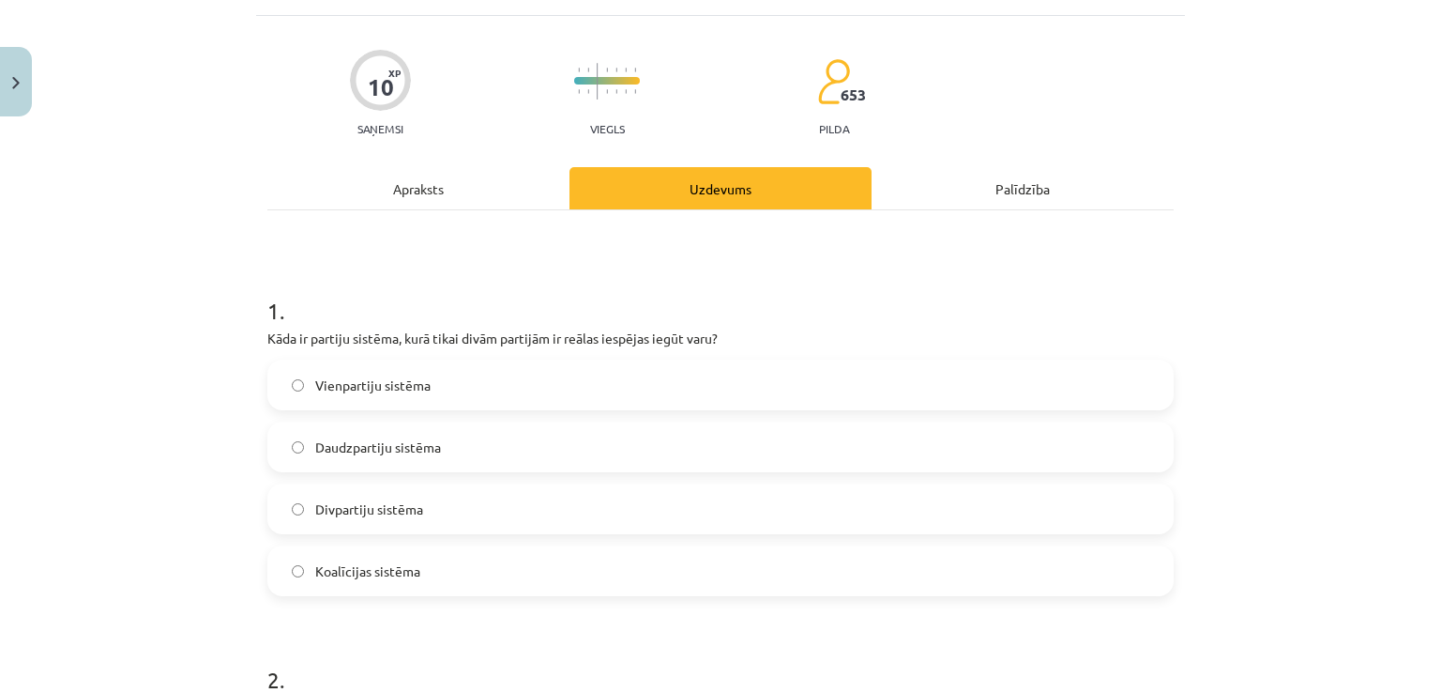
click at [403, 468] on label "Daudzpartiju sistēma" at bounding box center [720, 446] width 903 height 47
click at [376, 511] on span "Divpartiju sistēma" at bounding box center [369, 509] width 108 height 20
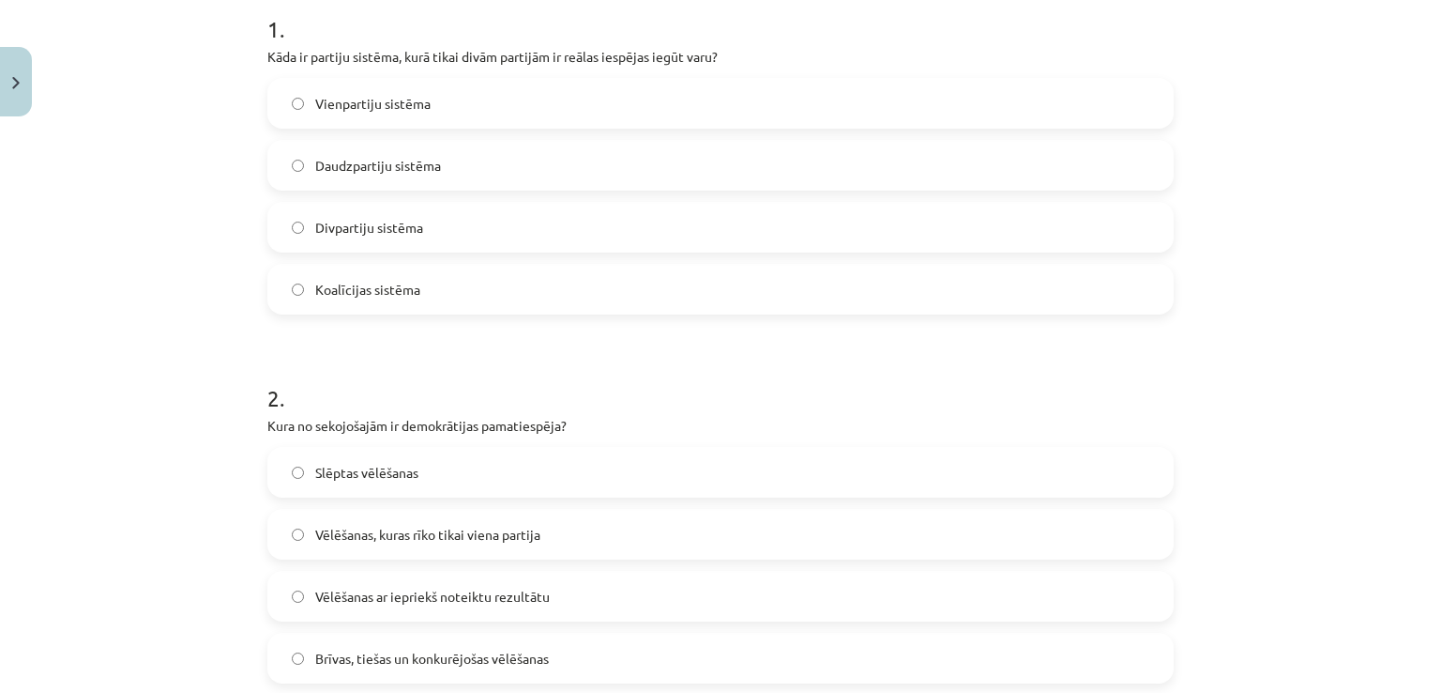
scroll to position [578, 0]
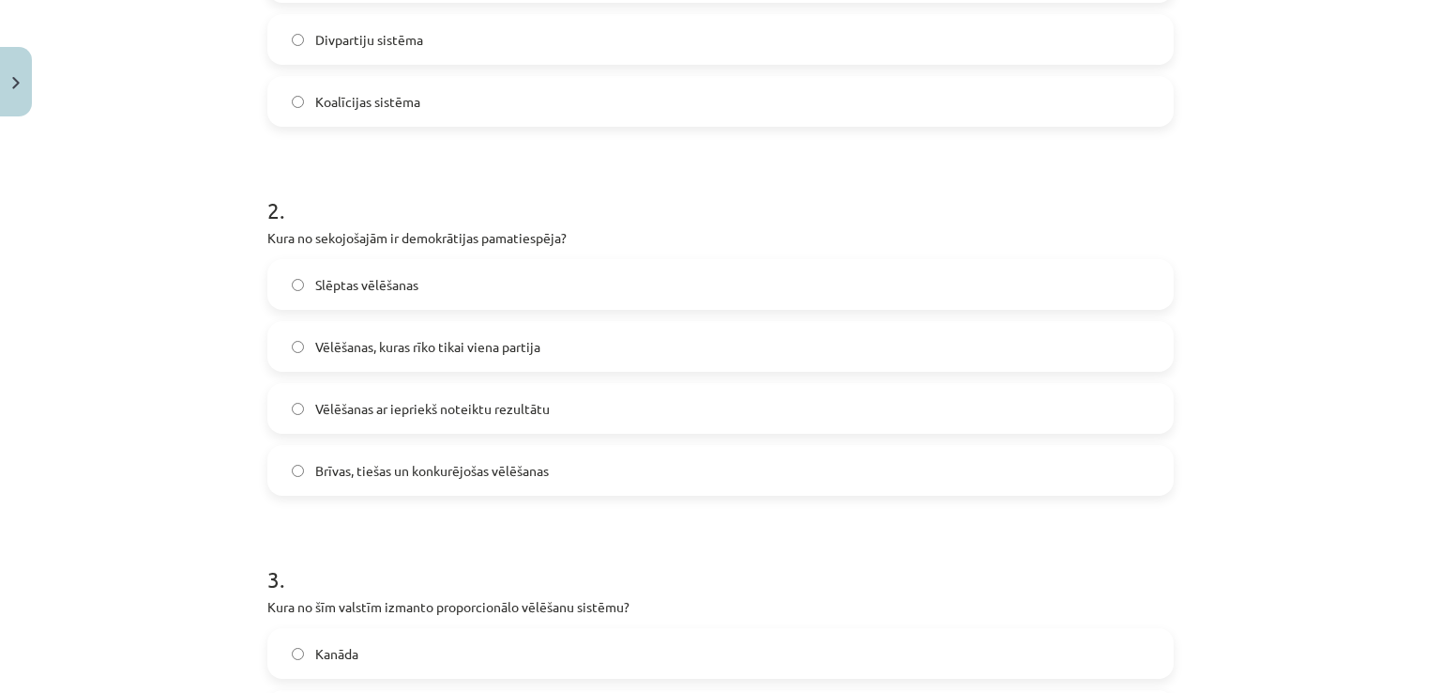
click at [378, 495] on form "1 . Kāda ir partiju sistēma, kurā tikai divām partijām ir reālas iespējas iegūt…" at bounding box center [720, 698] width 906 height 1806
click at [373, 472] on span "Brīvas, tiešas un konkurējošas vēlēšanas" at bounding box center [432, 471] width 234 height 20
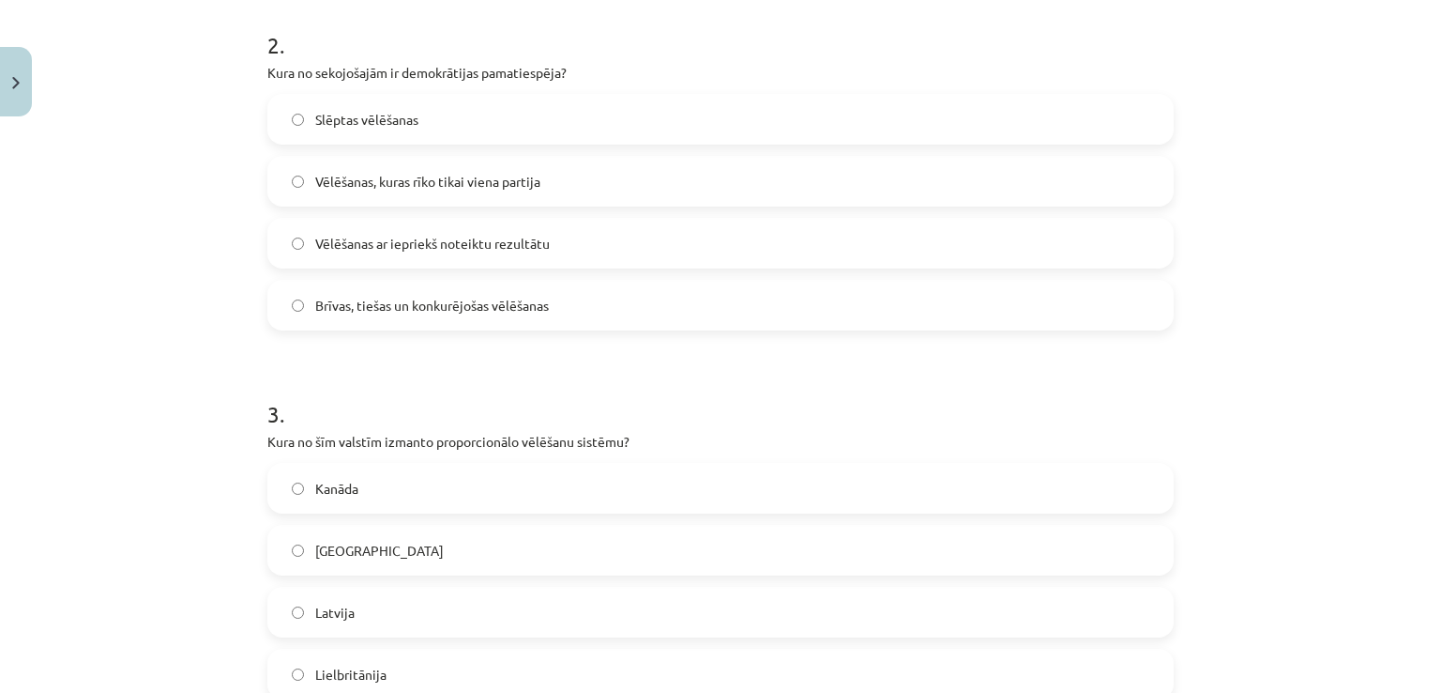
scroll to position [953, 0]
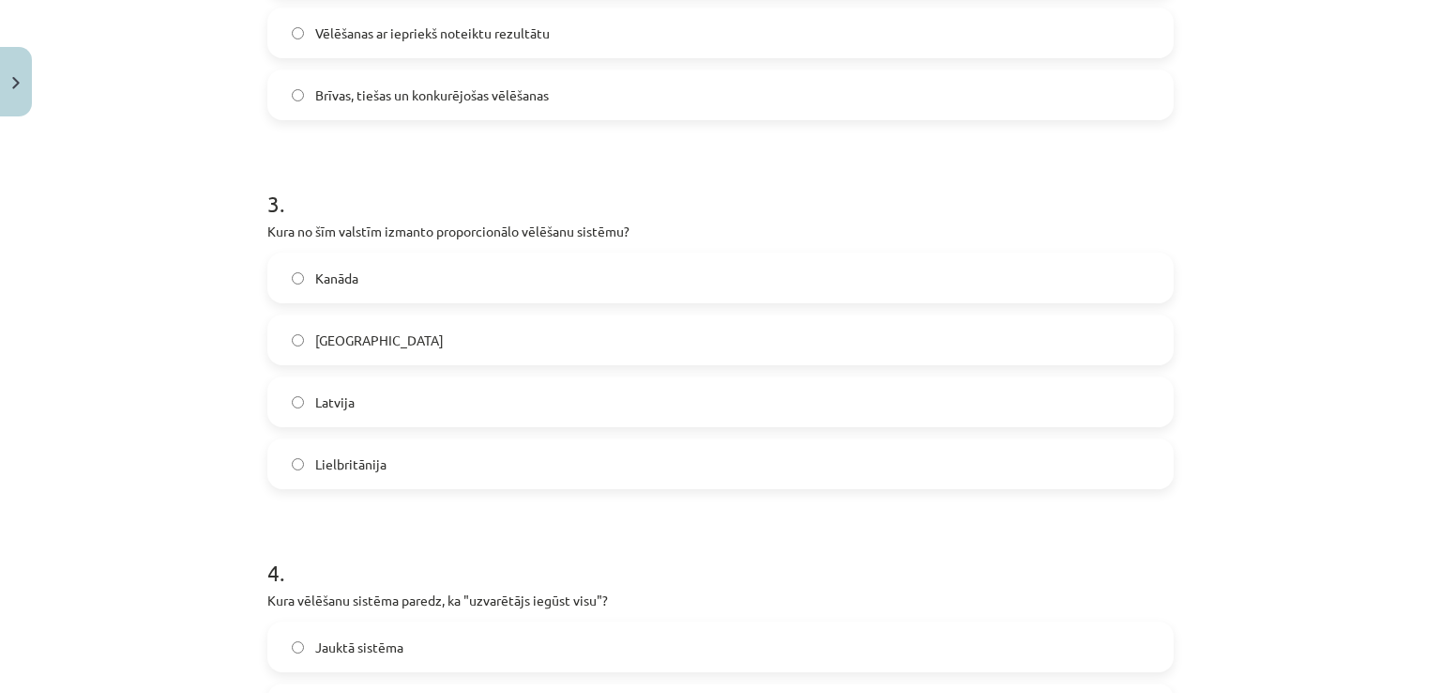
click at [372, 405] on label "Latvija" at bounding box center [720, 401] width 903 height 47
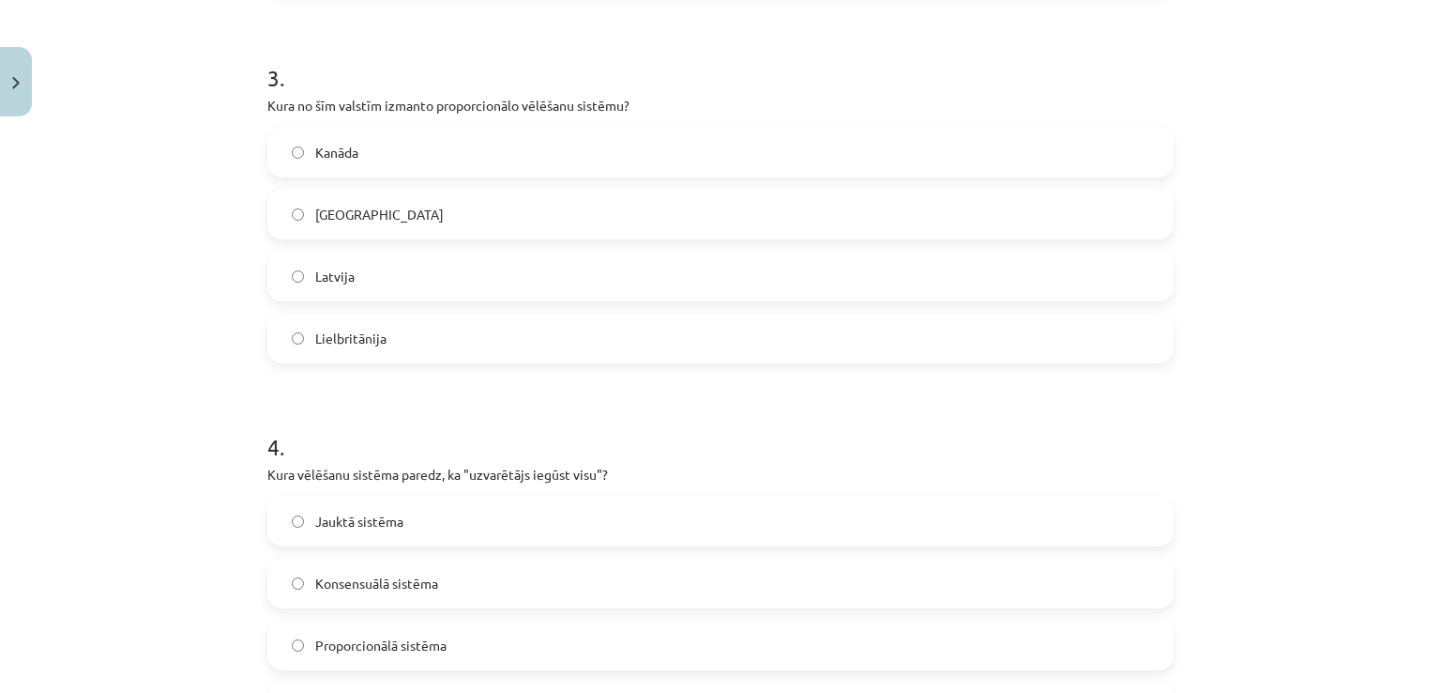
scroll to position [1235, 0]
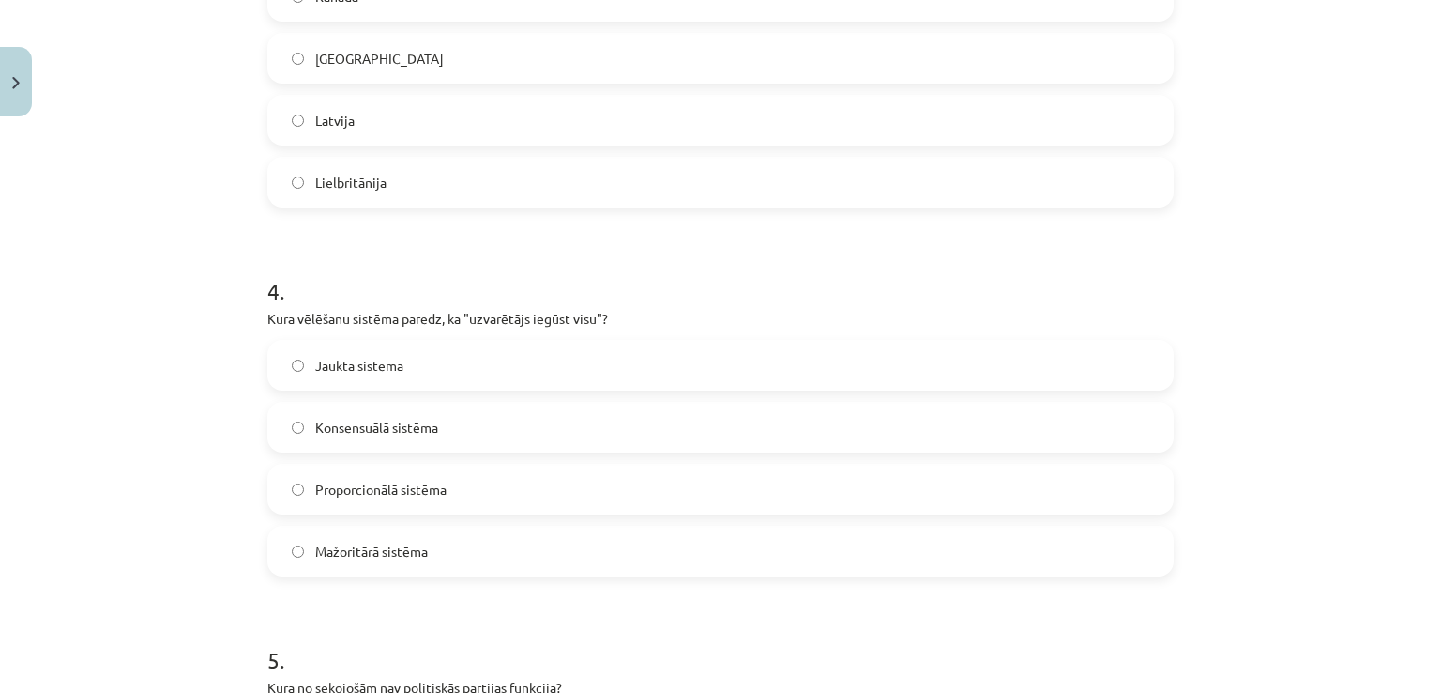
click at [338, 549] on span "Mažoritārā sistēma" at bounding box center [371, 551] width 113 height 20
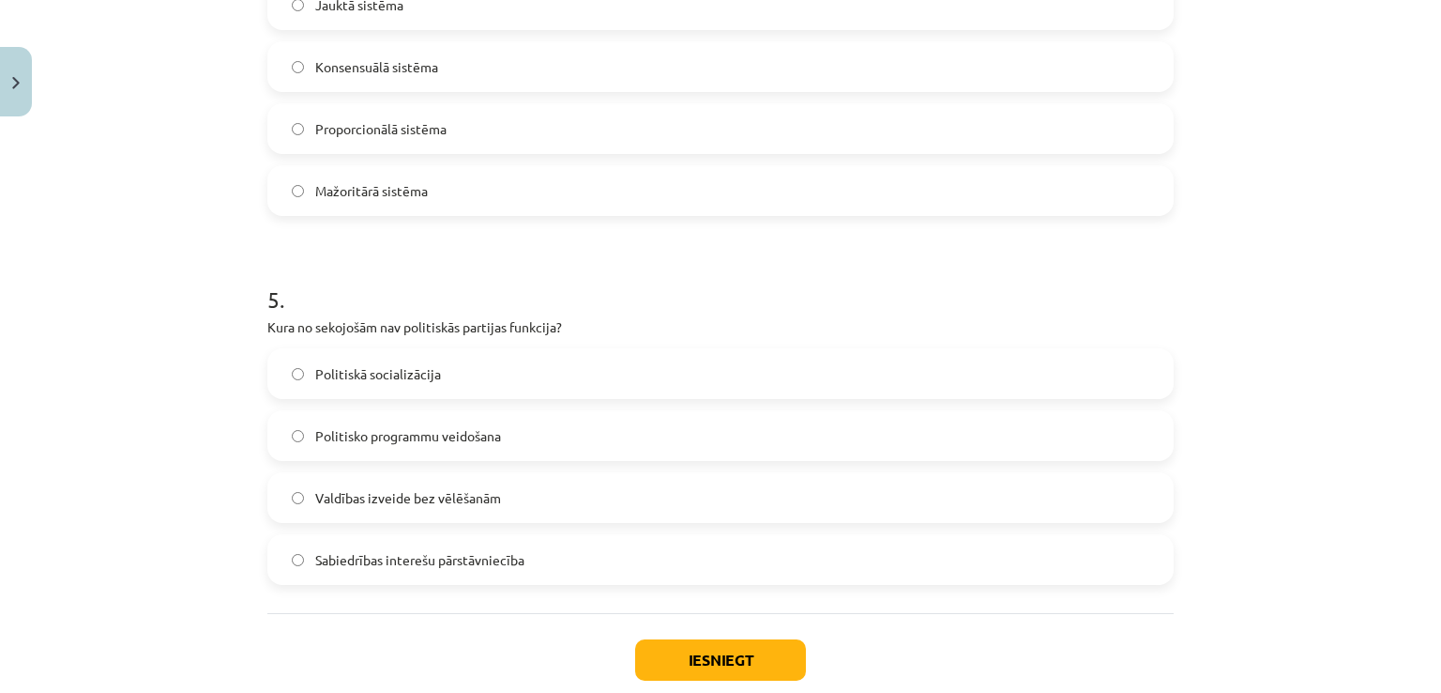
scroll to position [1704, 0]
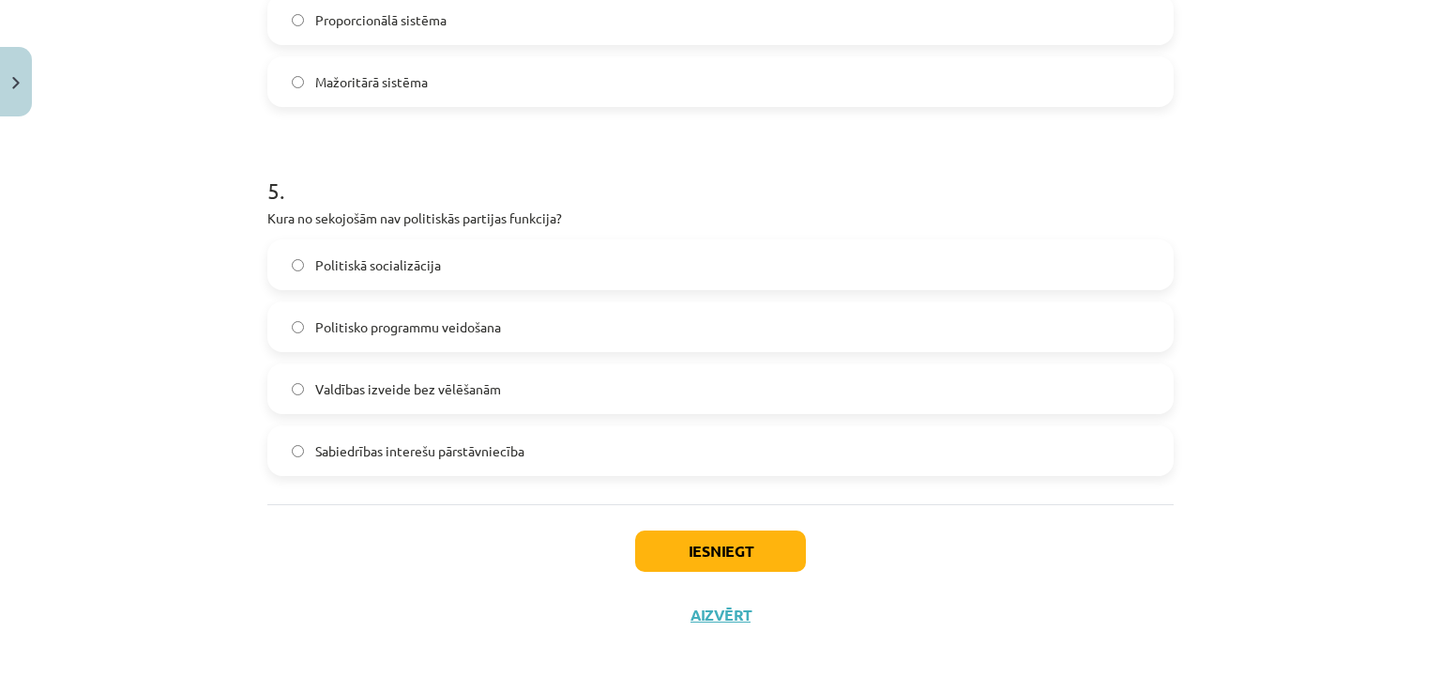
click at [337, 396] on span "Valdības izveide bez vēlēšanām" at bounding box center [408, 389] width 186 height 20
click at [764, 547] on button "Iesniegt" at bounding box center [720, 550] width 171 height 41
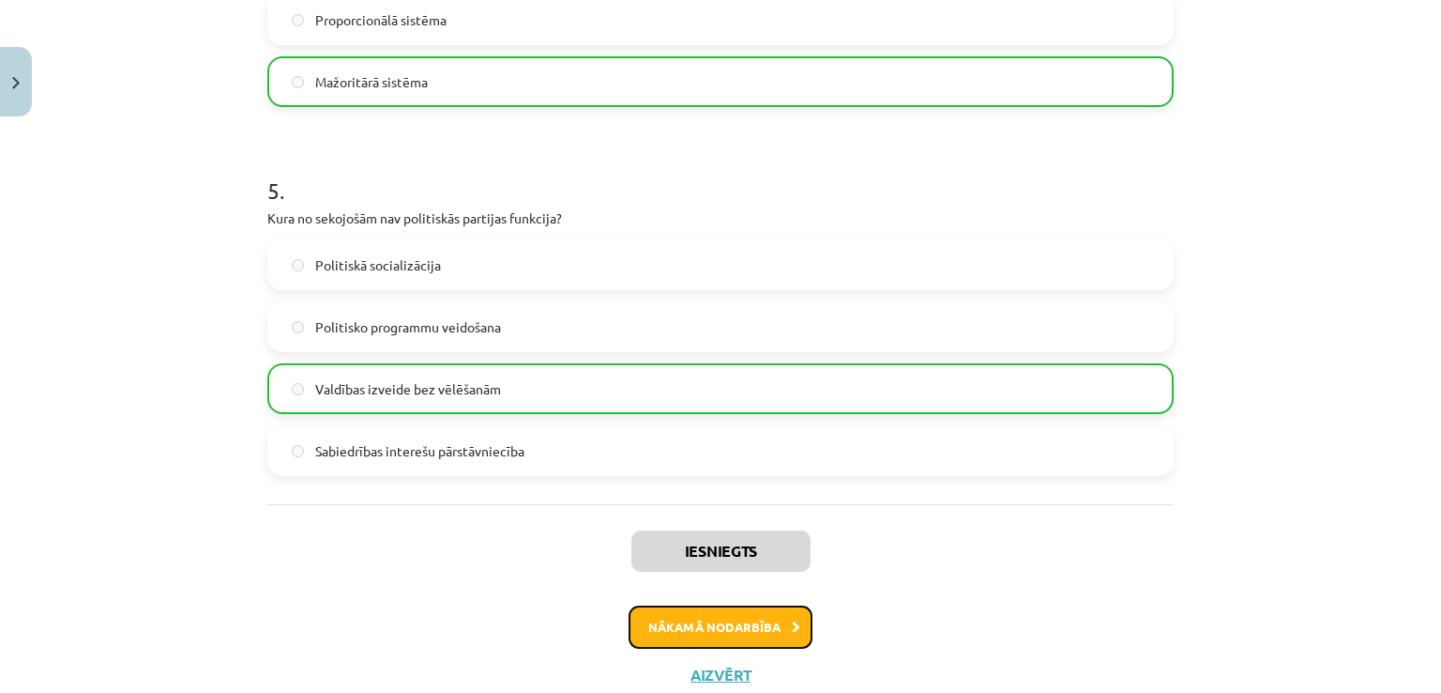
click at [736, 625] on button "Nākamā nodarbība" at bounding box center [721, 626] width 184 height 43
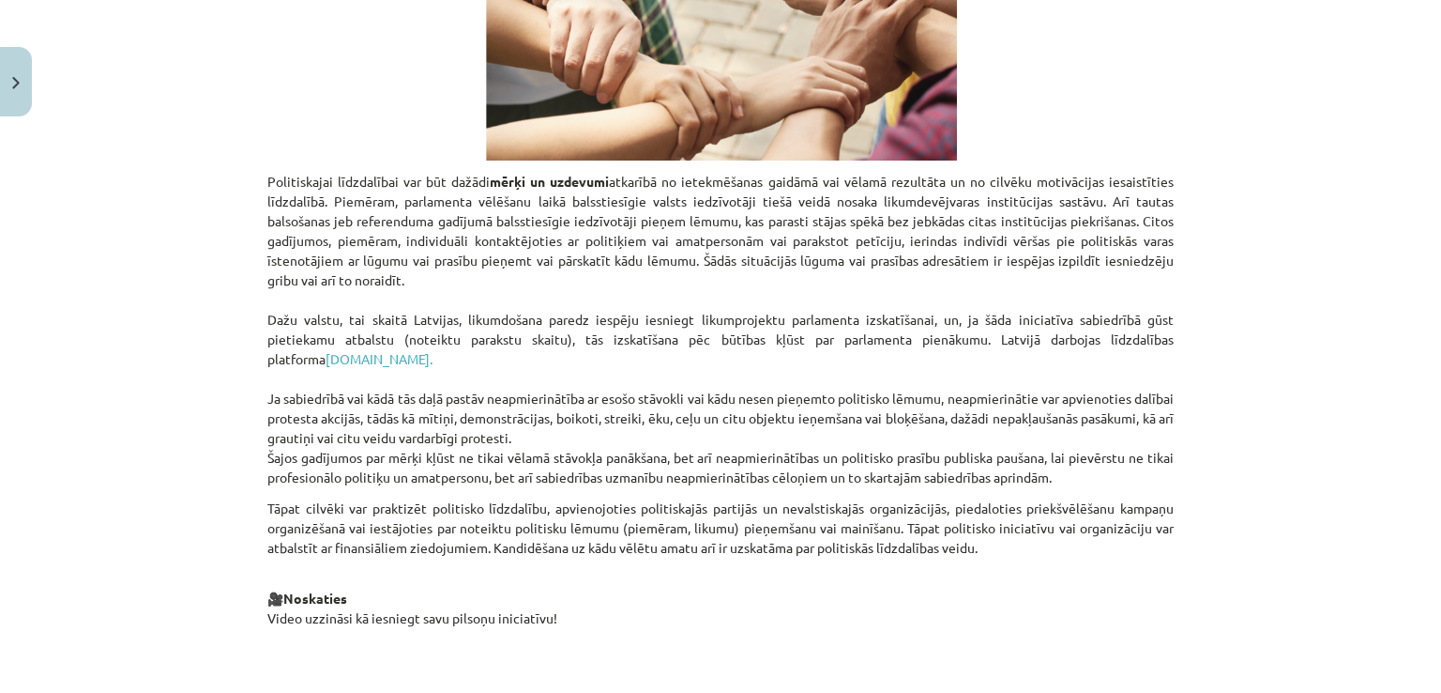
scroll to position [985, 0]
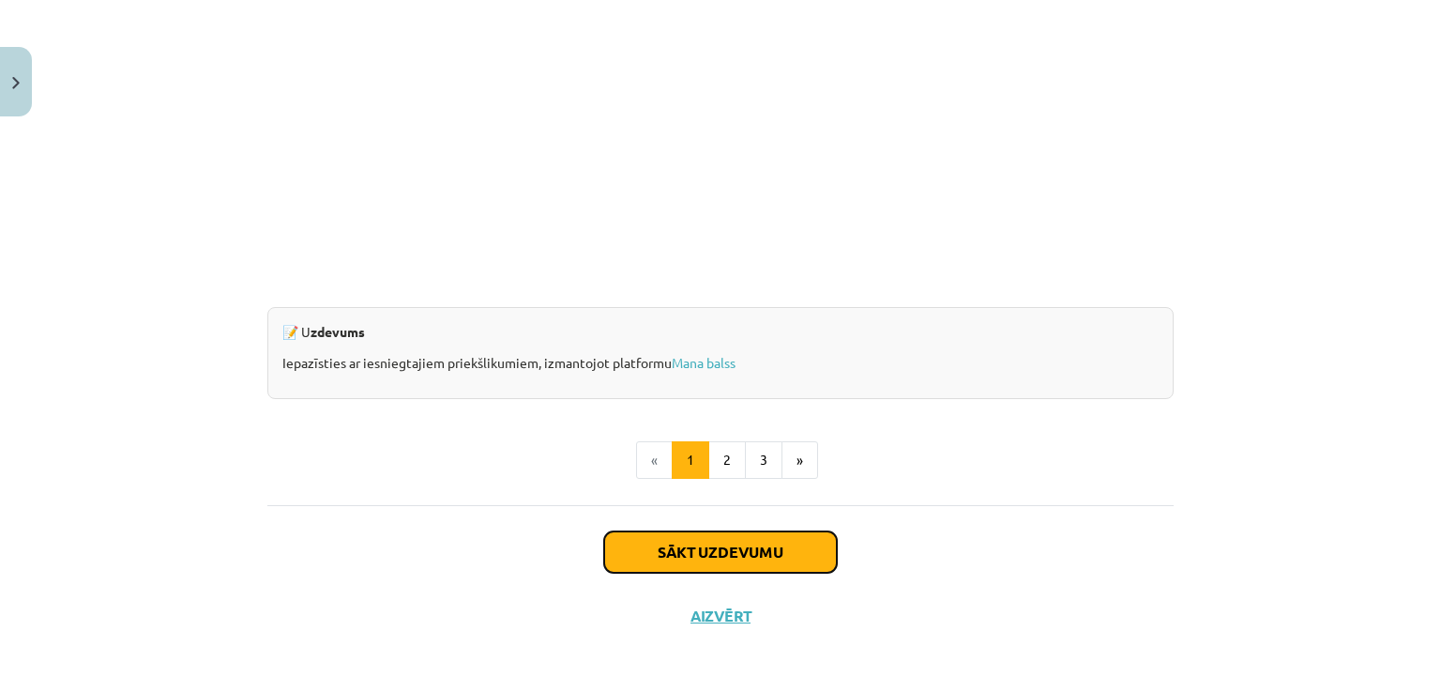
click at [794, 553] on button "Sākt uzdevumu" at bounding box center [720, 551] width 233 height 41
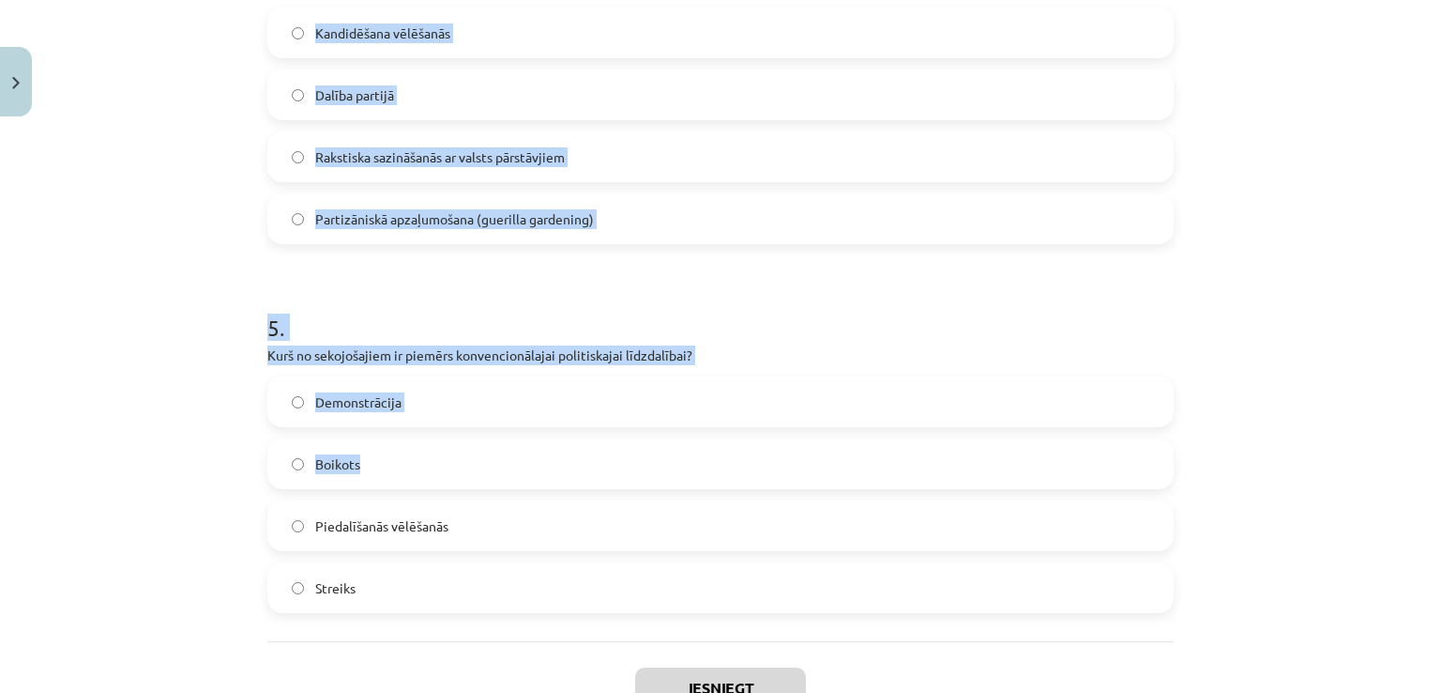
scroll to position [1704, 0]
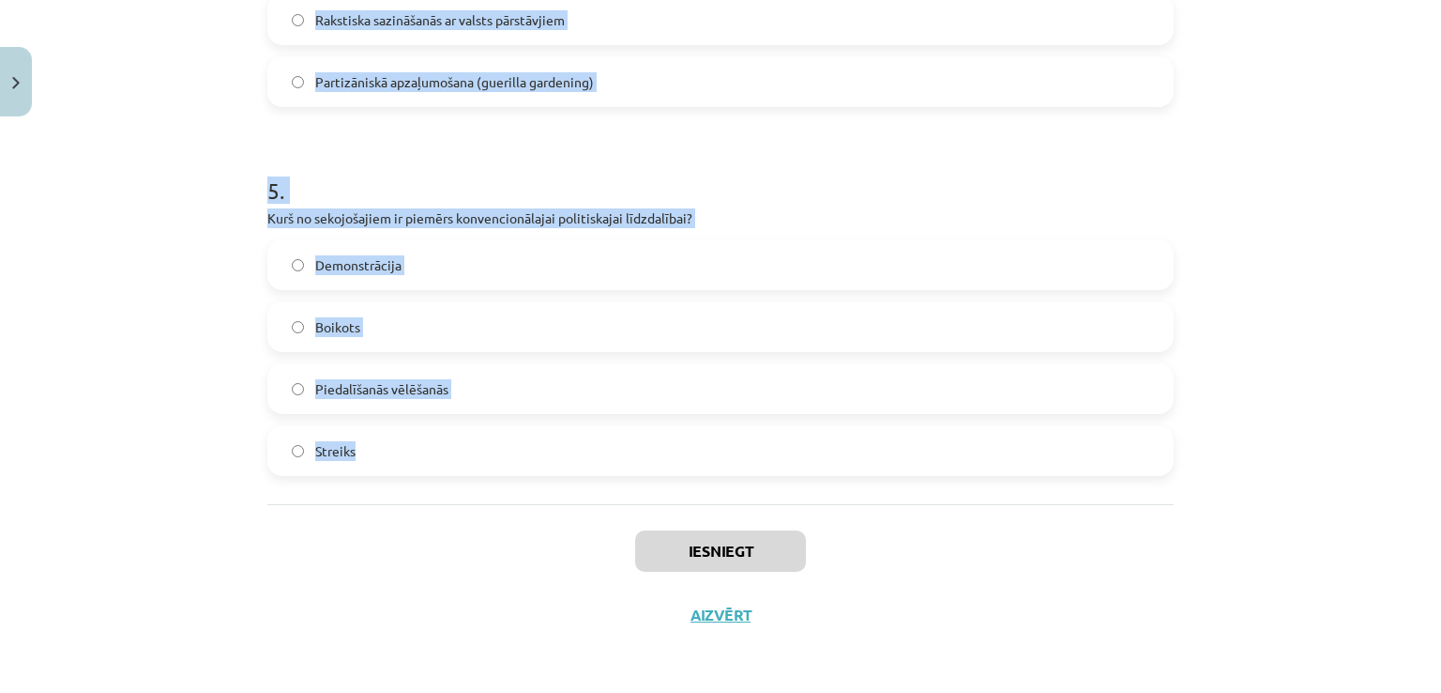
drag, startPoint x: 221, startPoint y: 181, endPoint x: 530, endPoint y: 453, distance: 411.5
click at [530, 453] on div "Mācību tēma: Sociālo zinātņu ii - 12. klases 1. ieskaites mācību materiāls #5 3…" at bounding box center [720, 346] width 1441 height 693
copy form "1 . Kas ir obligātā līdzdalība vēlēšanās, un kurās valstīs tā ir piemērota? Dal…"
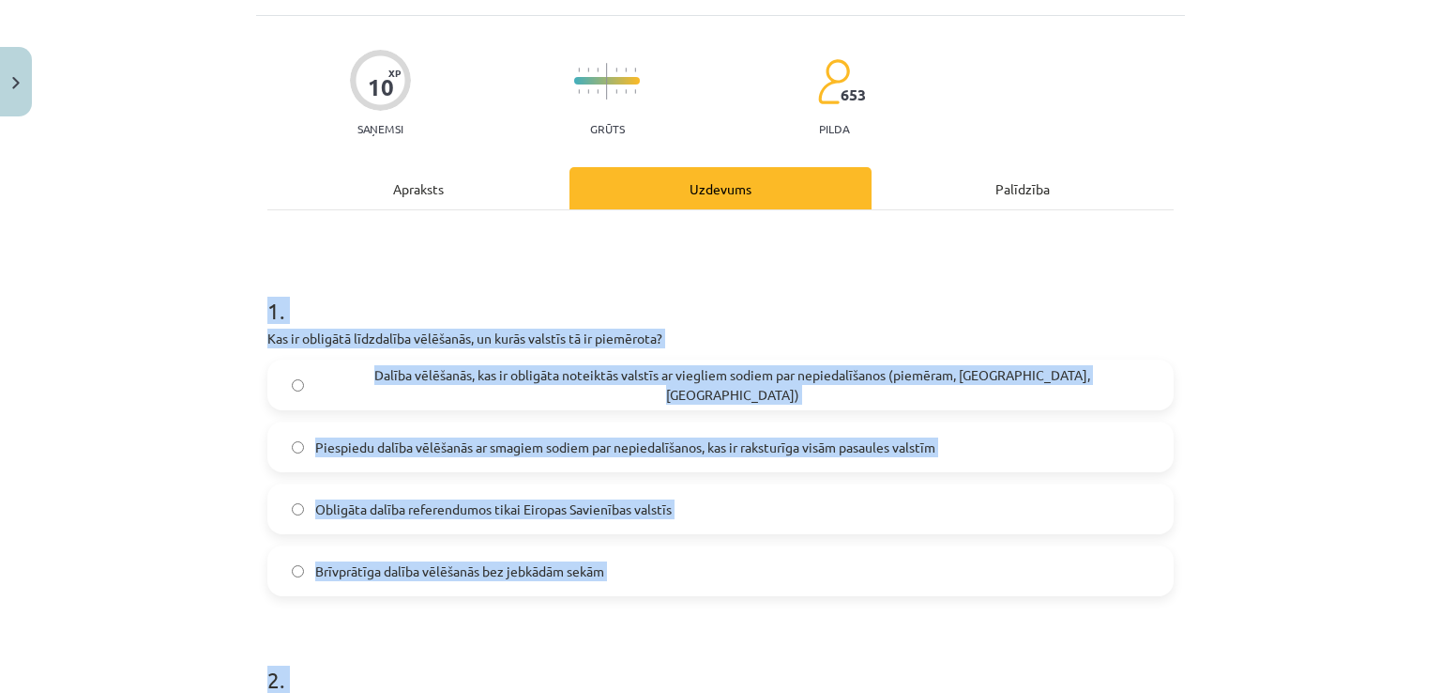
click at [386, 384] on span "Dalība vēlēšanās, kas ir obligāta noteiktās valstīs ar viegliem sodiem par nepi…" at bounding box center [732, 384] width 834 height 39
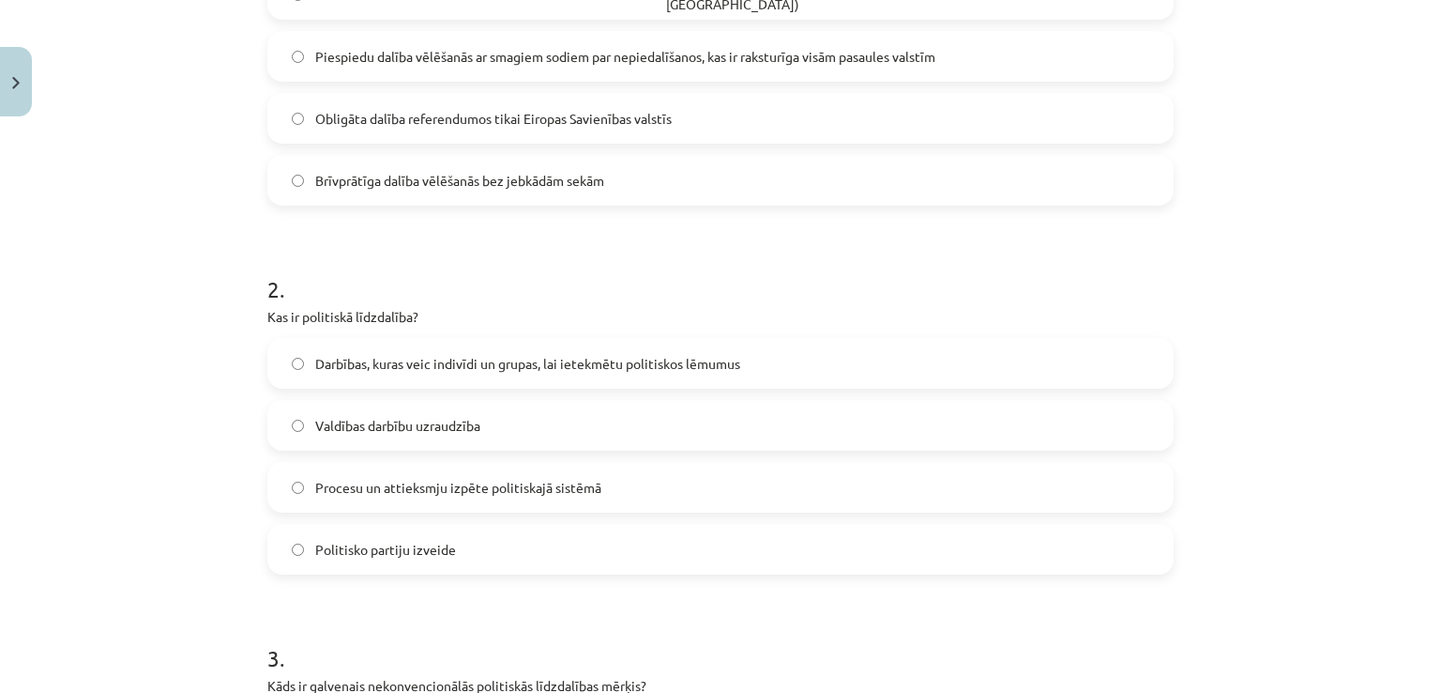
scroll to position [578, 0]
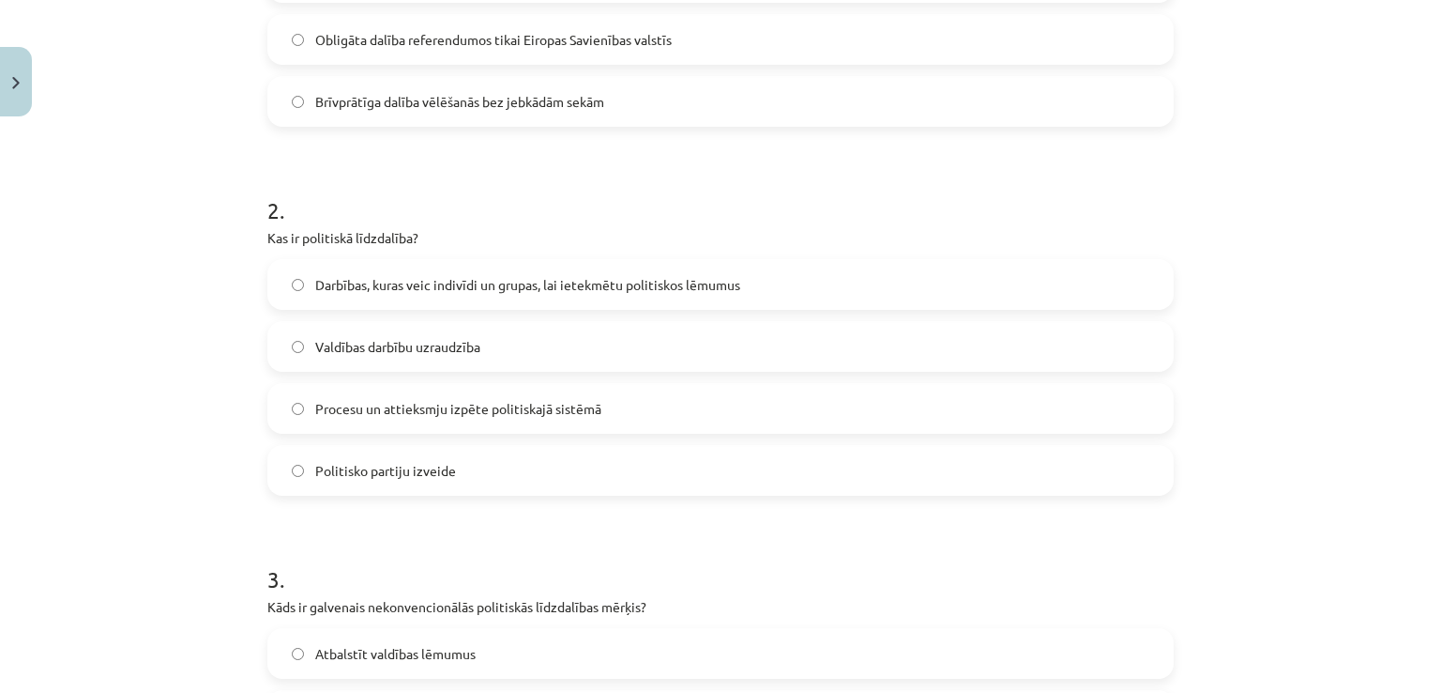
click at [424, 286] on span "Darbības, kuras veic indivīdi un grupas, lai ietekmētu politiskos lēmumus" at bounding box center [527, 285] width 425 height 20
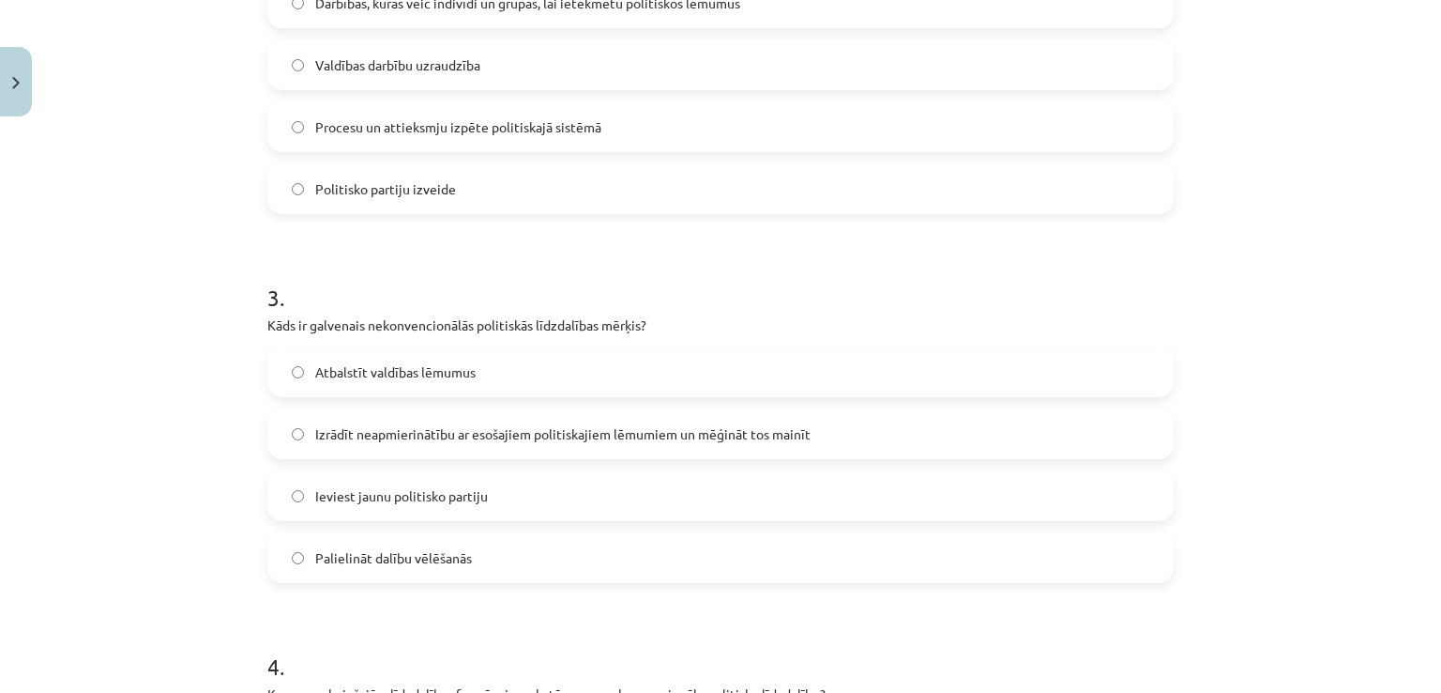
click at [415, 405] on div "Atbalstīt valdības lēmumus Izrādīt neapmierinātību ar esošajiem politiskajiem l…" at bounding box center [720, 464] width 906 height 236
click at [435, 425] on span "Izrādīt neapmierinātību ar esošajiem politiskajiem lēmumiem un mēģināt tos main…" at bounding box center [562, 434] width 495 height 20
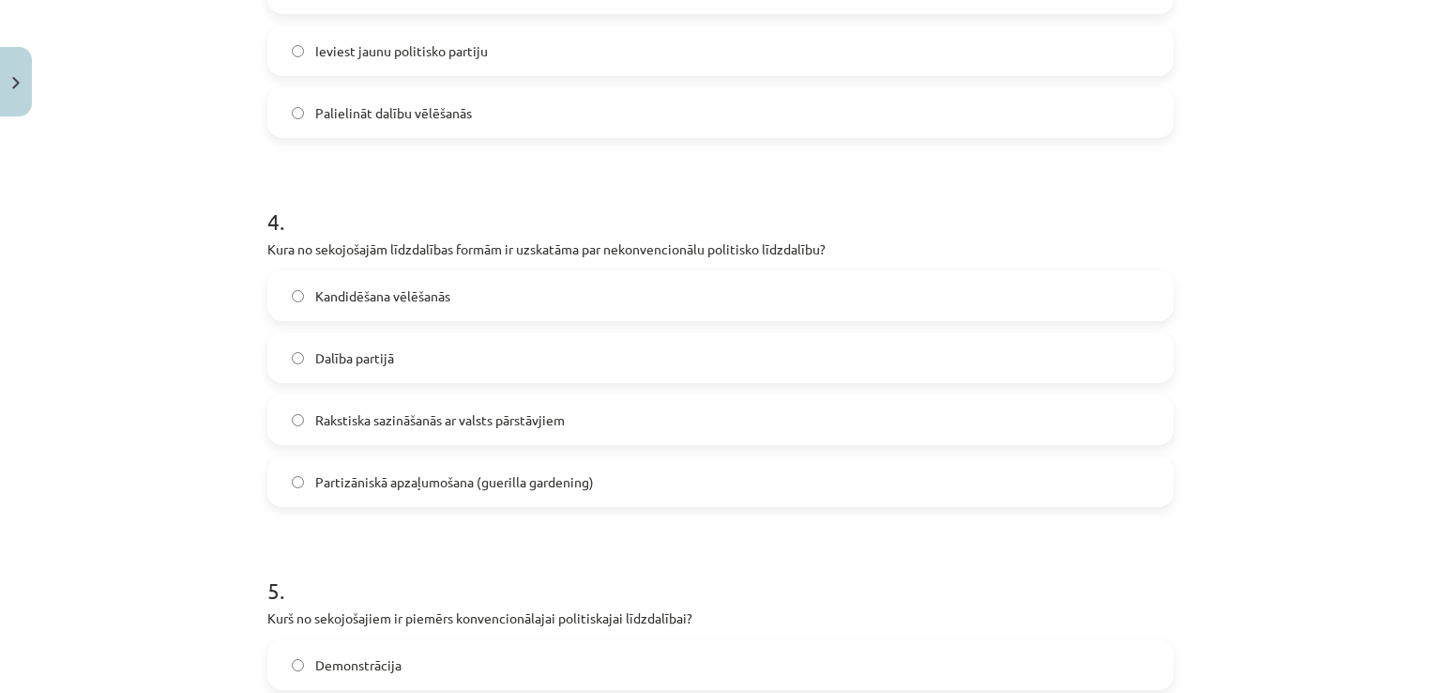
scroll to position [1423, 0]
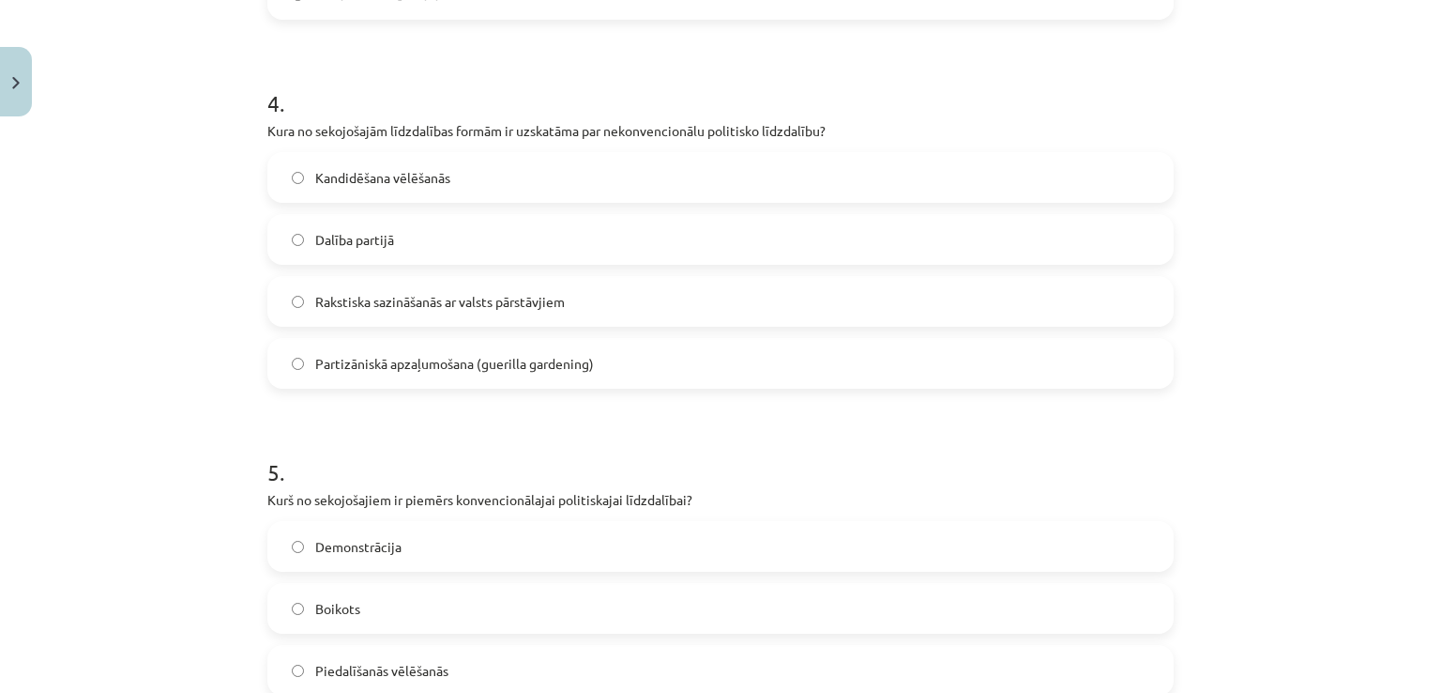
click at [406, 310] on label "Rakstiska sazināšanās ar valsts pārstāvjiem" at bounding box center [720, 301] width 903 height 47
click at [423, 380] on label "Partizāniskā apzaļumošana (guerilla gardening)" at bounding box center [720, 363] width 903 height 47
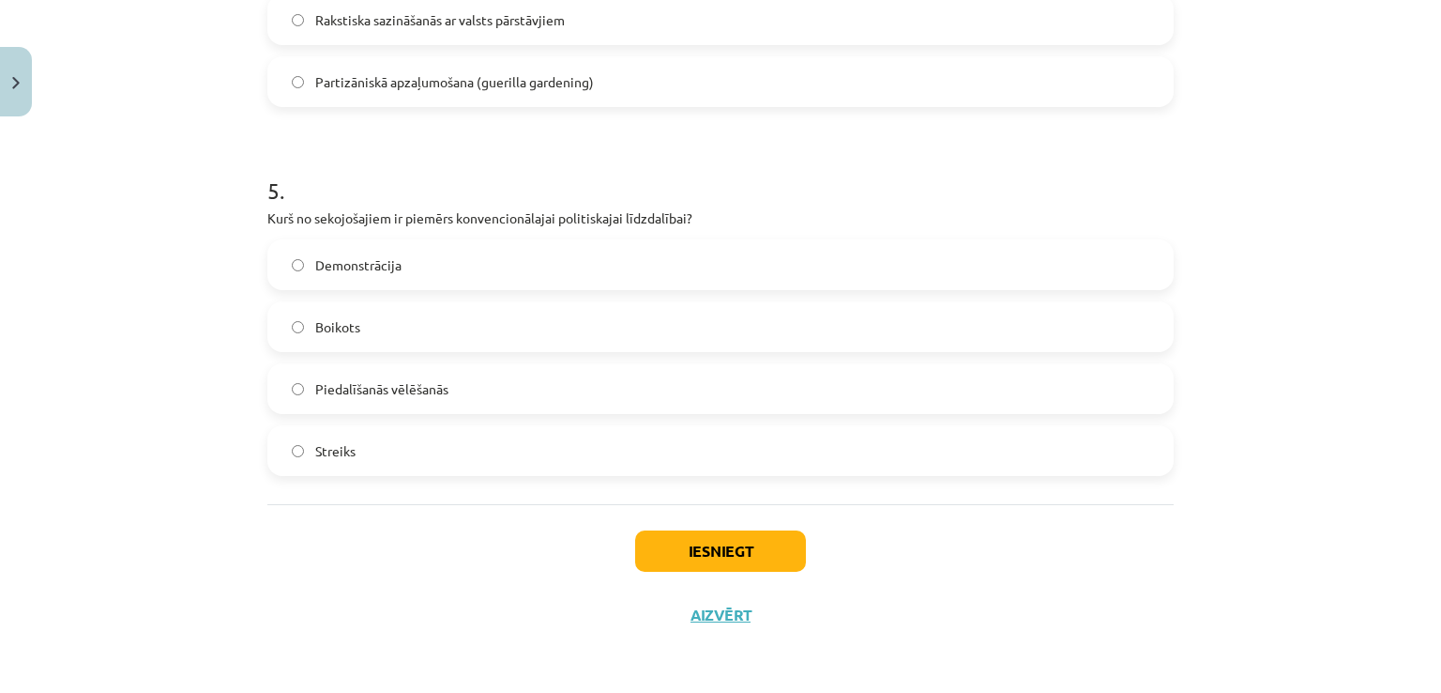
click at [377, 421] on div "Demonstrācija Boikots Piedalīšanās vēlēšanās Streiks" at bounding box center [720, 357] width 906 height 236
click at [376, 387] on span "Piedalīšanās vēlēšanās" at bounding box center [381, 389] width 133 height 20
click at [689, 556] on button "Iesniegt" at bounding box center [720, 550] width 171 height 41
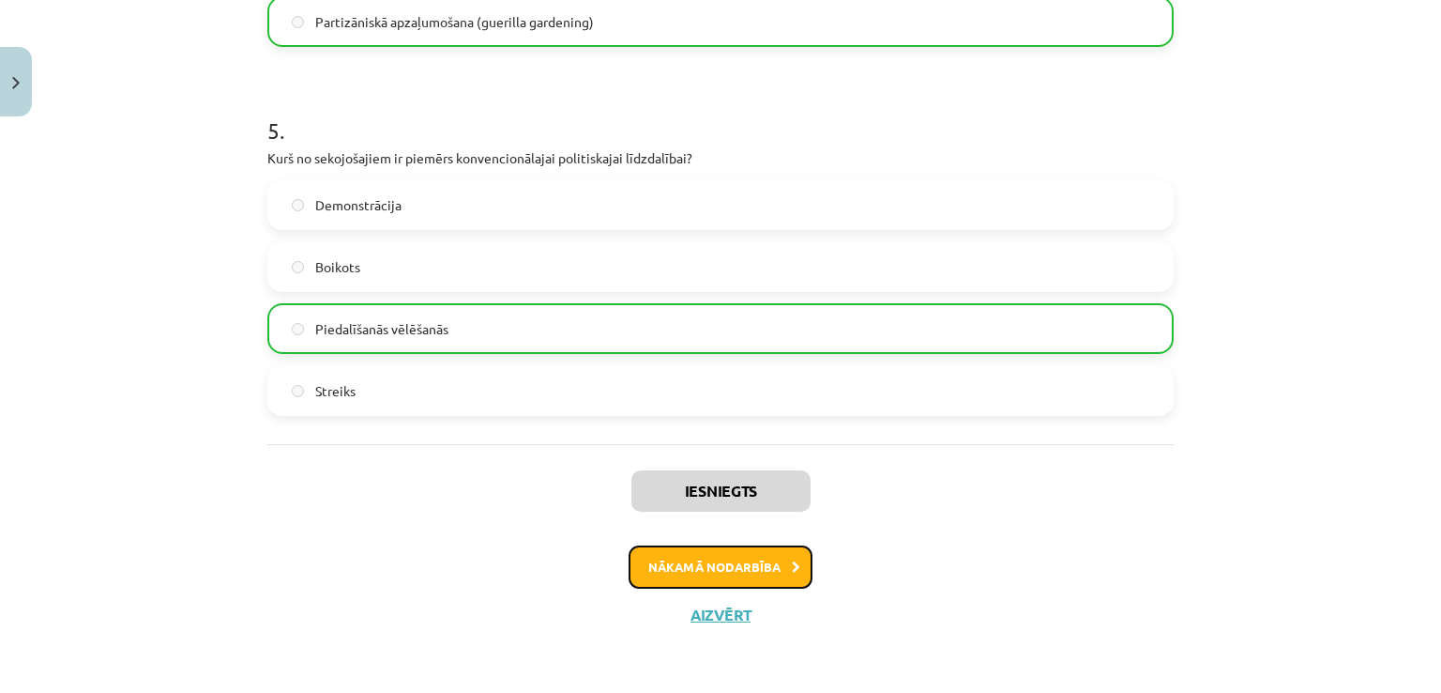
click at [731, 578] on button "Nākamā nodarbība" at bounding box center [721, 566] width 184 height 43
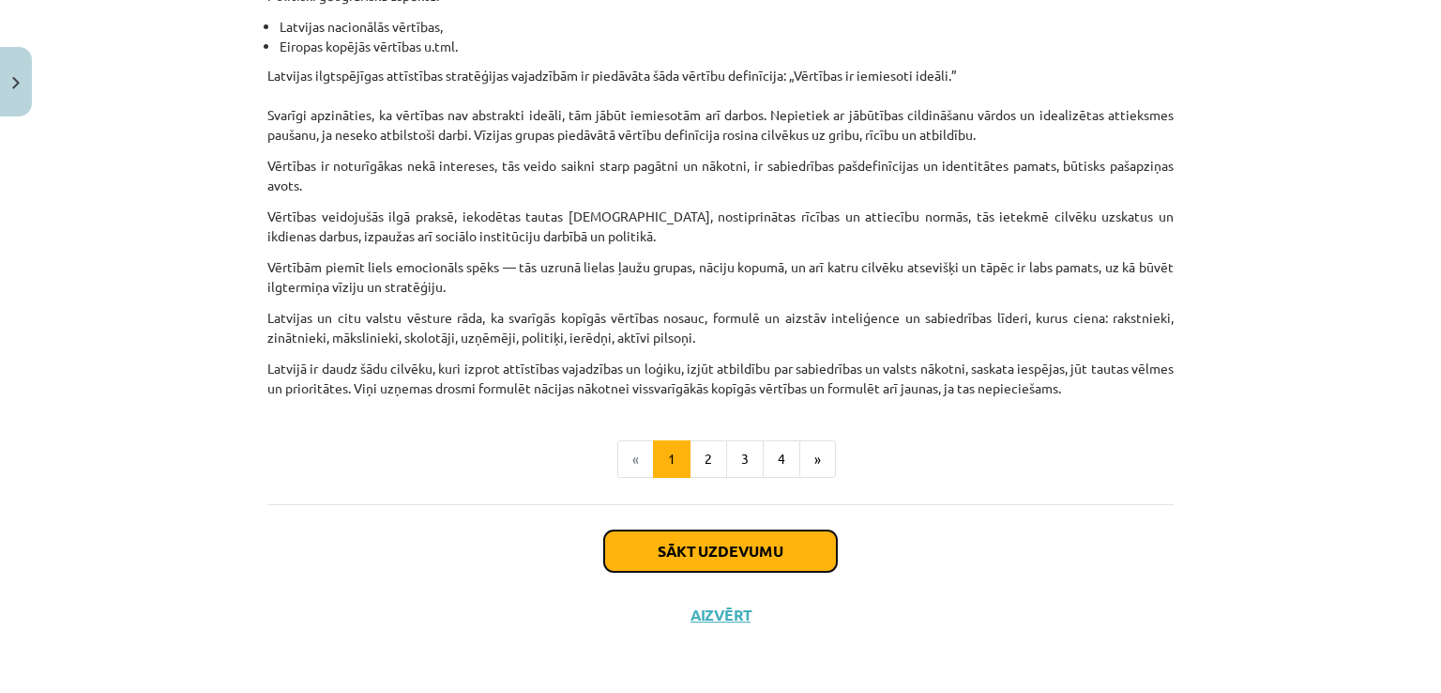
click at [766, 560] on button "Sākt uzdevumu" at bounding box center [720, 550] width 233 height 41
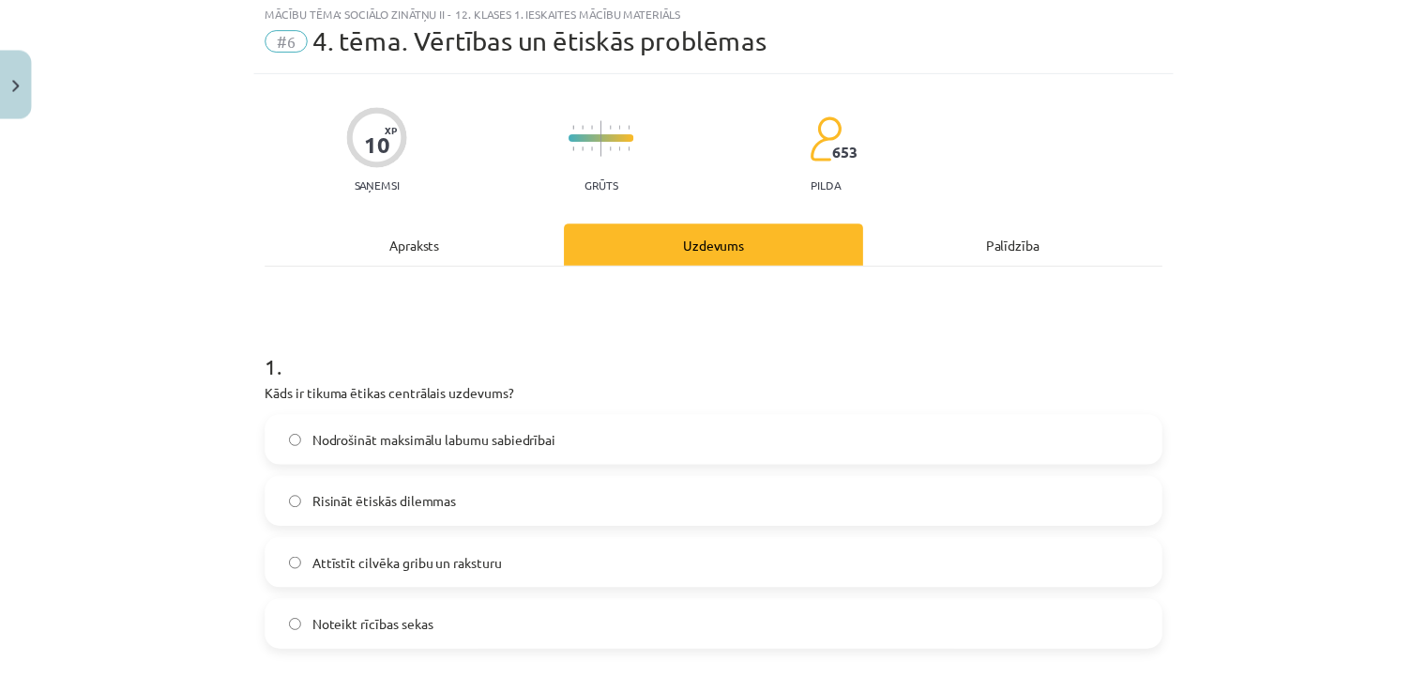
scroll to position [47, 0]
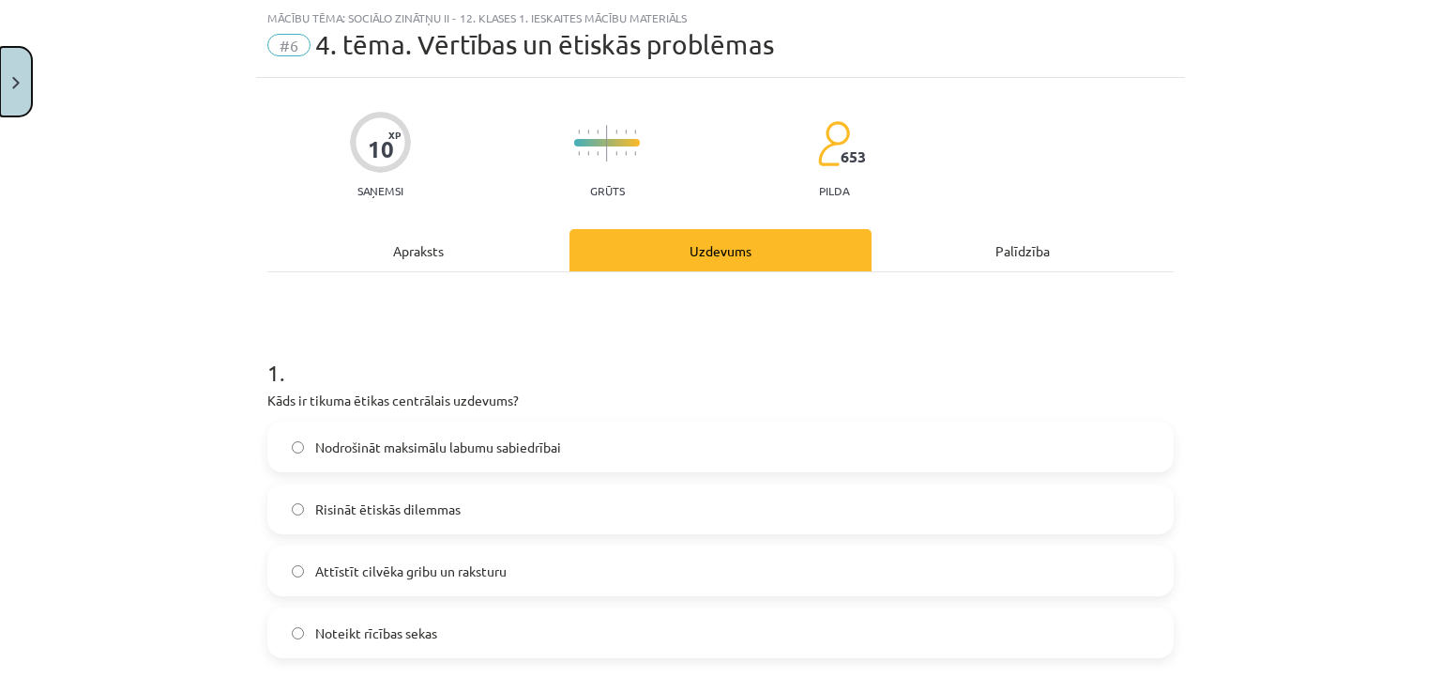
click at [11, 89] on button "Close" at bounding box center [16, 81] width 32 height 69
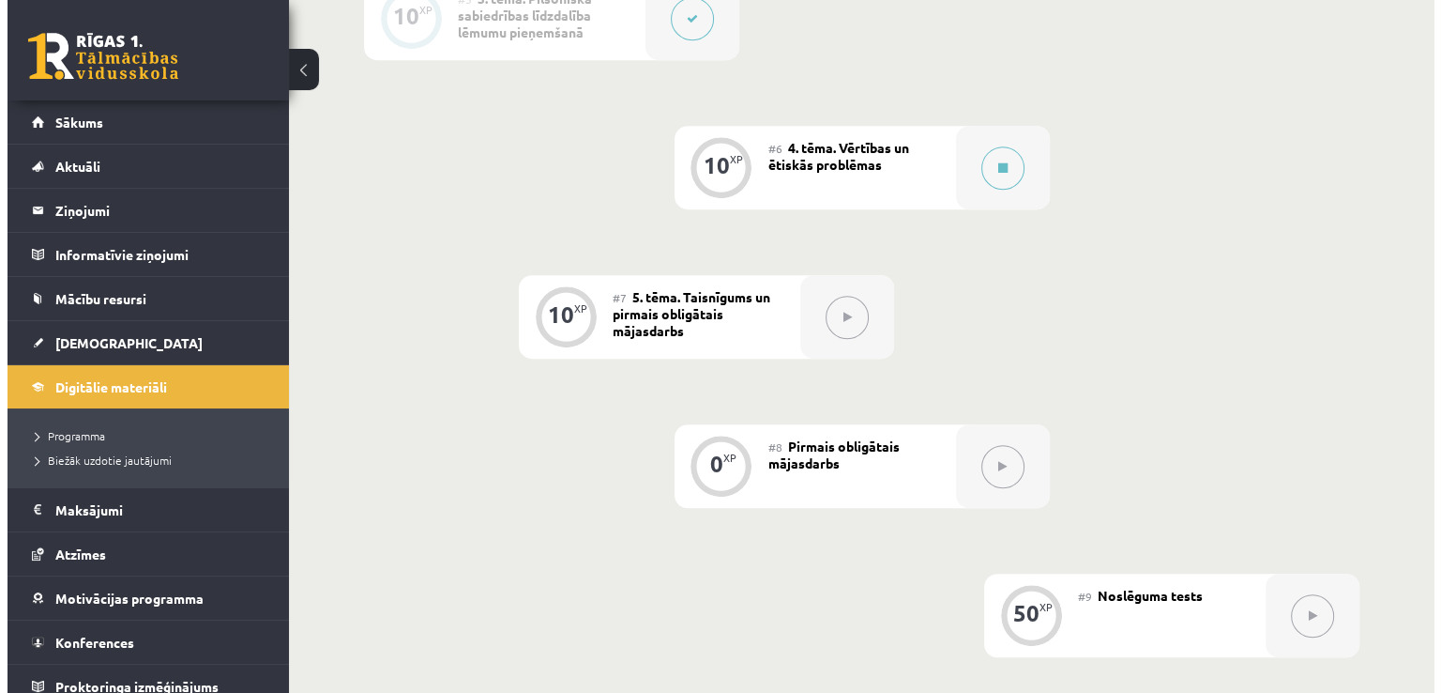
scroll to position [1126, 0]
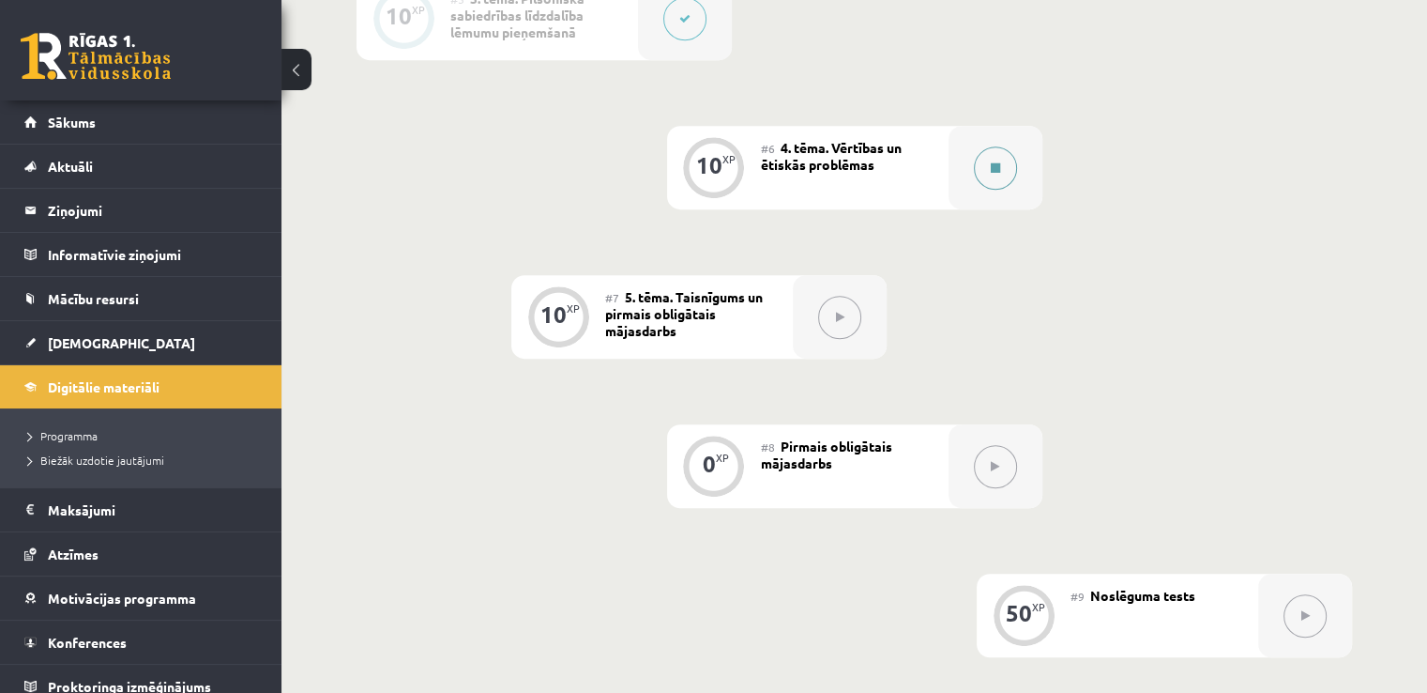
click at [981, 175] on button at bounding box center [995, 167] width 43 height 43
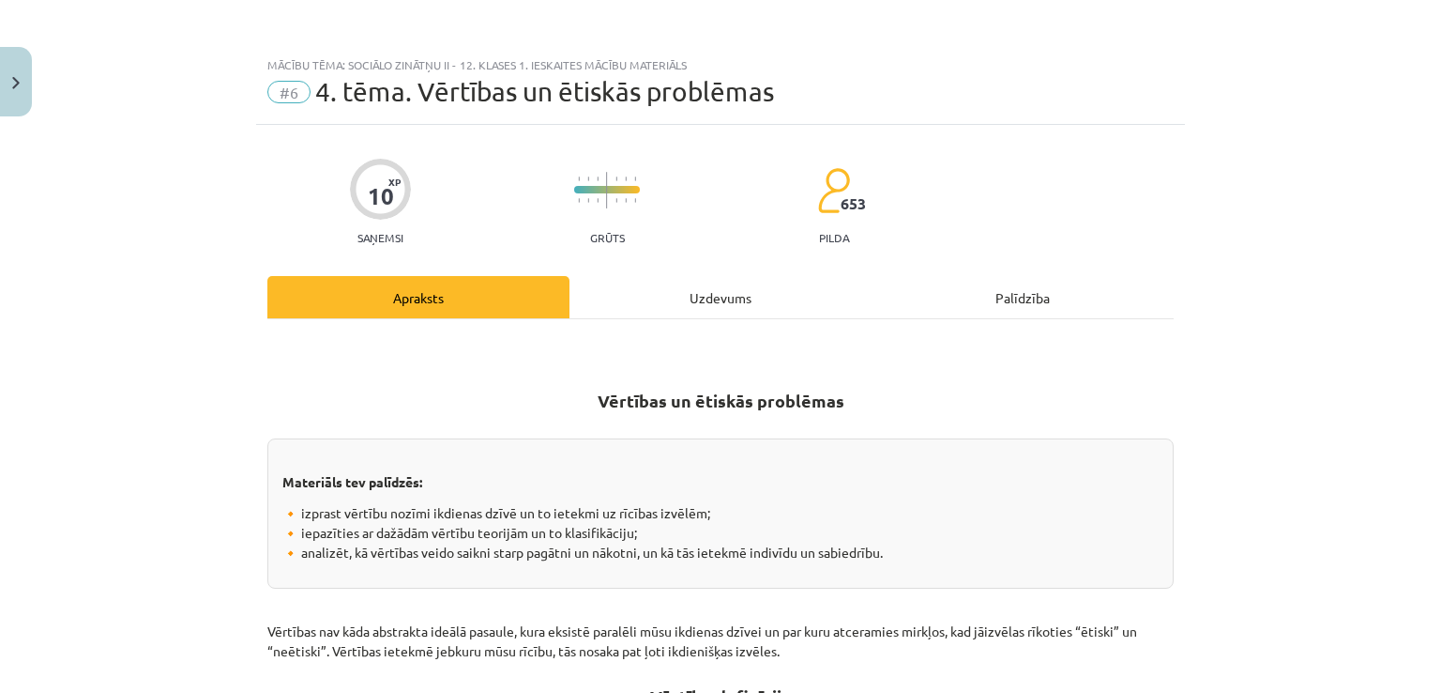
click at [656, 293] on div "Uzdevums" at bounding box center [721, 297] width 302 height 42
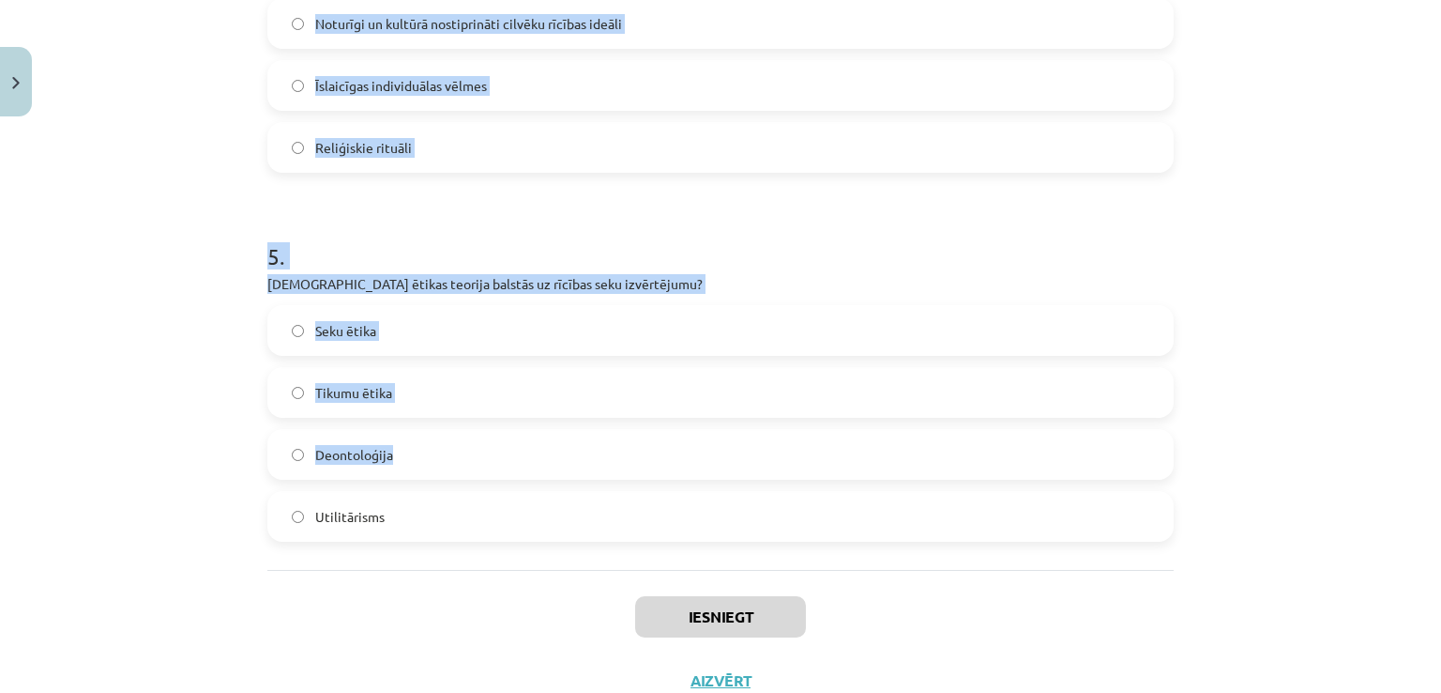
scroll to position [1704, 0]
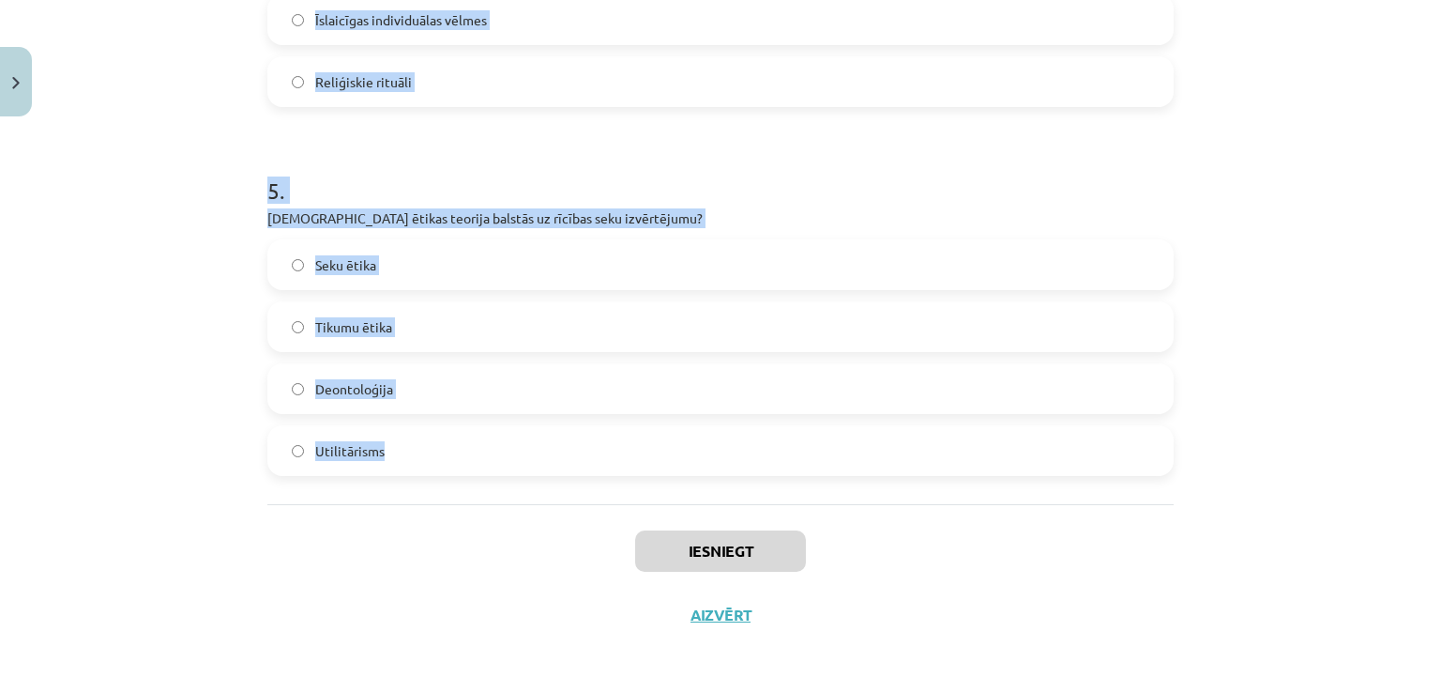
drag, startPoint x: 246, startPoint y: 94, endPoint x: 628, endPoint y: 482, distance: 544.8
click at [628, 482] on div "Mācību tēma: Sociālo zinātņu ii - 12. klases 1. ieskaites mācību materiāls #6 4…" at bounding box center [720, 346] width 1441 height 693
copy form "1 . Kāds ir tikuma ētikas centrālais uzdevums? Nodrošināt maksimālu labumu sabi…"
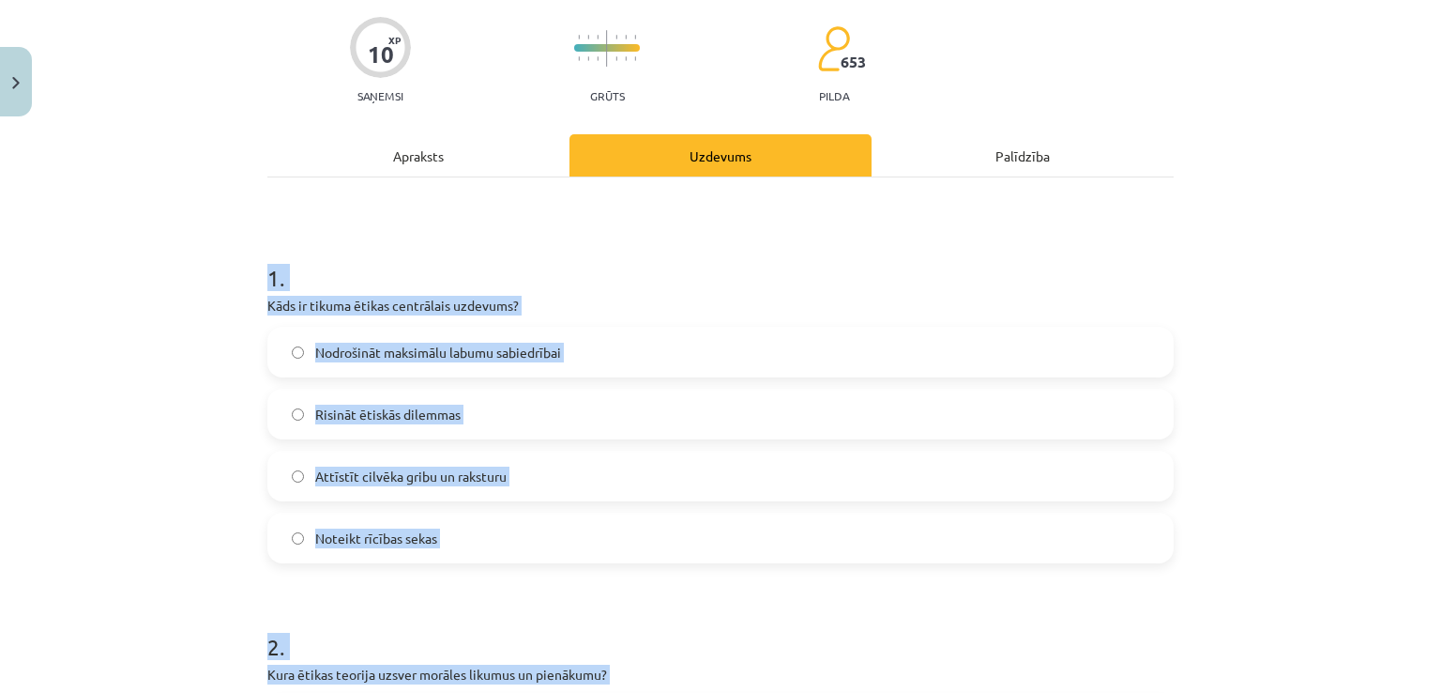
scroll to position [109, 0]
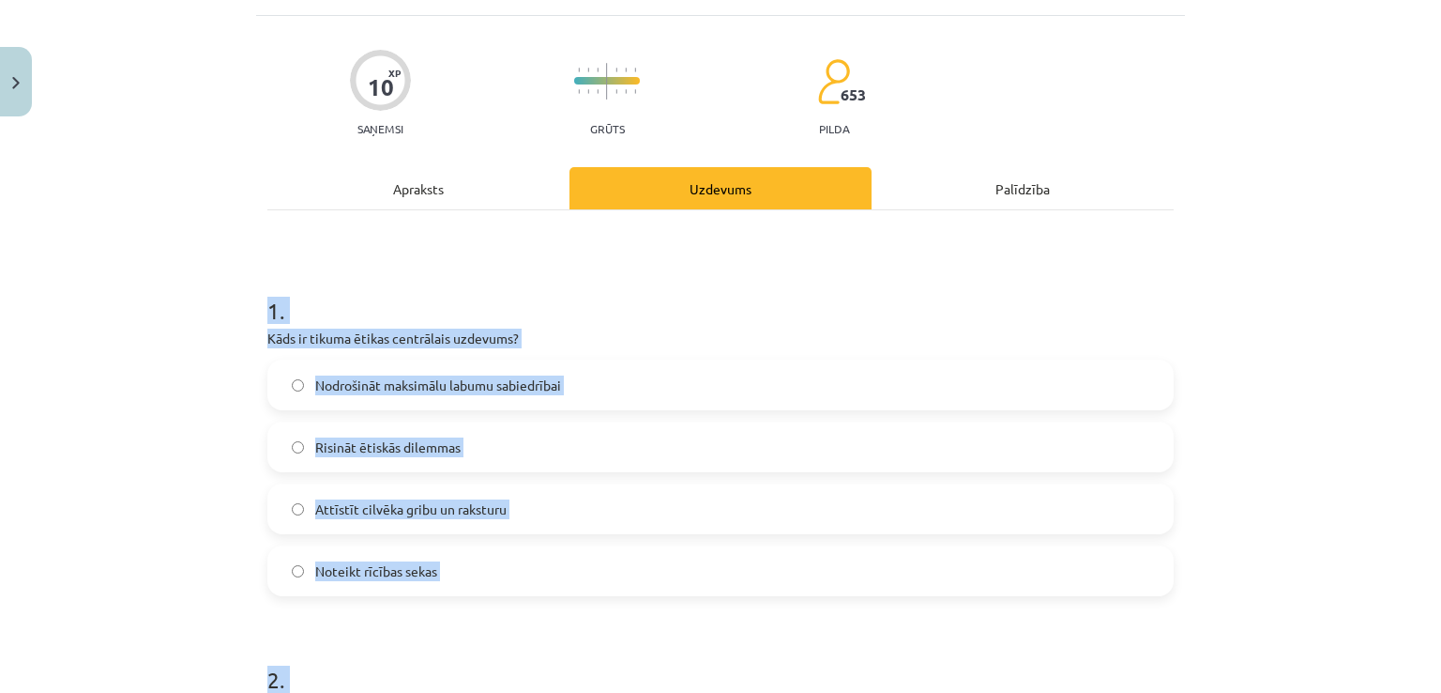
click at [421, 507] on span "Attīstīt cilvēka gribu un raksturu" at bounding box center [410, 509] width 191 height 20
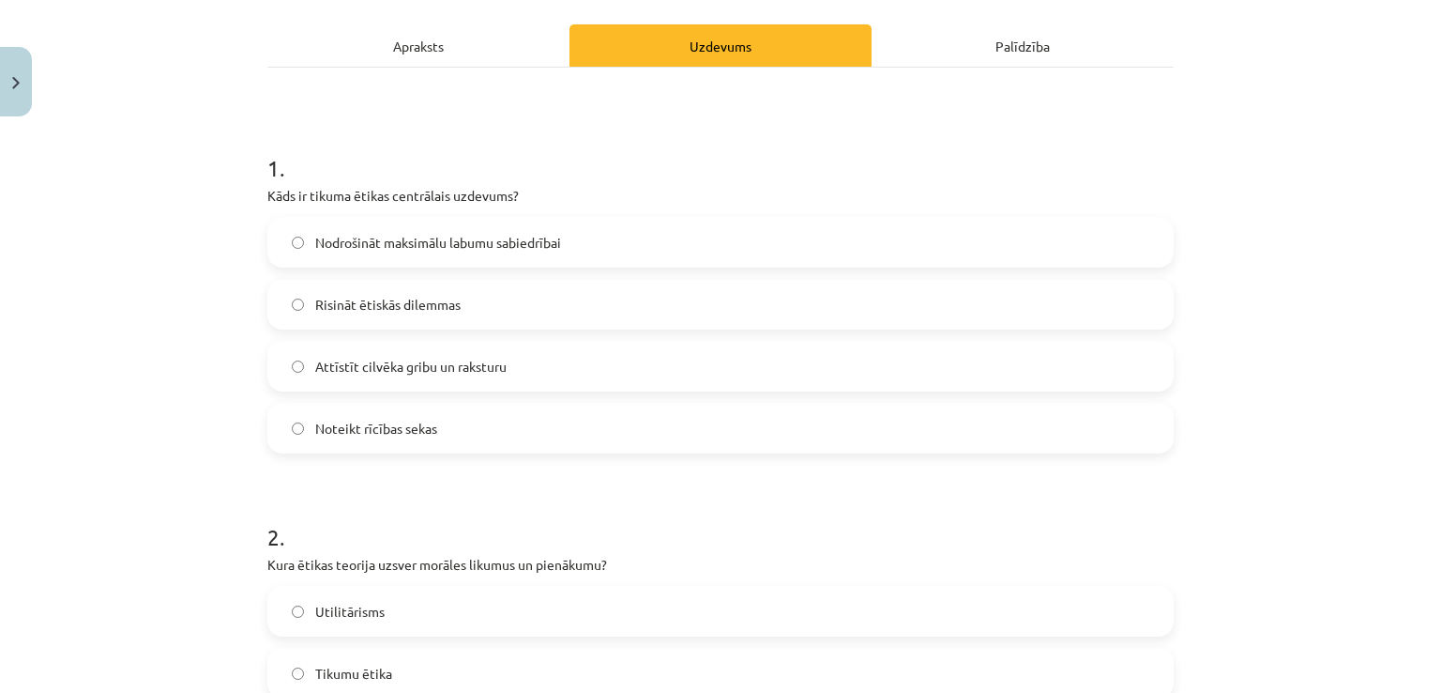
scroll to position [390, 0]
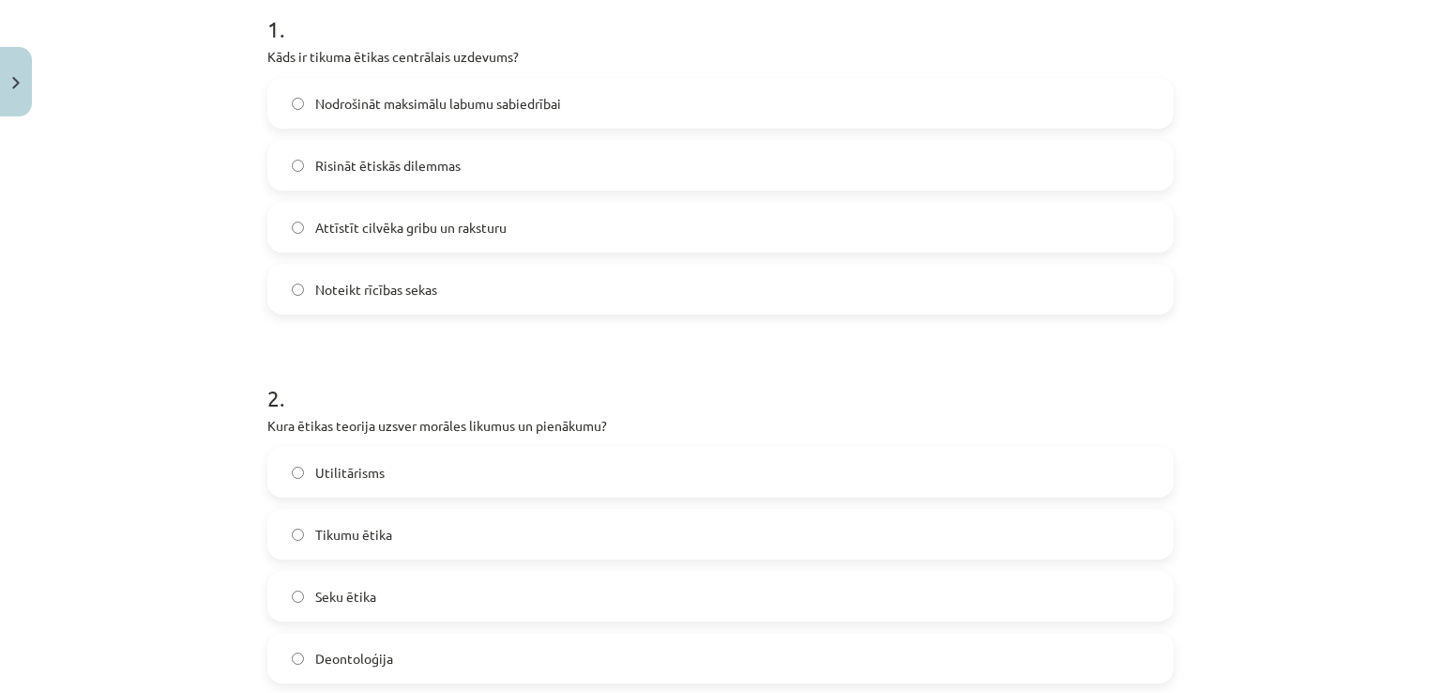
click at [393, 647] on label "Deontoloģija" at bounding box center [720, 657] width 903 height 47
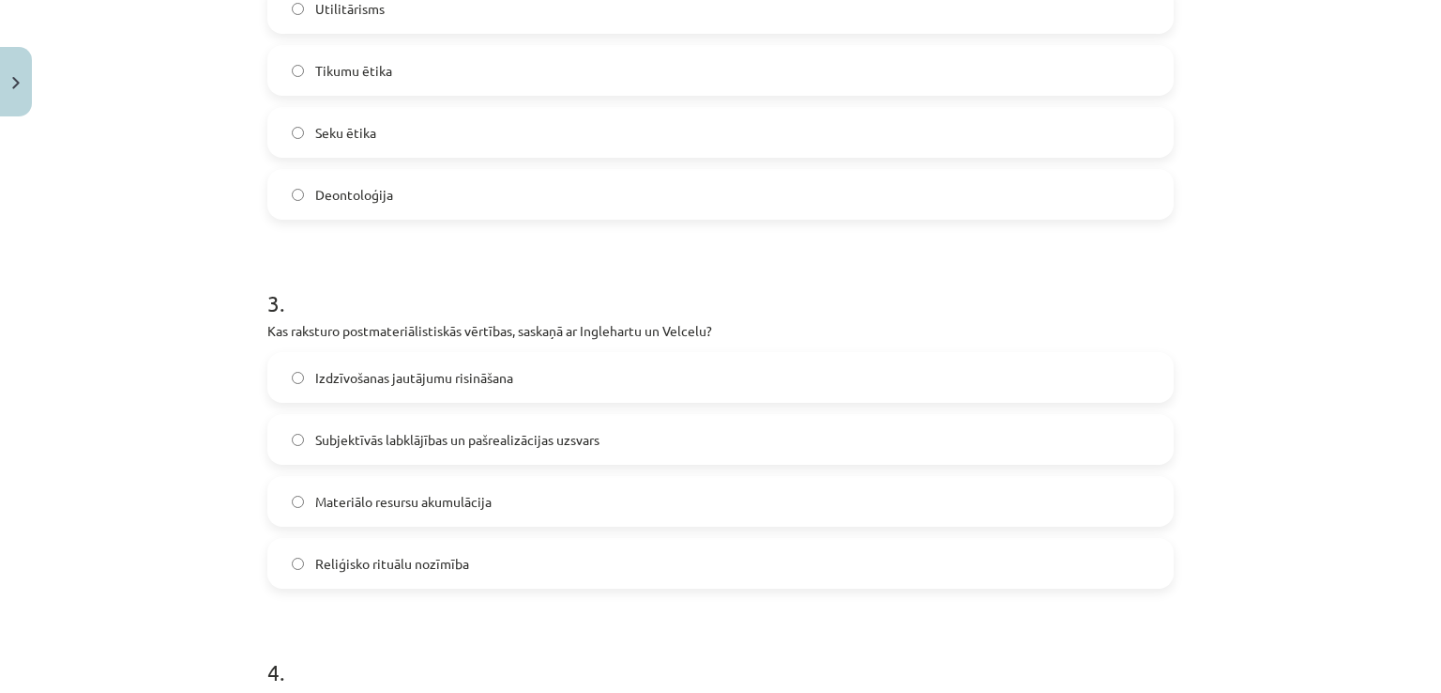
scroll to position [860, 0]
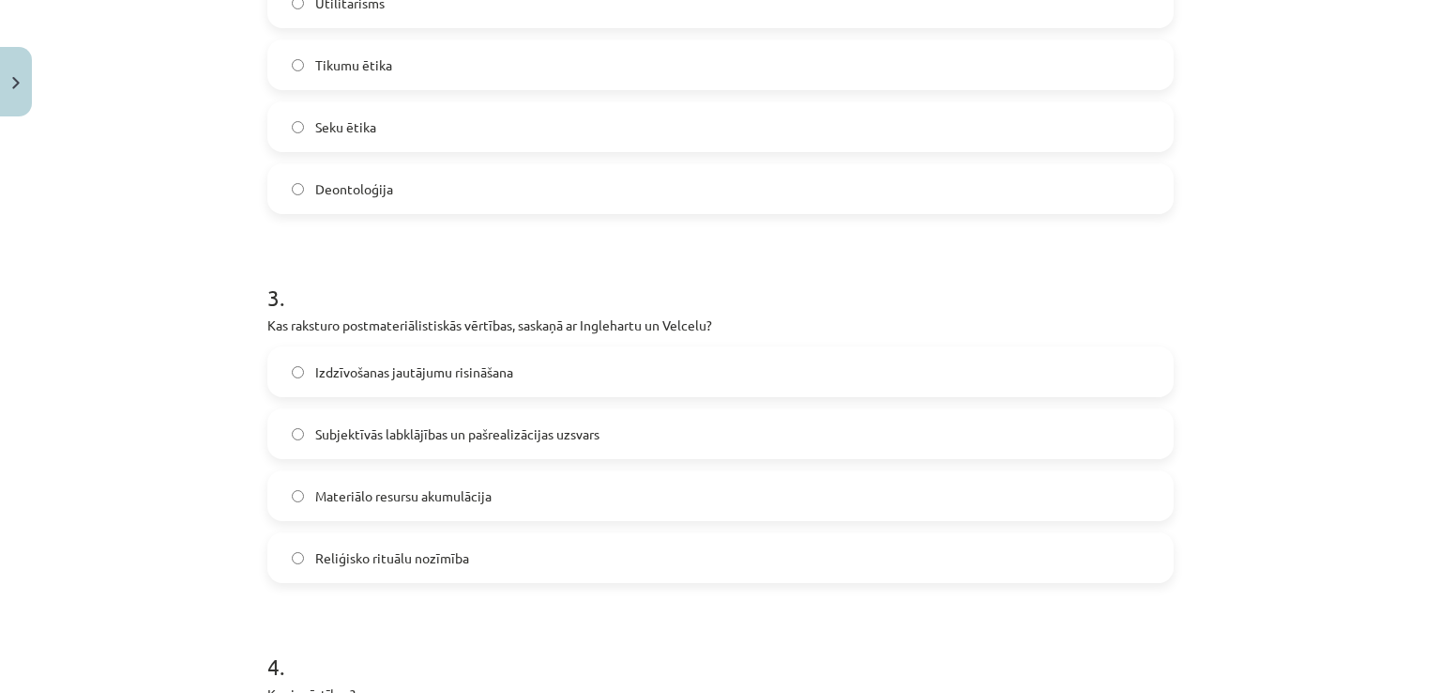
click at [431, 445] on label "Subjektīvās labklājības un pašrealizācijas uzsvars" at bounding box center [720, 433] width 903 height 47
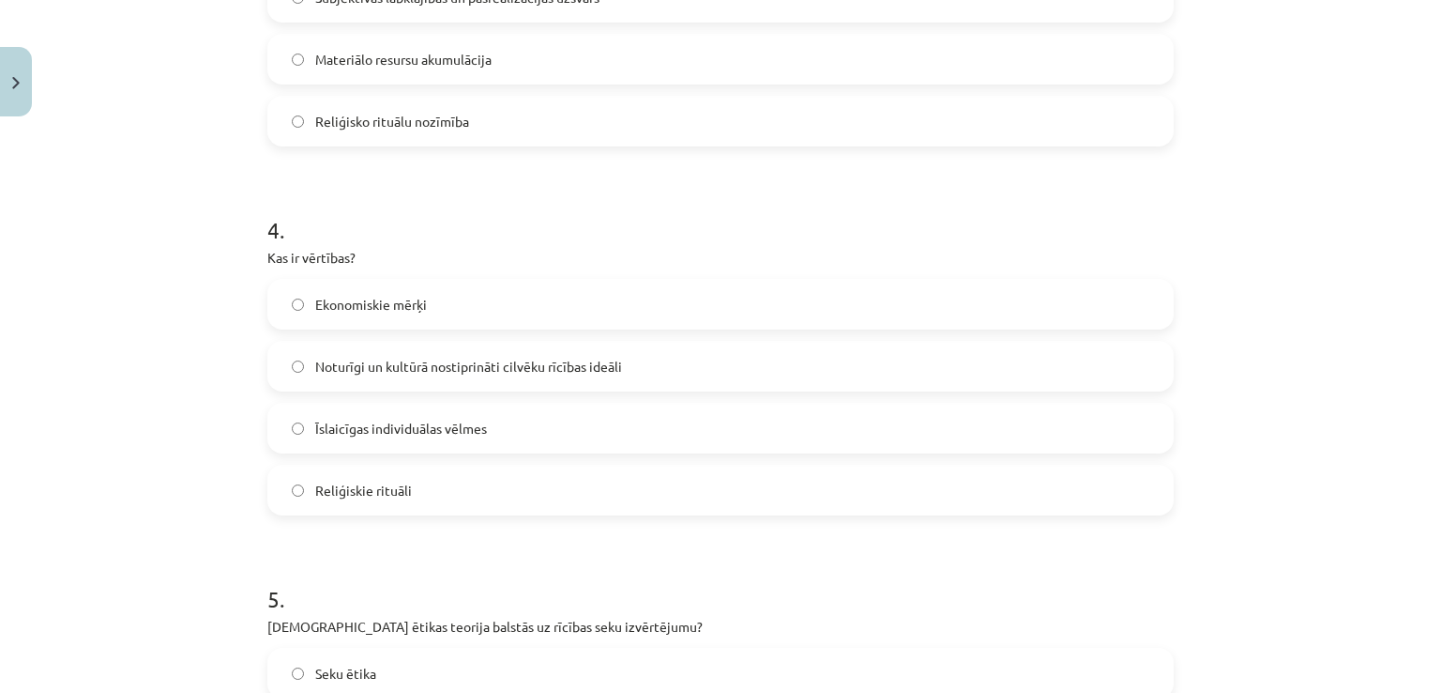
scroll to position [1329, 0]
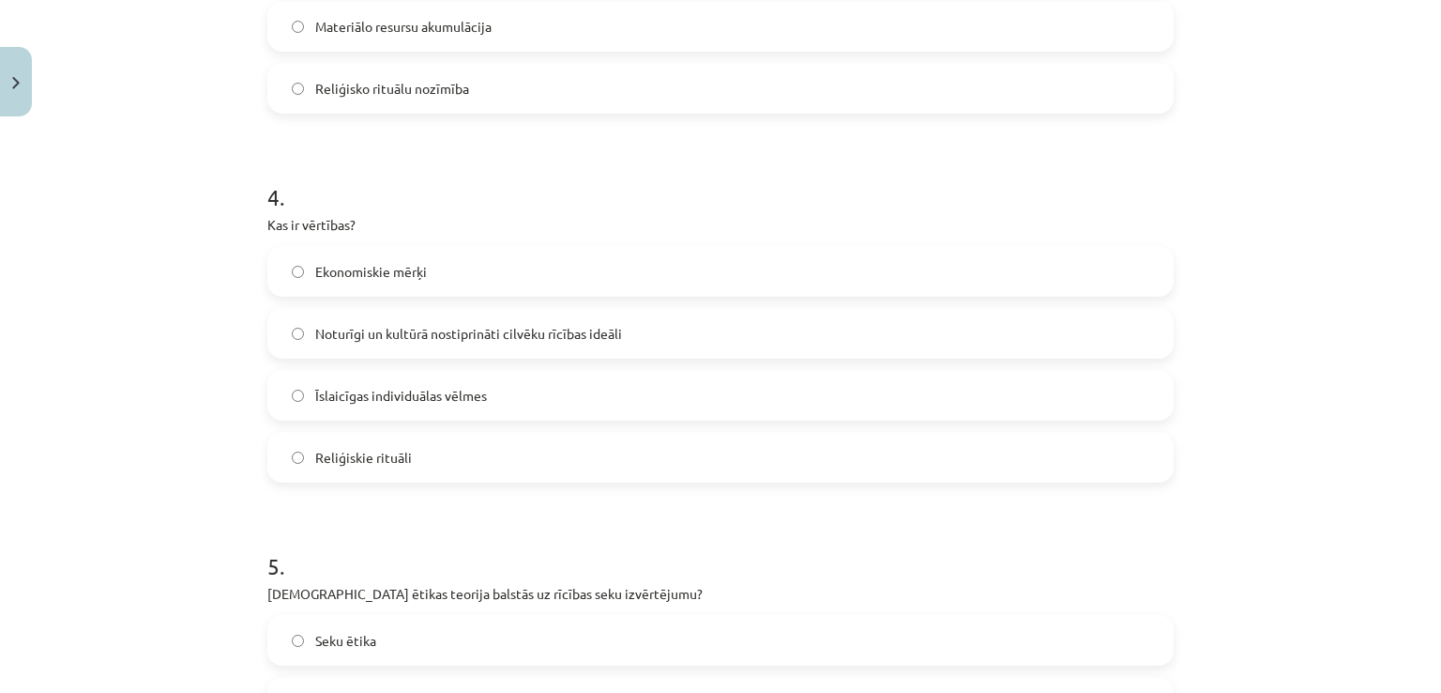
click at [364, 251] on label "Ekonomiskie mērķi" at bounding box center [720, 271] width 903 height 47
click at [358, 343] on label "Noturīgi un kultūrā nostiprināti cilvēku rīcības ideāli" at bounding box center [720, 333] width 903 height 47
click at [402, 275] on span "Ekonomiskie mērķi" at bounding box center [371, 272] width 112 height 20
click at [471, 331] on span "Noturīgi un kultūrā nostiprināti cilvēku rīcības ideāli" at bounding box center [468, 334] width 307 height 20
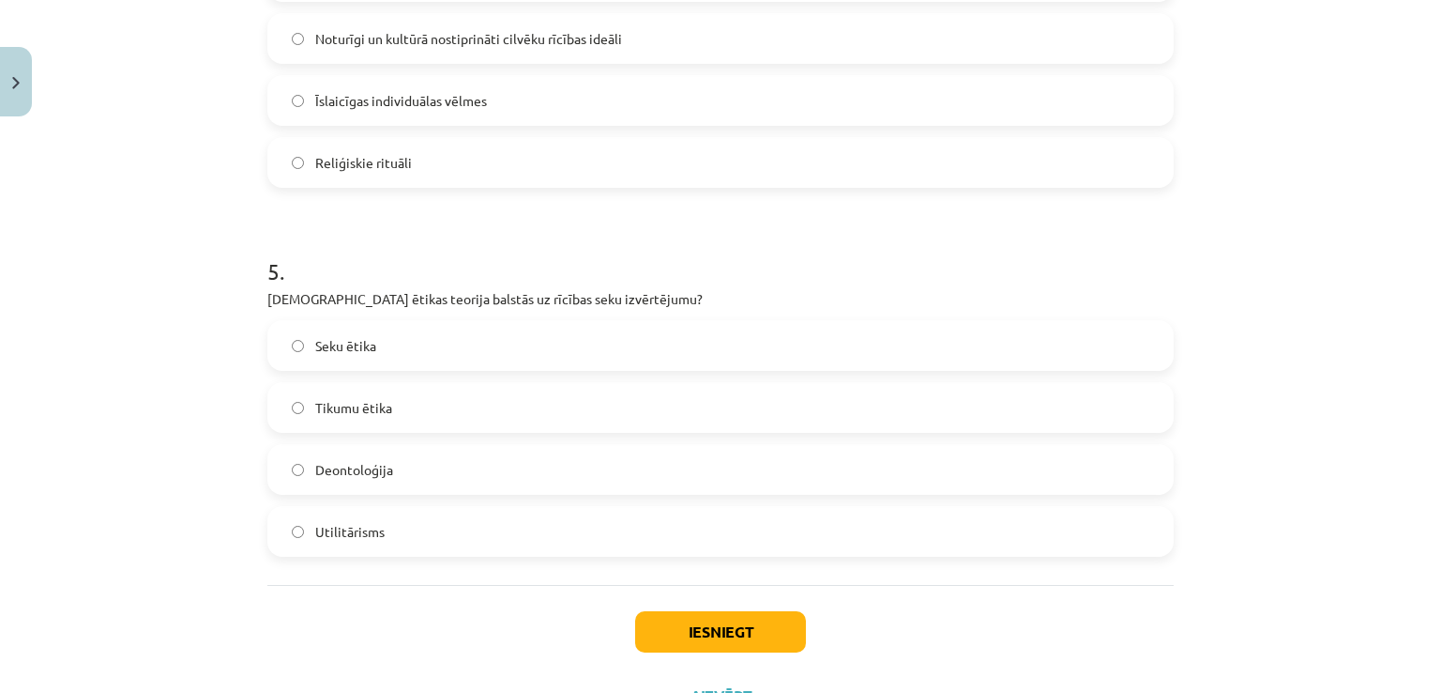
scroll to position [1704, 0]
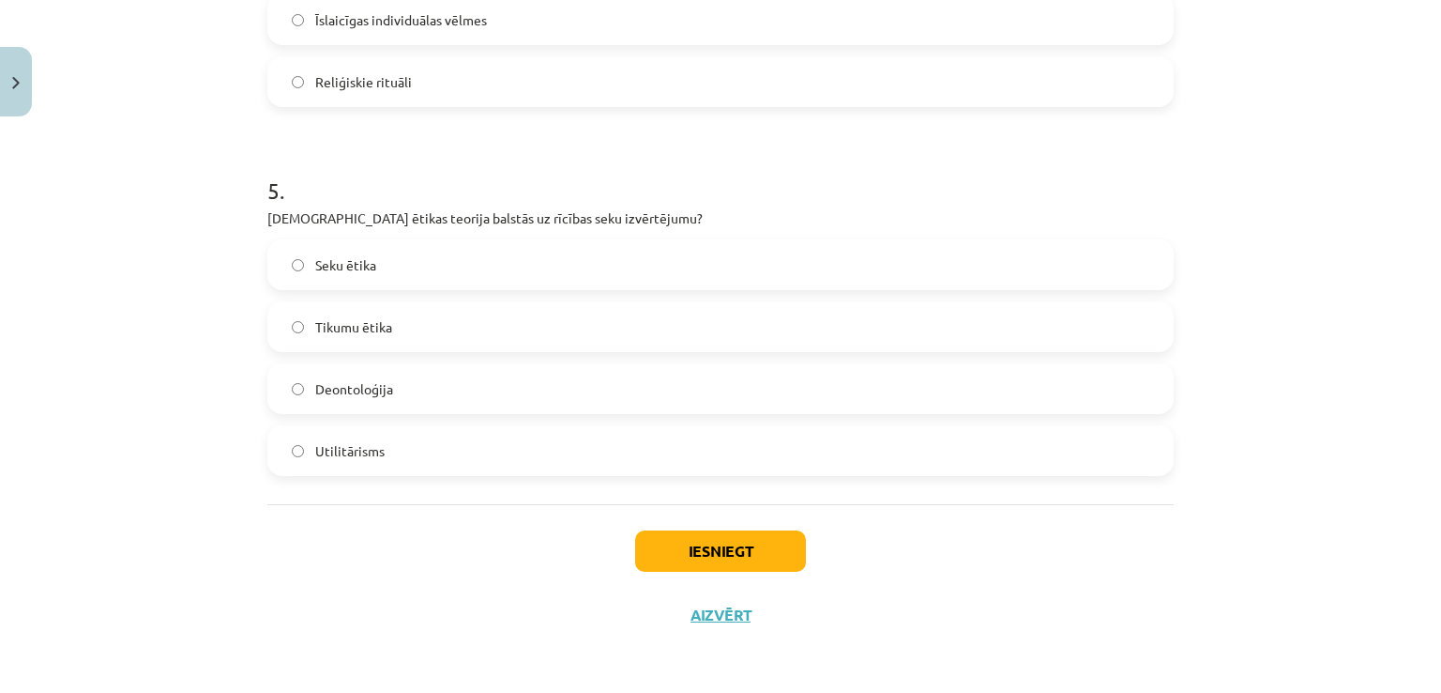
click at [423, 252] on label "Seku ētika" at bounding box center [720, 264] width 903 height 47
click at [755, 553] on button "Iesniegt" at bounding box center [720, 550] width 171 height 41
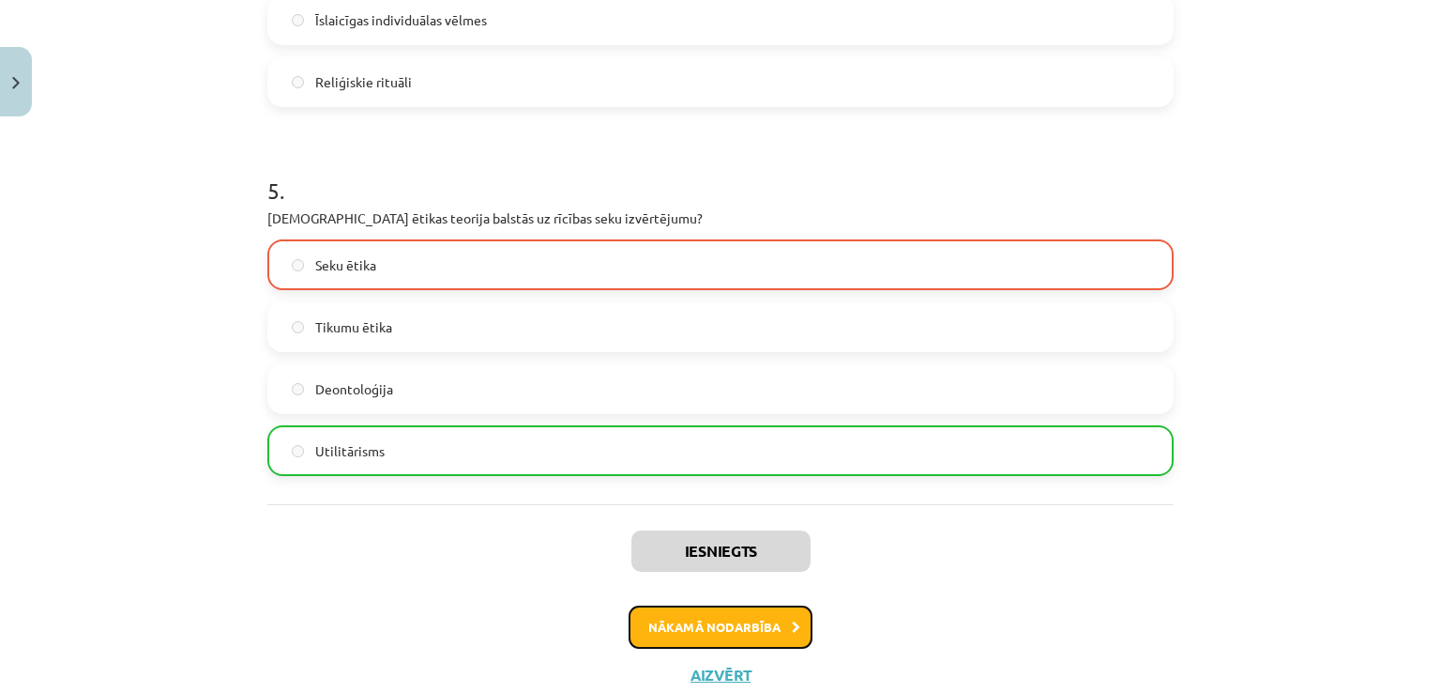
click at [735, 612] on button "Nākamā nodarbība" at bounding box center [721, 626] width 184 height 43
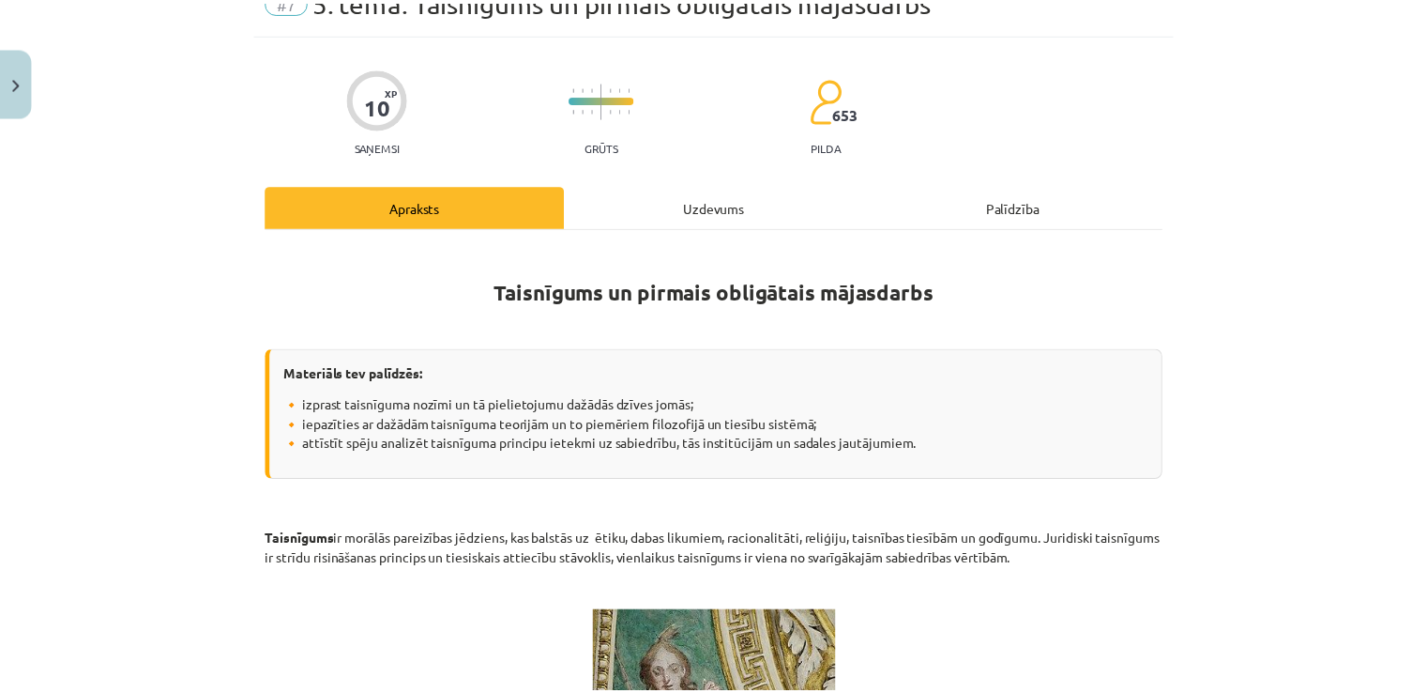
scroll to position [47, 0]
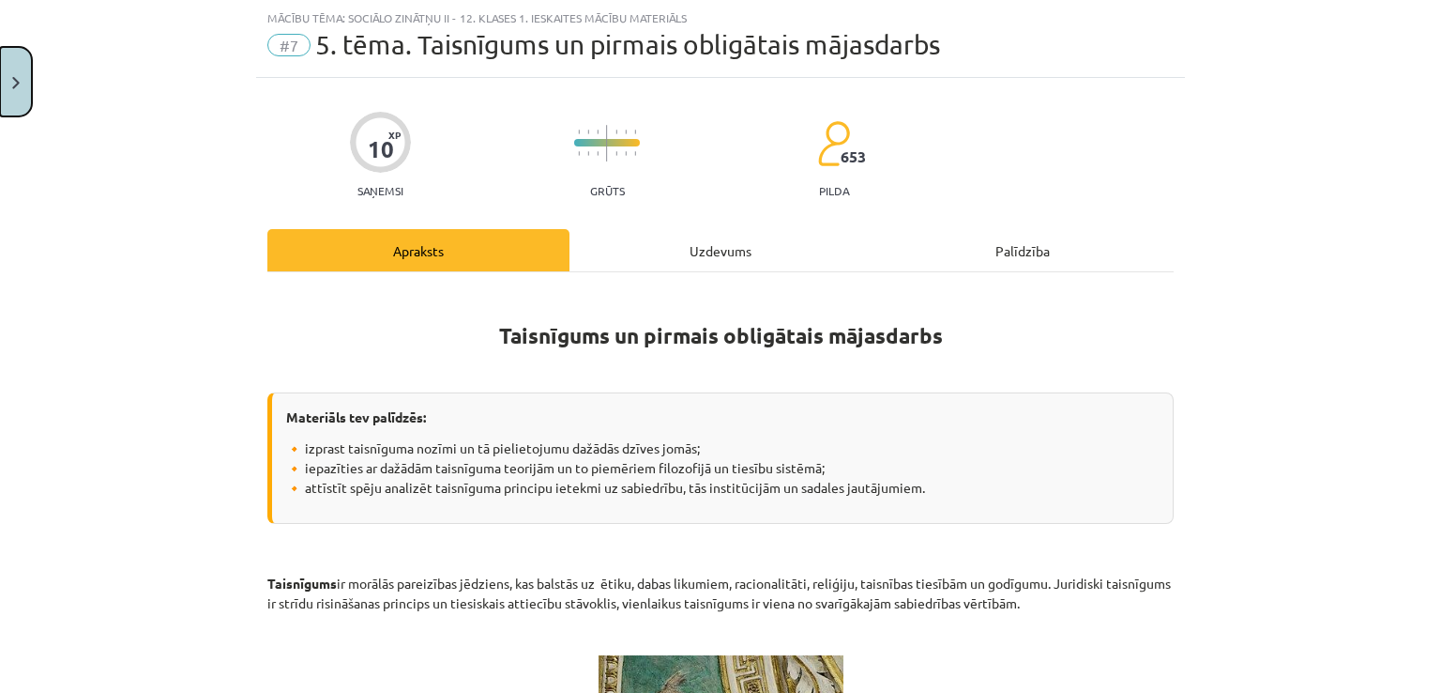
click at [6, 75] on button "Close" at bounding box center [16, 81] width 32 height 69
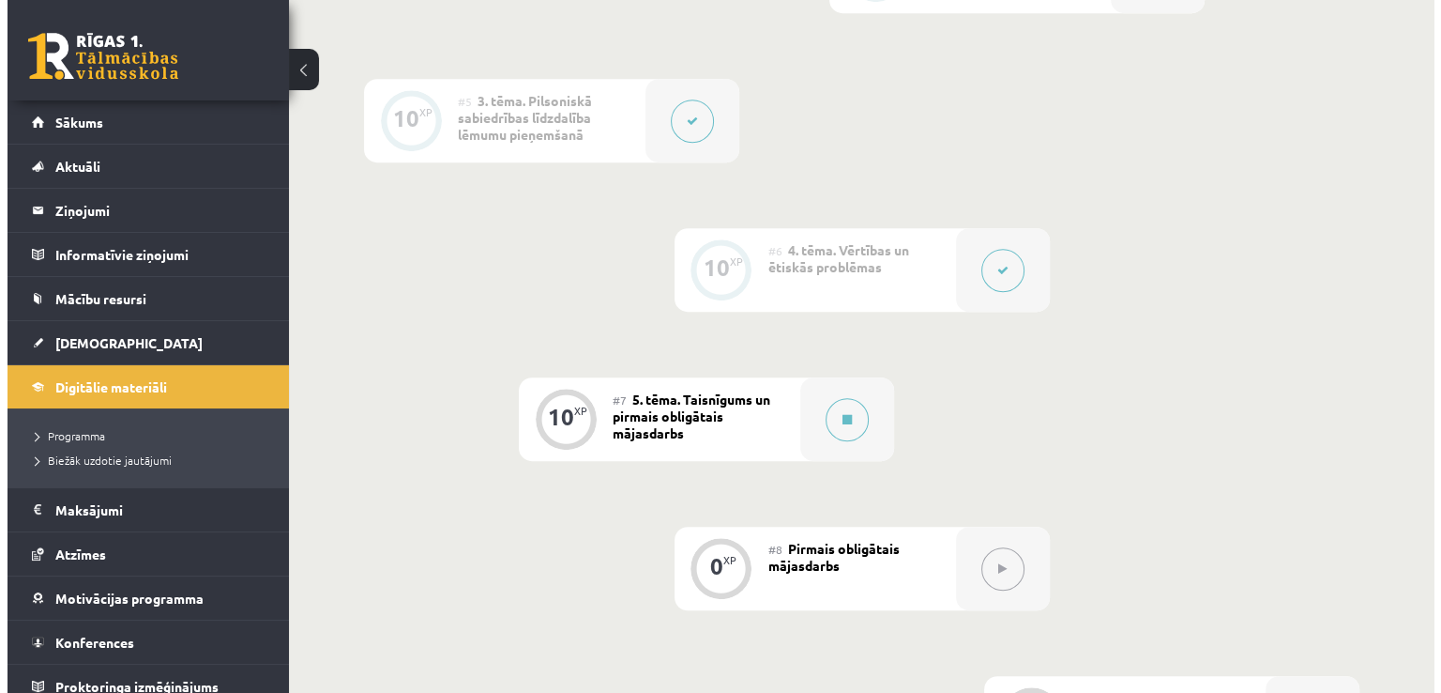
scroll to position [1220, 0]
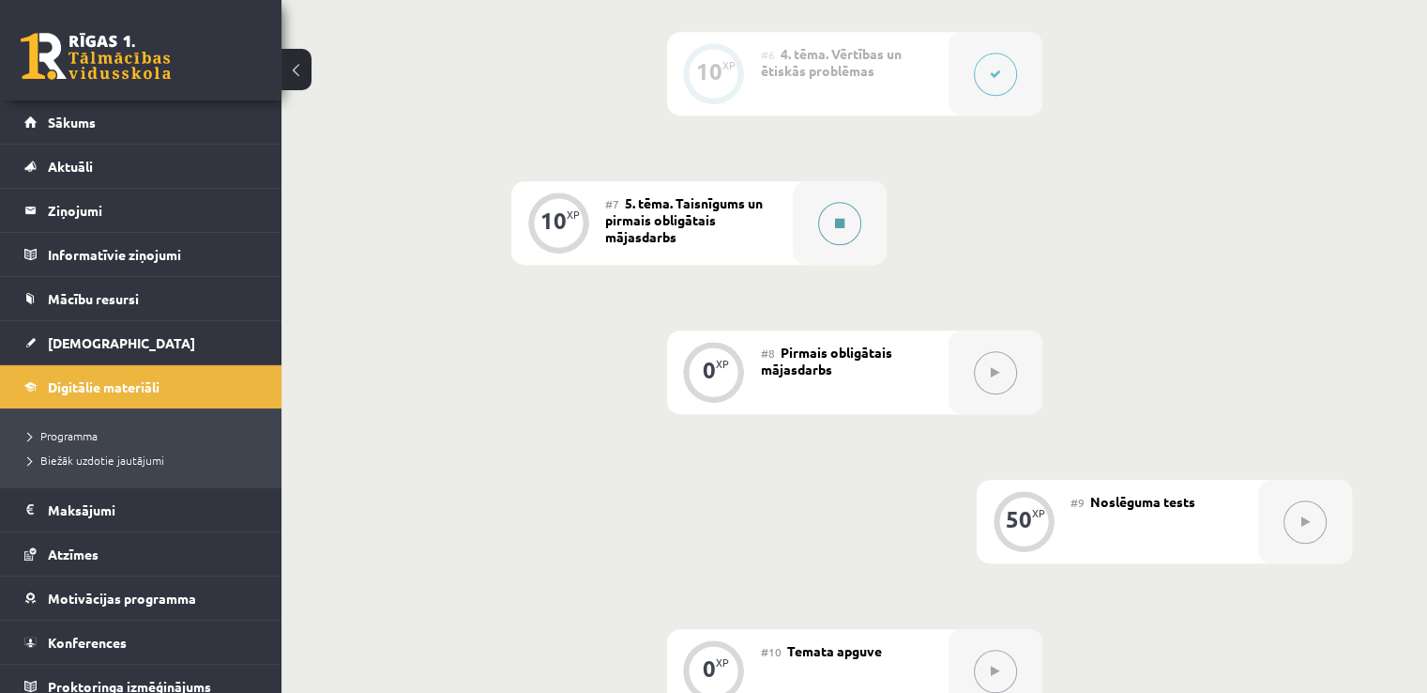
click at [837, 236] on button at bounding box center [839, 223] width 43 height 43
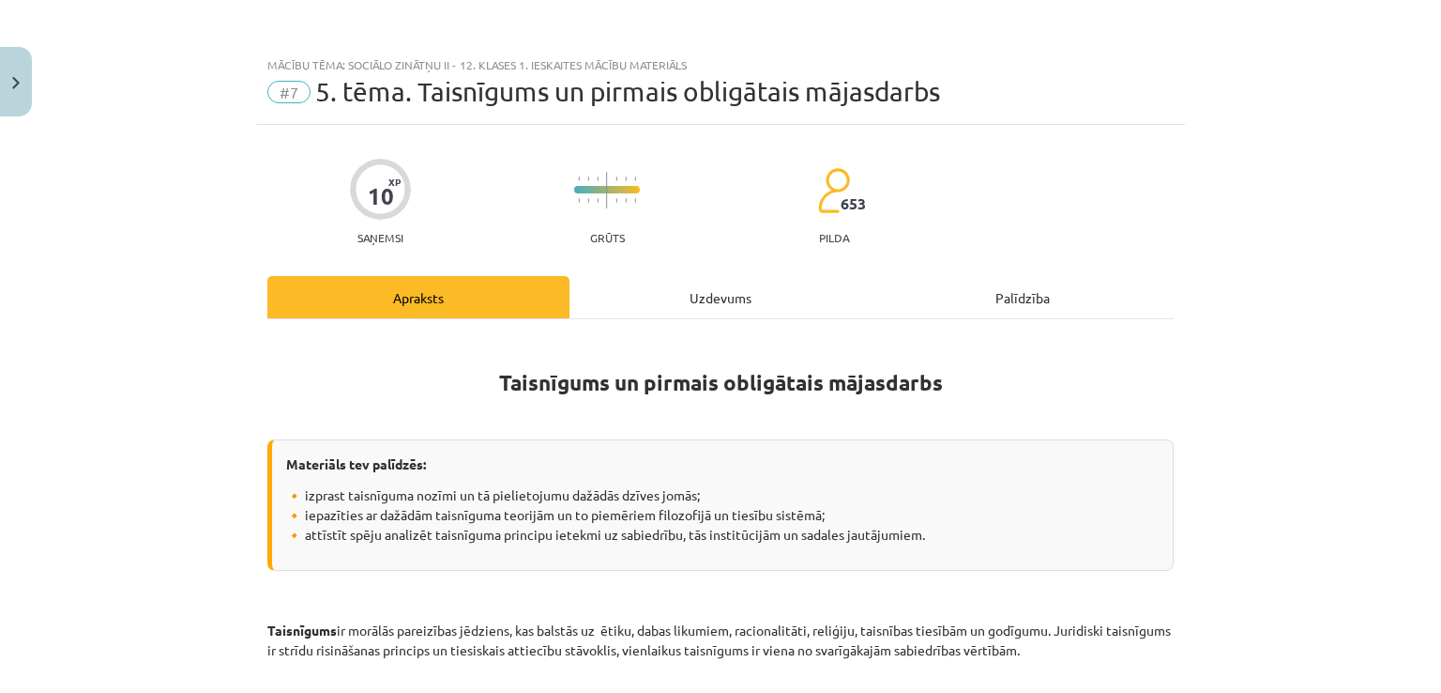
click at [727, 303] on div "Uzdevums" at bounding box center [721, 297] width 302 height 42
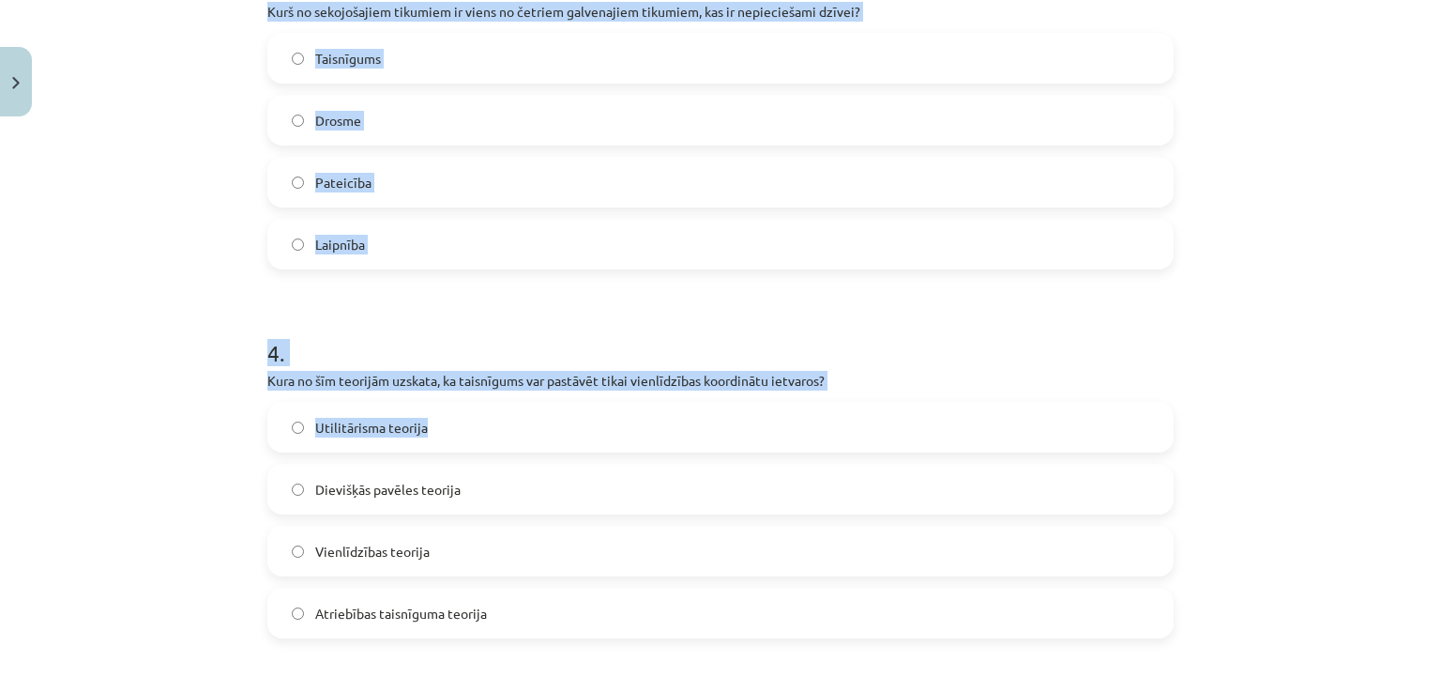
scroll to position [1642, 0]
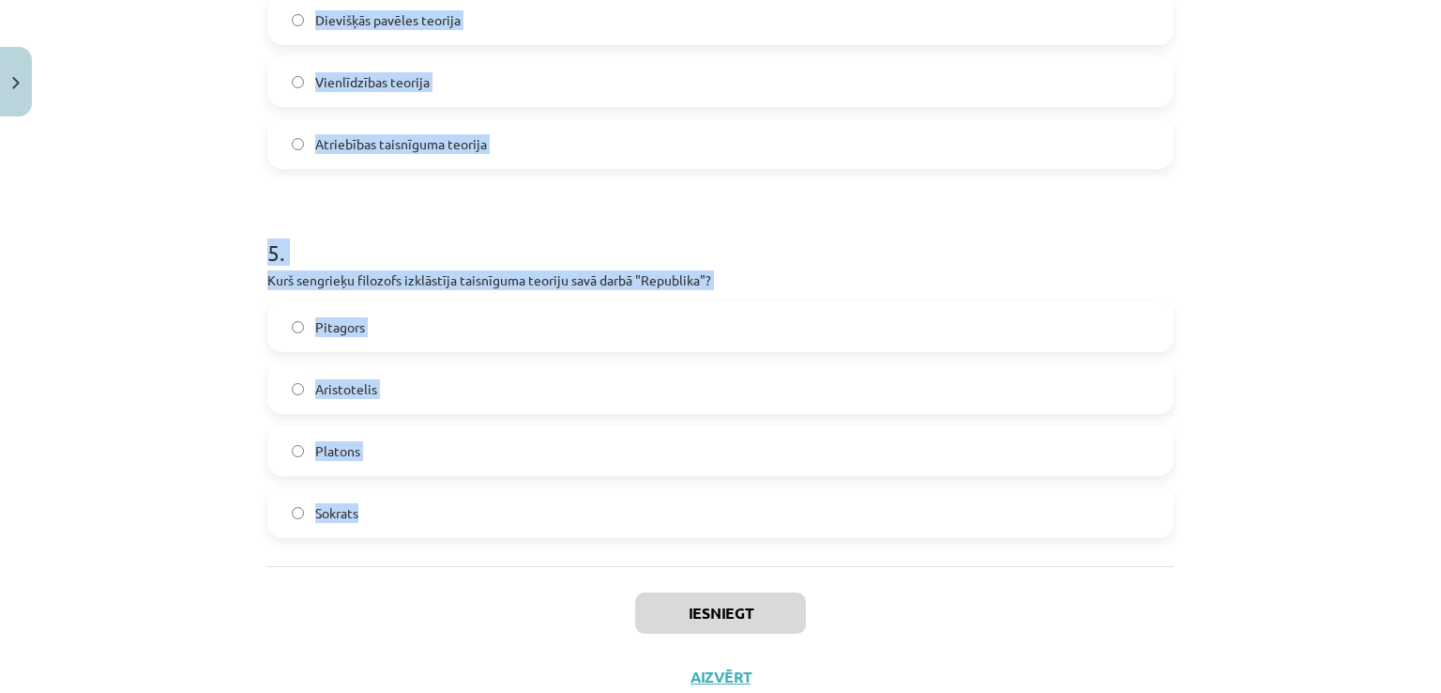
drag, startPoint x: 249, startPoint y: 177, endPoint x: 487, endPoint y: 517, distance: 415.0
copy form "1 . Kura no šīm teorijām apgalvo, ka taisnīgums nāk no Dieva? Sociālo līgumu te…"
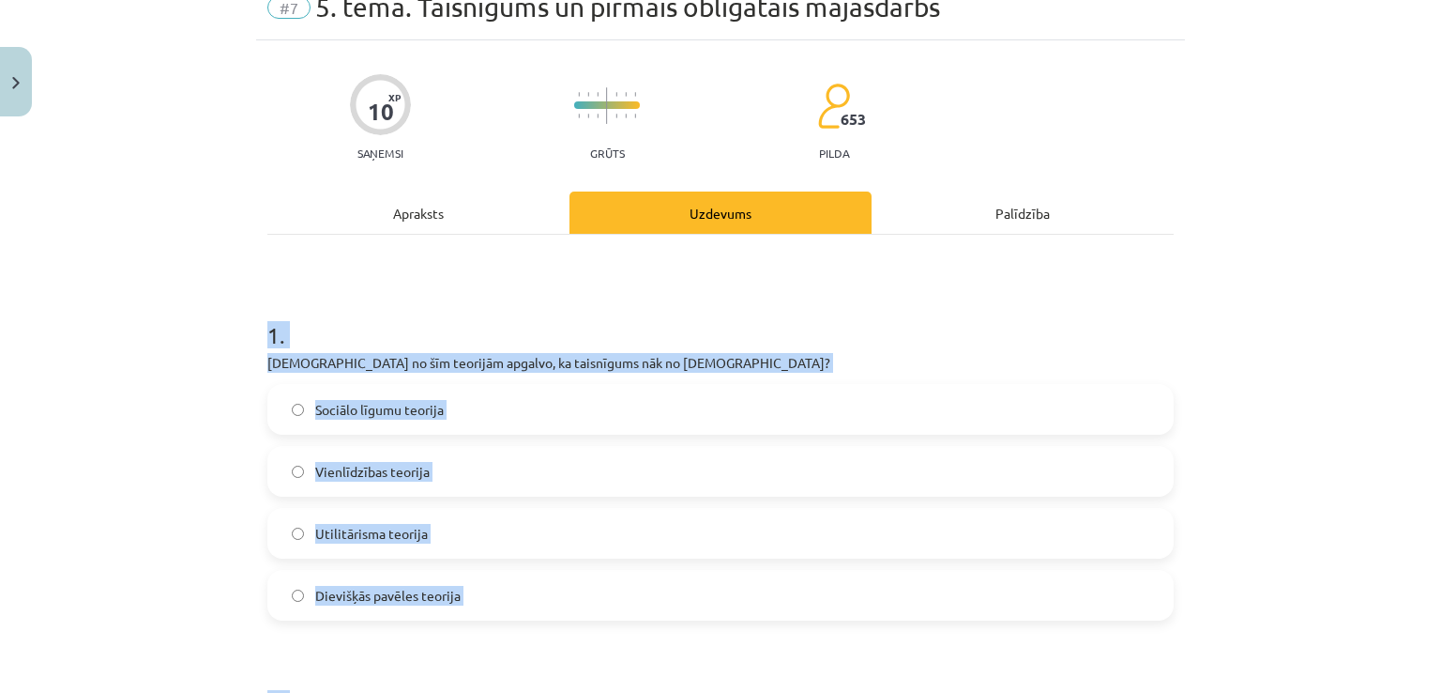
scroll to position [47, 0]
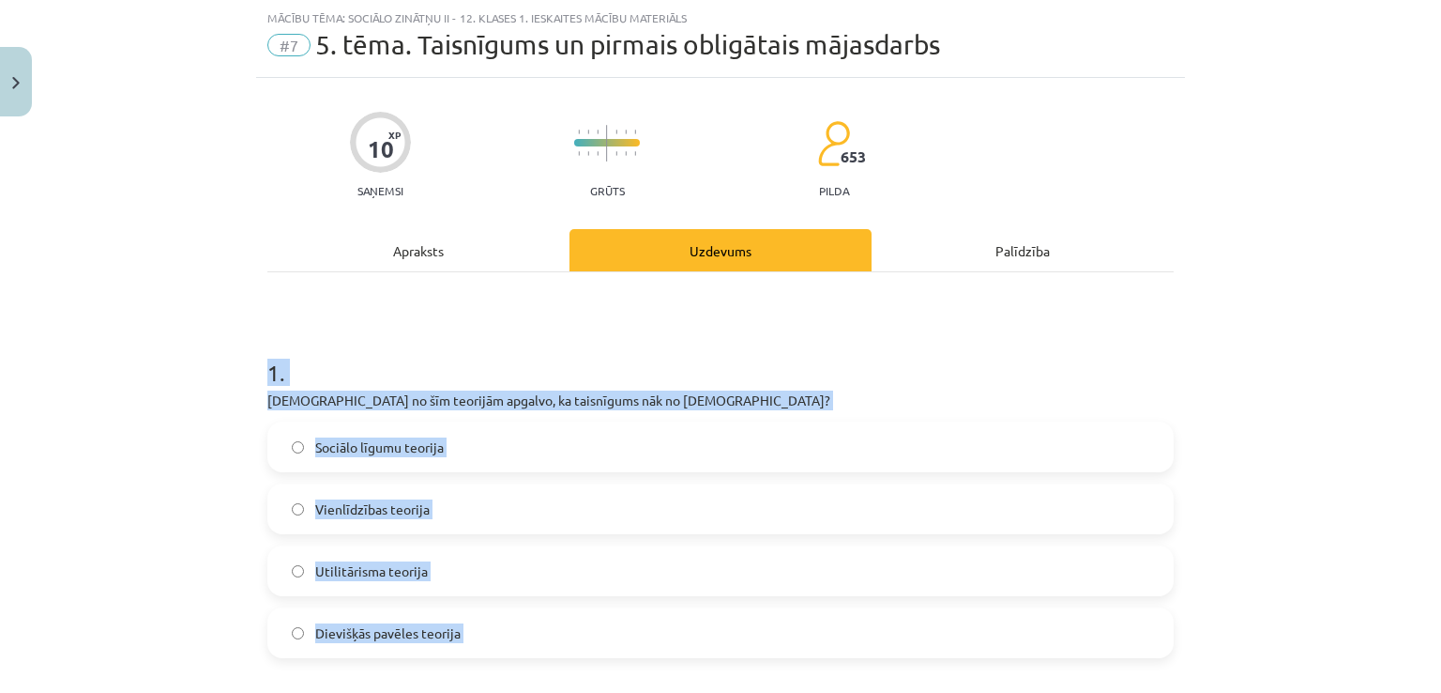
click at [405, 644] on label "Dievišķās pavēles teorija" at bounding box center [720, 632] width 903 height 47
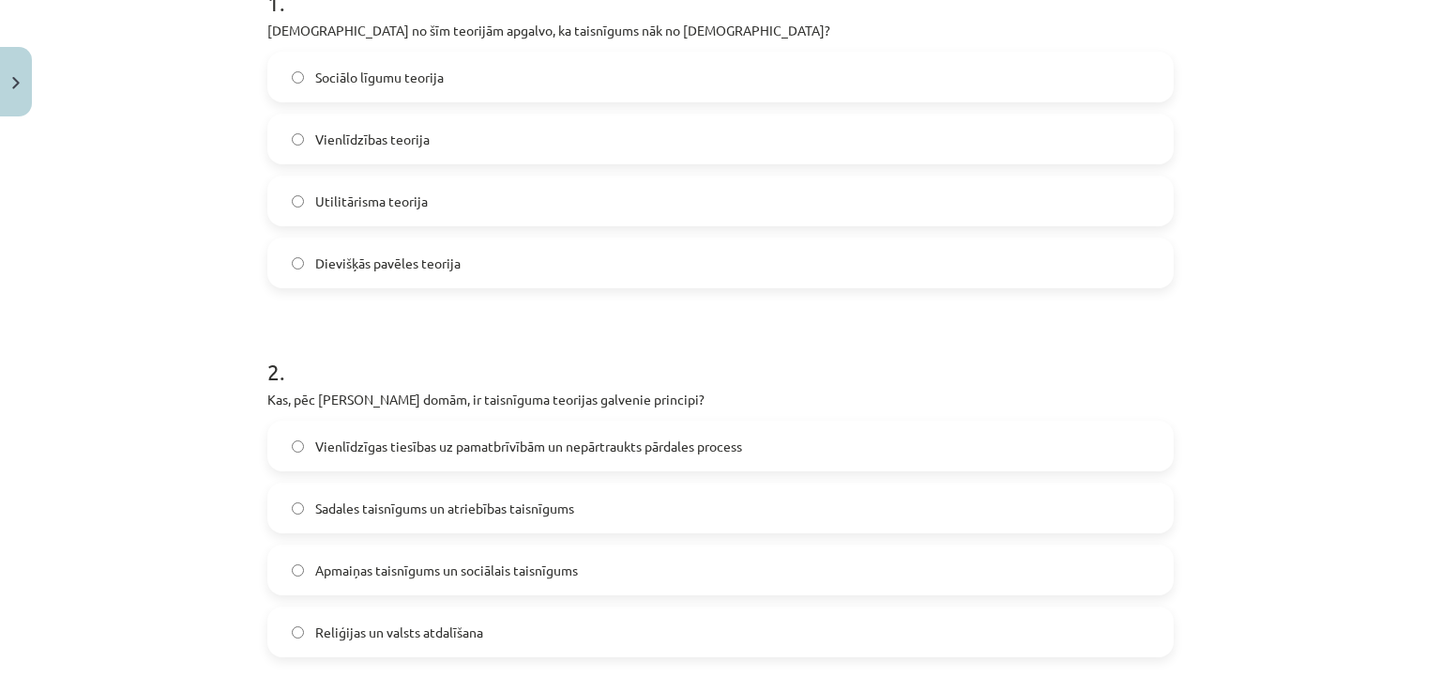
scroll to position [422, 0]
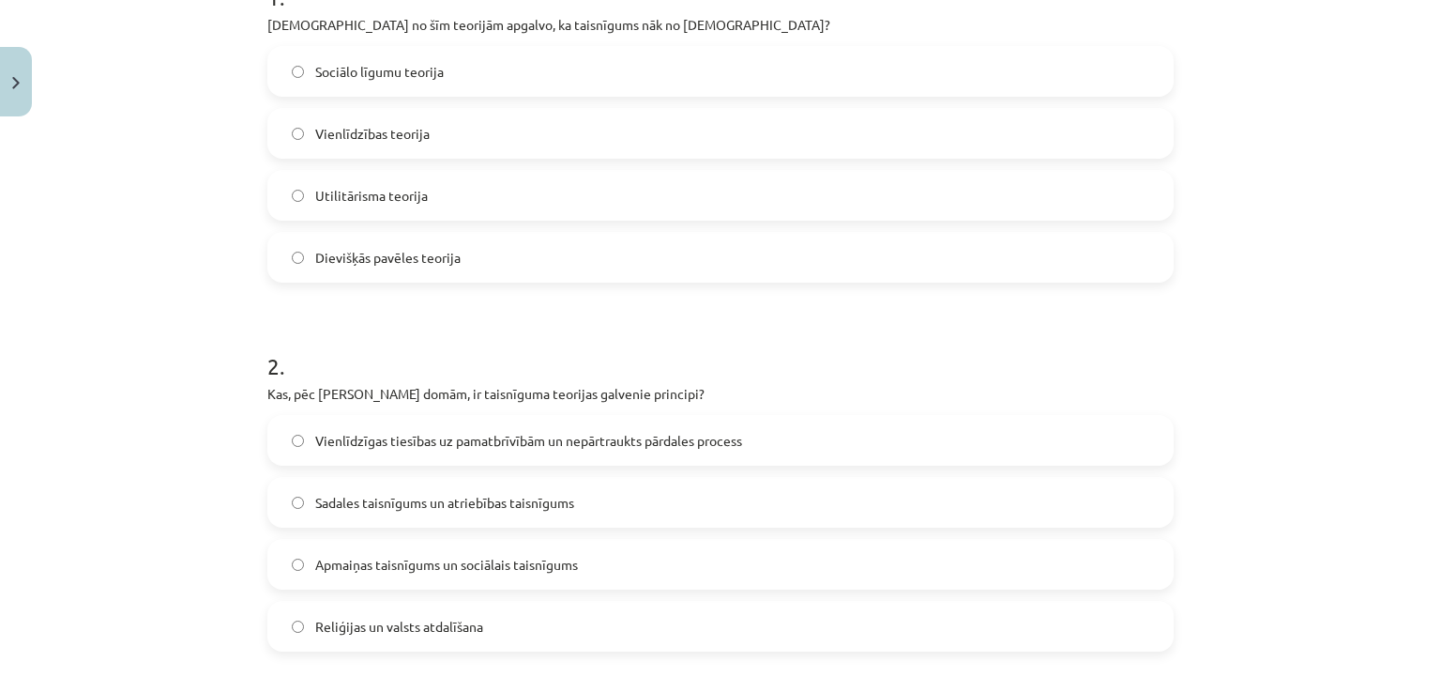
click at [371, 442] on span "Vienlīdzīgas tiesības uz pamatbrīvībām un nepārtraukts pārdales process" at bounding box center [528, 441] width 427 height 20
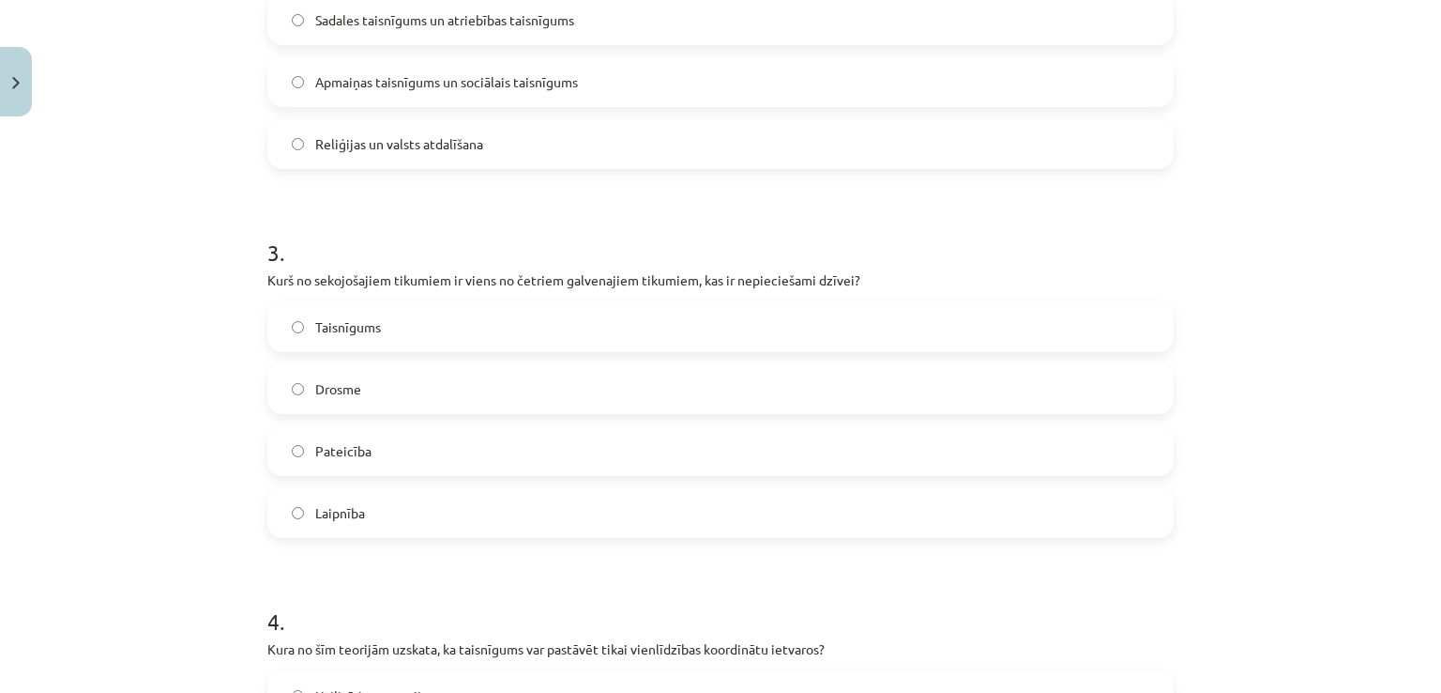
scroll to position [985, 0]
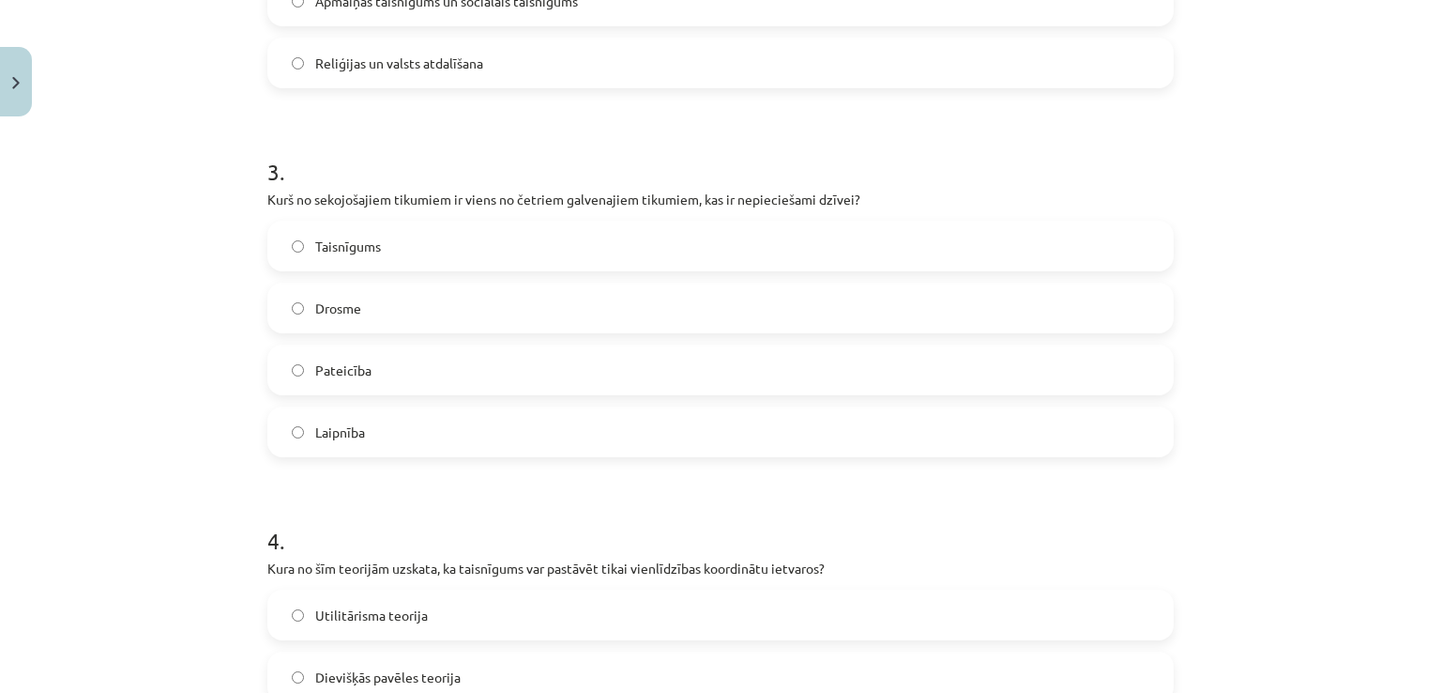
click at [399, 327] on label "Drosme" at bounding box center [720, 307] width 903 height 47
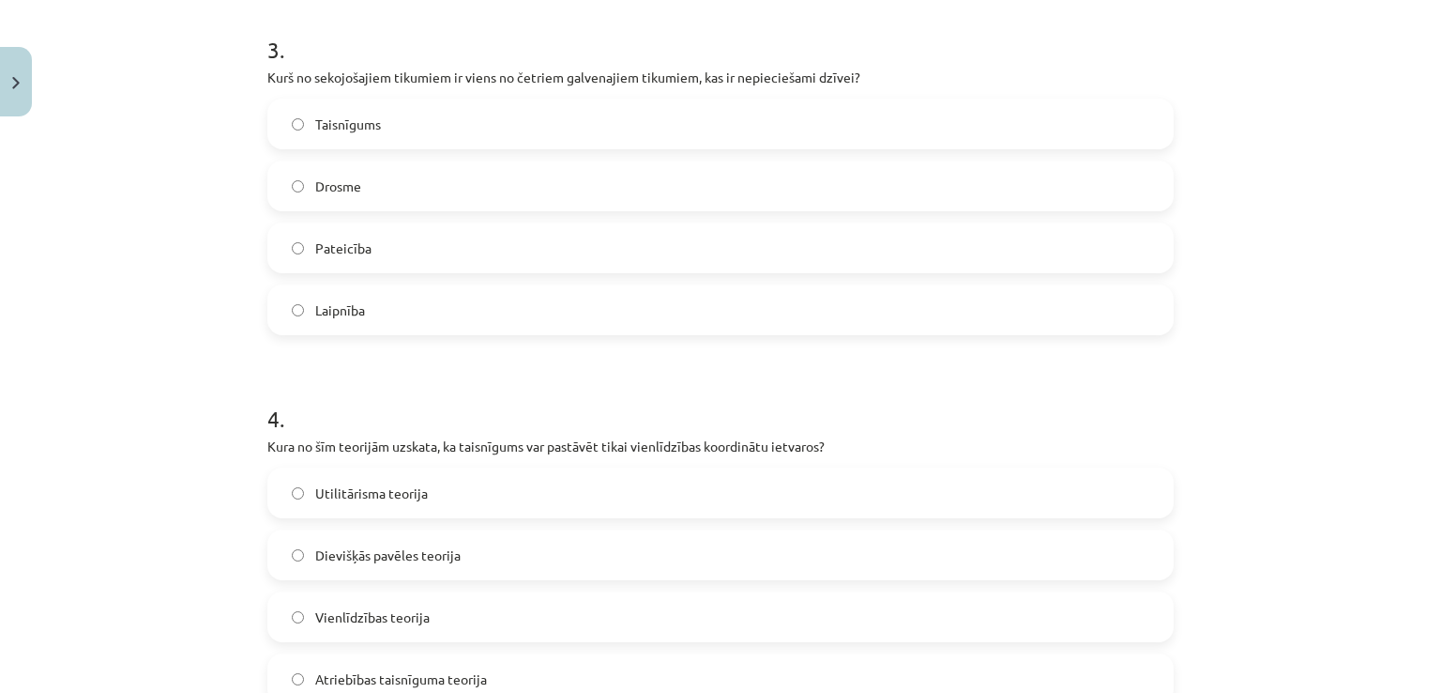
scroll to position [1361, 0]
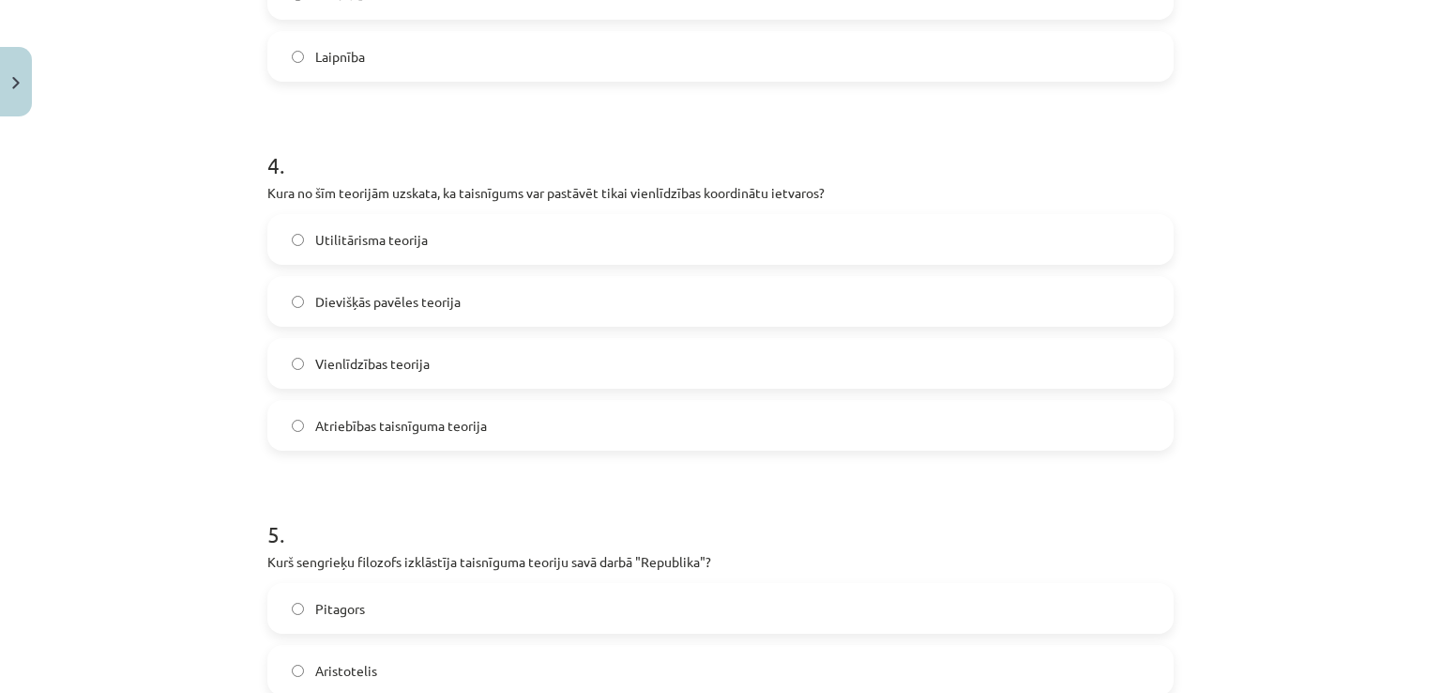
click at [439, 363] on label "Vienlīdzības teorija" at bounding box center [720, 363] width 903 height 47
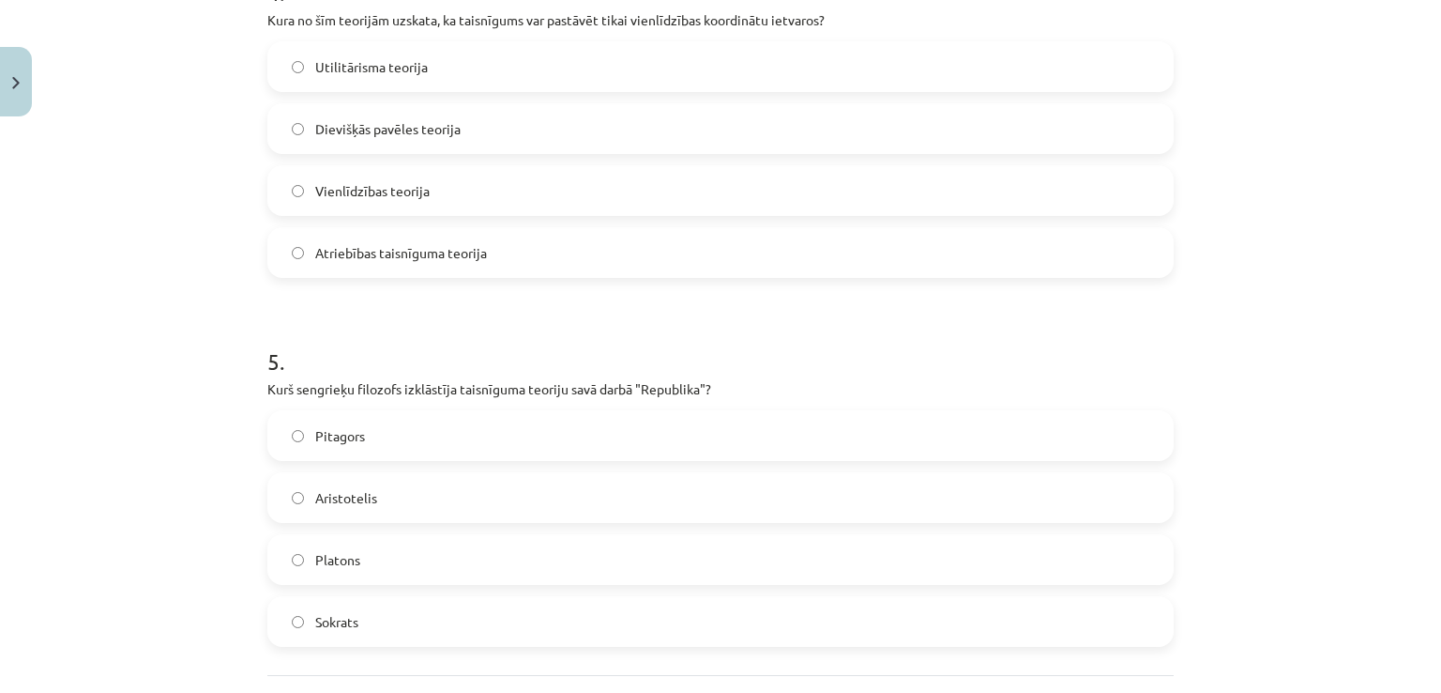
scroll to position [1704, 0]
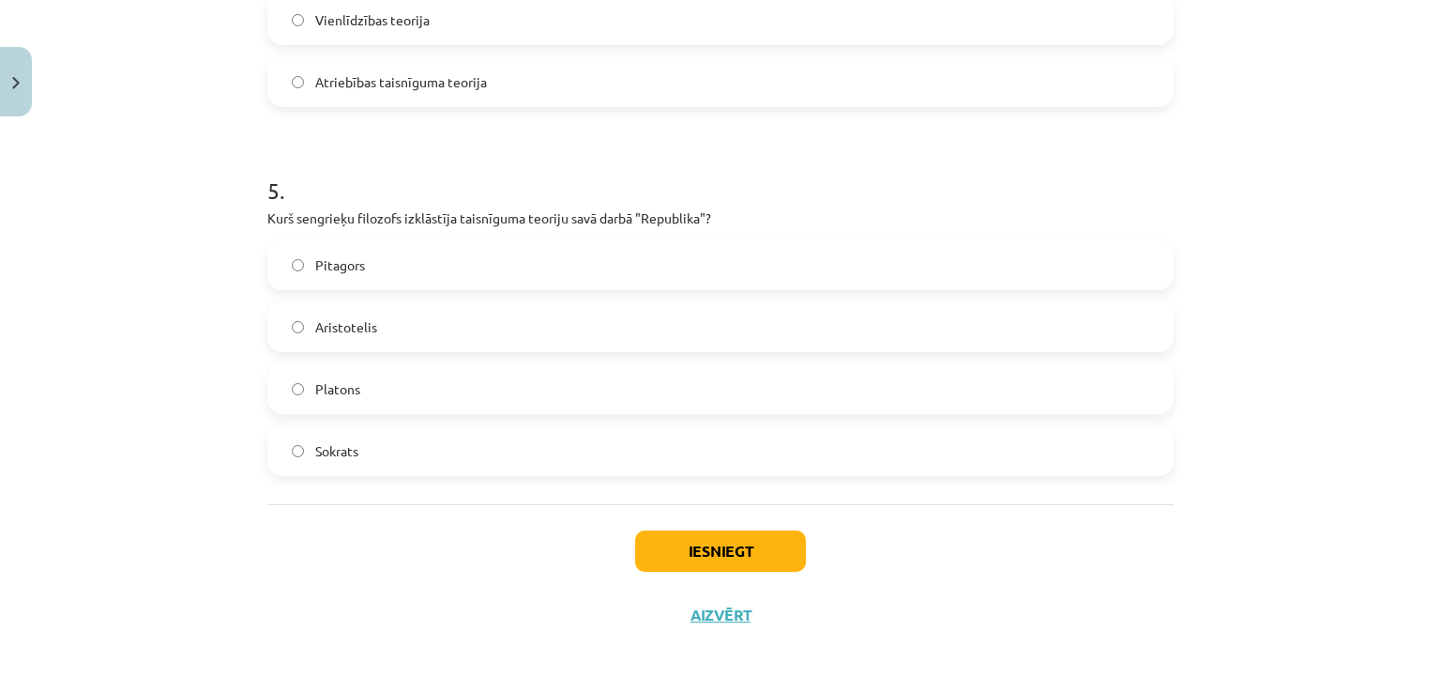
click at [430, 392] on label "Platons" at bounding box center [720, 388] width 903 height 47
click at [727, 573] on div "Iesniegt Aizvērt" at bounding box center [720, 569] width 906 height 131
click at [721, 559] on button "Iesniegt" at bounding box center [720, 550] width 171 height 41
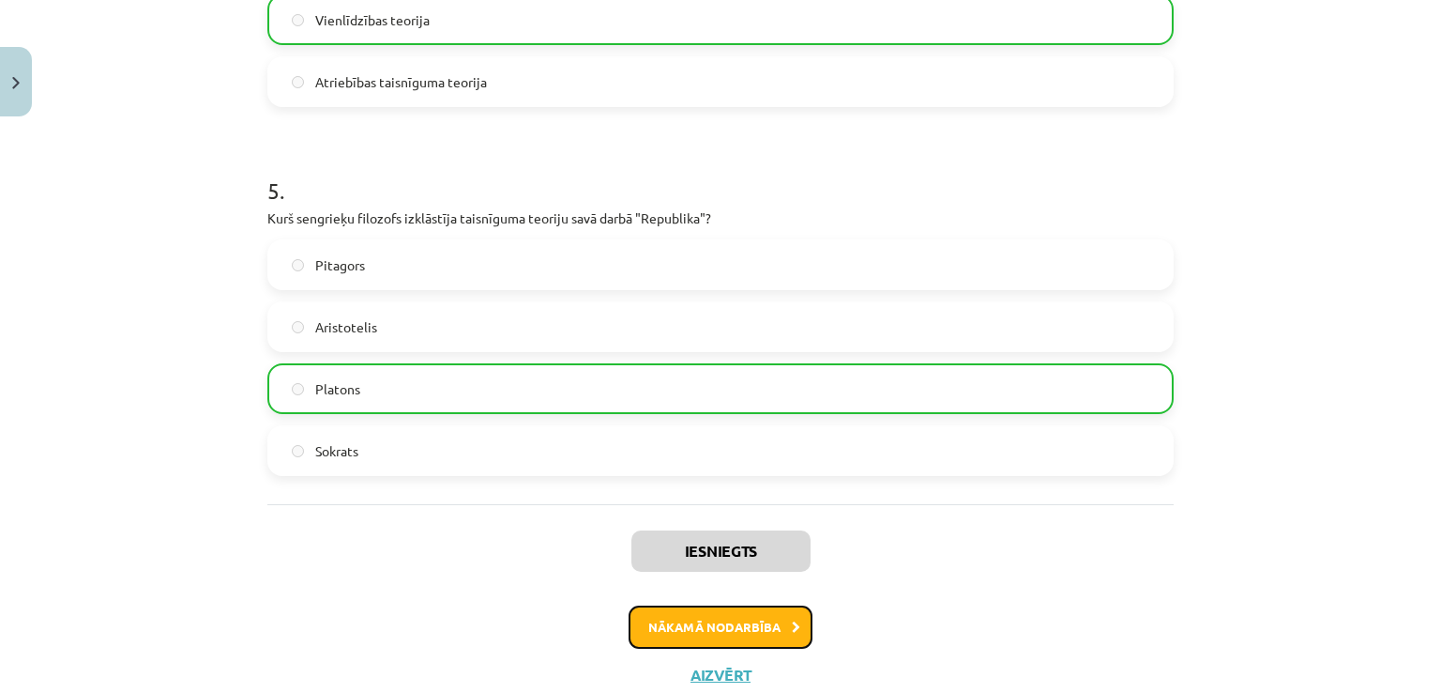
click at [667, 605] on button "Nākamā nodarbība" at bounding box center [721, 626] width 184 height 43
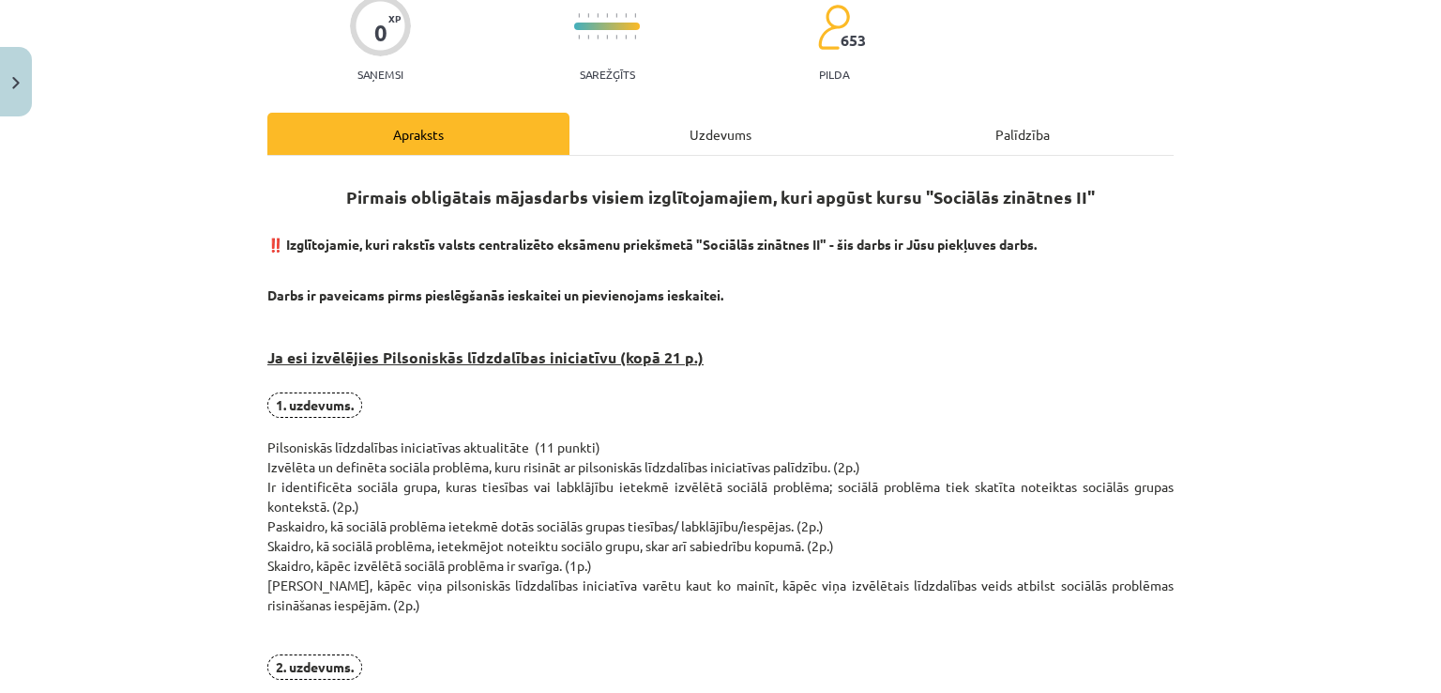
scroll to position [141, 0]
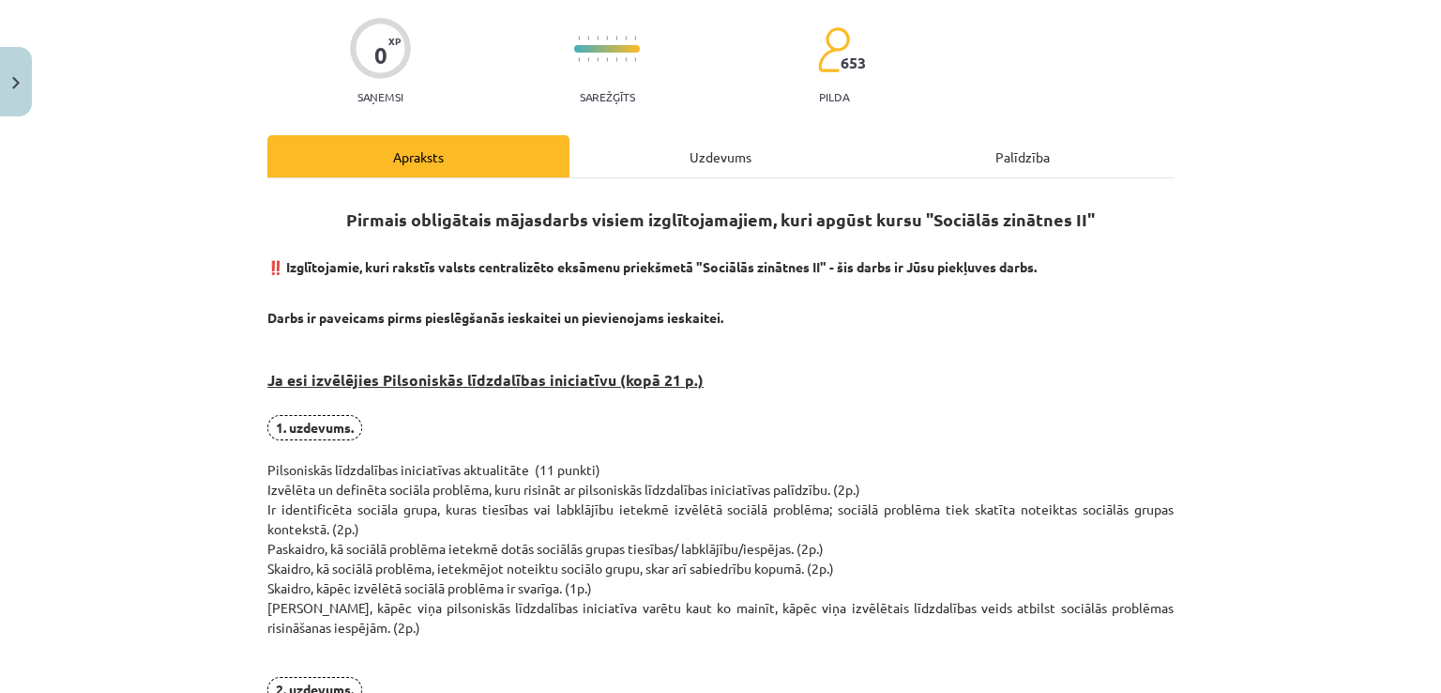
click at [0, 373] on div "Mācību tēma: Sociālo zinātņu ii - 12. klases 1. ieskaites mācību materiāls #8 P…" at bounding box center [720, 346] width 1441 height 693
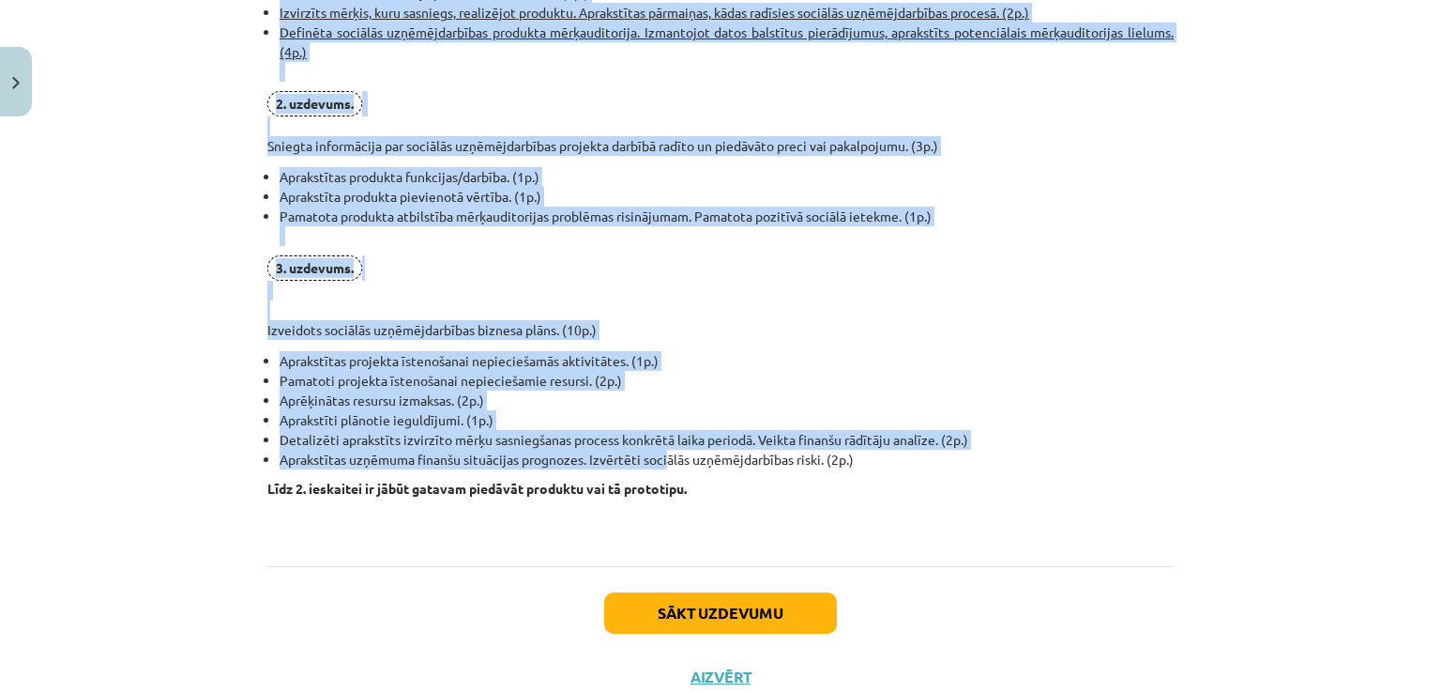
scroll to position [1395, 0]
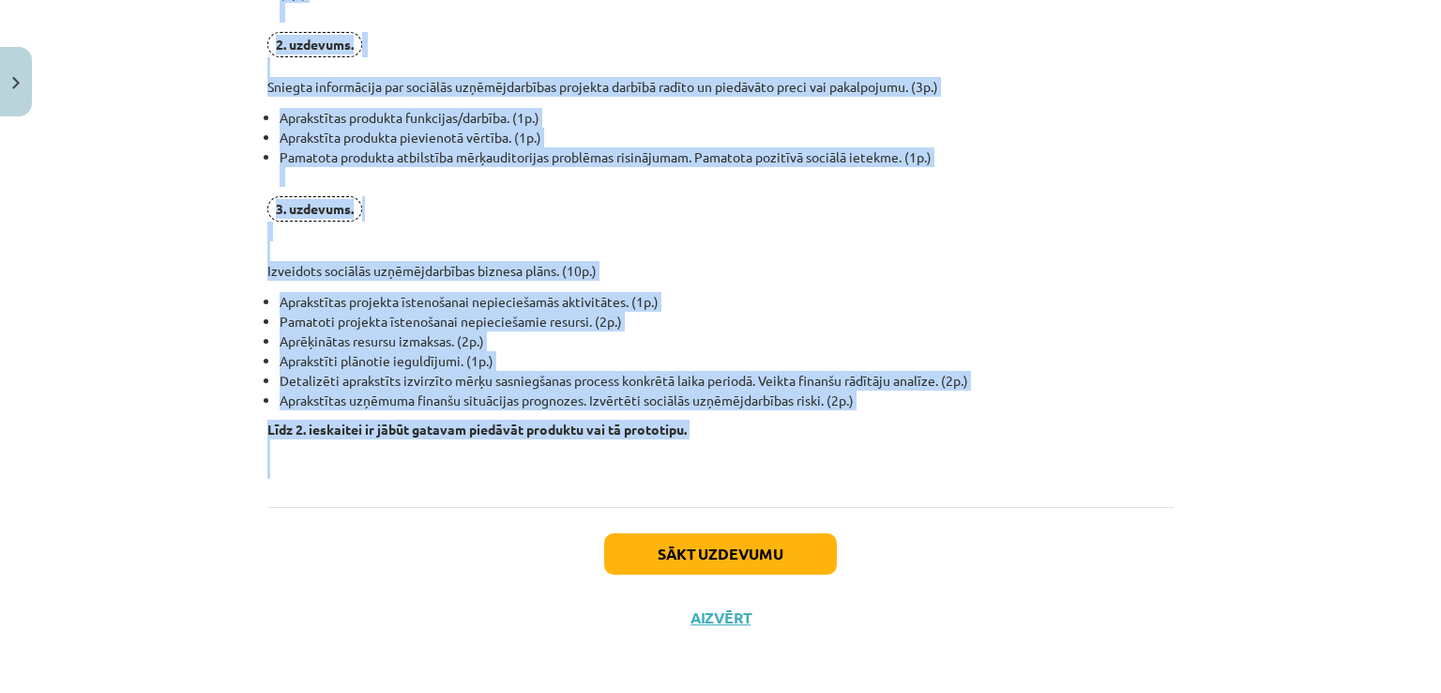
drag, startPoint x: 308, startPoint y: 200, endPoint x: 812, endPoint y: 470, distance: 571.8
click at [812, 470] on p "Līdz 2. ieskaitei ir jābūt gatavam piedāvāt produktu vai tā prototipu." at bounding box center [720, 448] width 906 height 59
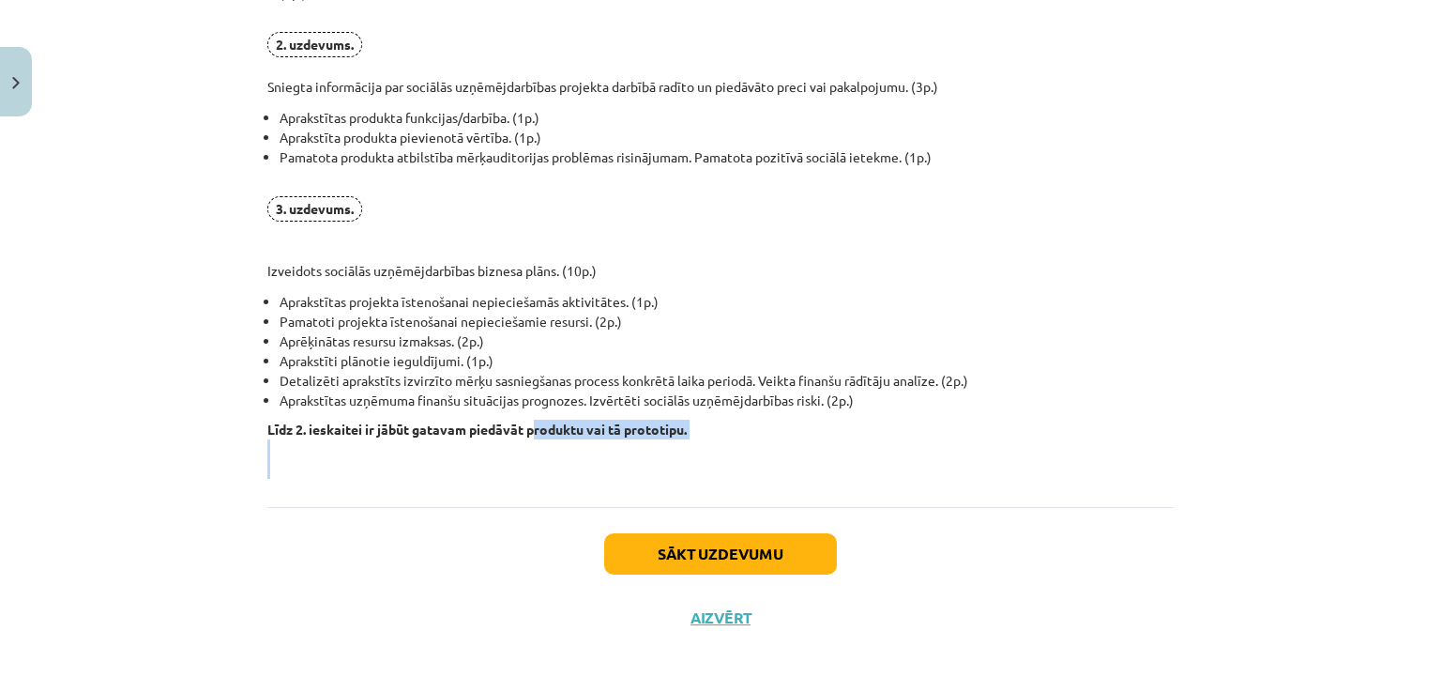
drag, startPoint x: 789, startPoint y: 462, endPoint x: 525, endPoint y: 410, distance: 268.7
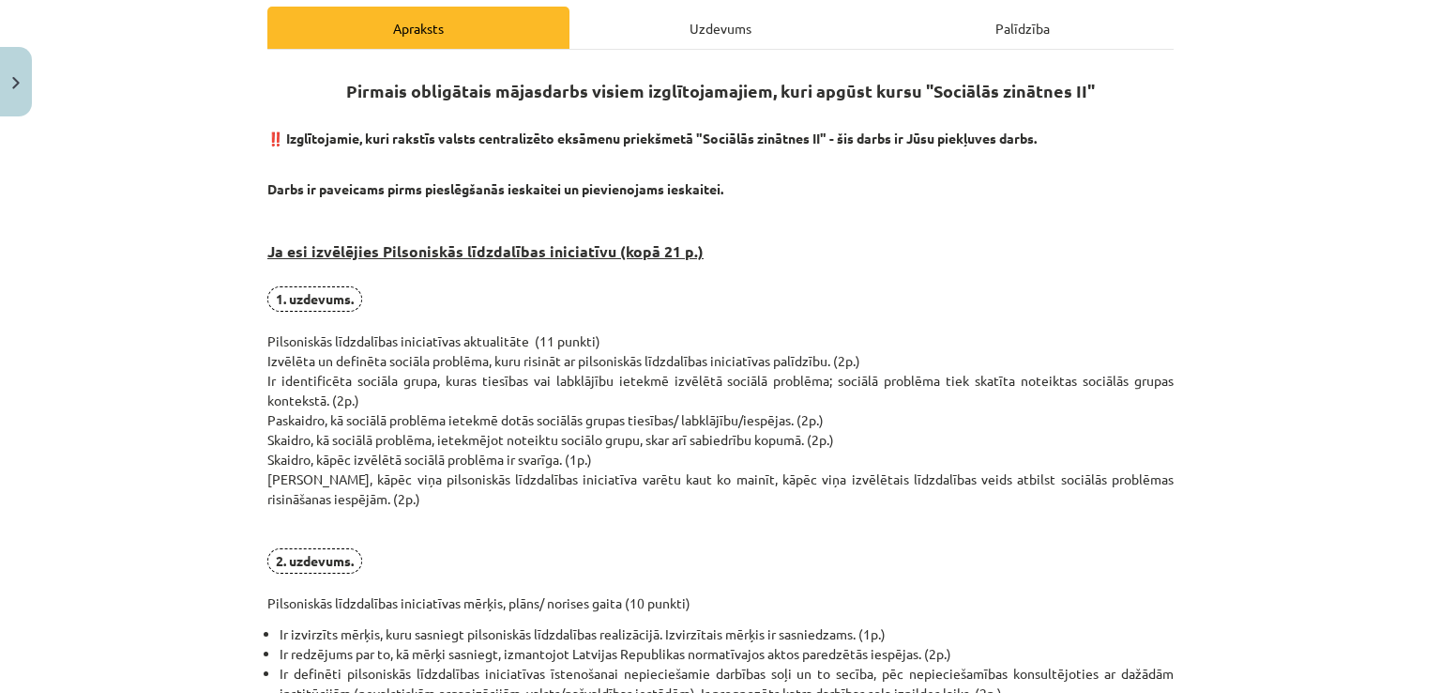
scroll to position [269, 0]
drag, startPoint x: 1440, startPoint y: 0, endPoint x: 162, endPoint y: 346, distance: 1324.1
click at [162, 346] on div "Mācību tēma: Sociālo zinātņu ii - 12. klases 1. ieskaites mācību materiāls #8 P…" at bounding box center [720, 346] width 1441 height 693
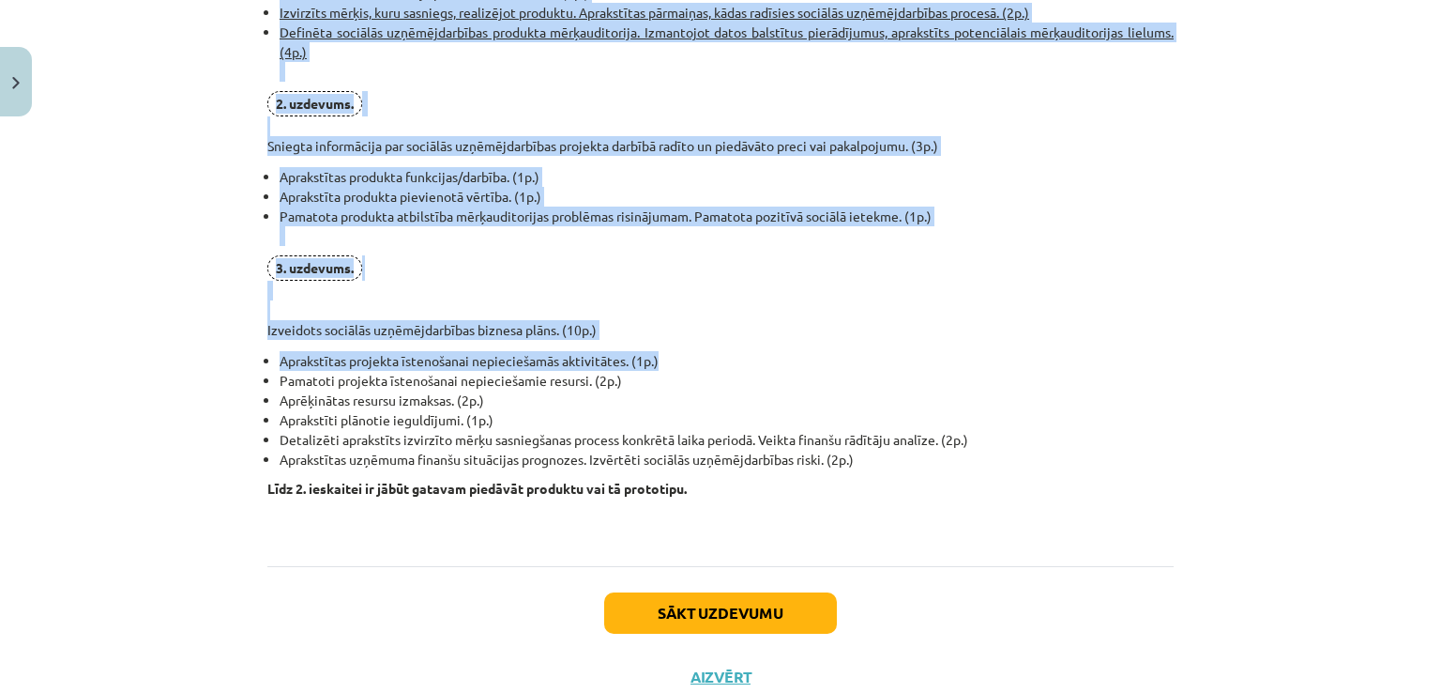
scroll to position [1395, 0]
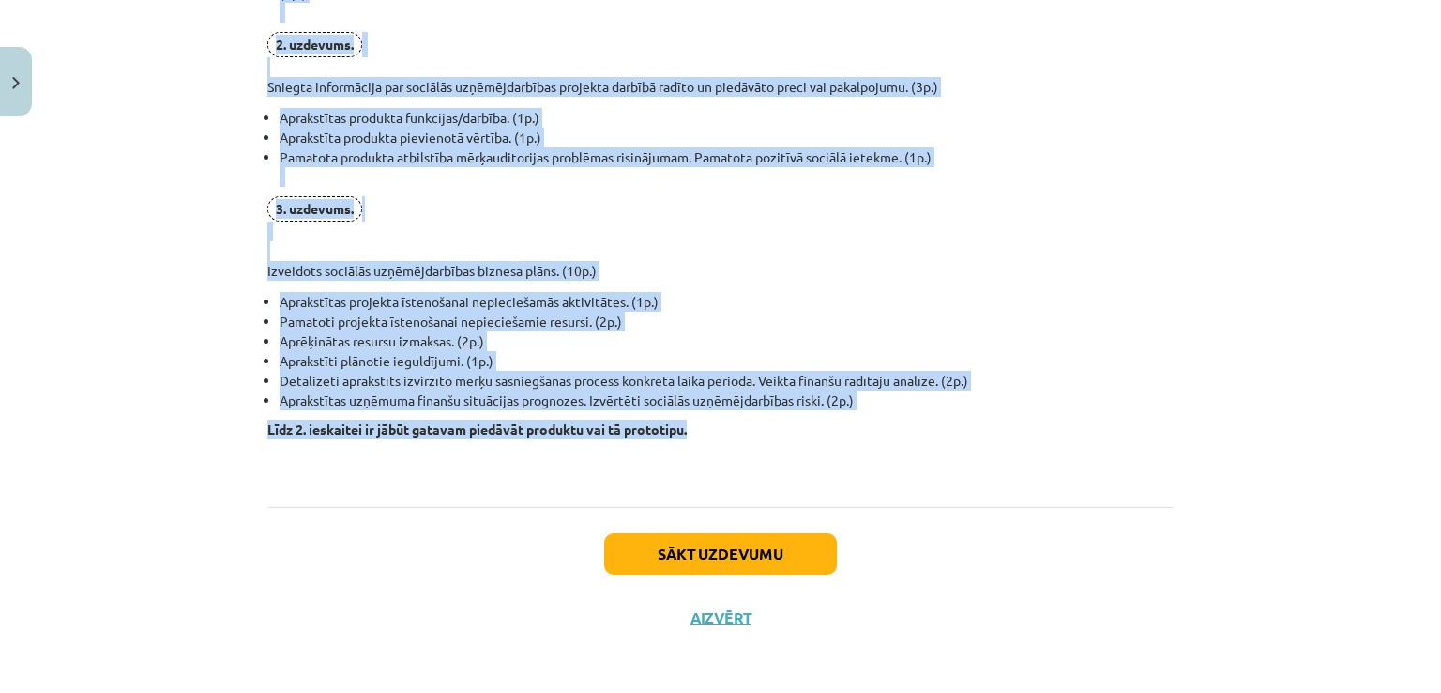
drag, startPoint x: 323, startPoint y: 88, endPoint x: 824, endPoint y: 426, distance: 604.3
copy div "Pirmais obligātais mājasdarbs visiem izglītojamajiem, kuri apgūst kursu "Sociāl…"
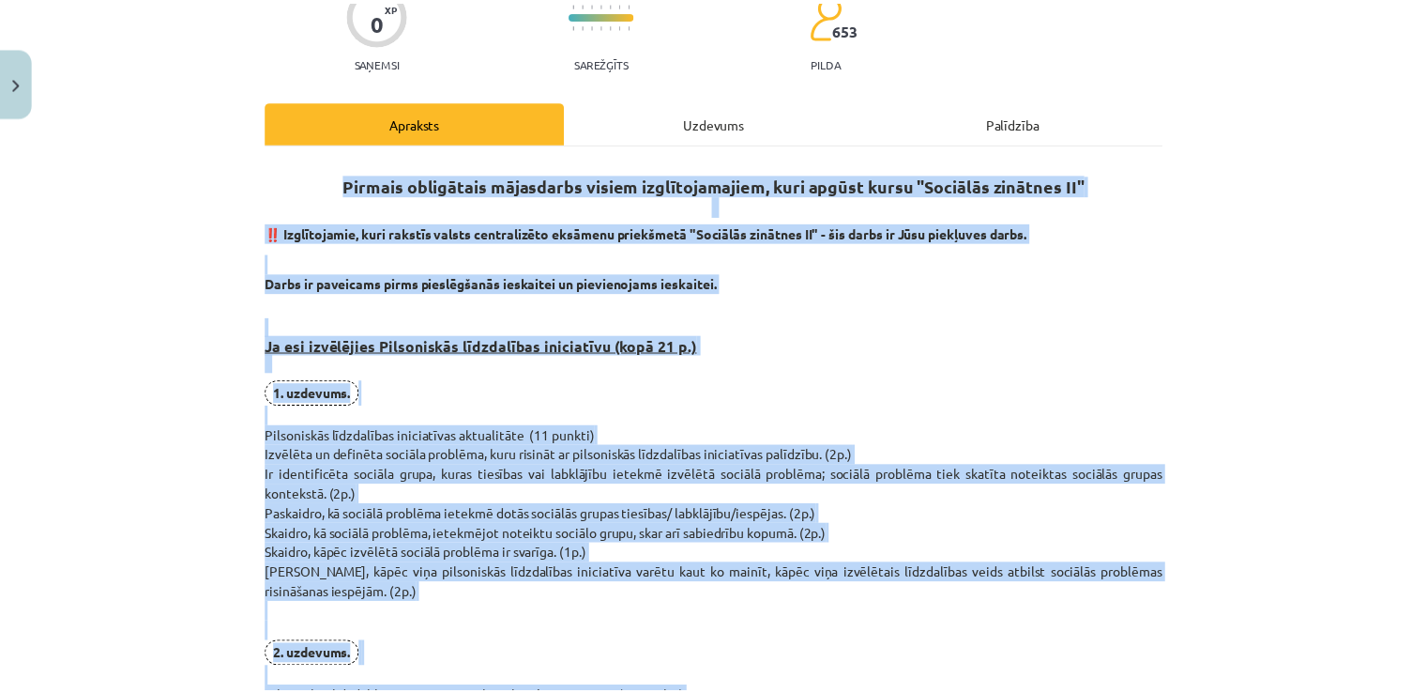
scroll to position [0, 0]
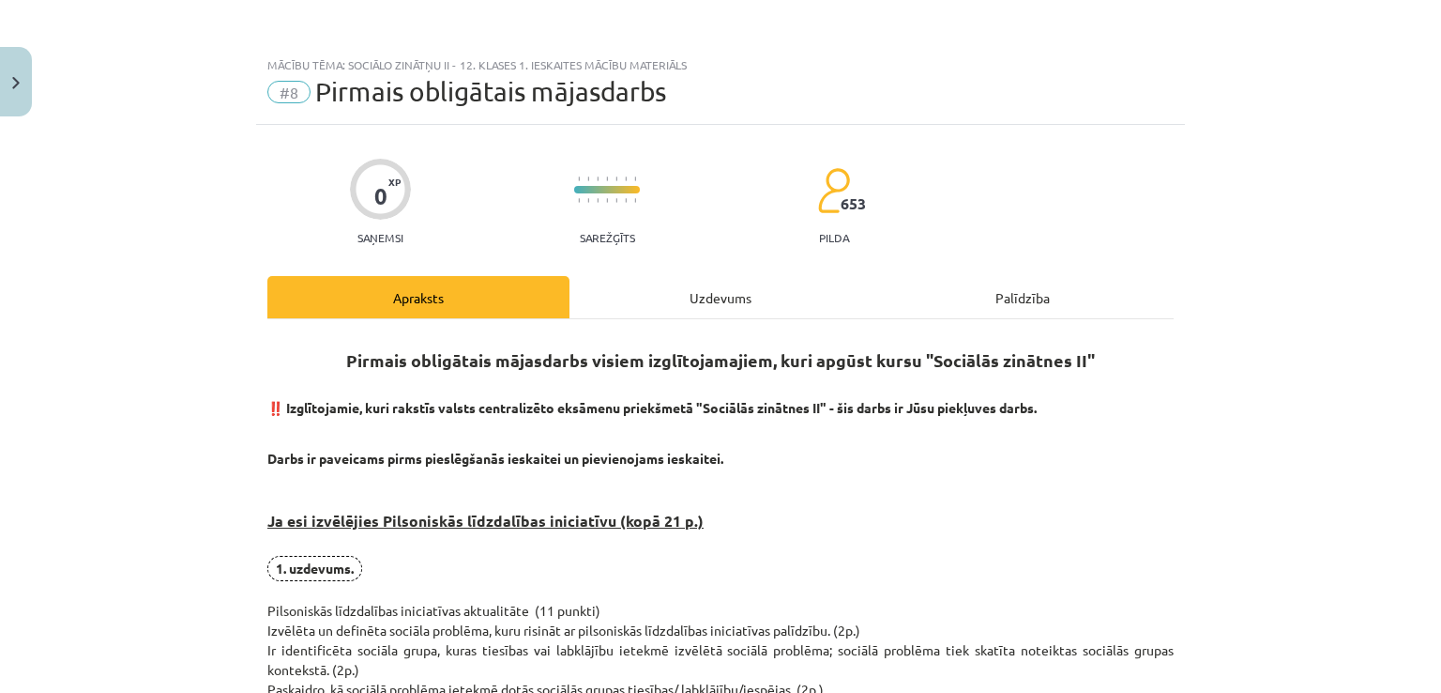
click at [4, 40] on div "Mācību tēma: Sociālo zinātņu ii - 12. klases 1. ieskaites mācību materiāls #8 P…" at bounding box center [720, 346] width 1441 height 693
click at [6, 68] on button "Close" at bounding box center [16, 81] width 32 height 69
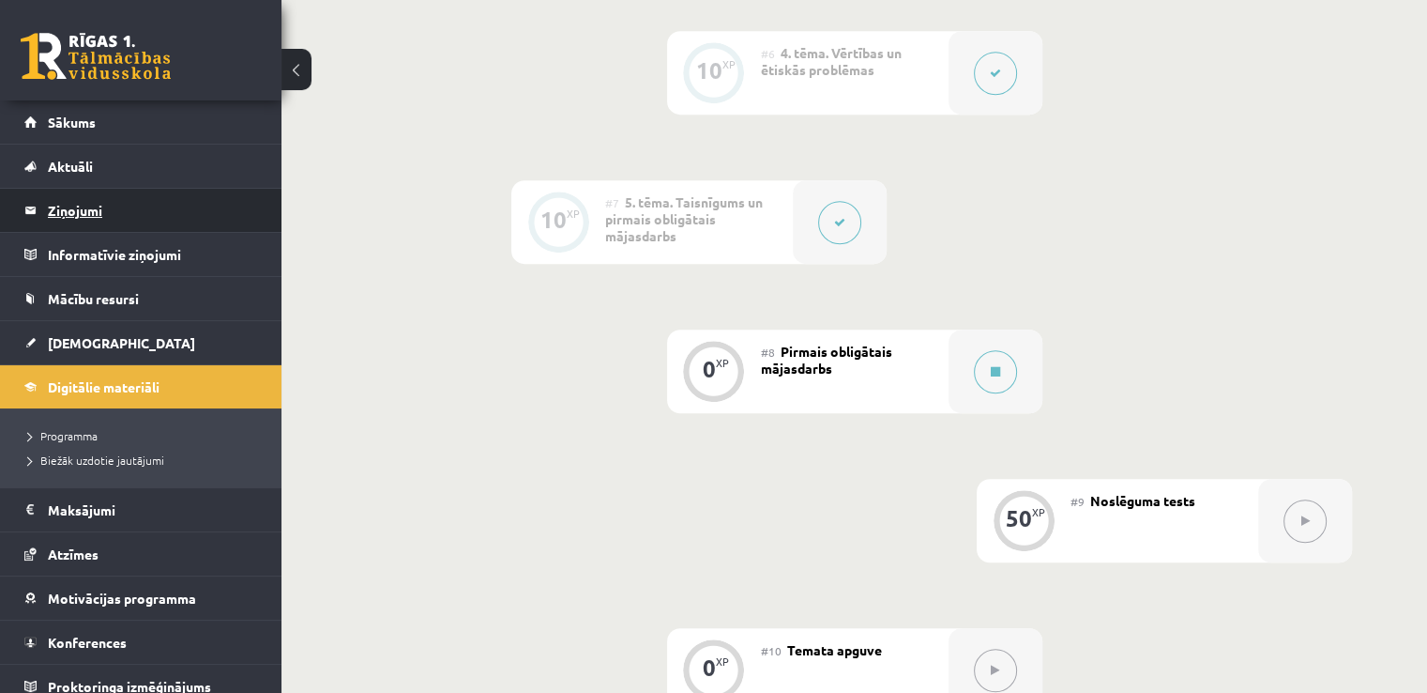
click at [88, 213] on legend "Ziņojumi 0" at bounding box center [153, 210] width 210 height 43
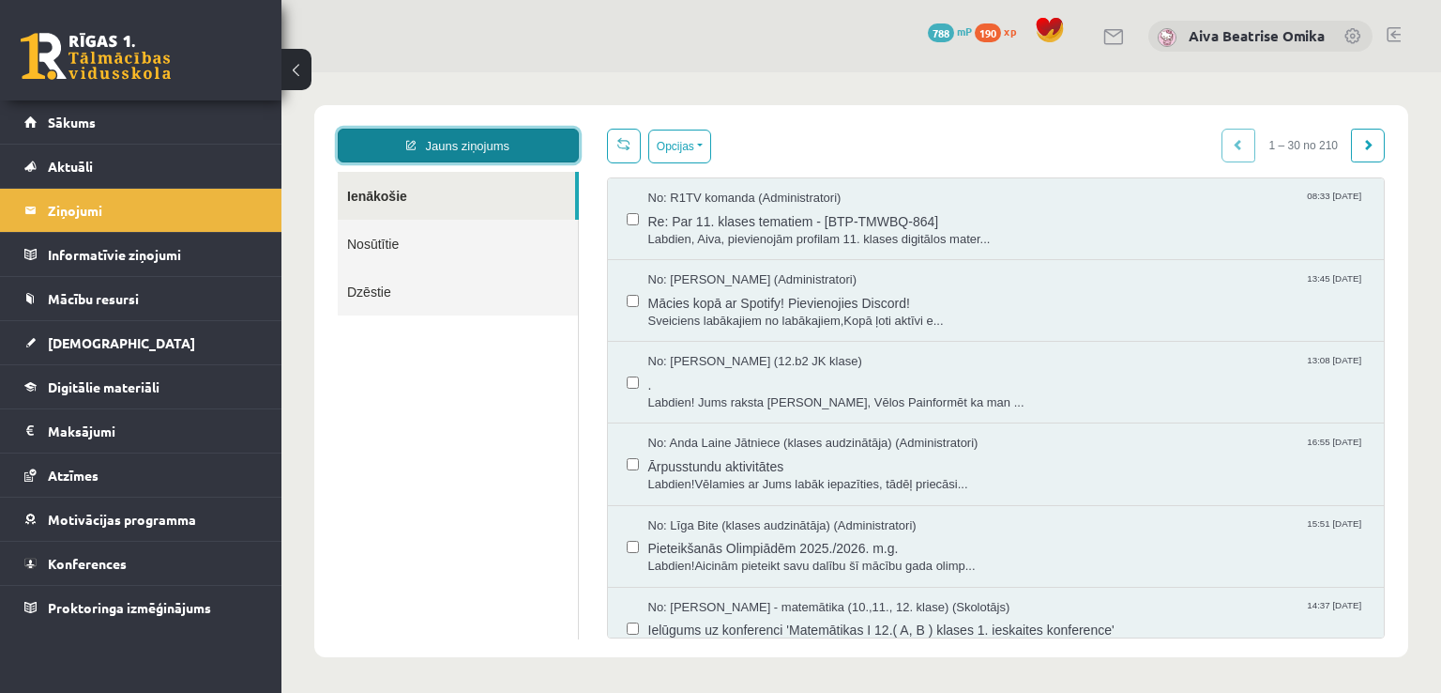
click at [463, 146] on link "Jauns ziņojums" at bounding box center [458, 146] width 241 height 34
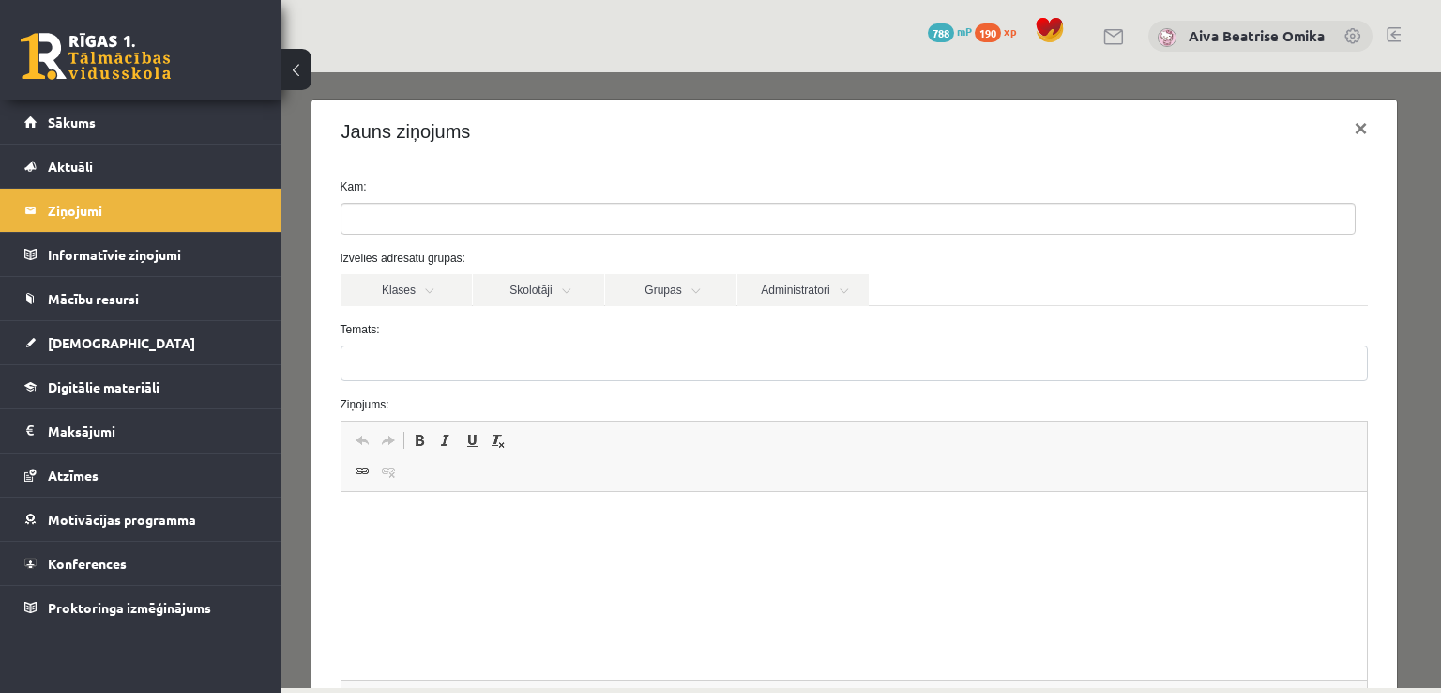
click at [449, 210] on ul at bounding box center [848, 219] width 1013 height 30
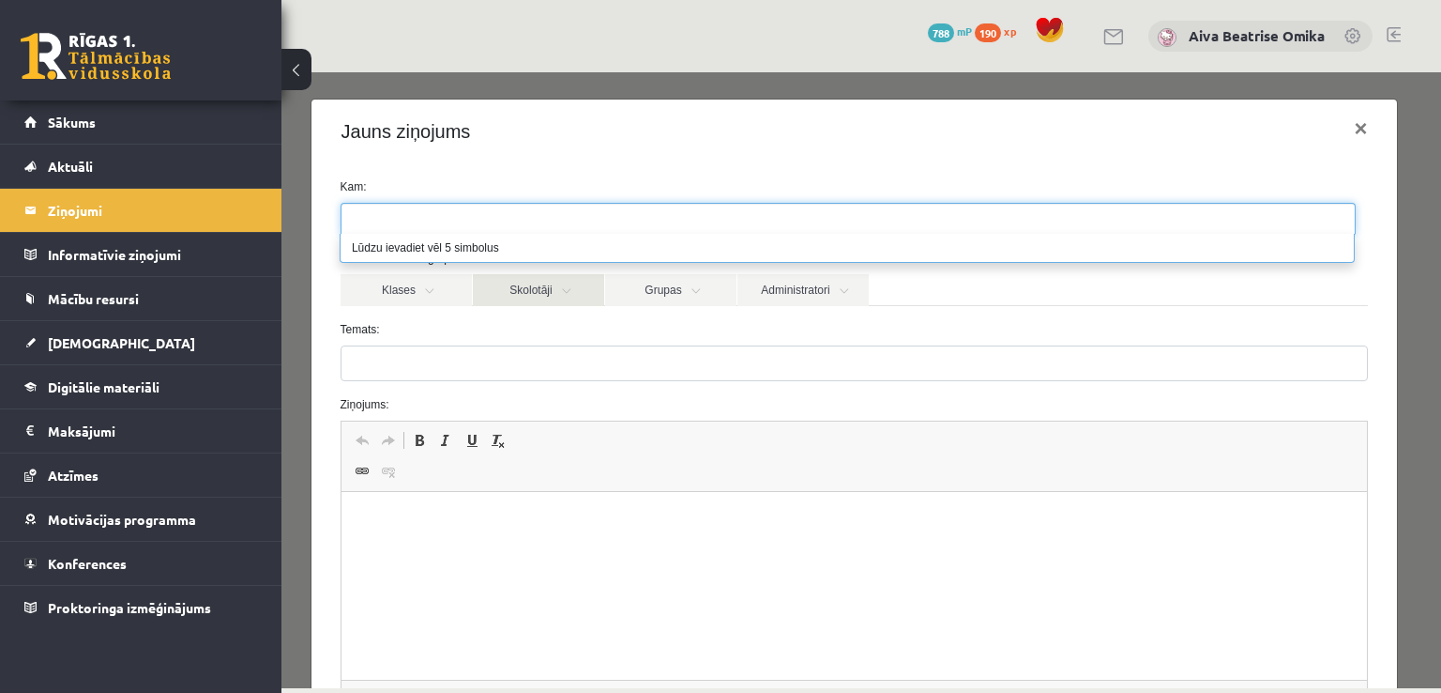
click at [519, 297] on link "Skolotāji" at bounding box center [538, 290] width 131 height 32
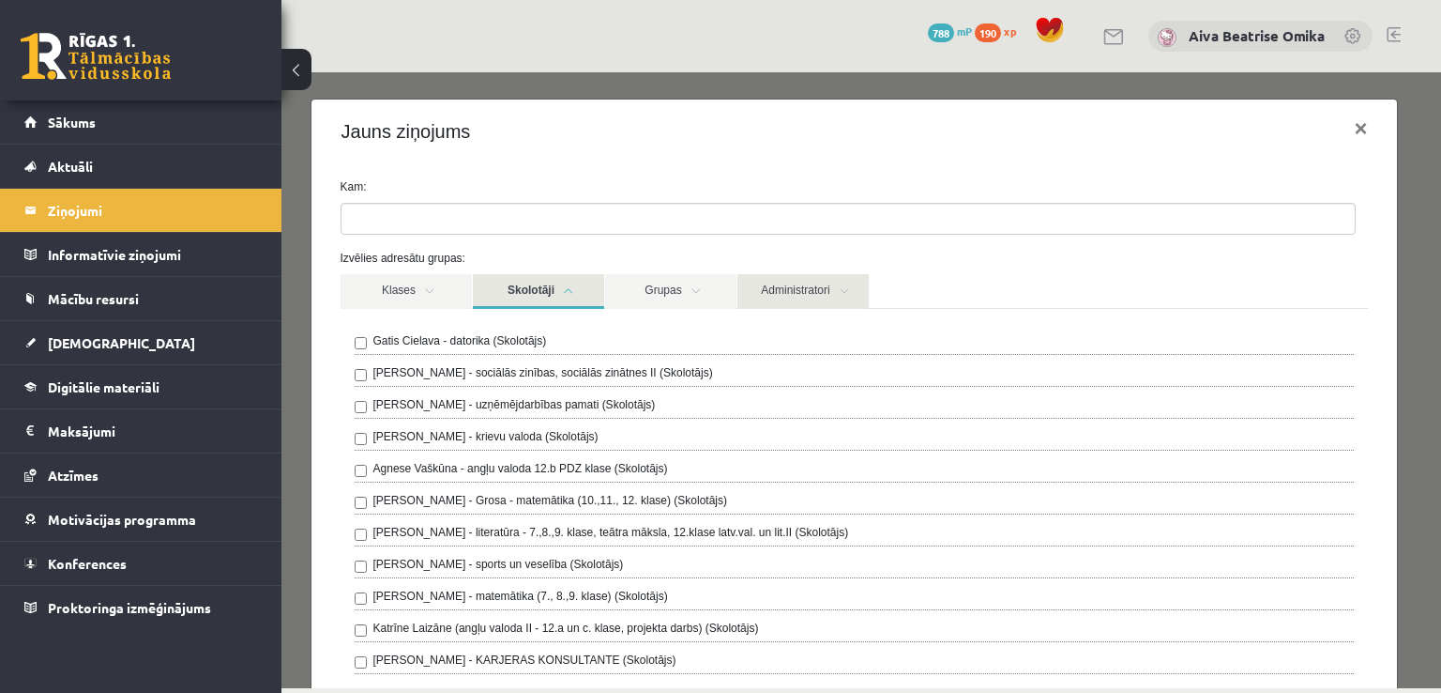
click at [782, 275] on link "Administratori" at bounding box center [803, 291] width 131 height 35
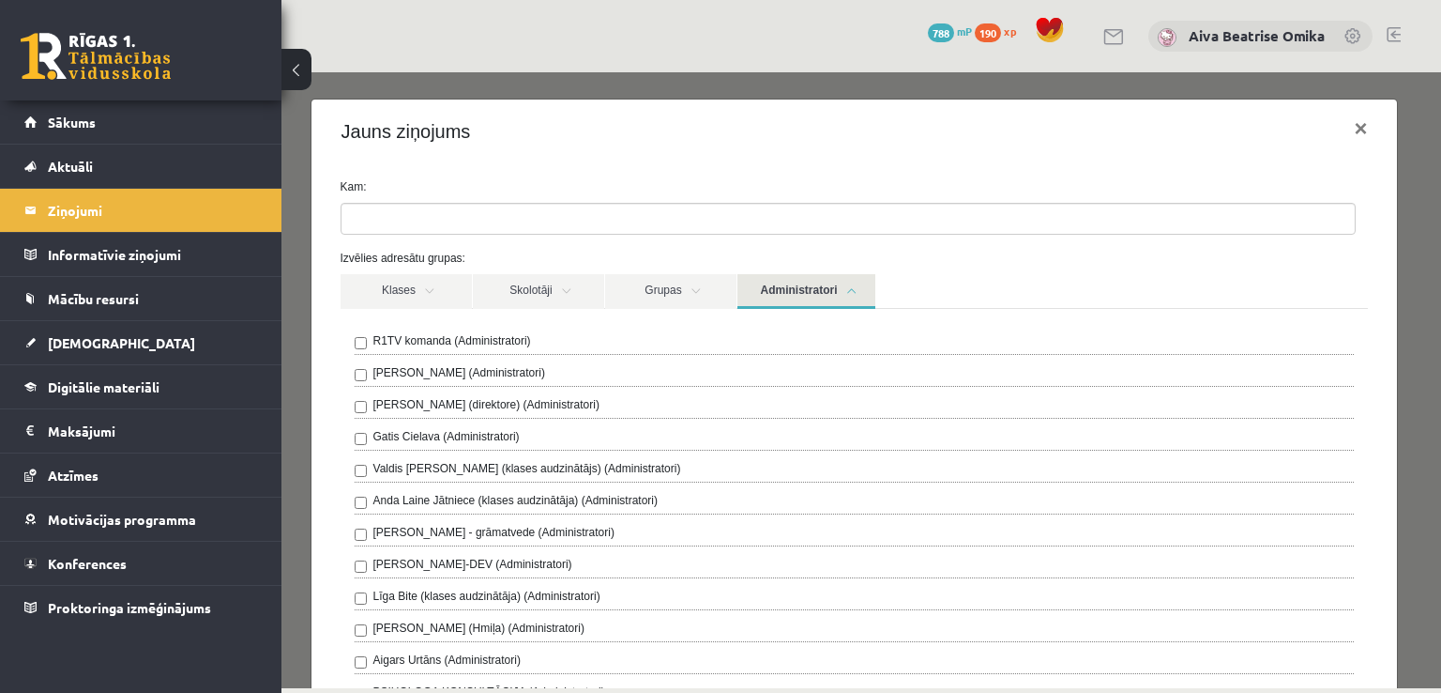
click at [422, 346] on label "R1TV komanda (Administratori)" at bounding box center [452, 340] width 158 height 17
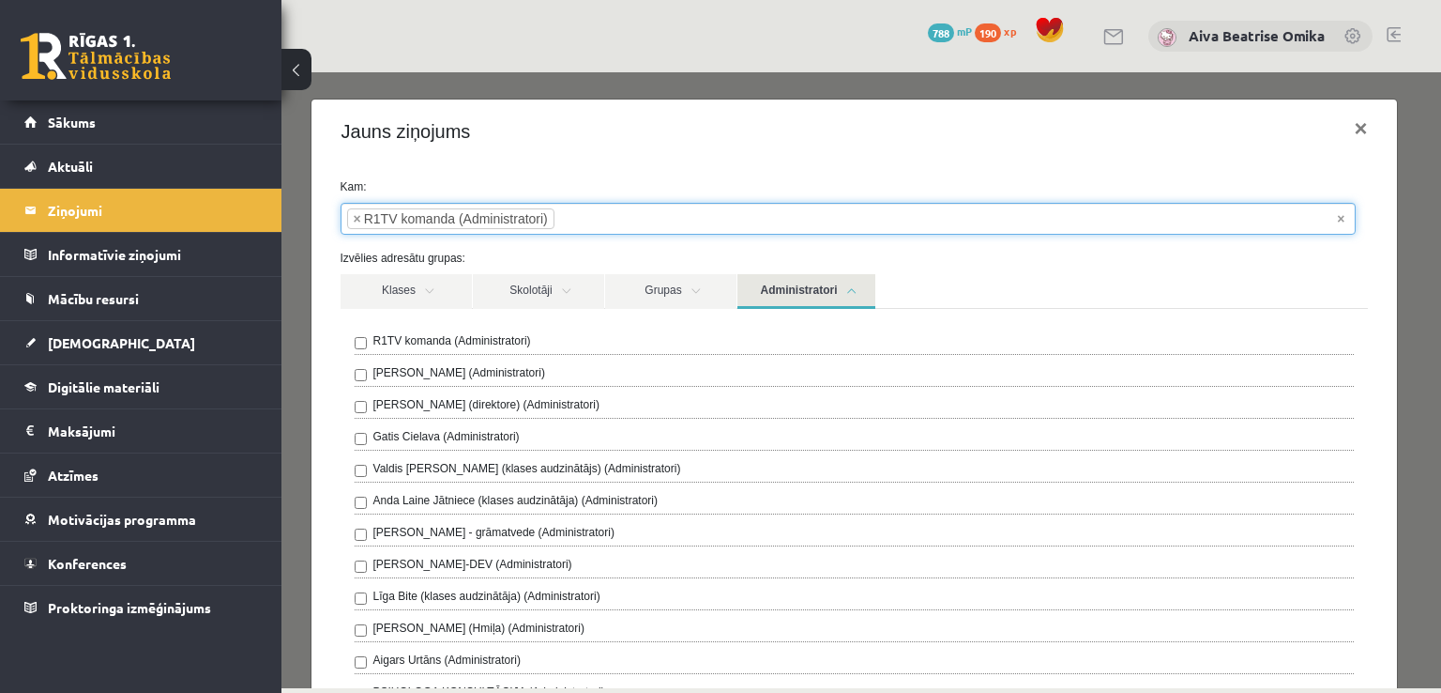
click at [650, 208] on ul "× × R1TV komanda (Administratori)" at bounding box center [848, 219] width 1013 height 30
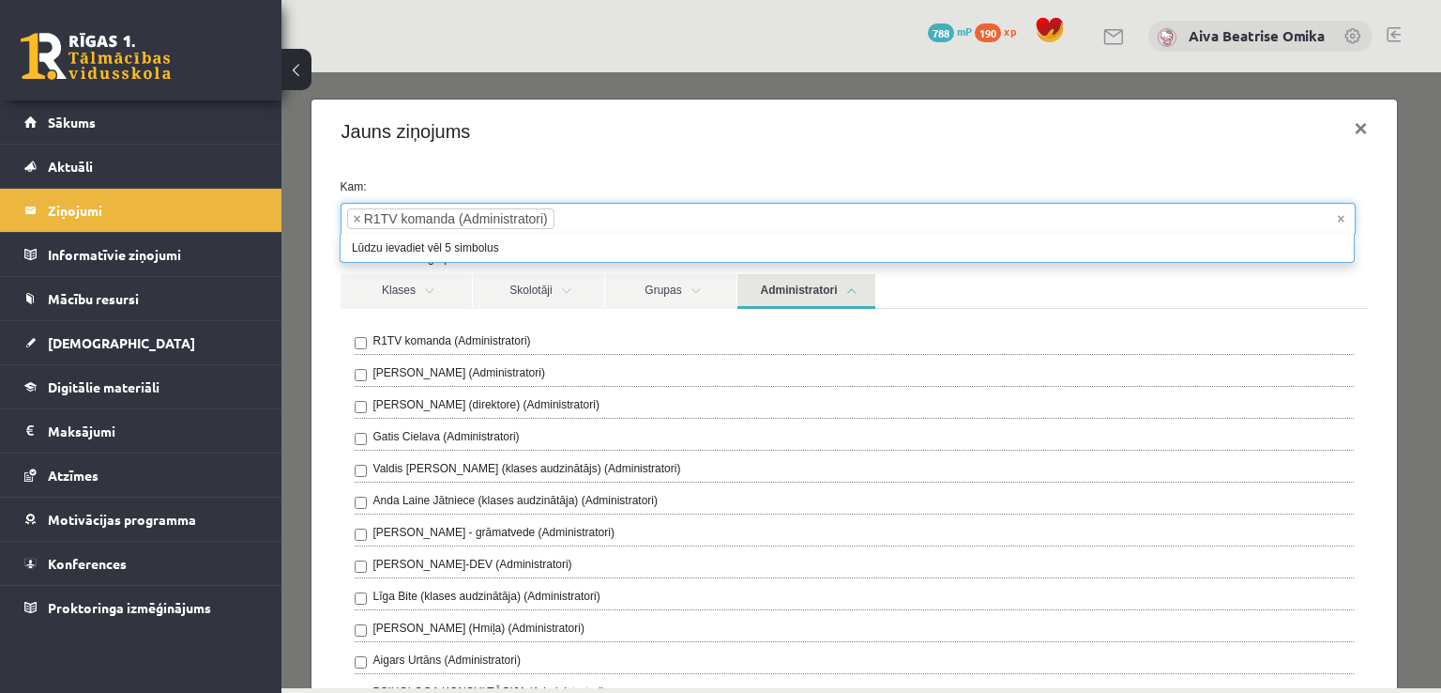
click at [796, 137] on div "Jauns ziņojums ×" at bounding box center [855, 131] width 1087 height 64
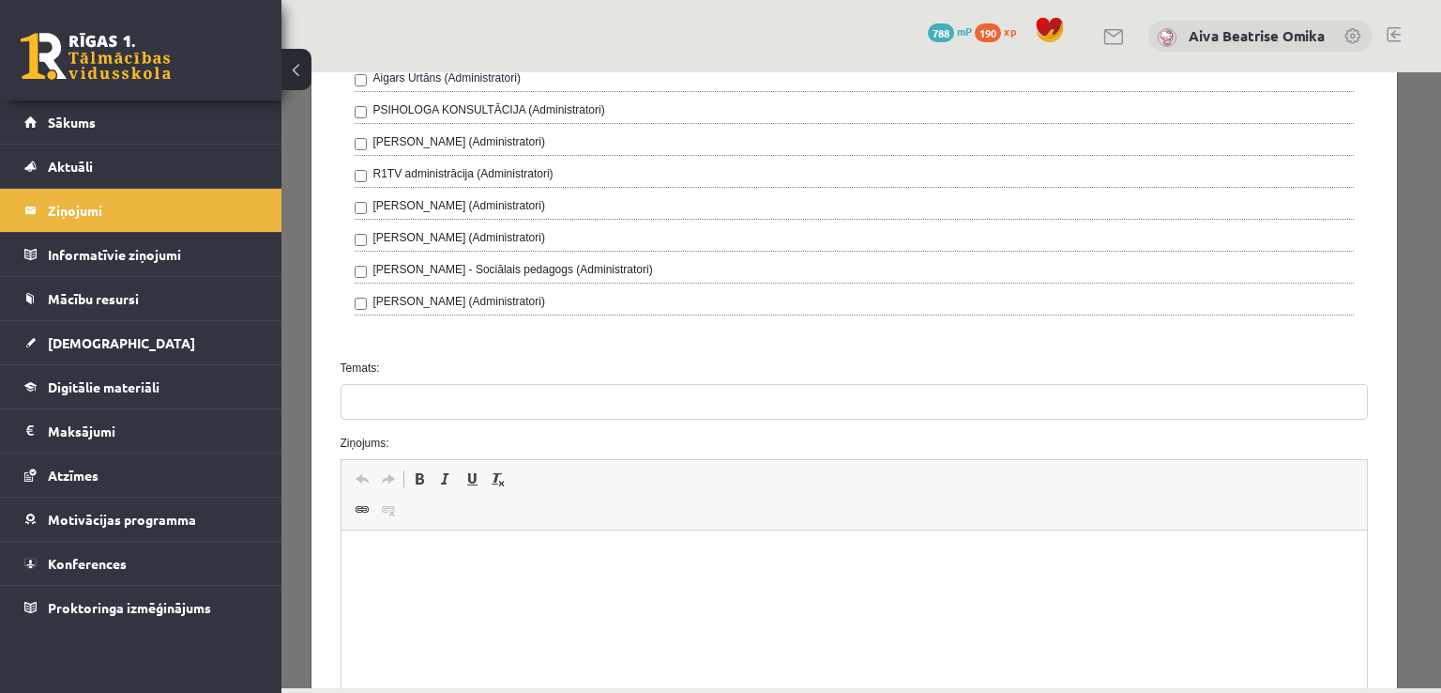
scroll to position [751, 0]
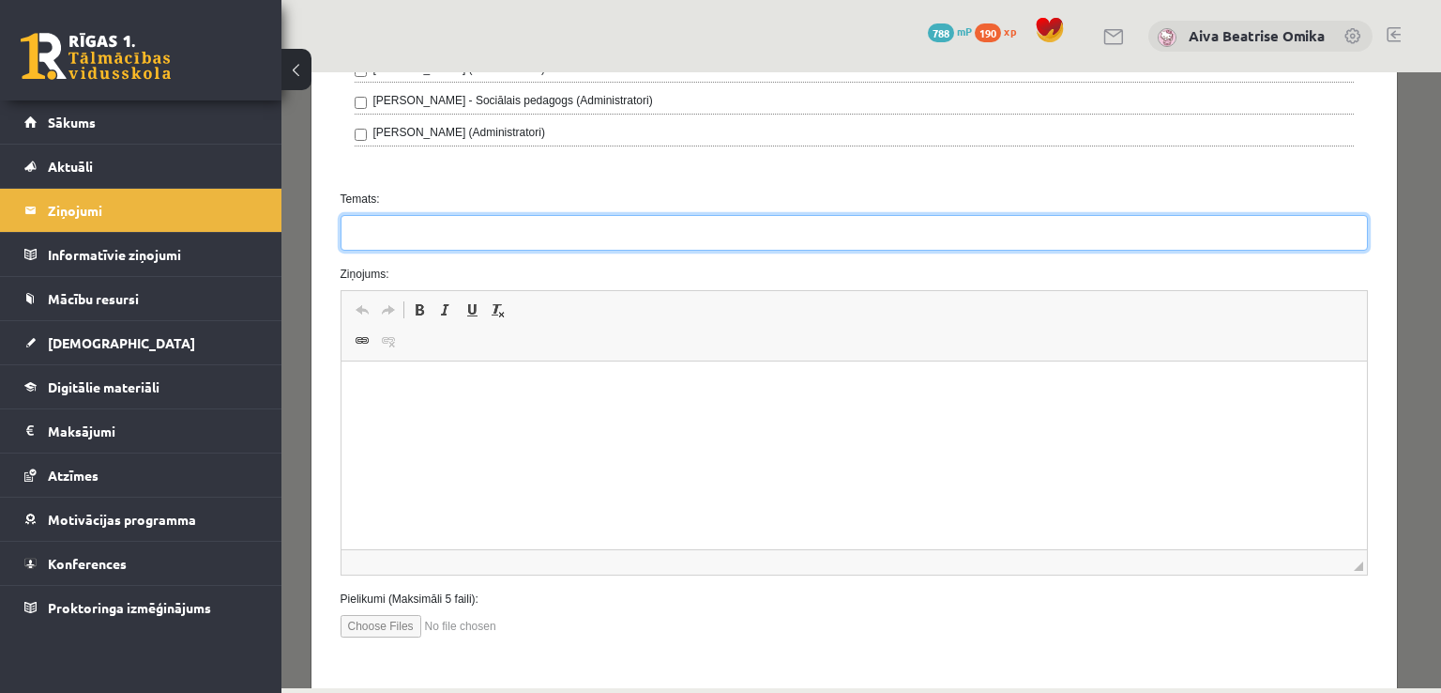
click at [539, 228] on input "Temats:" at bounding box center [855, 233] width 1028 height 36
type input "*"
type input "**********"
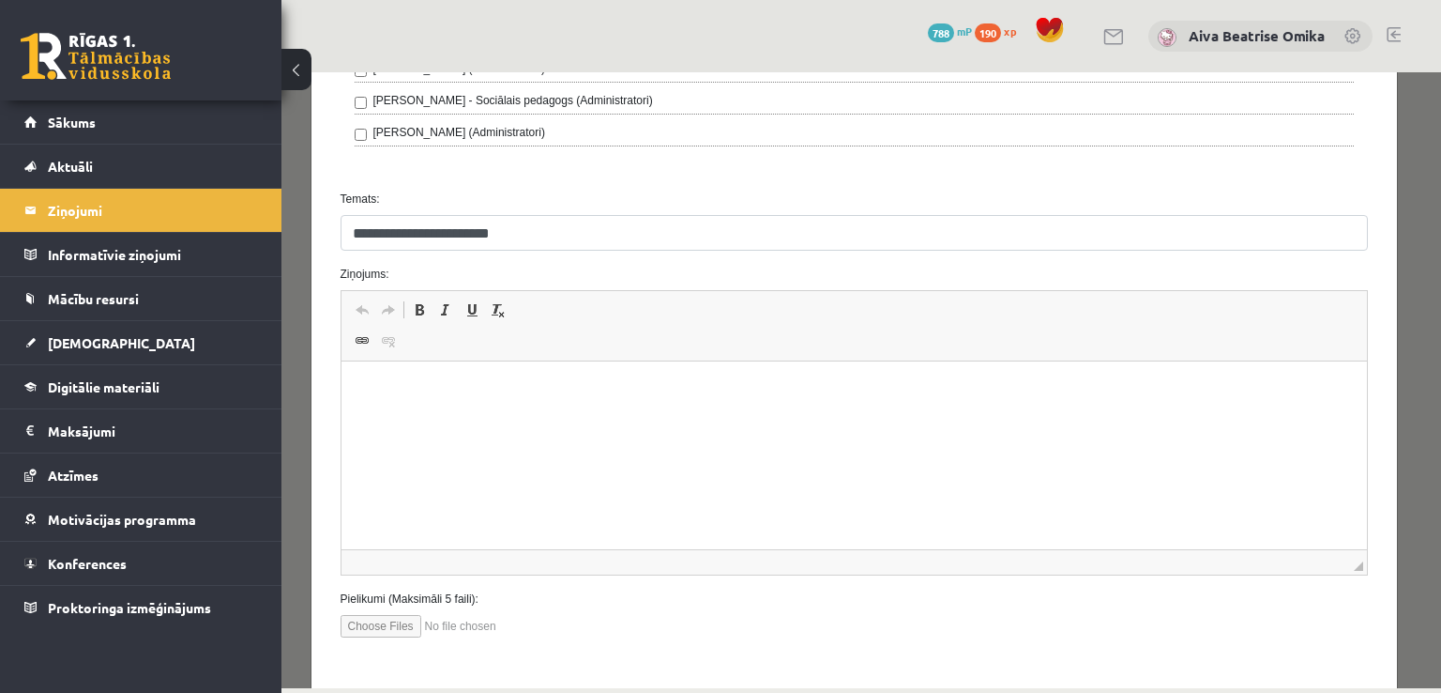
click at [717, 419] on html at bounding box center [854, 389] width 1027 height 57
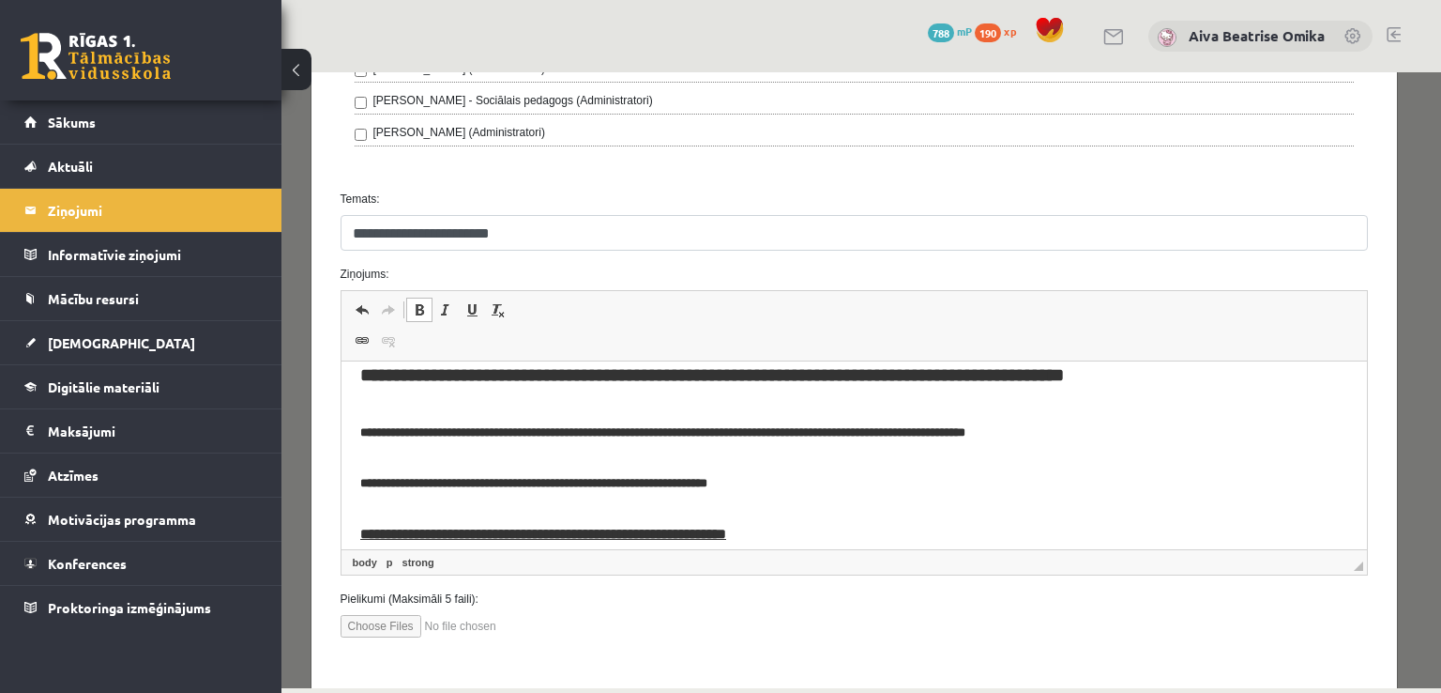
scroll to position [0, 0]
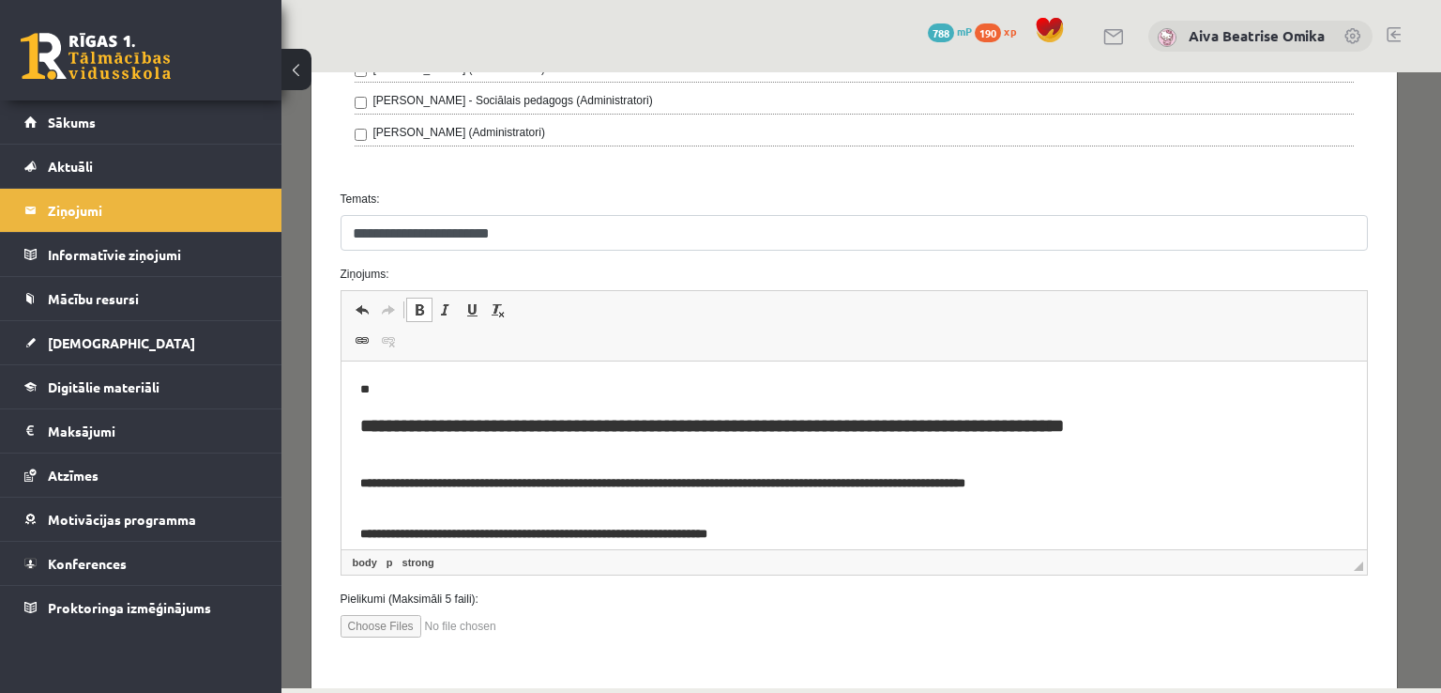
click at [424, 393] on p "**" at bounding box center [840, 390] width 962 height 20
click at [361, 391] on p "**" at bounding box center [840, 390] width 962 height 20
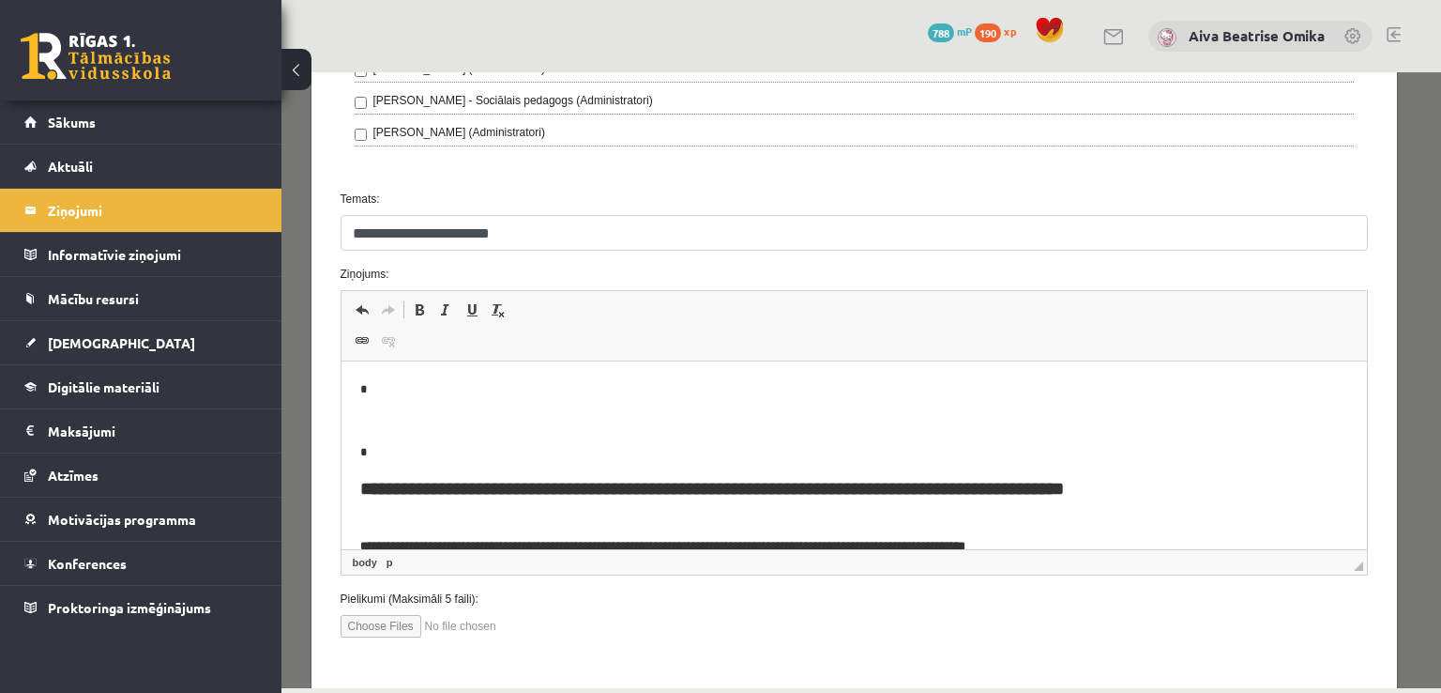
click at [379, 384] on p "*" at bounding box center [840, 390] width 962 height 20
click at [361, 491] on strong "**********" at bounding box center [711, 488] width 704 height 18
click at [460, 339] on span "Editor toolbars Undo Keyboard shortcut Ctrl+Z Redo Keyboard shortcut Ctrl+Y Bol…" at bounding box center [855, 326] width 1027 height 70
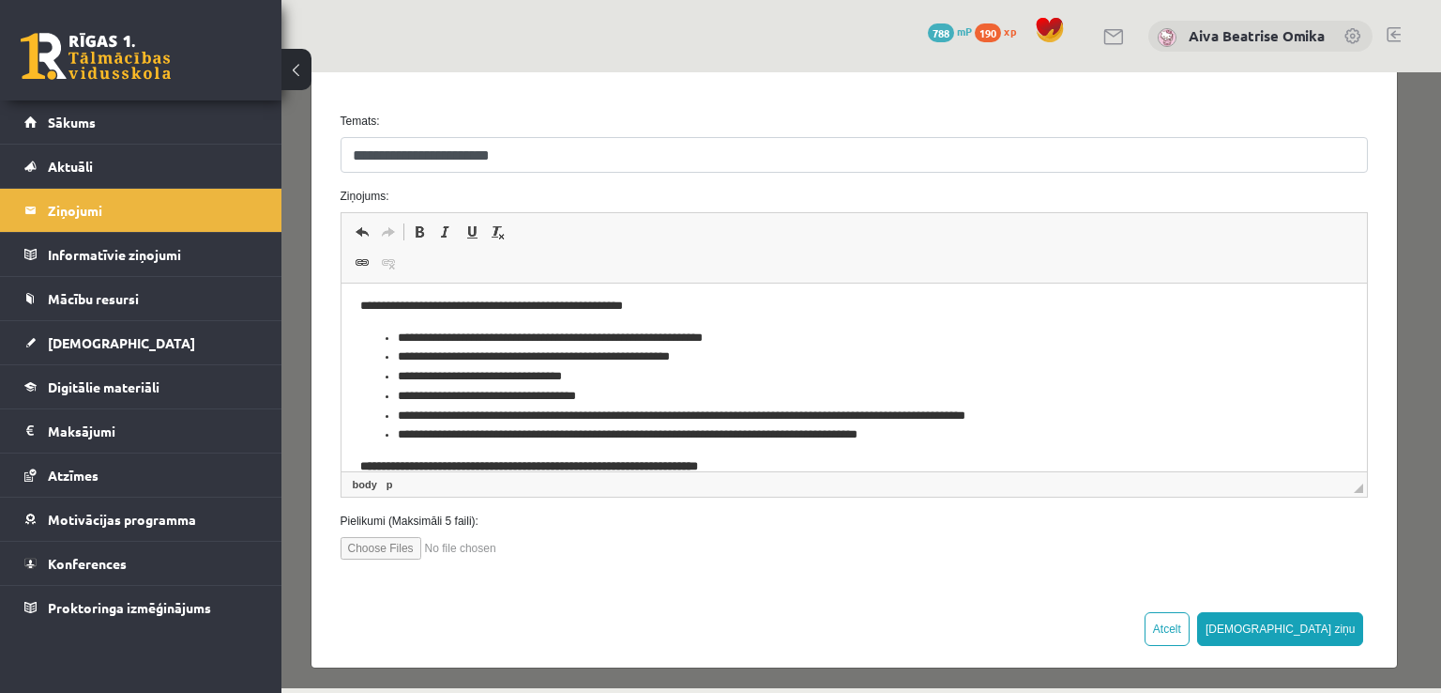
scroll to position [1372, 0]
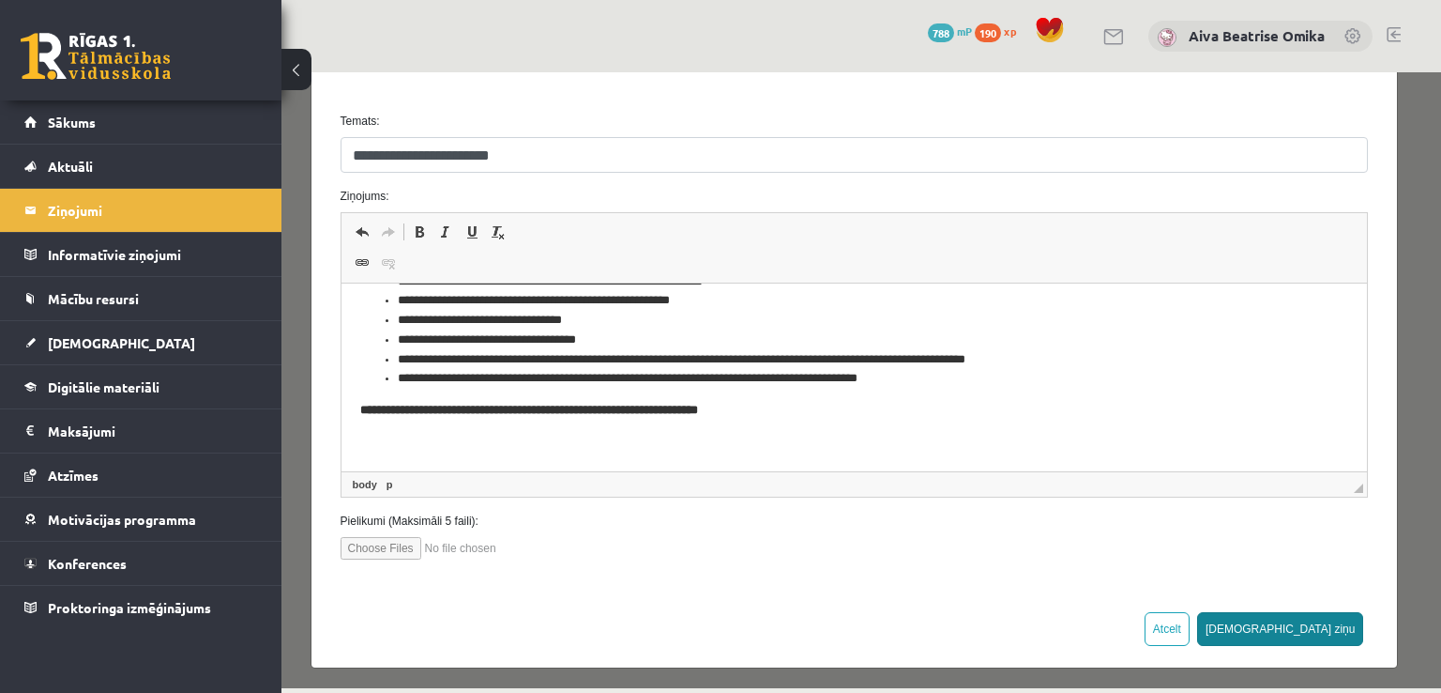
click at [1328, 623] on button "Sūtīt ziņu" at bounding box center [1280, 629] width 167 height 34
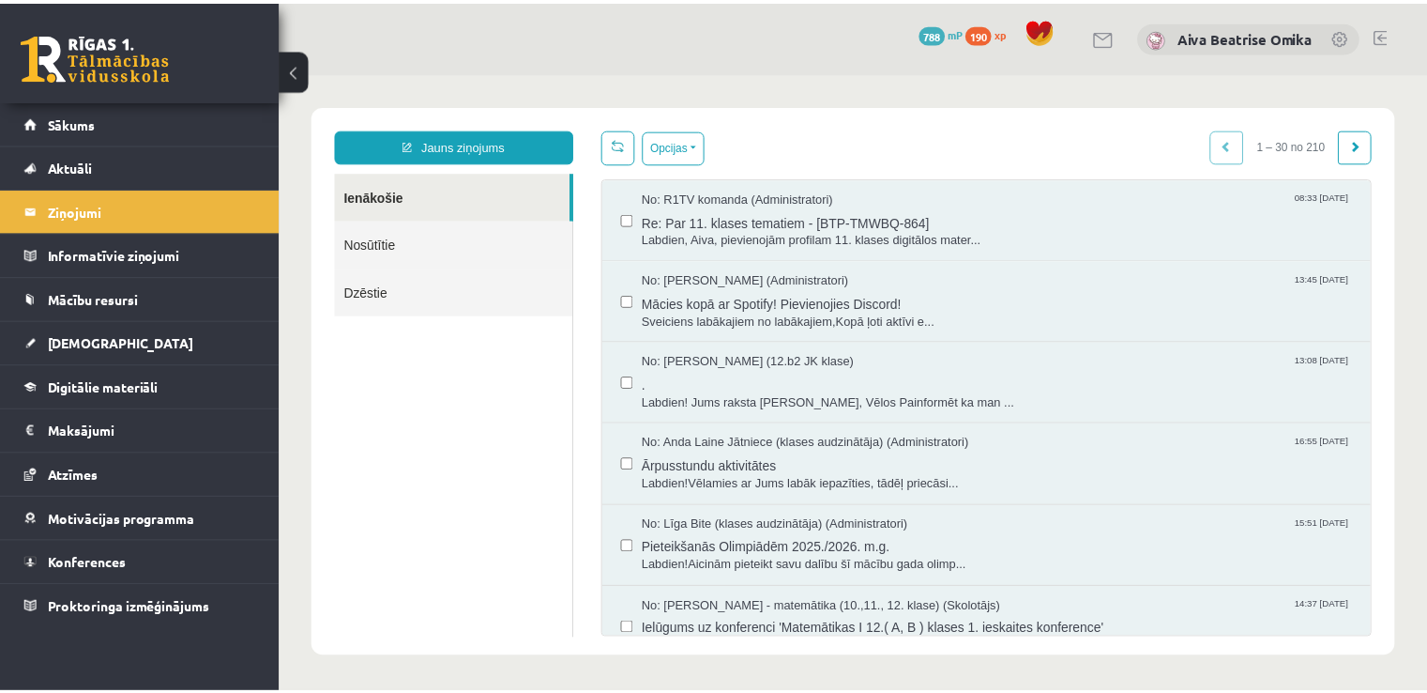
scroll to position [0, 0]
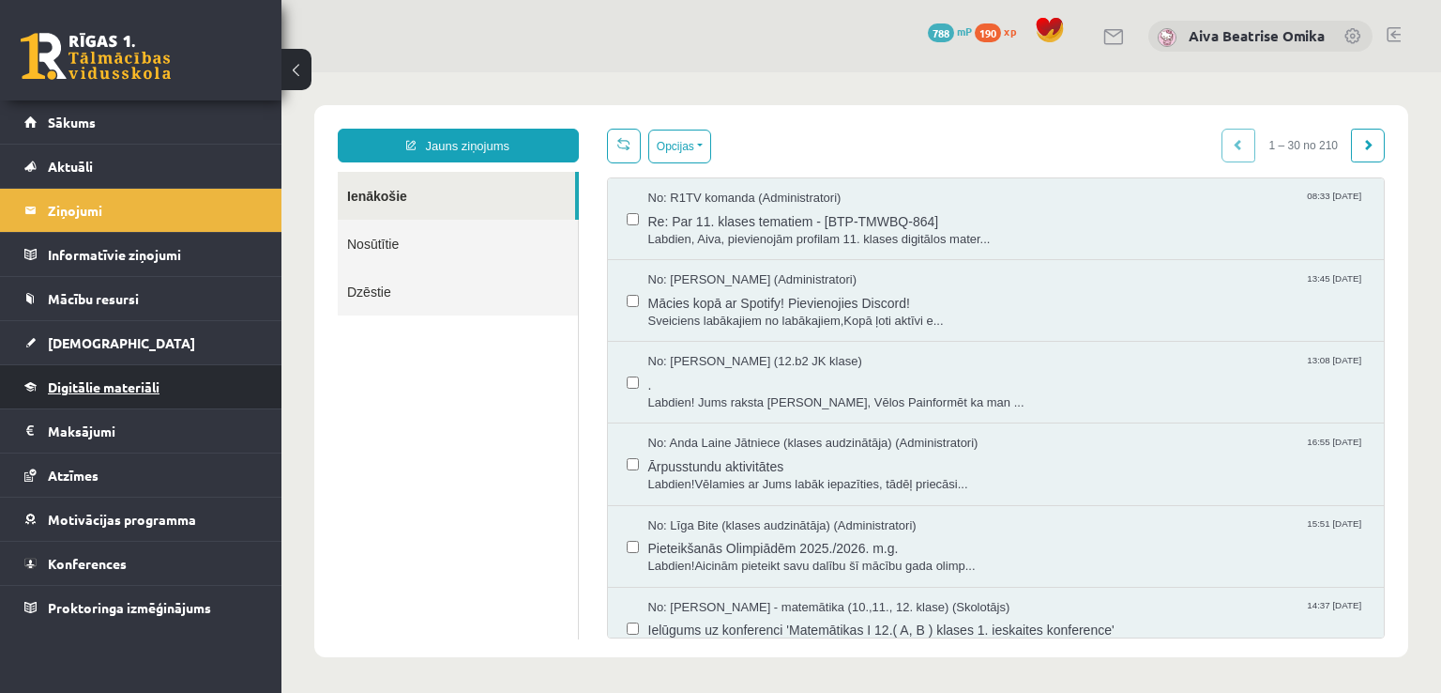
click at [125, 385] on span "Digitālie materiāli" at bounding box center [104, 386] width 112 height 17
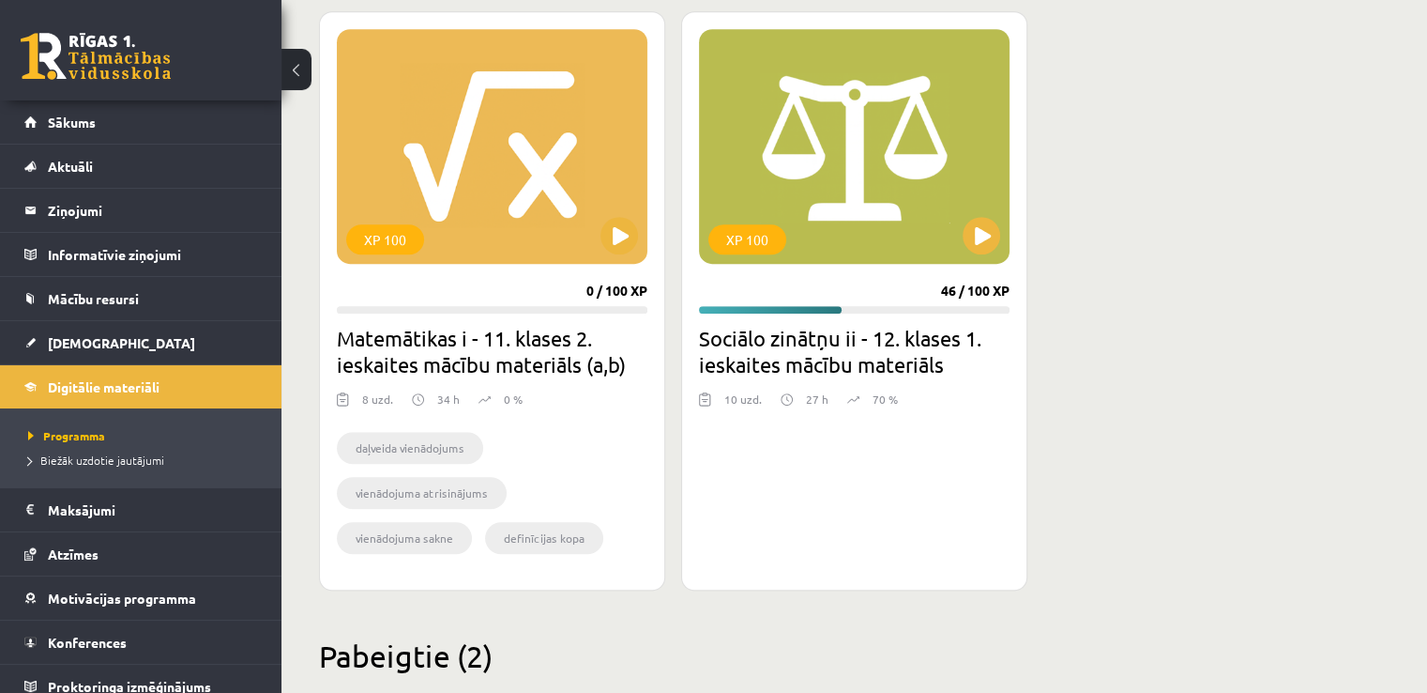
scroll to position [1126, 0]
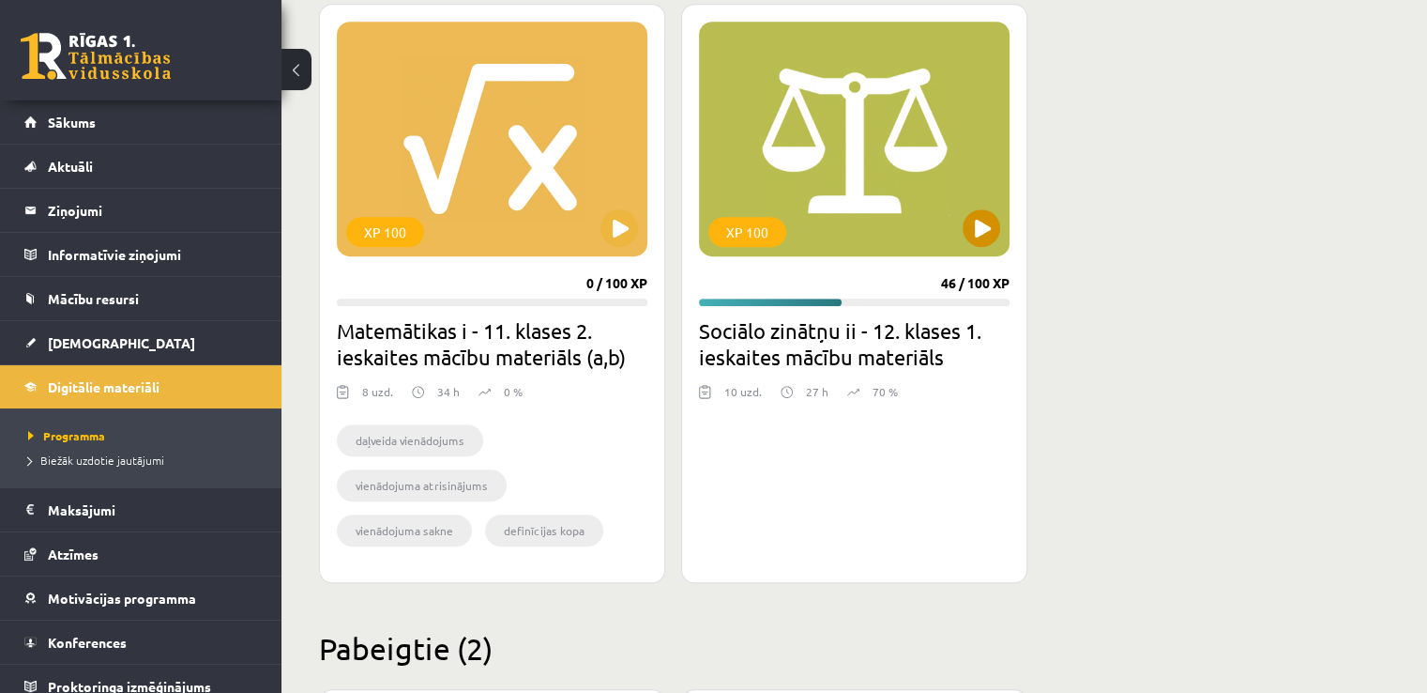
click at [977, 202] on div "XP 100" at bounding box center [854, 139] width 311 height 235
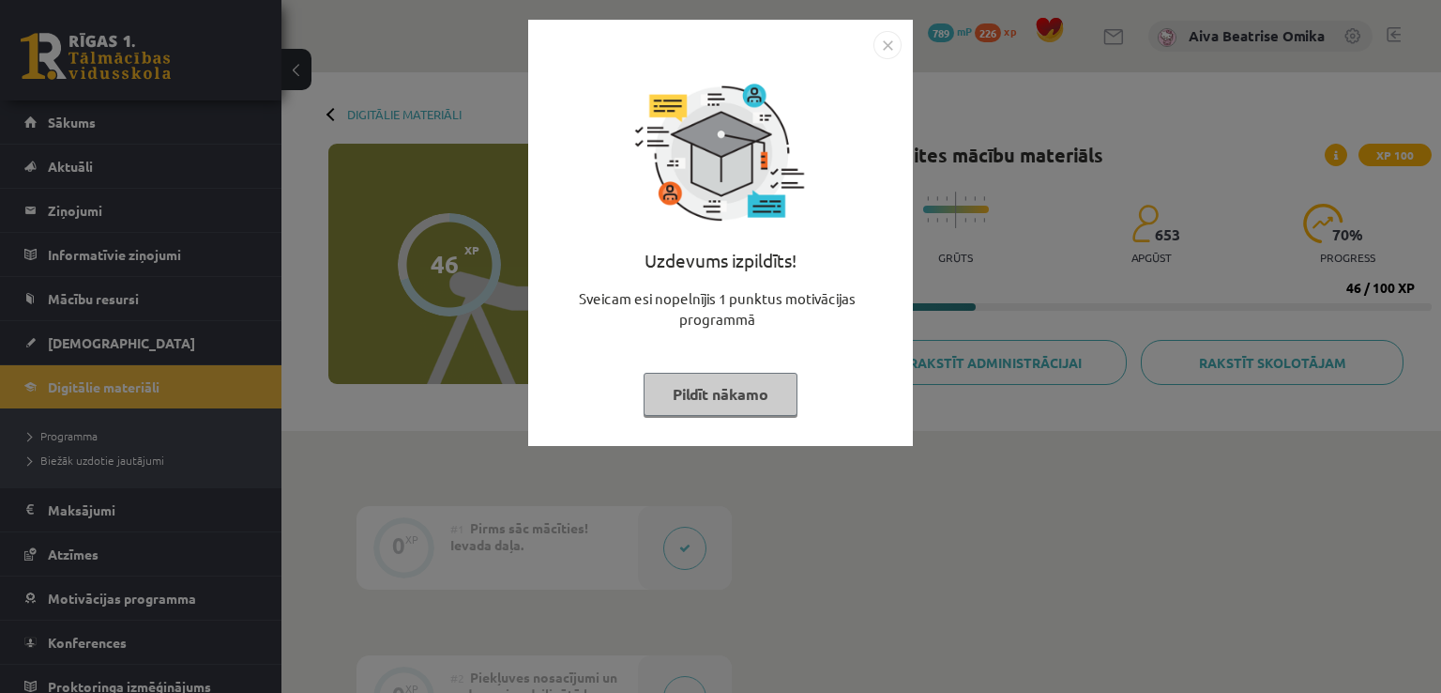
click at [743, 396] on button "Pildīt nākamo" at bounding box center [721, 394] width 154 height 43
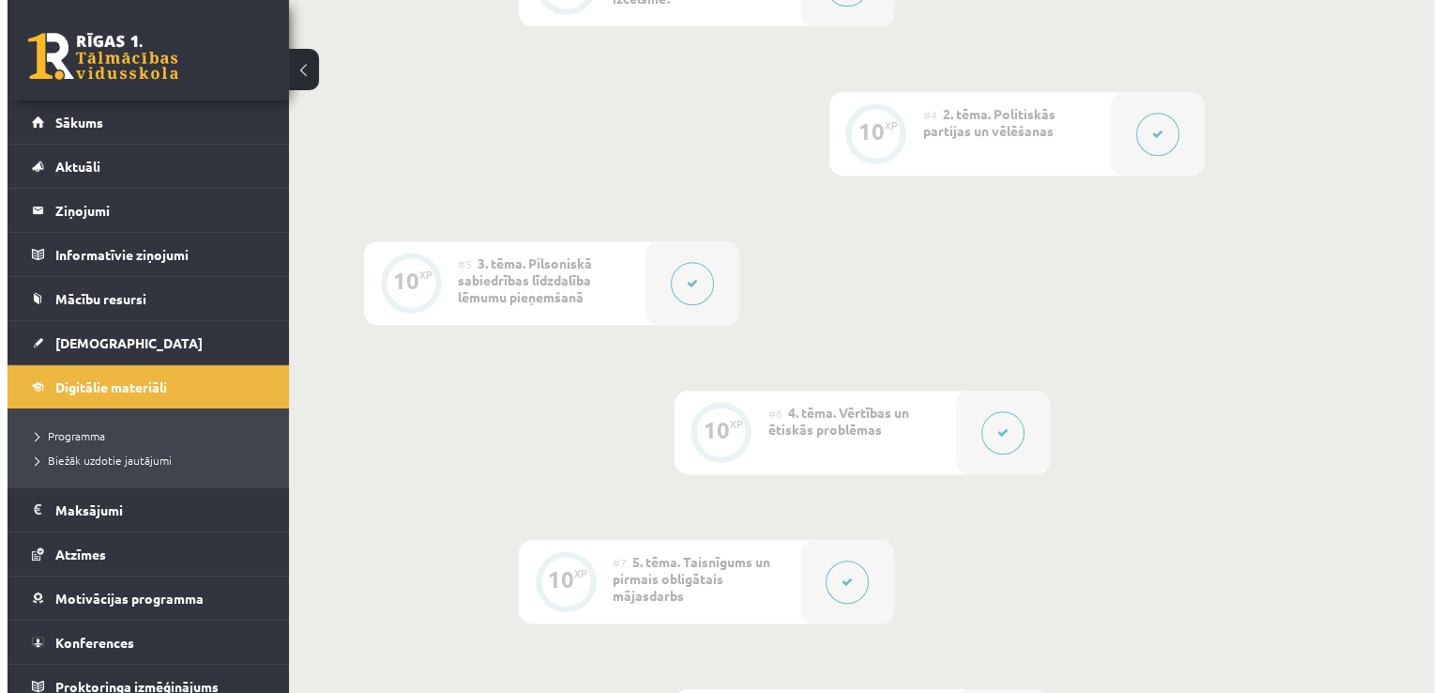
scroll to position [1032, 0]
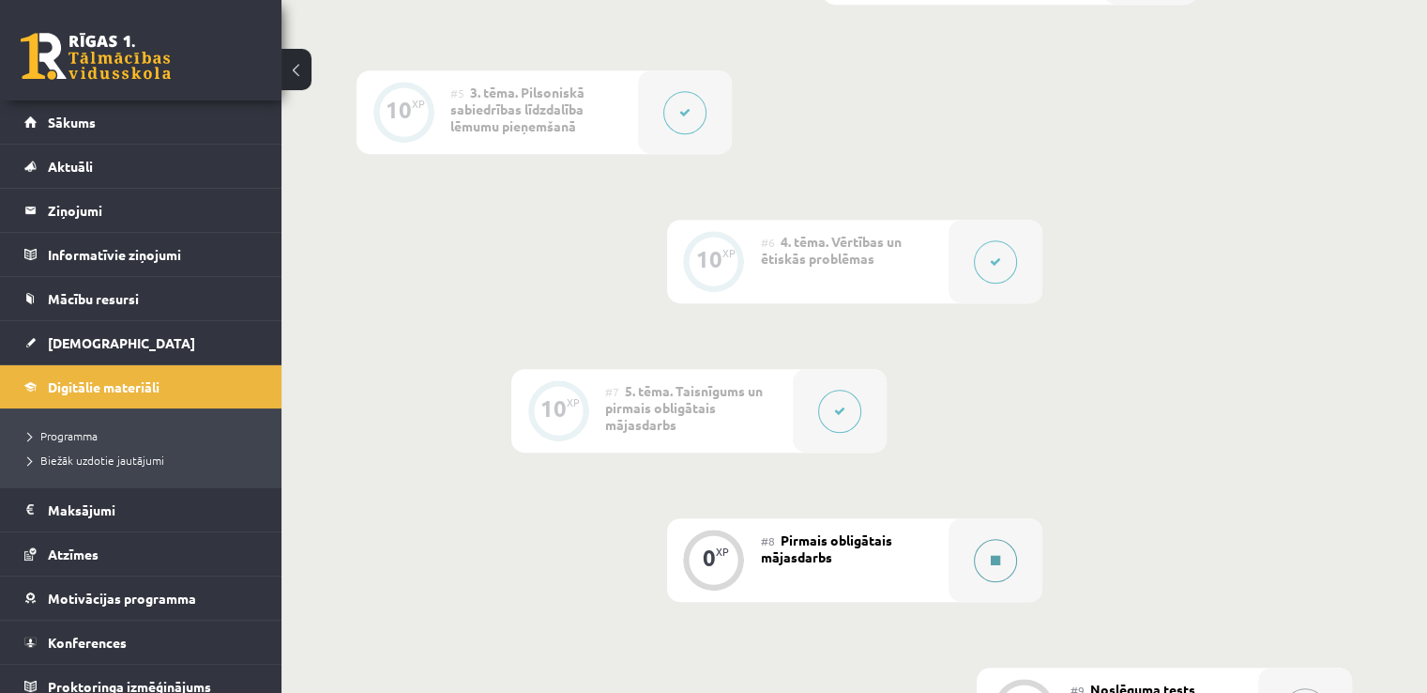
click at [1007, 540] on div at bounding box center [996, 560] width 94 height 84
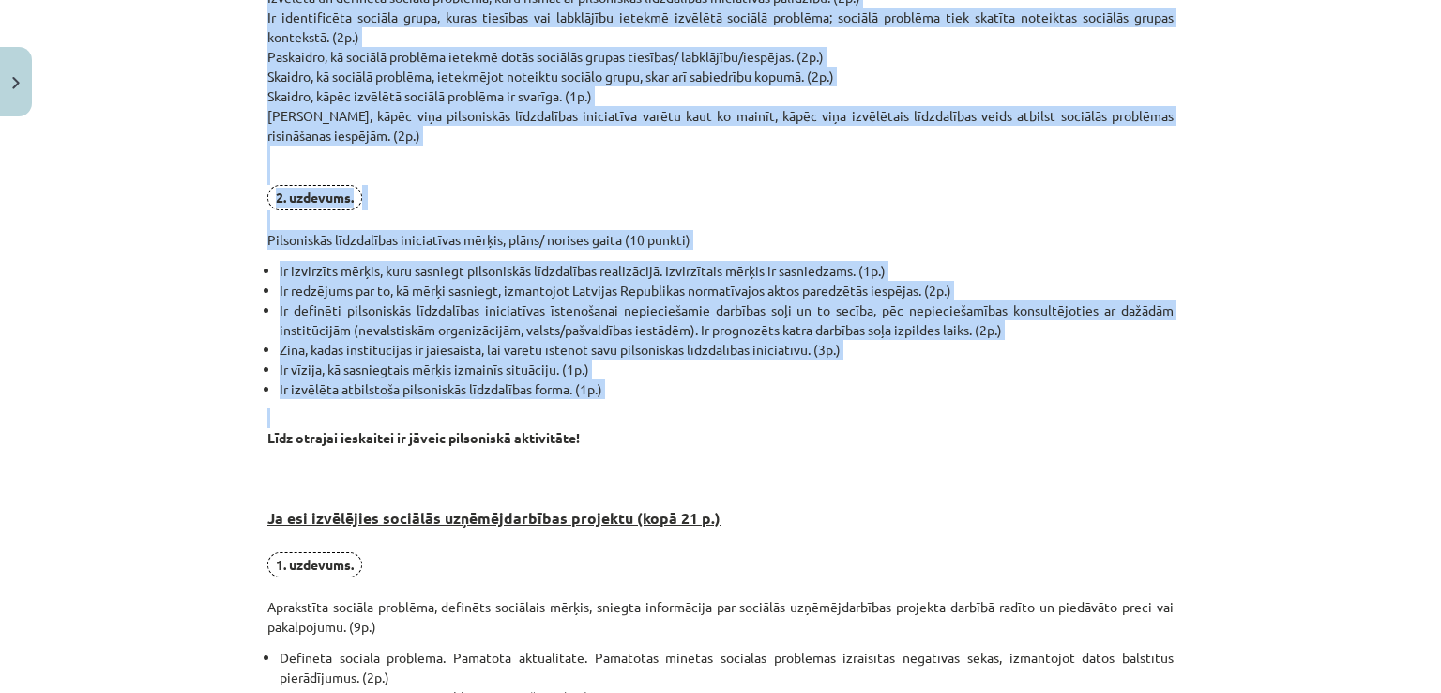
scroll to position [751, 0]
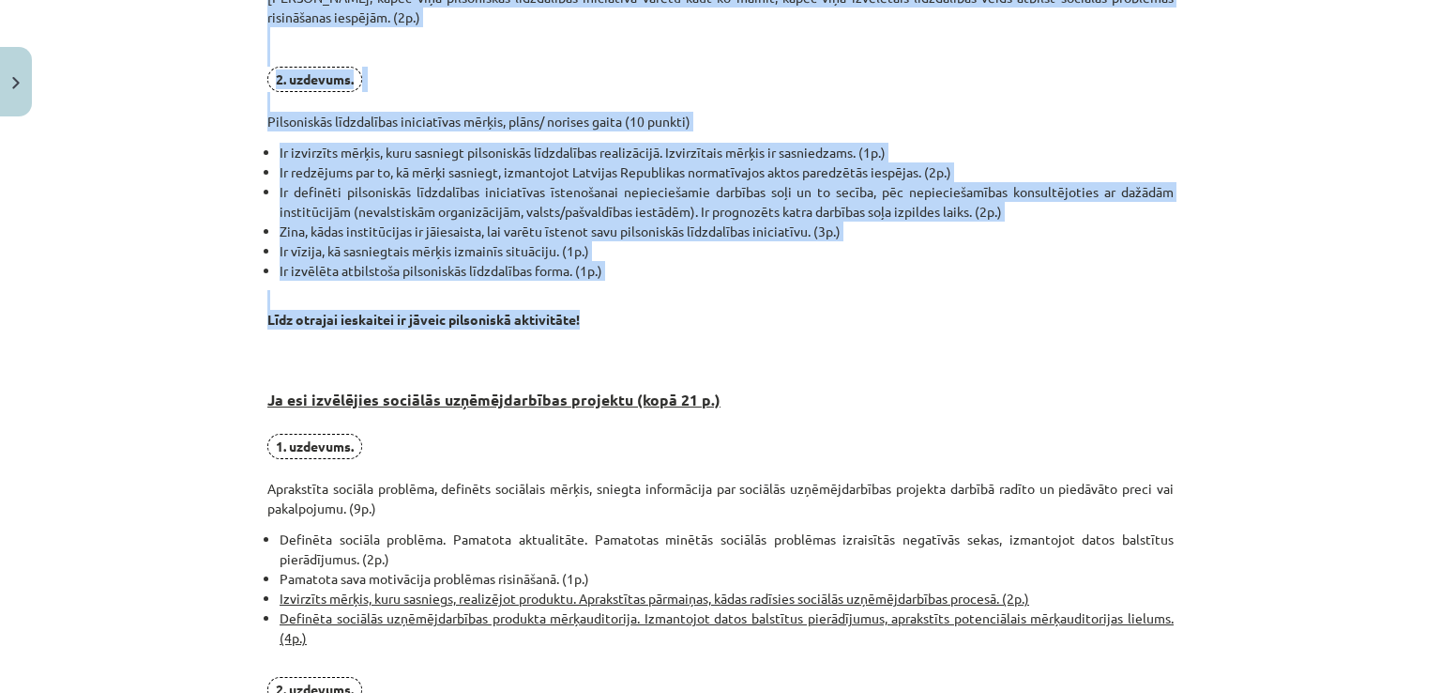
drag, startPoint x: 254, startPoint y: 241, endPoint x: 752, endPoint y: 309, distance: 501.9
click at [752, 309] on div "0 XP Saņemsi Sarežģīts 653 pilda Apraksts Uzdevums Palīdzība Pirmais obligātais…" at bounding box center [720, 334] width 929 height 1920
copy div "Lo ips dolorsitam Consectetur adipiscinge seddoeiusm (temp 38 i.) 8. utlabore. …"
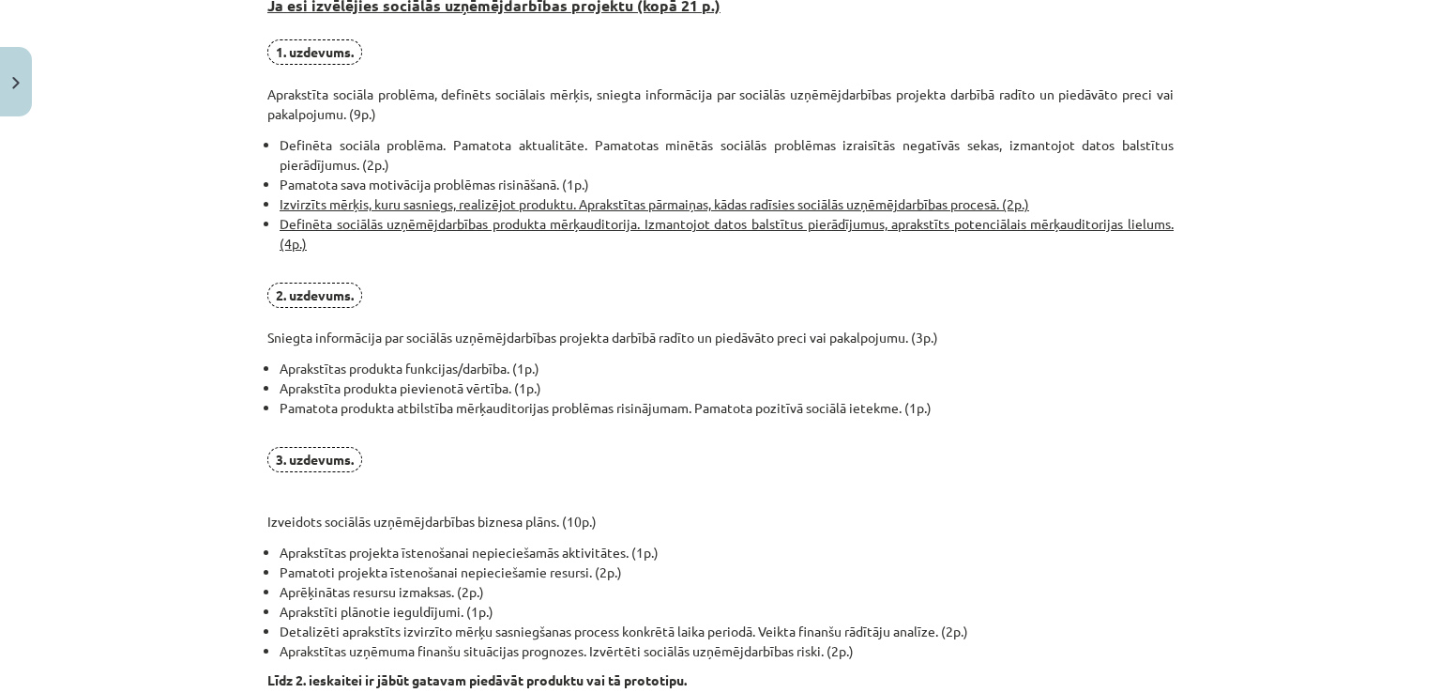
scroll to position [1395, 0]
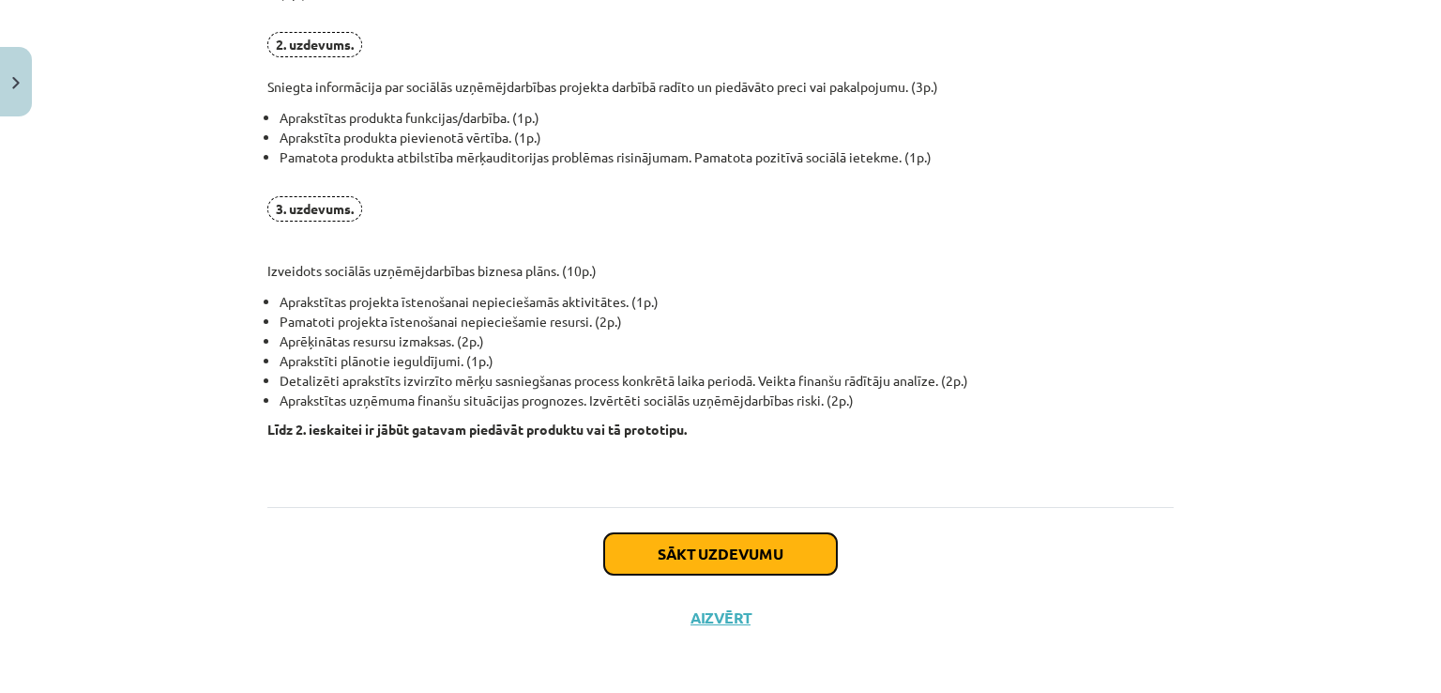
click at [682, 568] on button "Sākt uzdevumu" at bounding box center [720, 553] width 233 height 41
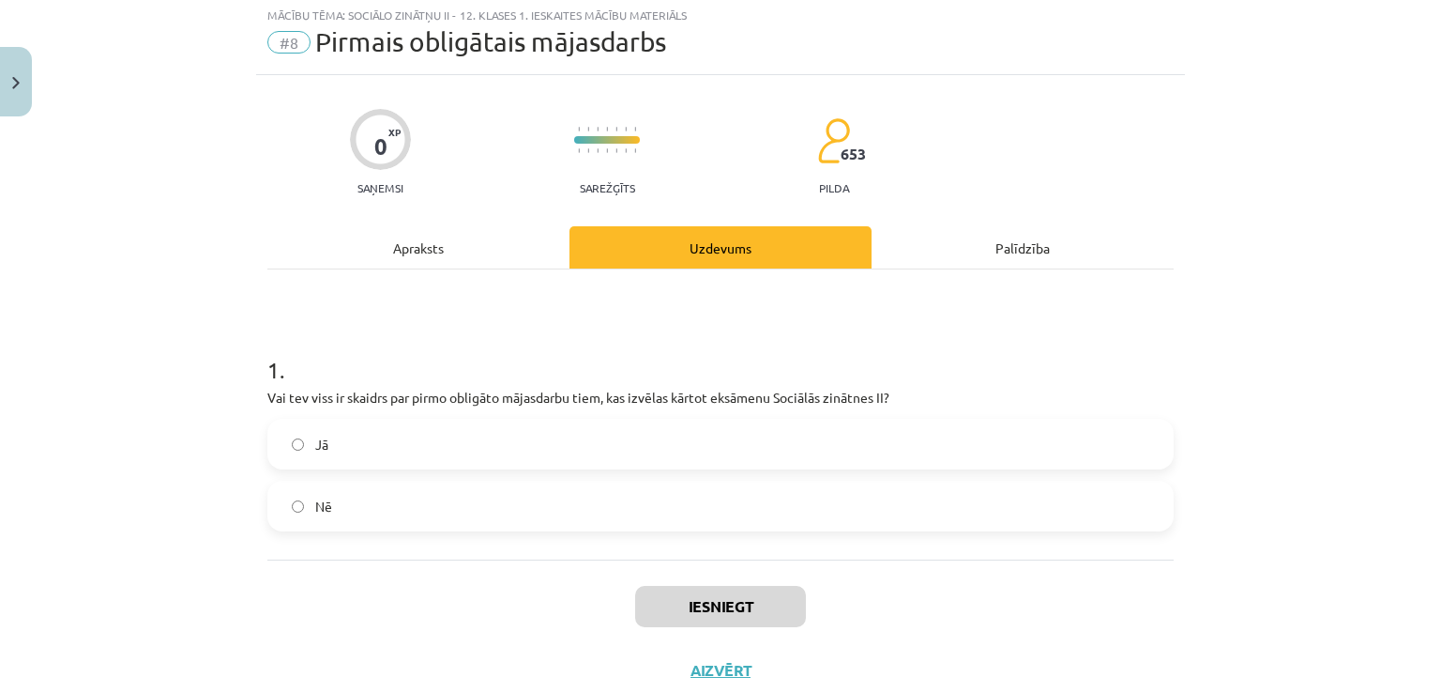
scroll to position [47, 0]
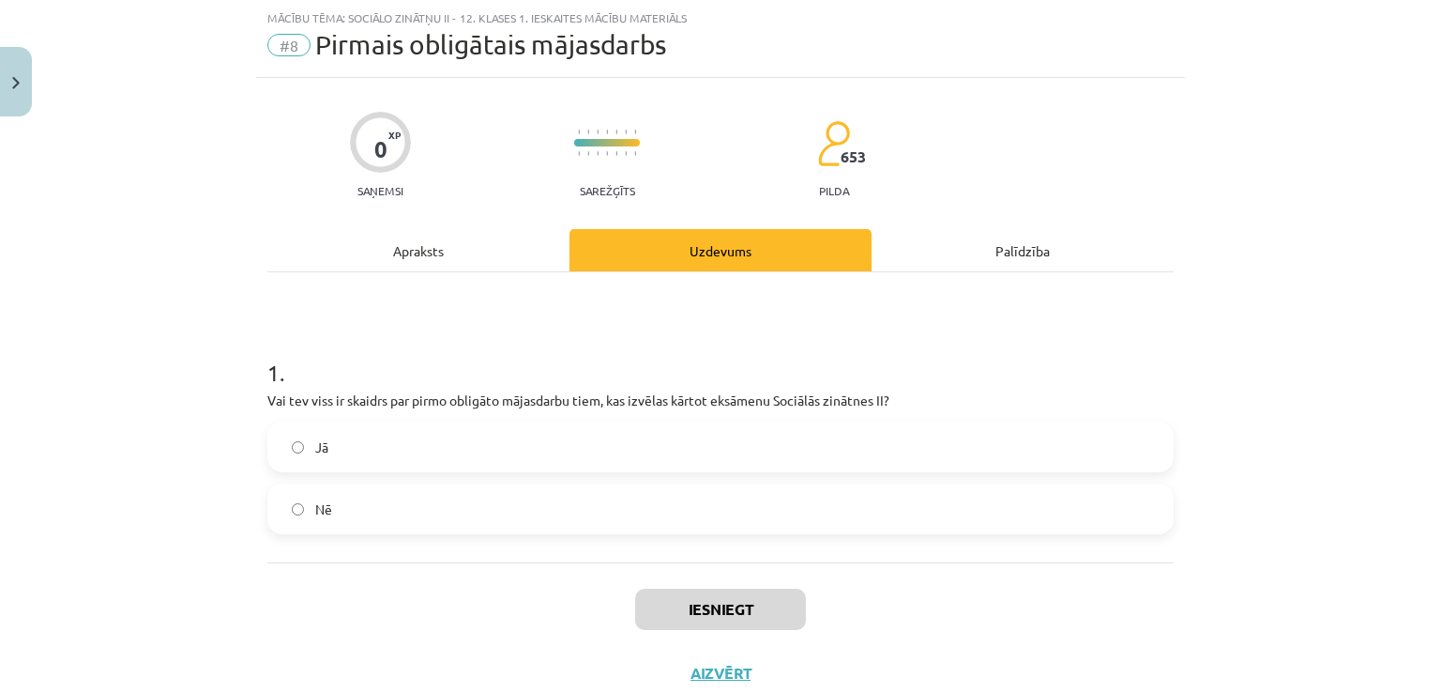
click at [449, 441] on label "Jā" at bounding box center [720, 446] width 903 height 47
click at [713, 601] on button "Iesniegt" at bounding box center [720, 608] width 171 height 41
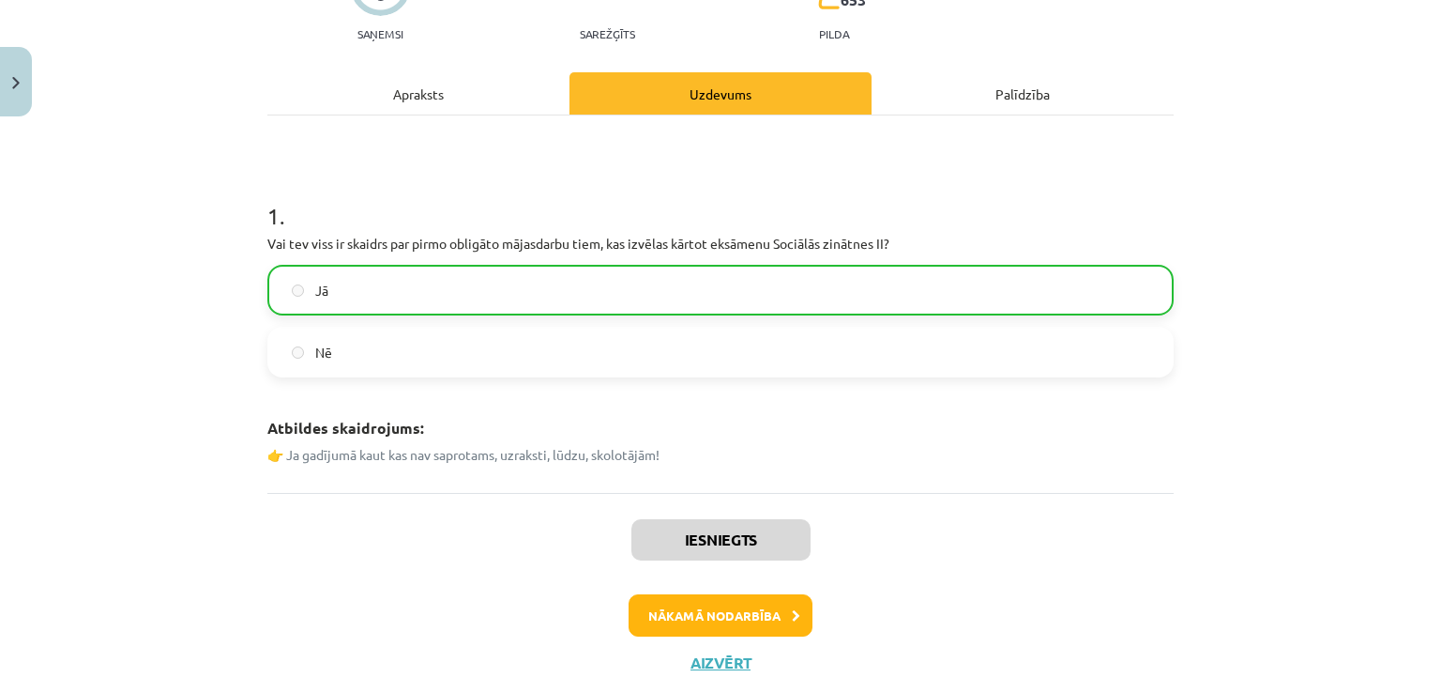
scroll to position [235, 0]
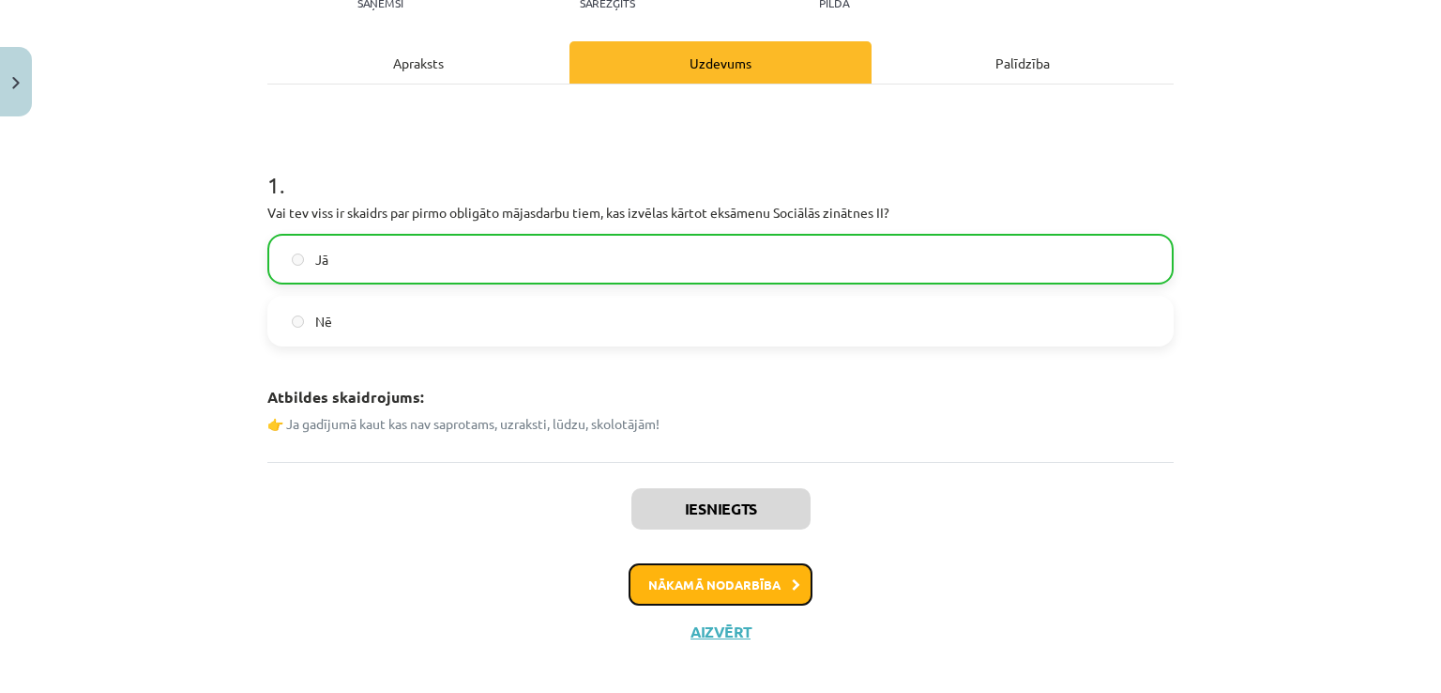
click at [748, 577] on button "Nākamā nodarbība" at bounding box center [721, 584] width 184 height 43
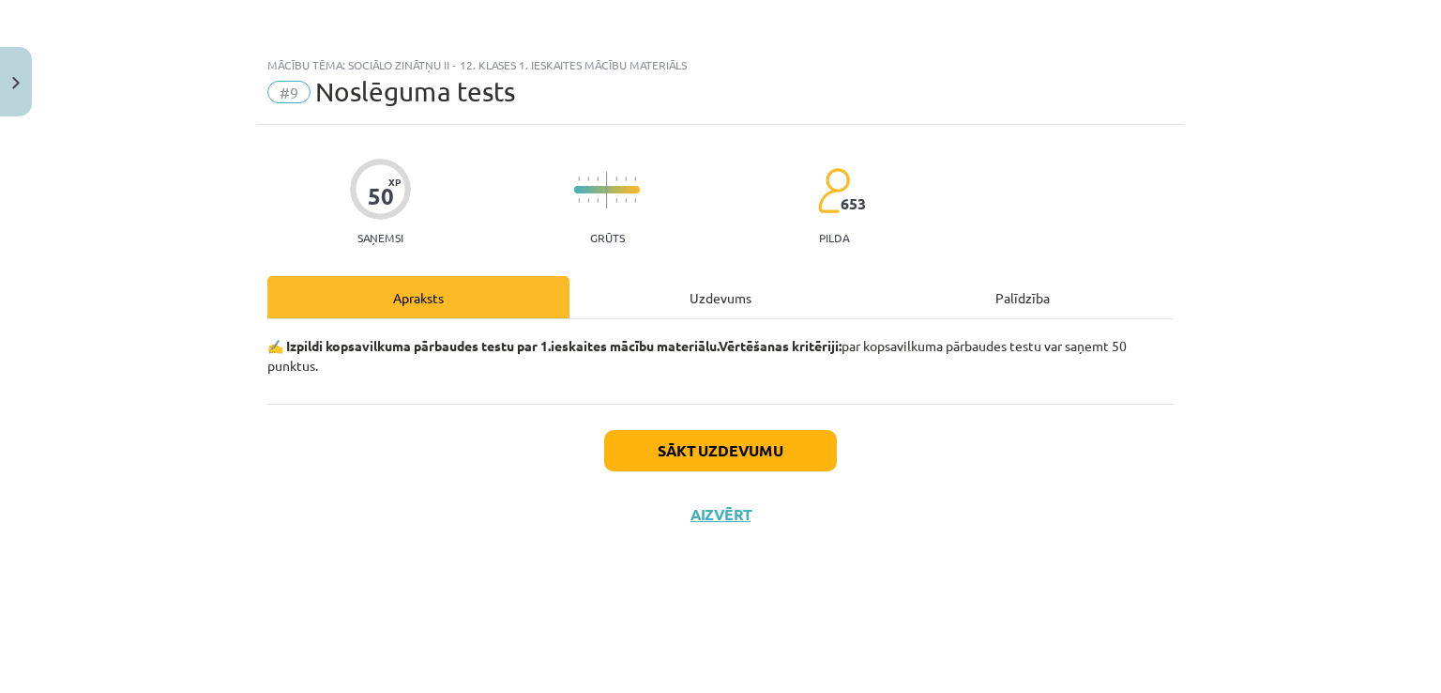
scroll to position [0, 0]
click at [717, 437] on button "Sākt uzdevumu" at bounding box center [720, 450] width 233 height 41
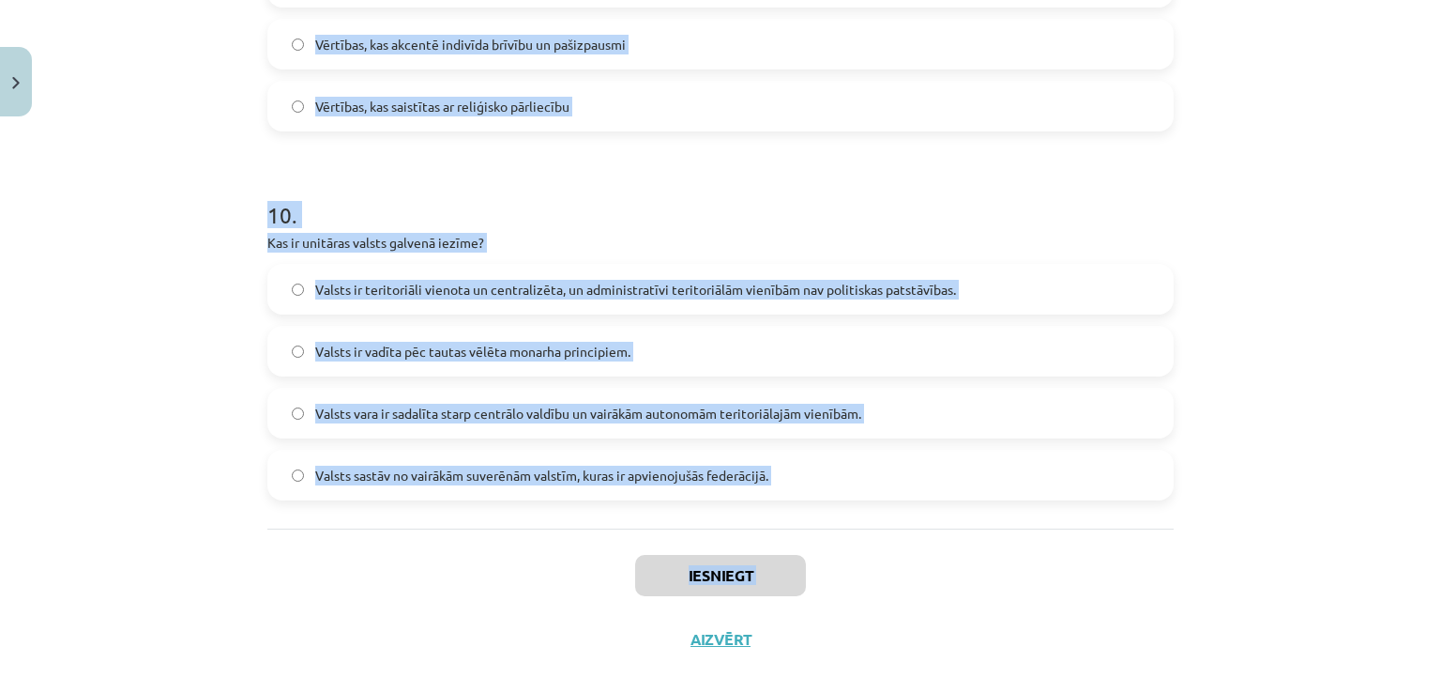
scroll to position [3548, 0]
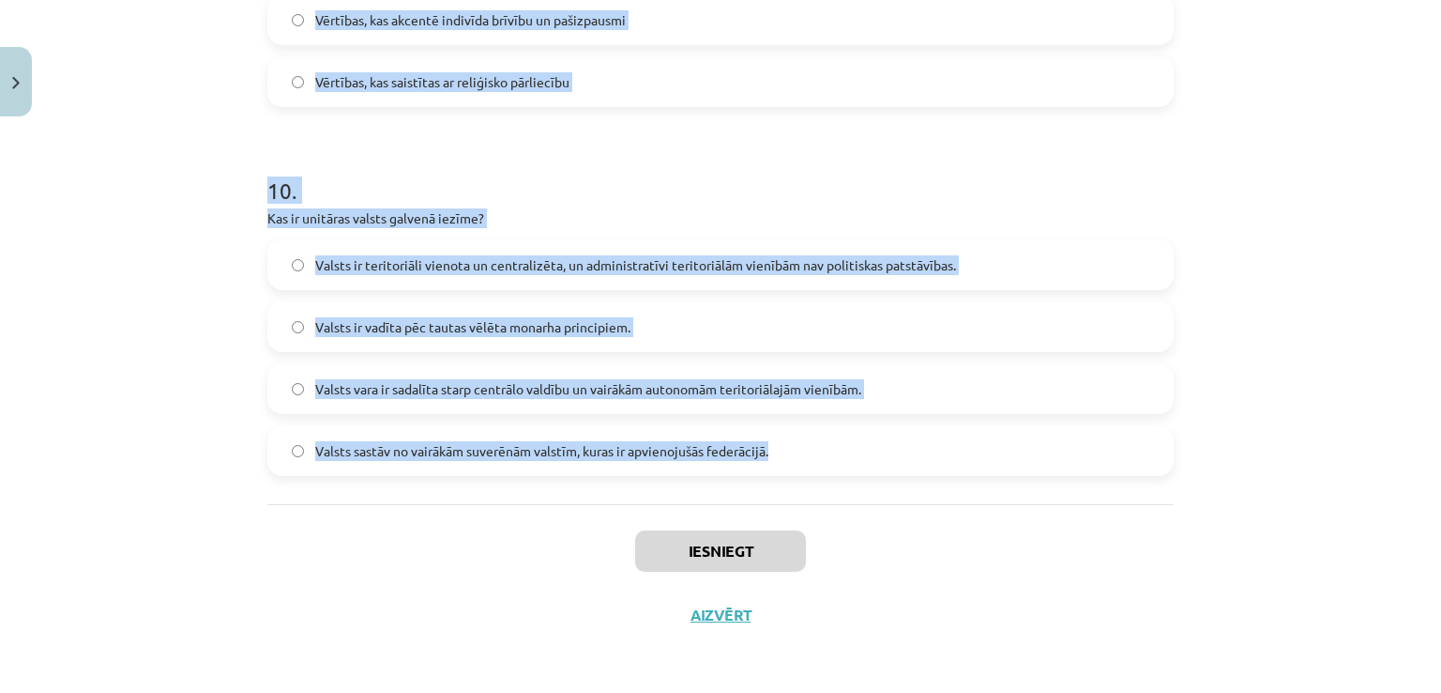
drag, startPoint x: 233, startPoint y: 405, endPoint x: 810, endPoint y: 456, distance: 579.3
click at [810, 456] on div "Mācību tēma: Sociālo zinātņu ii - 12. klases 1. ieskaites mācību materiāls #9 N…" at bounding box center [720, 346] width 1441 height 693
copy form "6 . Lore ip dolo sitametc adipis elitsed doeiusmod te incidid utlab etdol magna…"
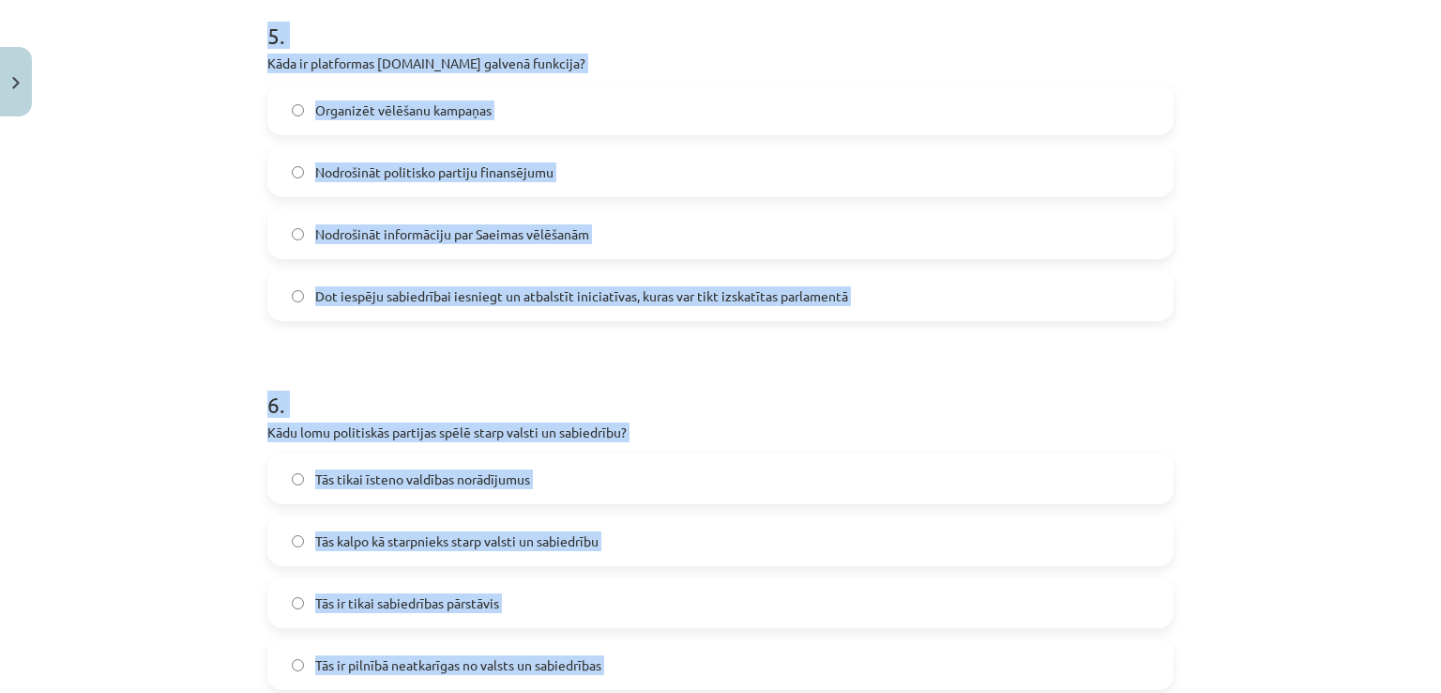
click at [117, 372] on div "Mācību tēma: Sociālo zinātņu ii - 12. klases 1. ieskaites mācību materiāls #9 N…" at bounding box center [720, 346] width 1441 height 693
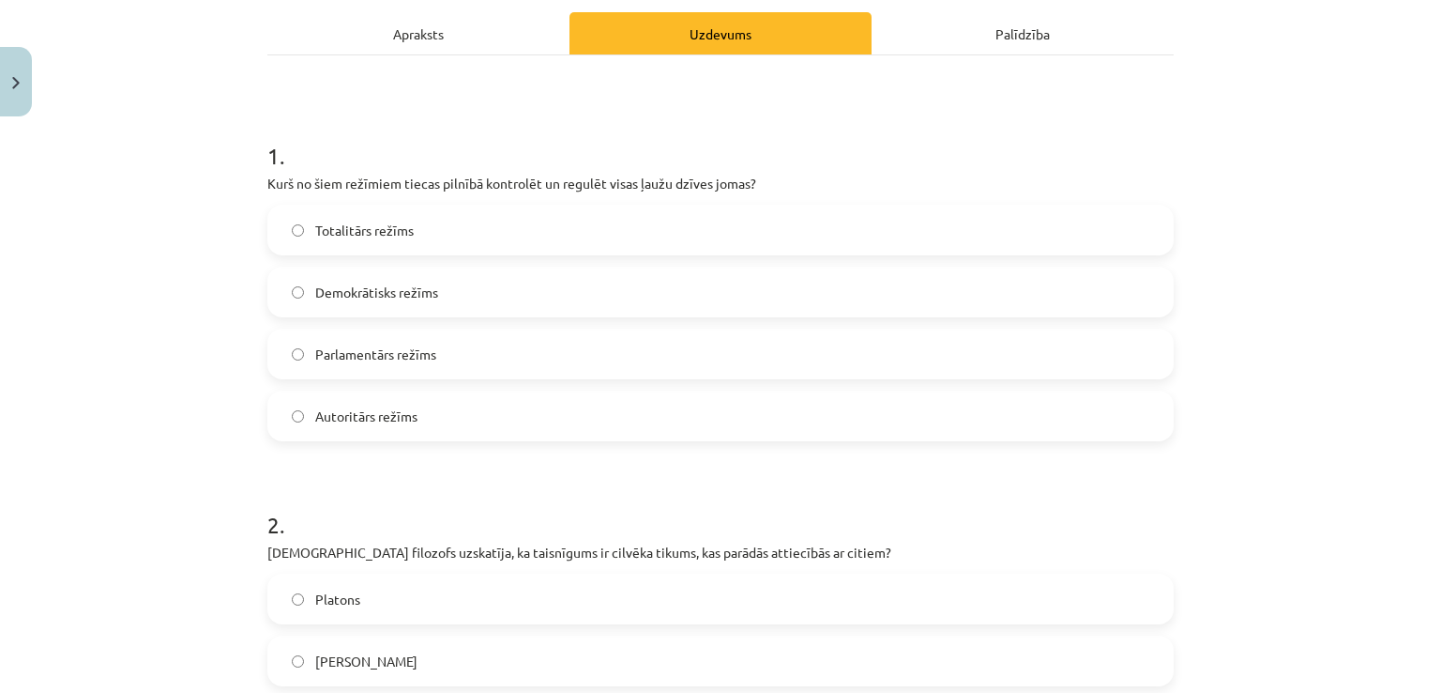
scroll to position [170, 0]
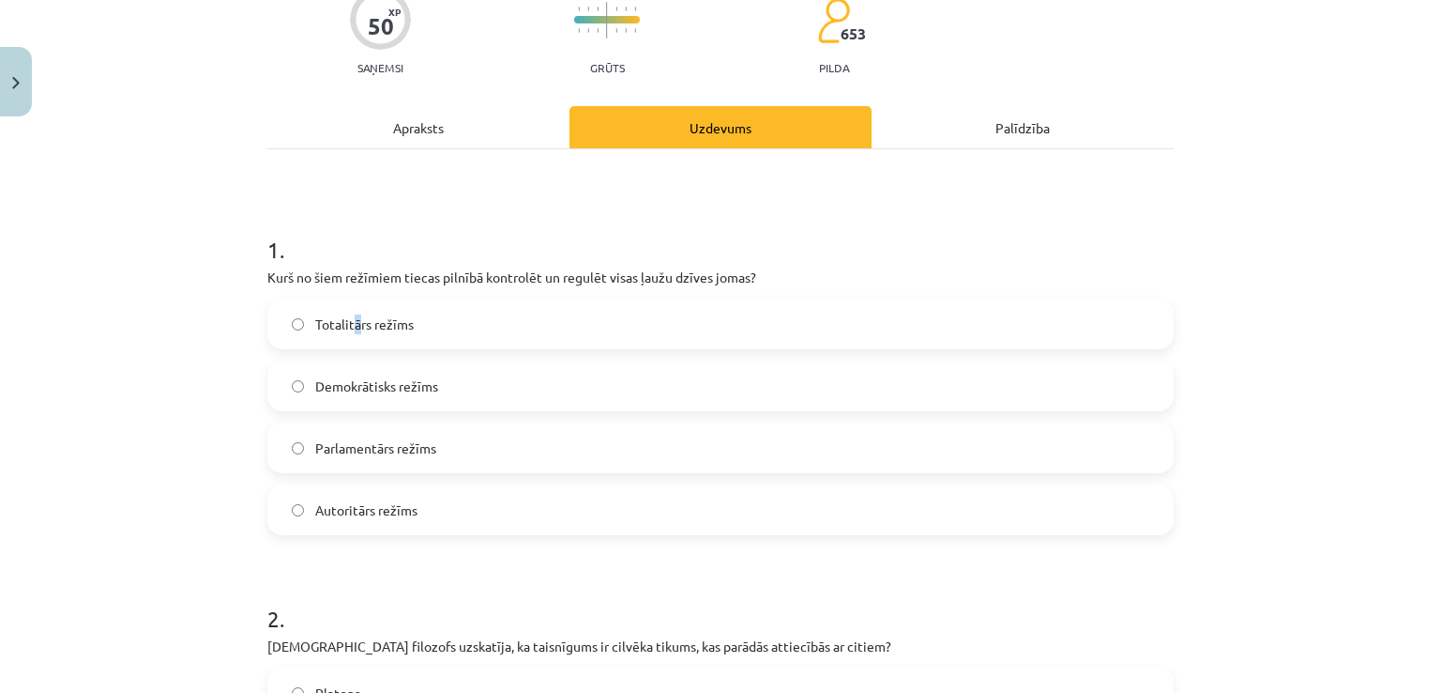
click at [350, 326] on span "Totalitārs režīms" at bounding box center [364, 324] width 99 height 20
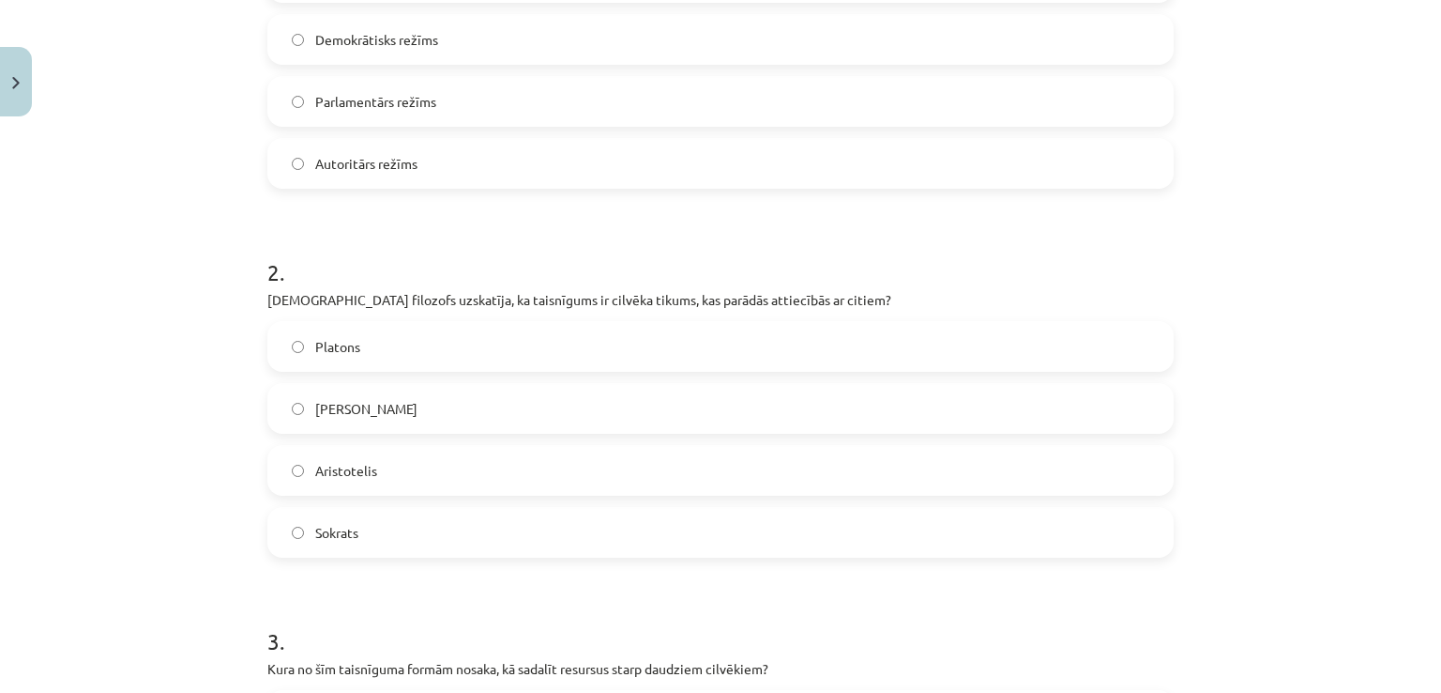
scroll to position [545, 0]
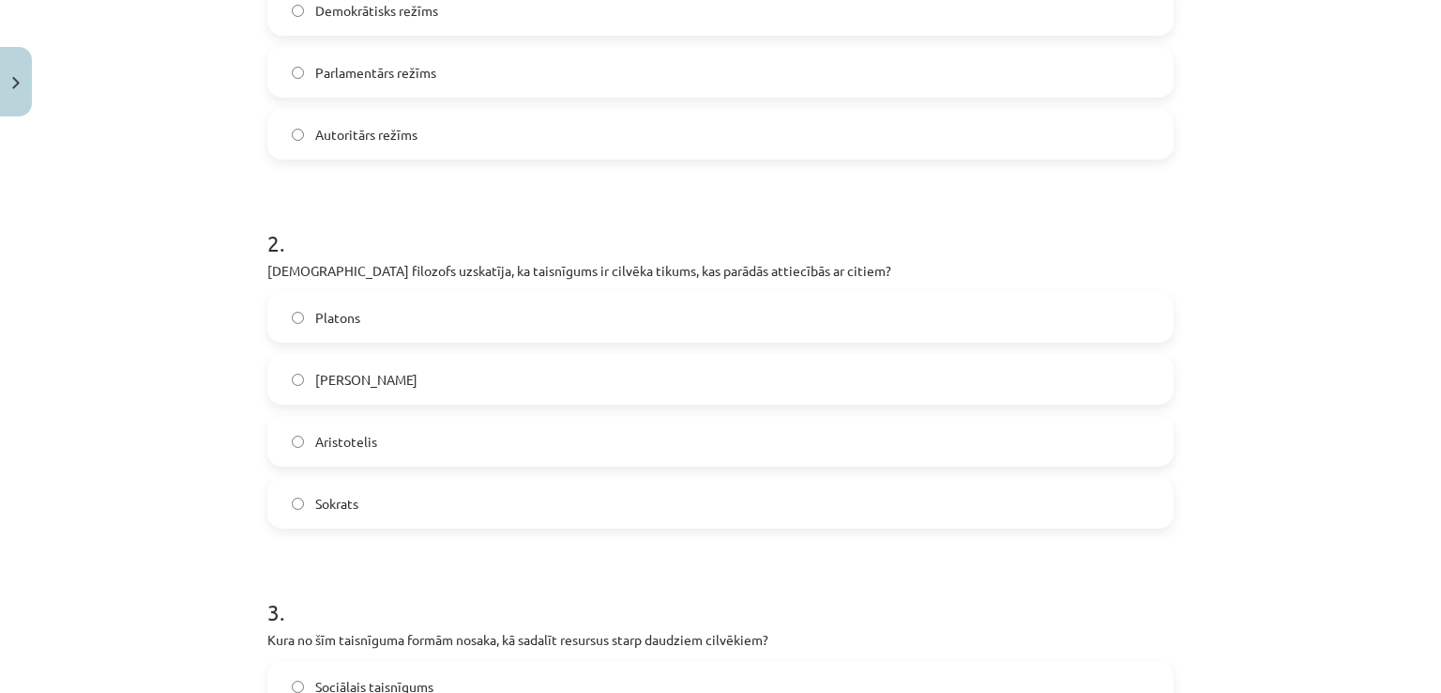
click at [360, 435] on span "Aristotelis" at bounding box center [346, 442] width 62 height 20
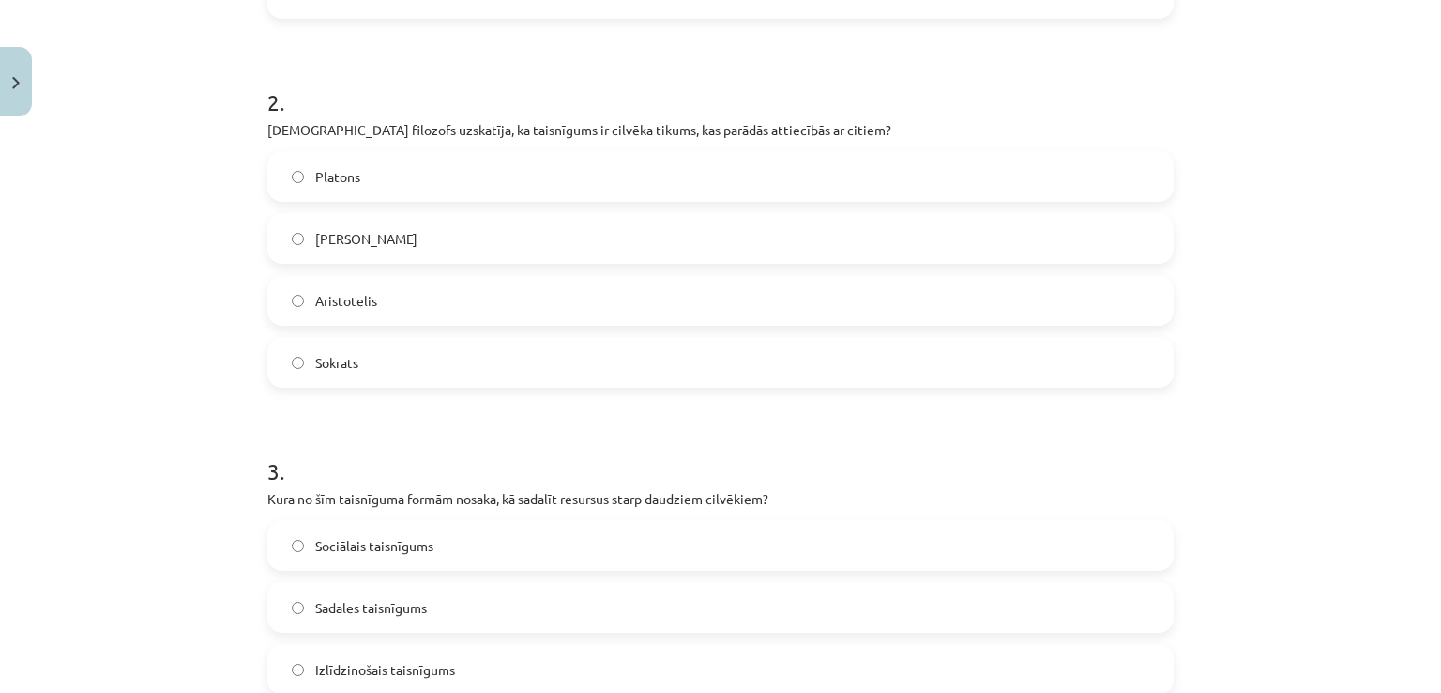
scroll to position [921, 0]
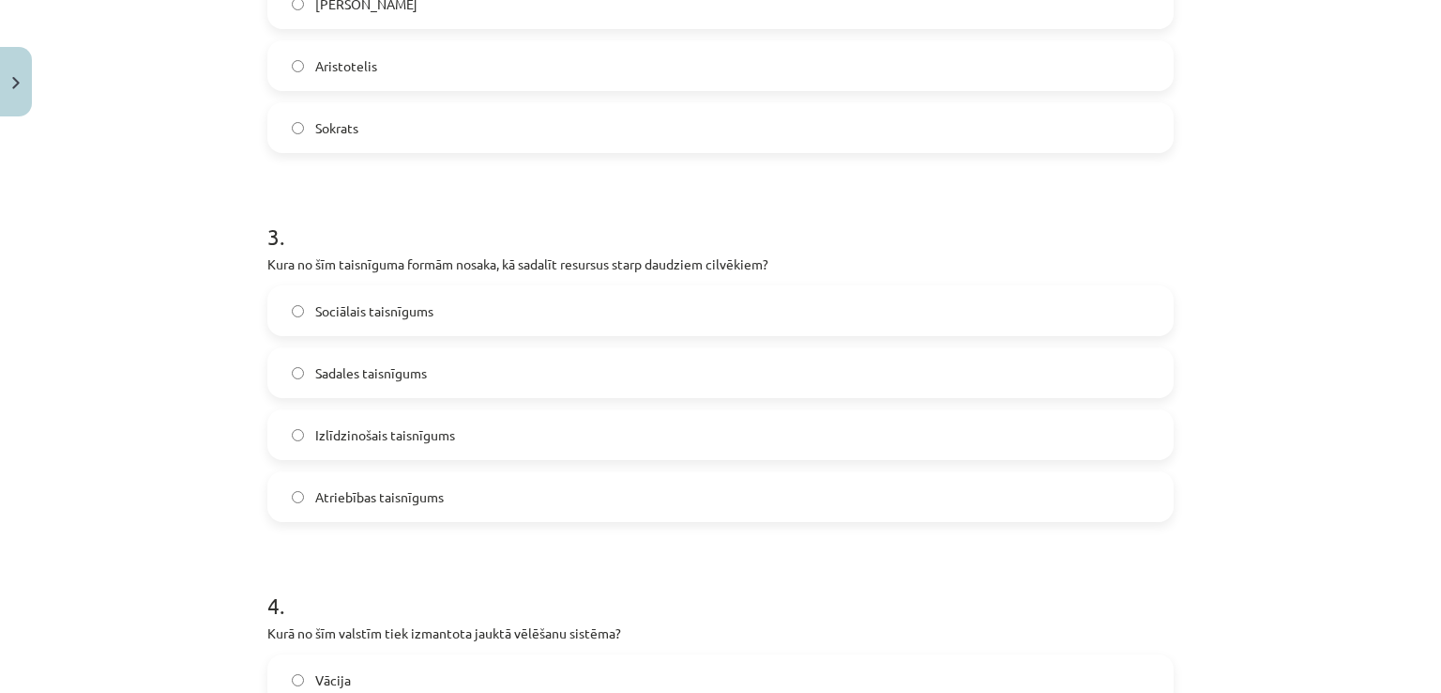
click at [379, 363] on span "Sadales taisnīgums" at bounding box center [371, 373] width 112 height 20
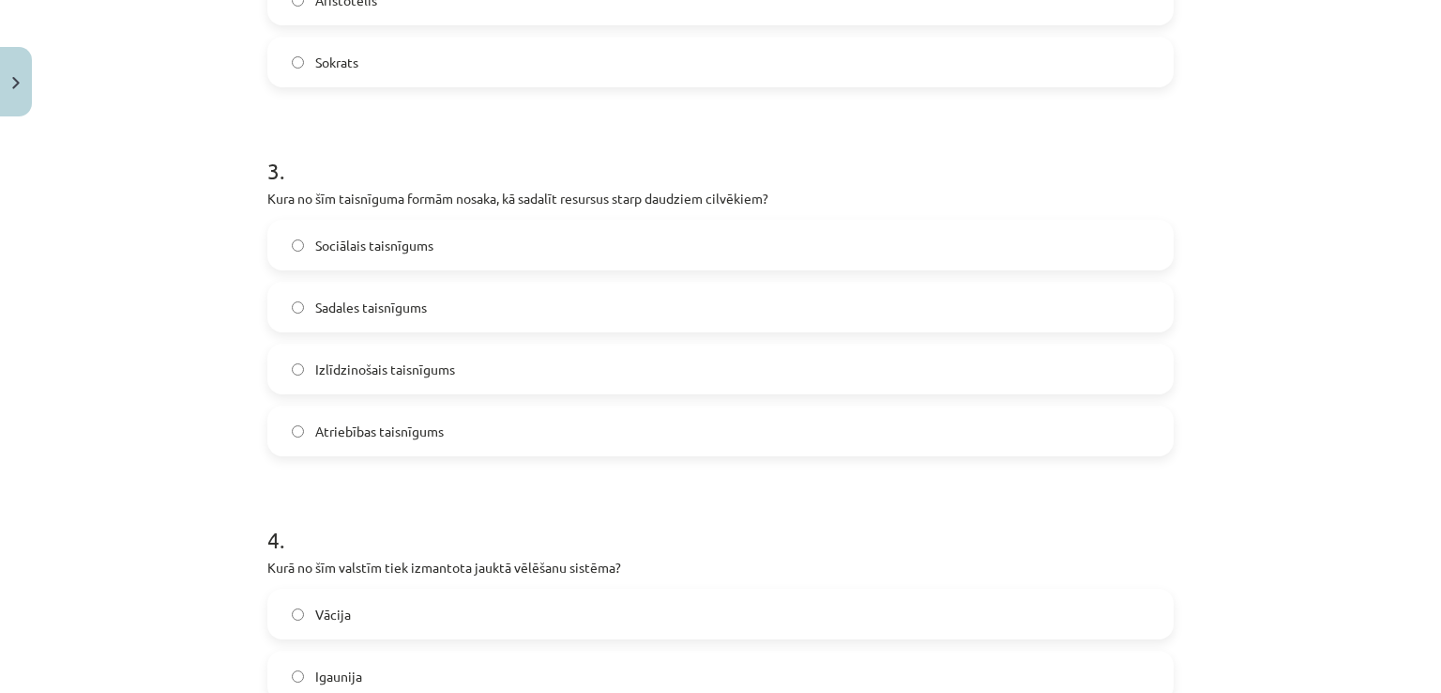
scroll to position [1296, 0]
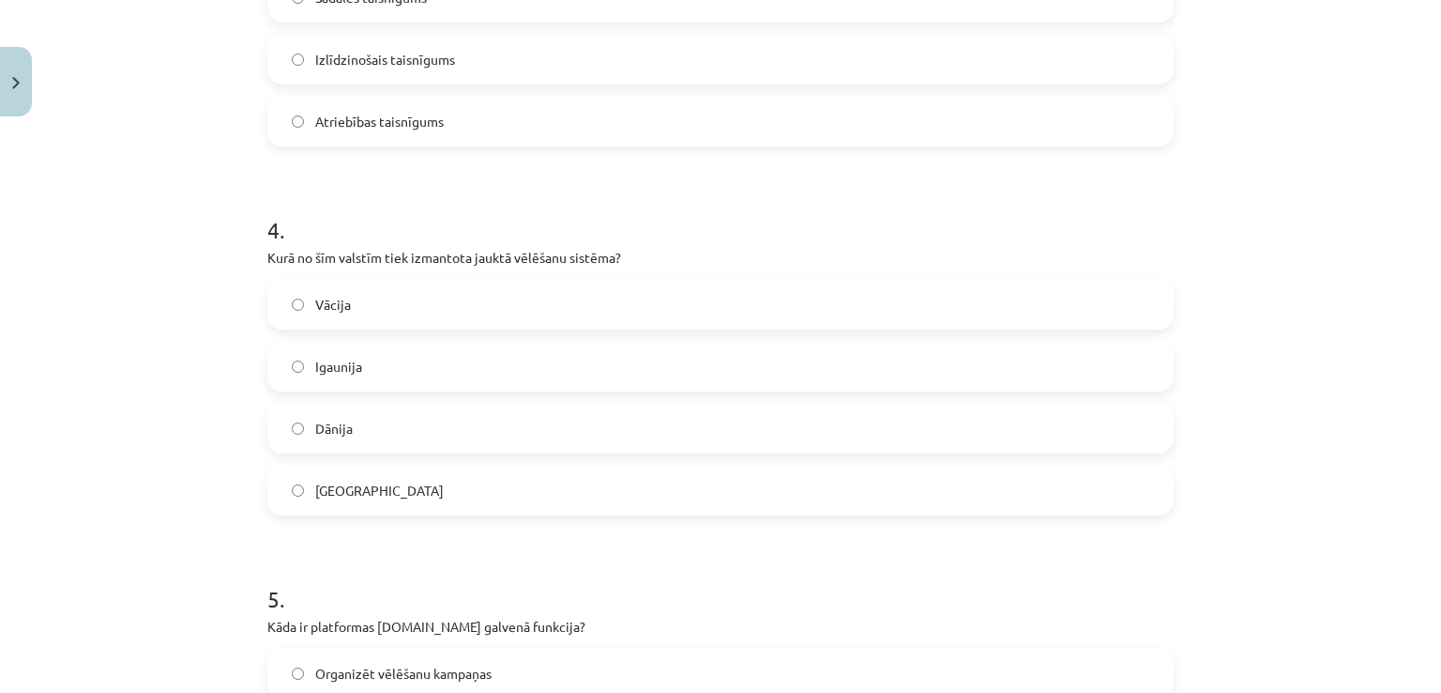
click at [402, 292] on label "Vācija" at bounding box center [720, 304] width 903 height 47
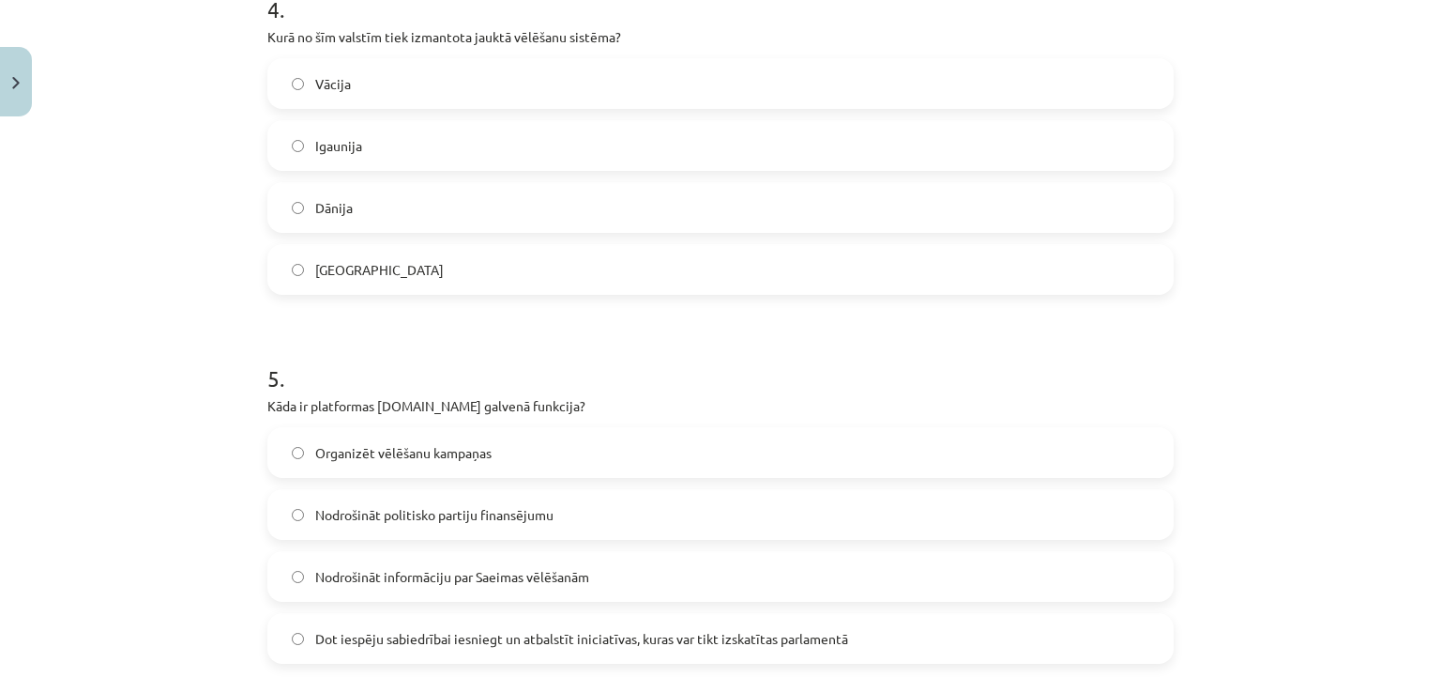
scroll to position [1671, 0]
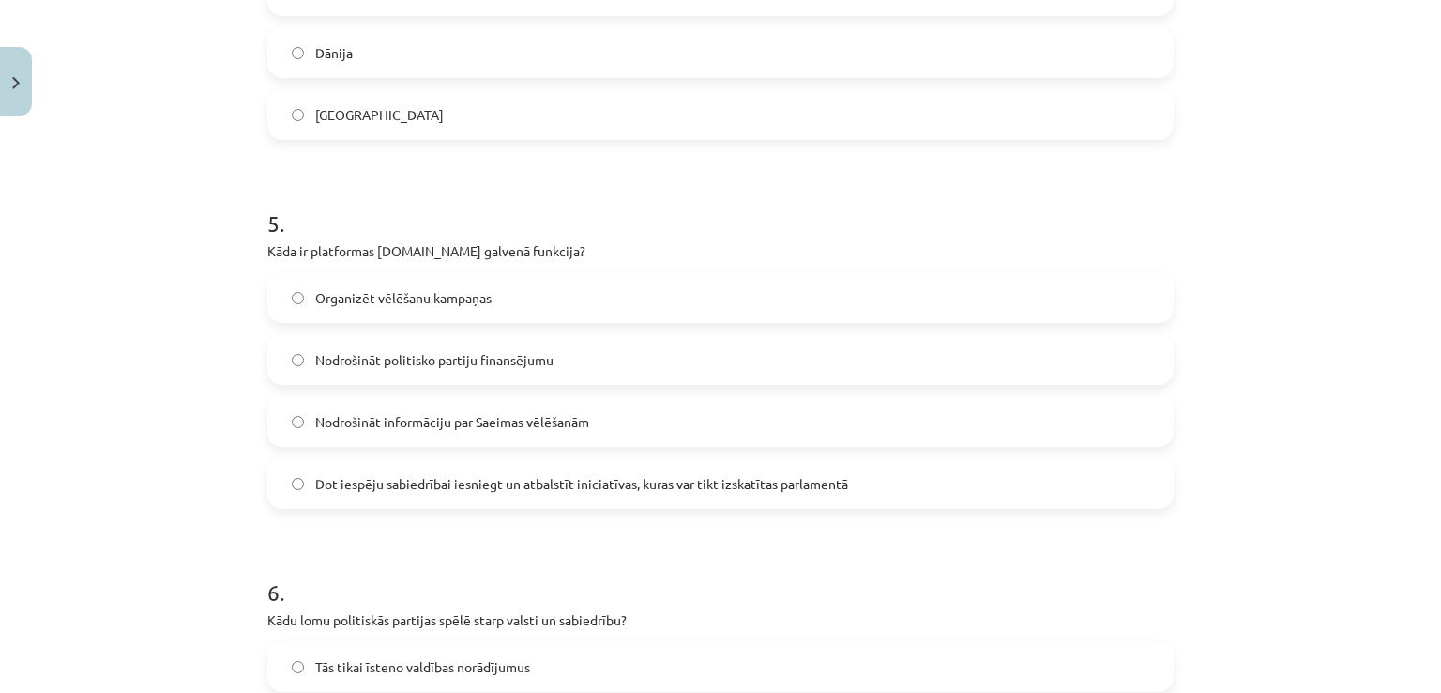
click at [390, 488] on span "Dot iespēju sabiedrībai iesniegt un atbalstīt iniciatīvas, kuras var tikt izska…" at bounding box center [581, 484] width 533 height 20
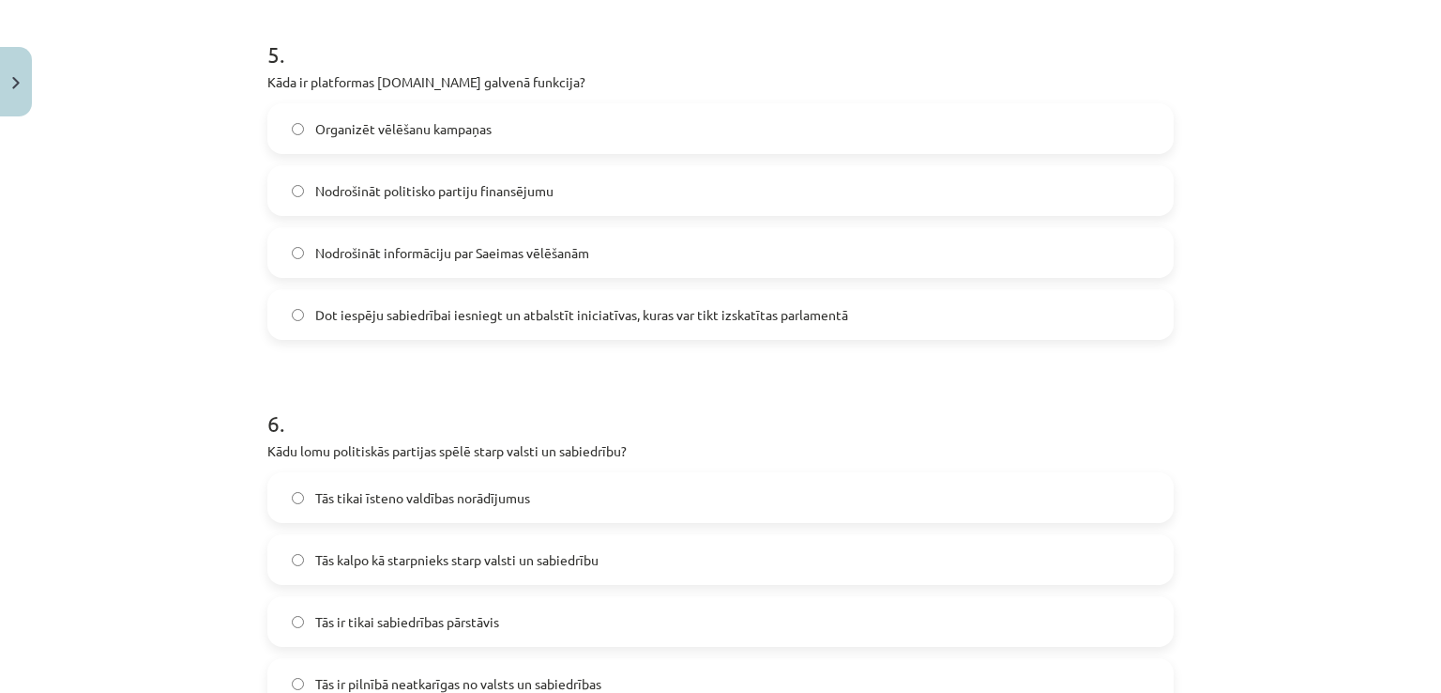
scroll to position [2047, 0]
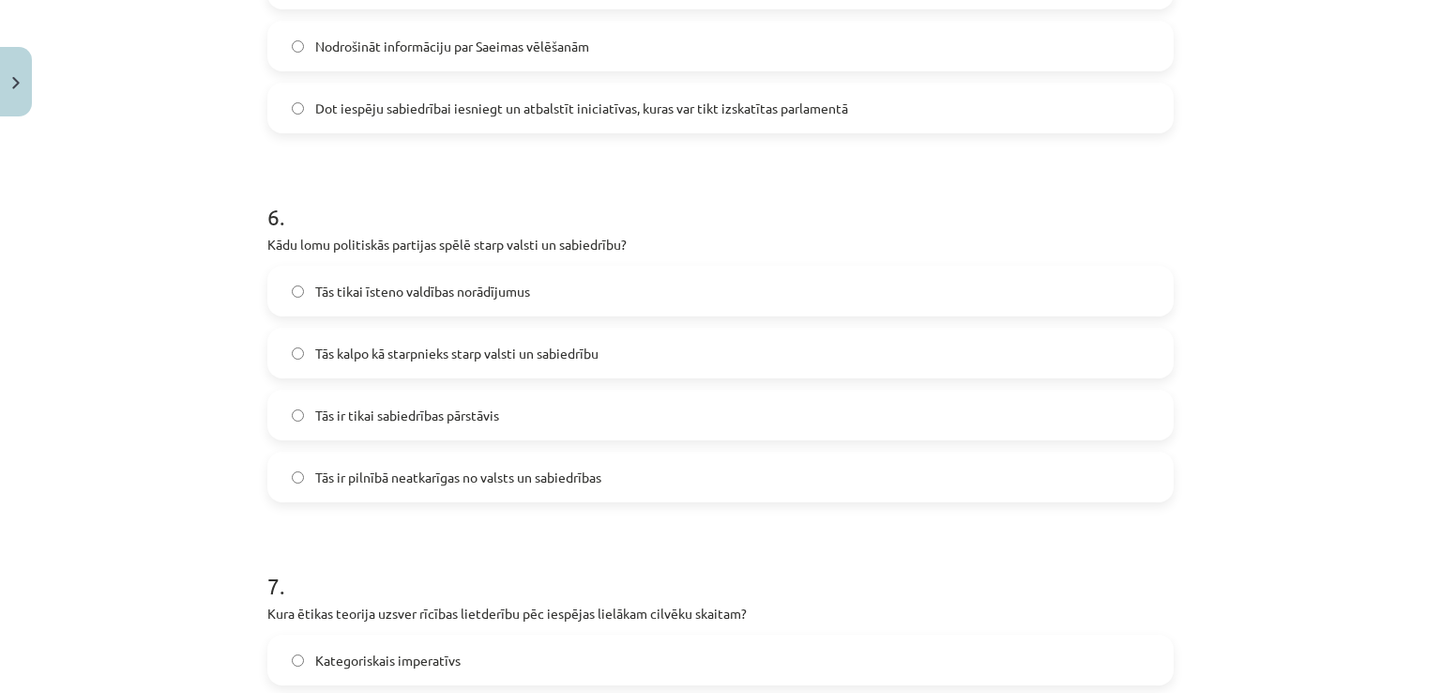
click at [420, 355] on span "Tās kalpo kā starpnieks starp valsti un sabiedrību" at bounding box center [456, 353] width 283 height 20
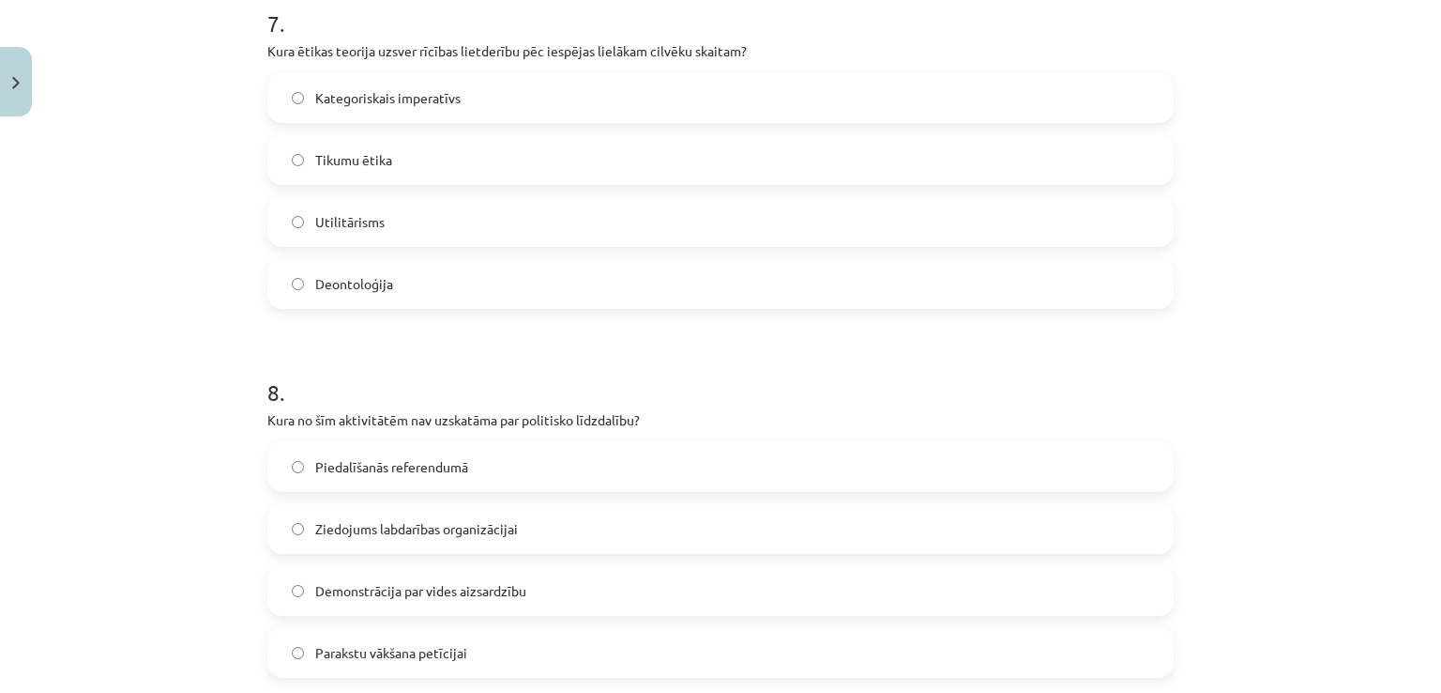
scroll to position [2610, 0]
click at [382, 246] on div "Kategoriskais imperatīvs Tikumu ētika Utilitārisms Deontoloģija" at bounding box center [720, 189] width 906 height 236
click at [380, 229] on label "Utilitārisms" at bounding box center [720, 220] width 903 height 47
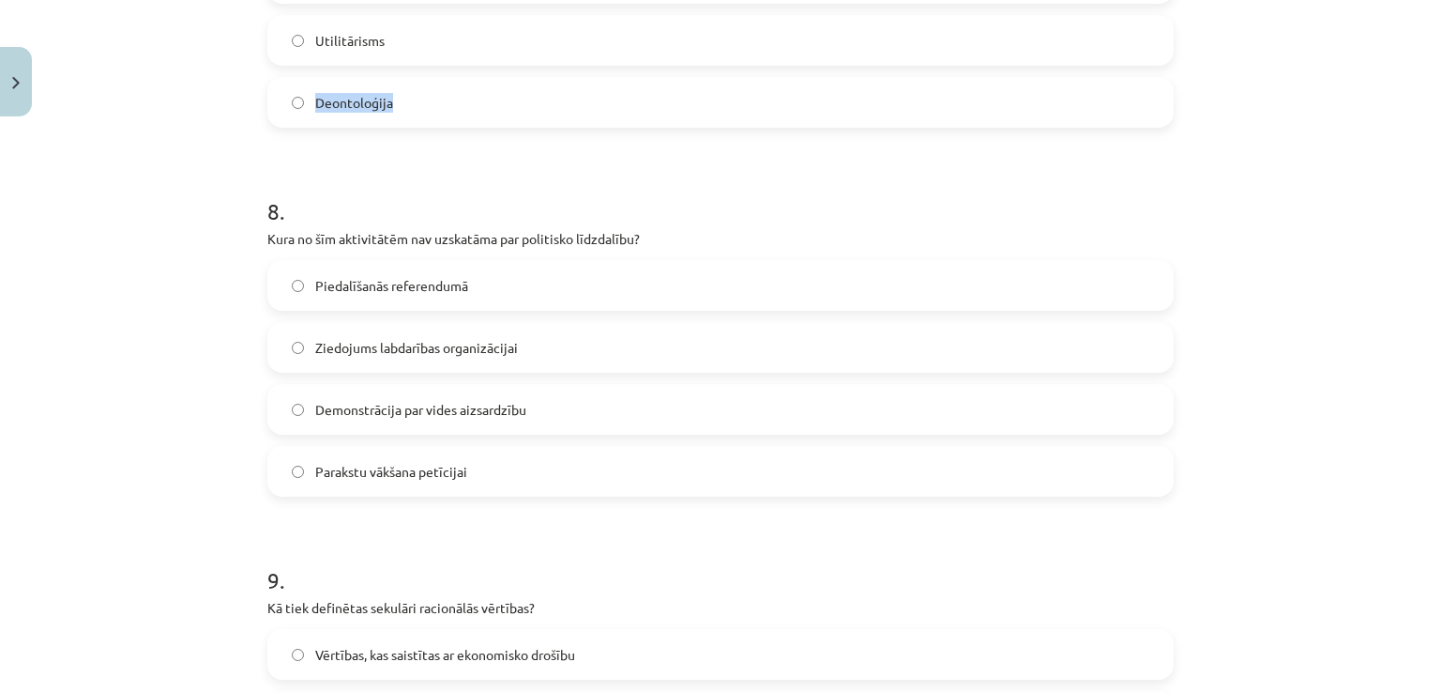
scroll to position [2797, 0]
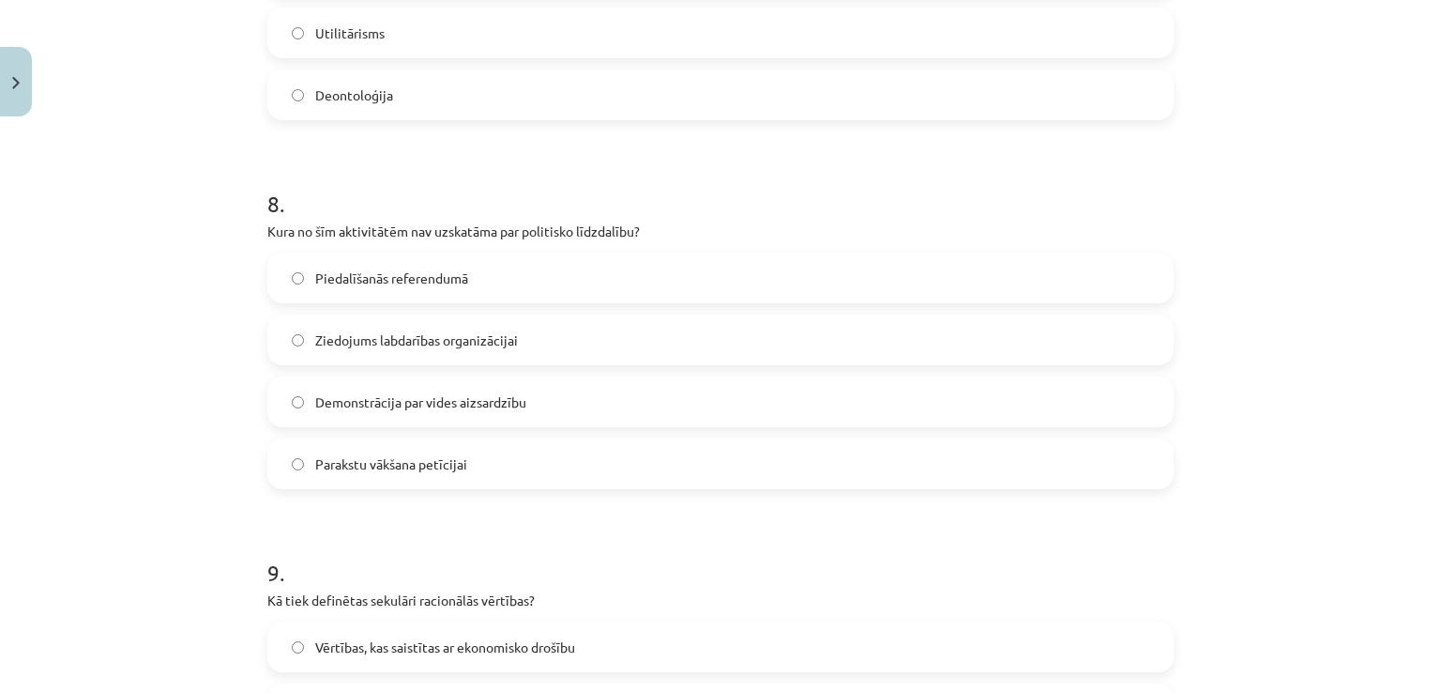
click at [136, 388] on div "Mācību tēma: Sociālo zinātņu ii - 12. klases 1. ieskaites mācību materiāls #9 N…" at bounding box center [720, 346] width 1441 height 693
click at [386, 324] on label "Ziedojums labdarības organizācijai" at bounding box center [720, 339] width 903 height 47
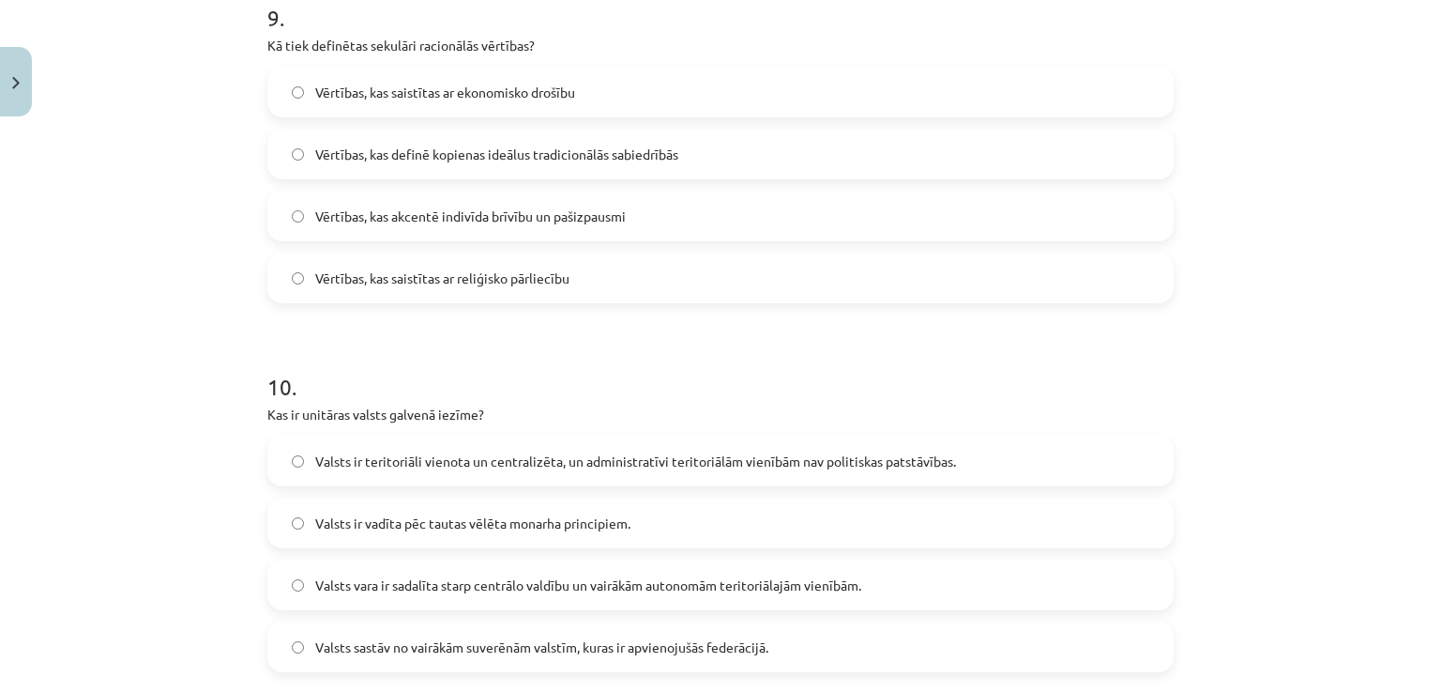
scroll to position [3360, 0]
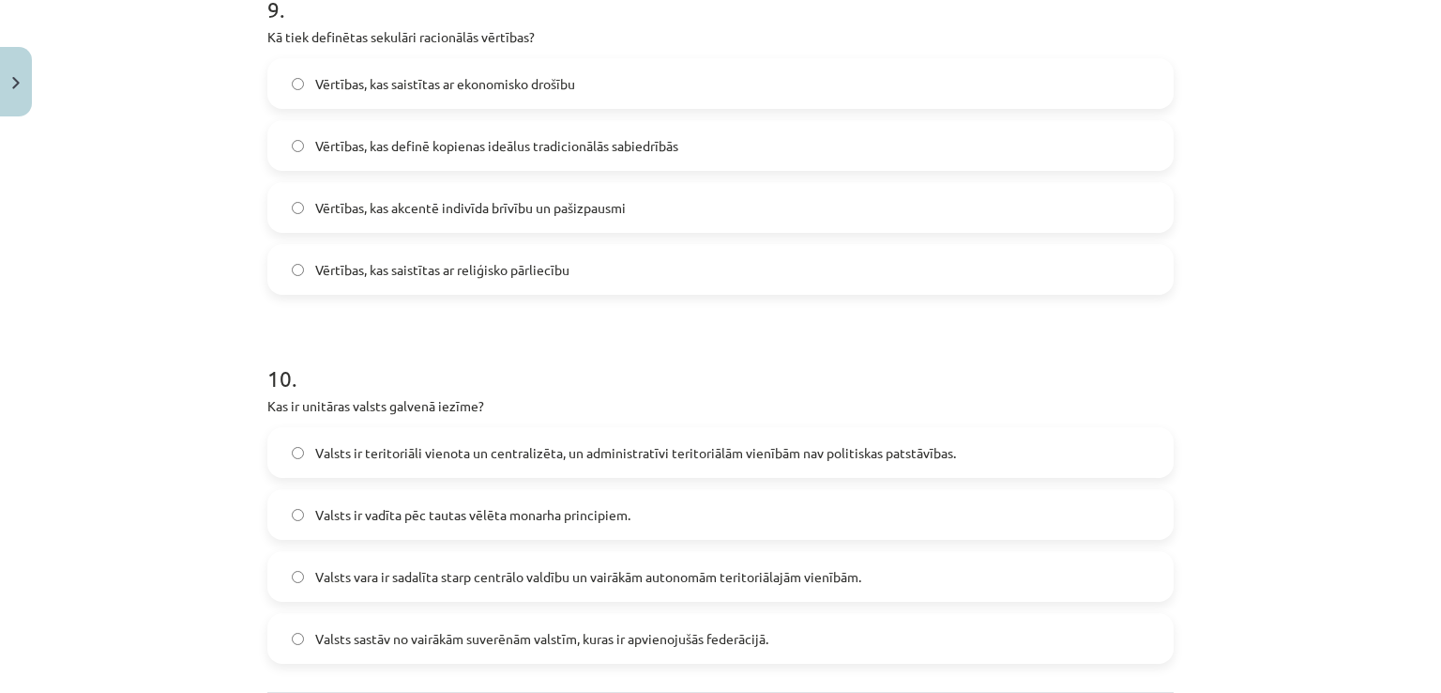
click at [407, 211] on span "Vērtības, kas akcentē indivīda brīvību un pašizpausmi" at bounding box center [470, 208] width 311 height 20
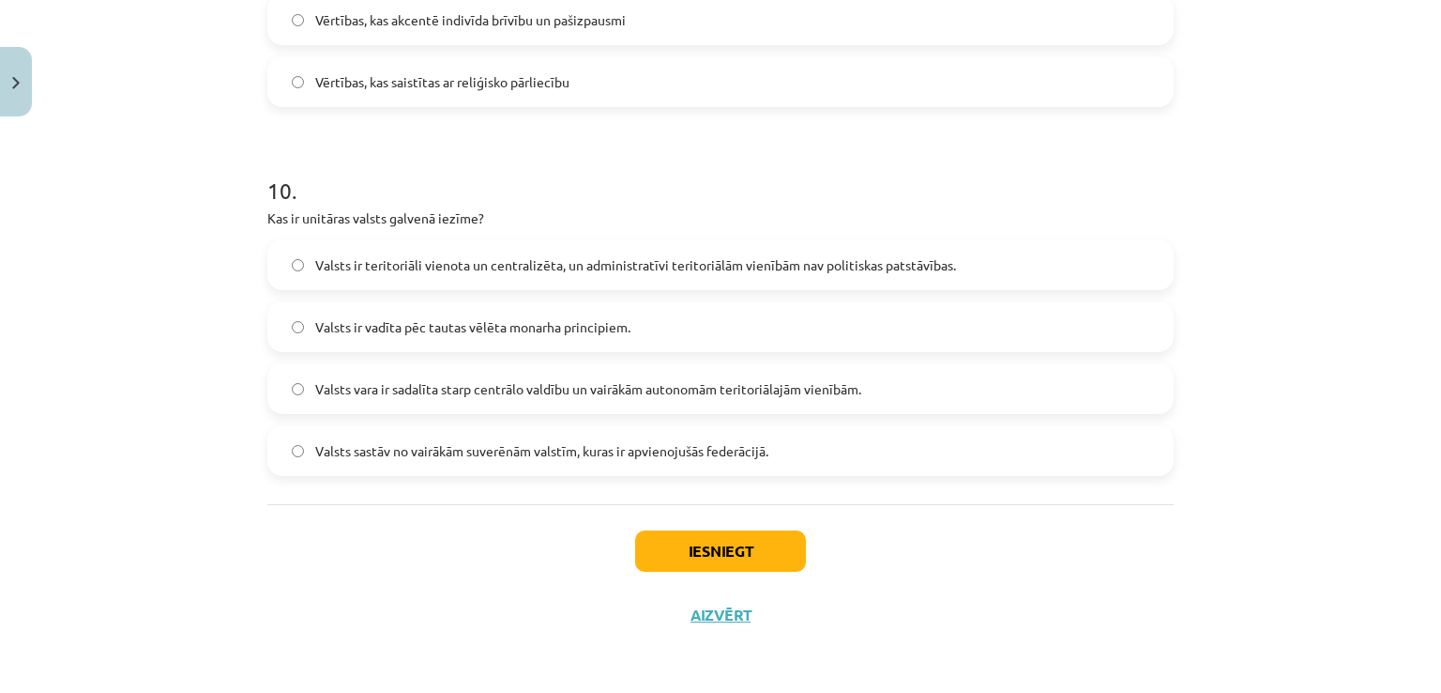
click at [394, 271] on span "Valsts ir teritoriāli vienota un centralizēta, un administratīvi teritoriālām v…" at bounding box center [635, 265] width 641 height 20
click at [698, 537] on button "Iesniegt" at bounding box center [720, 550] width 171 height 41
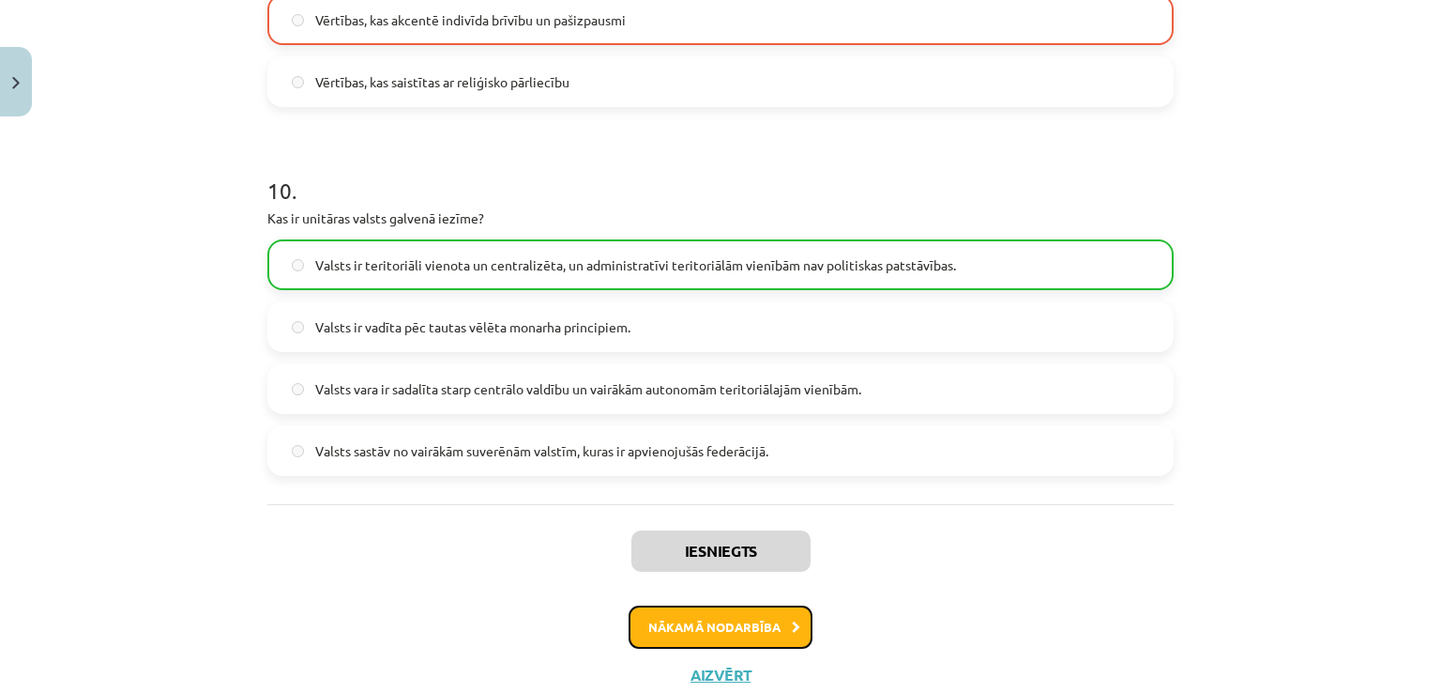
click at [750, 632] on button "Nākamā nodarbība" at bounding box center [721, 626] width 184 height 43
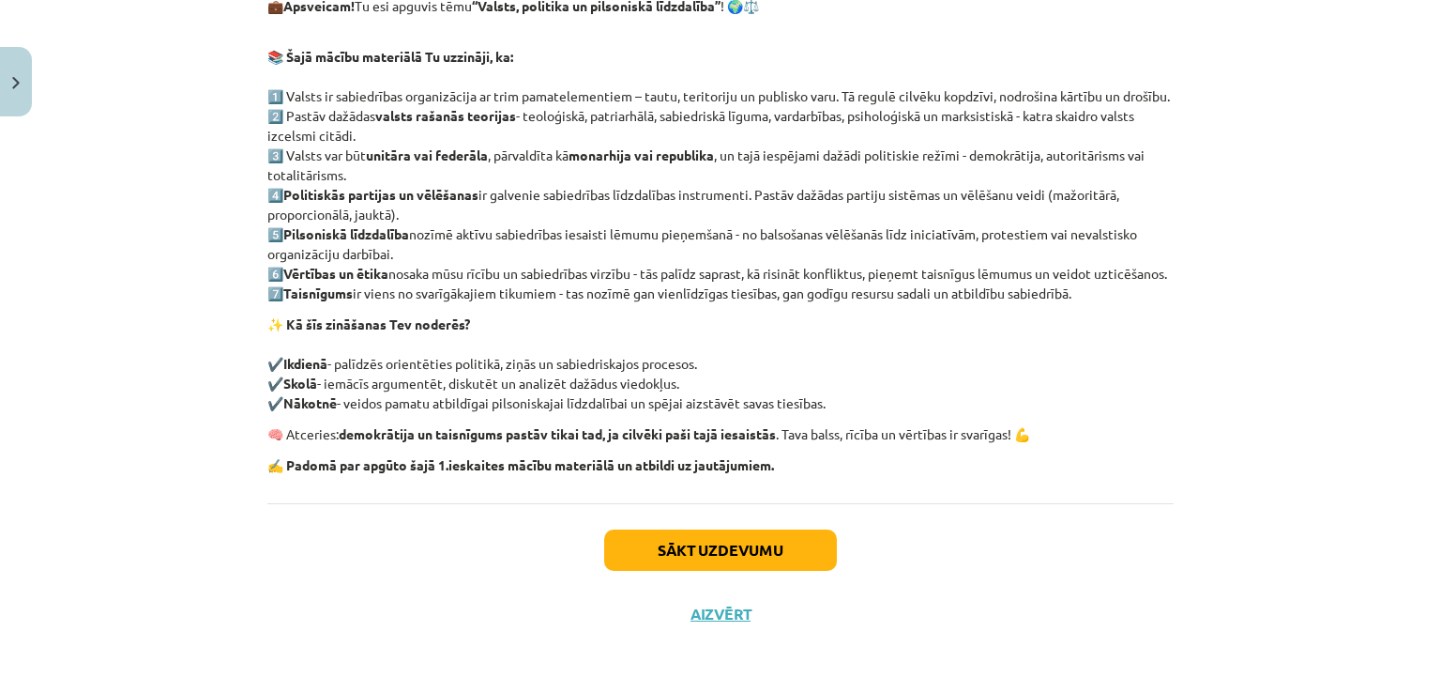
scroll to position [379, 0]
click at [751, 549] on button "Sākt uzdevumu" at bounding box center [720, 549] width 233 height 41
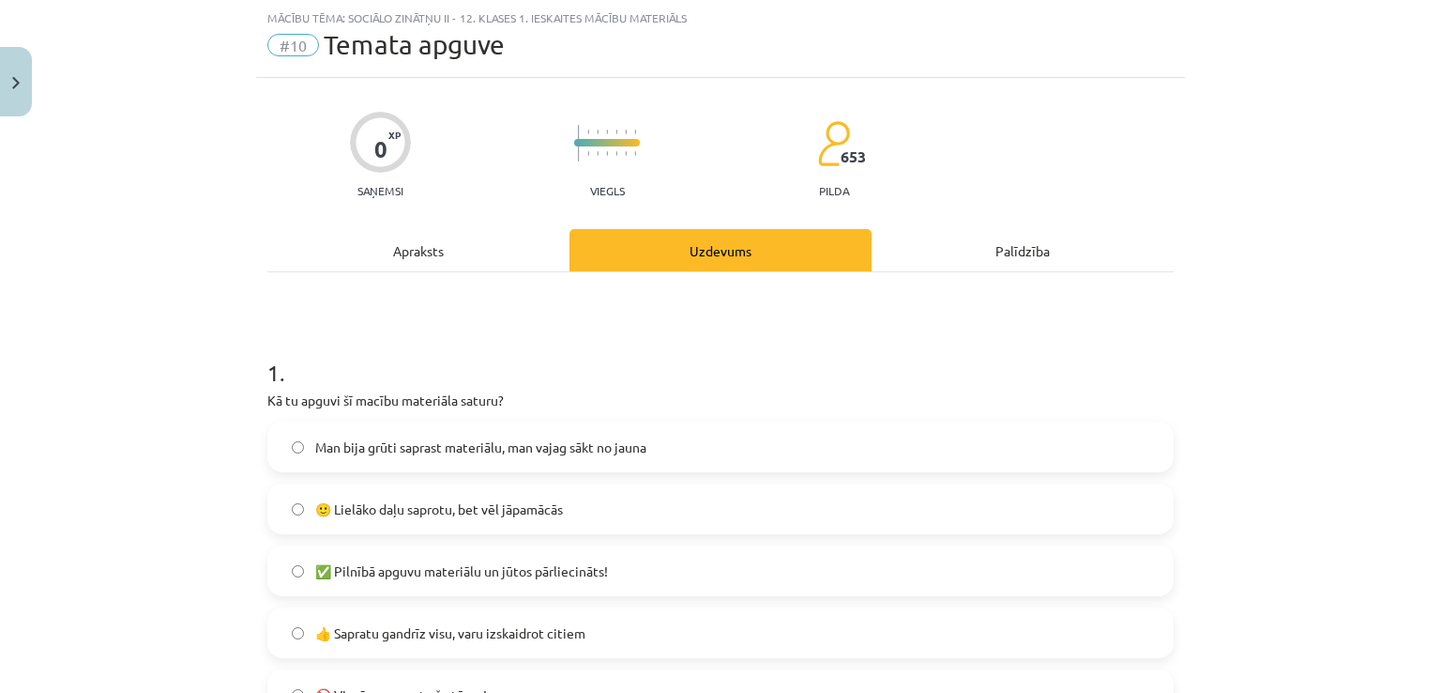
scroll to position [235, 0]
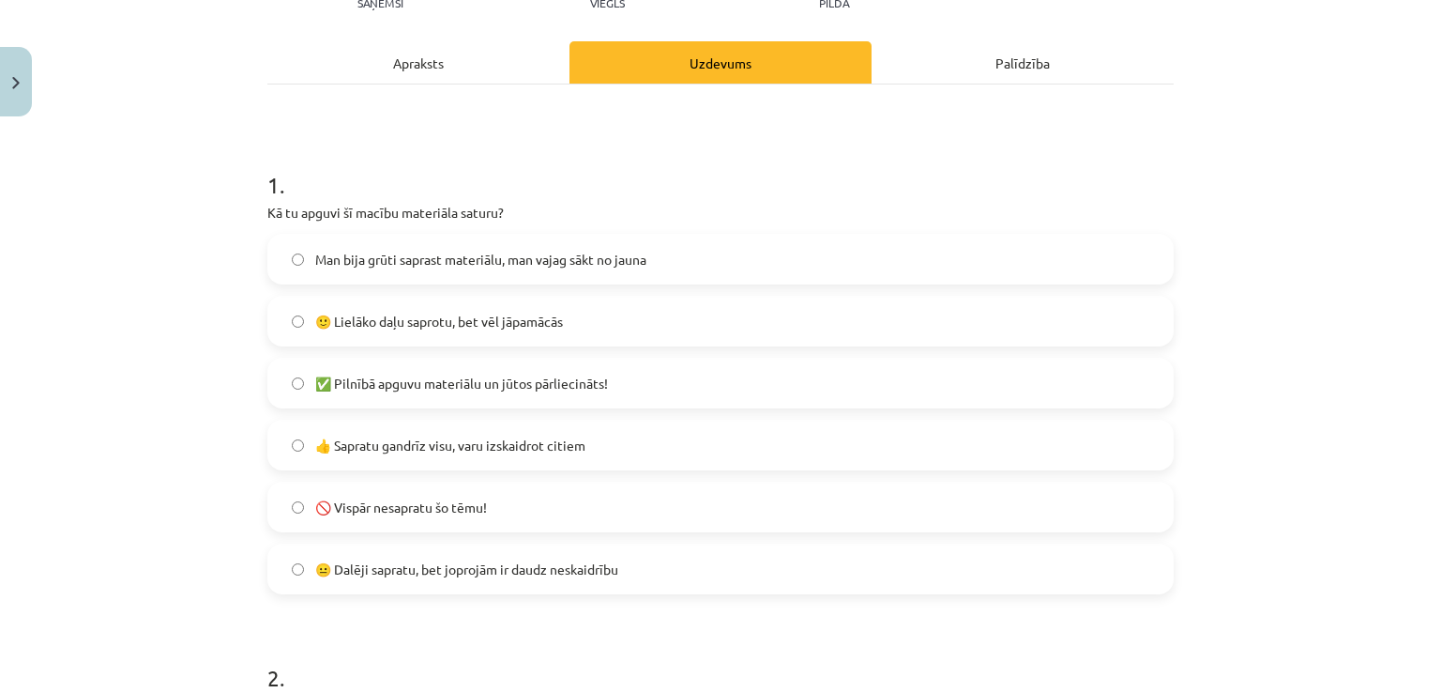
click at [396, 575] on span "😐 Dalēji sapratu, bet joprojām ir daudz neskaidrību" at bounding box center [466, 569] width 303 height 20
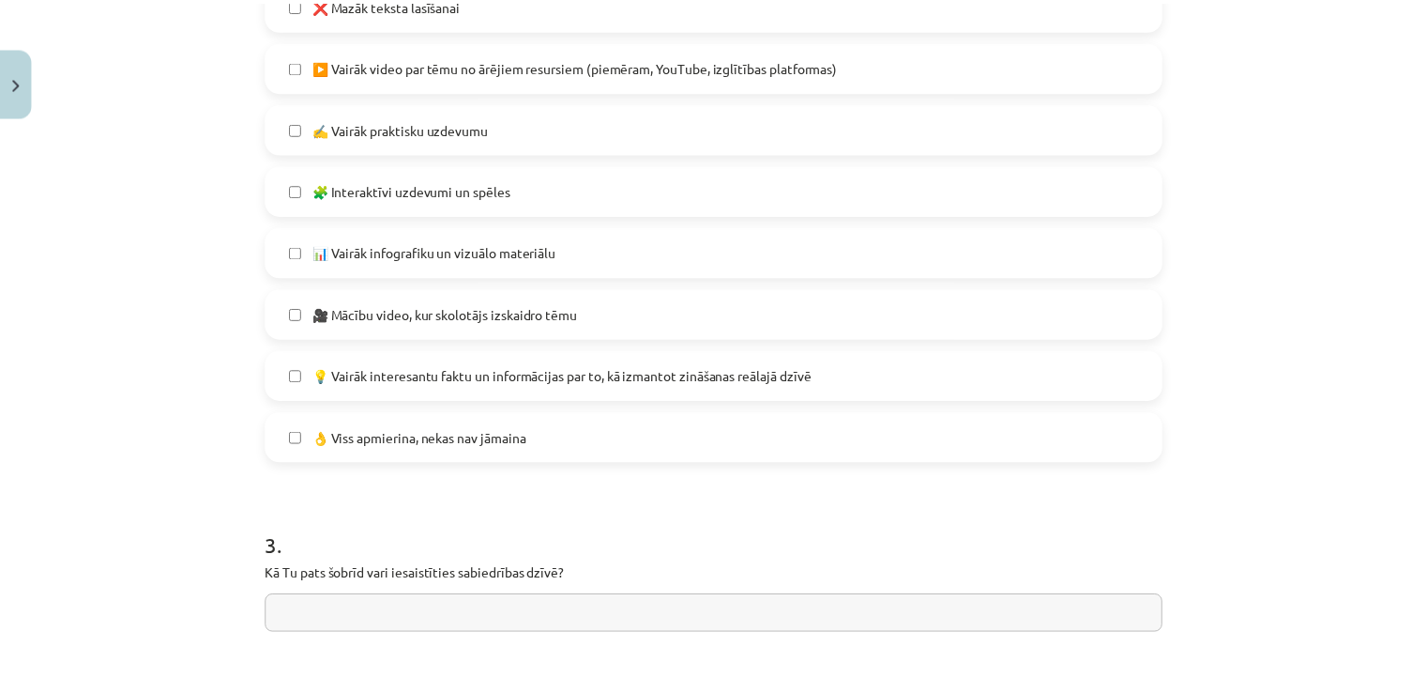
scroll to position [1454, 0]
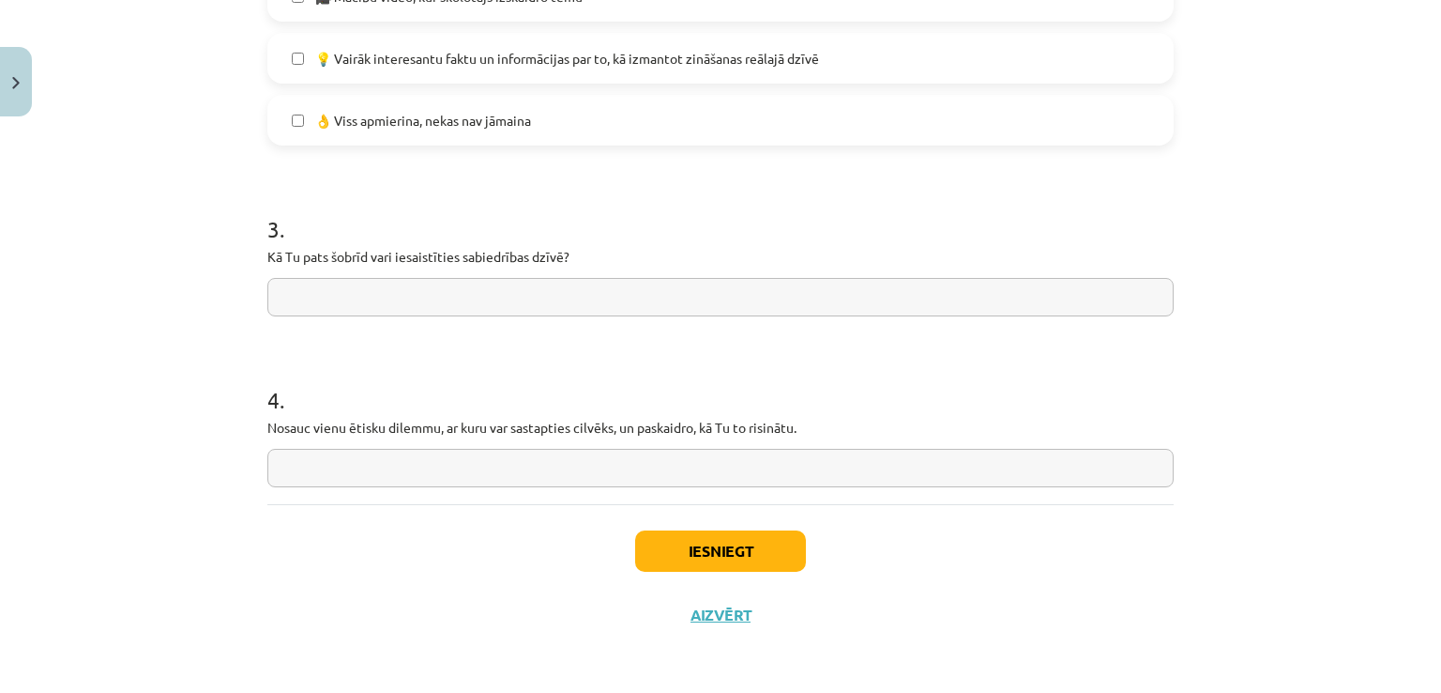
click at [725, 526] on div "Iesniegt Aizvērt" at bounding box center [720, 569] width 906 height 131
click at [735, 541] on button "Iesniegt" at bounding box center [720, 550] width 171 height 41
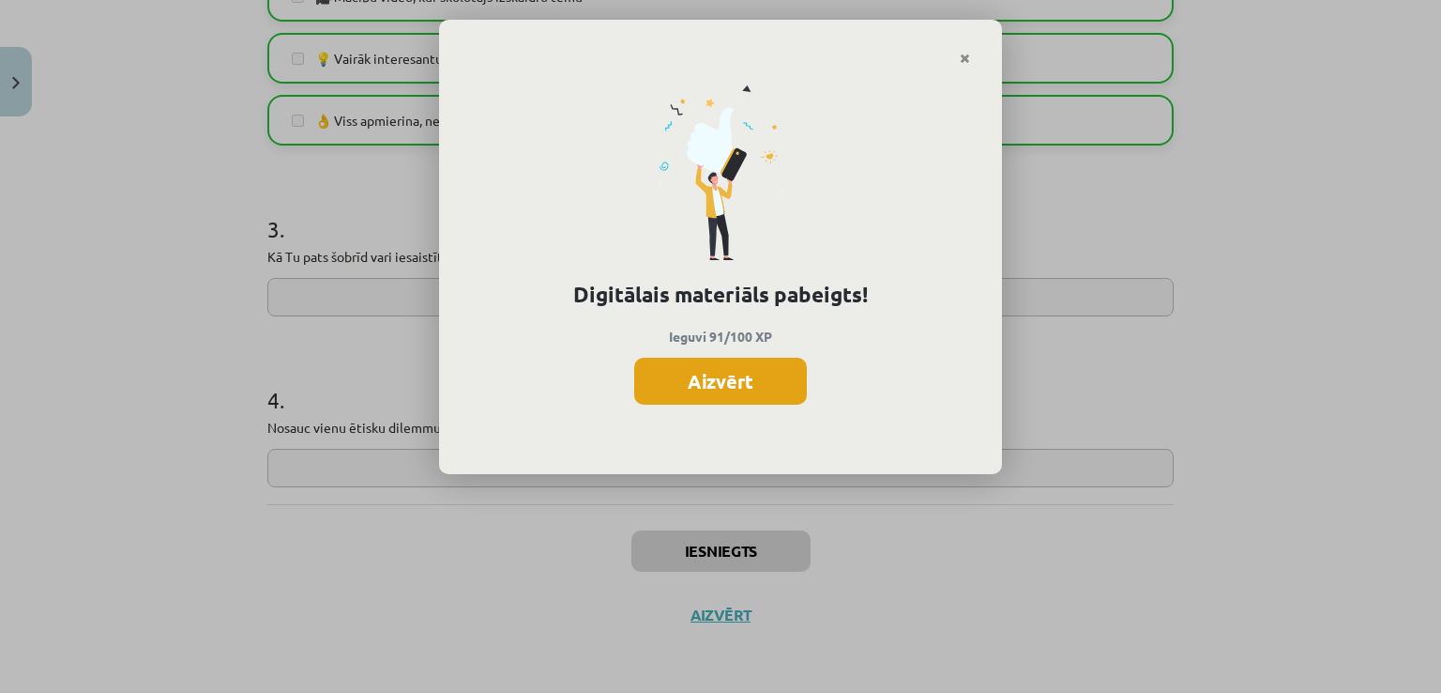
click at [702, 370] on button "Aizvērt" at bounding box center [720, 381] width 173 height 47
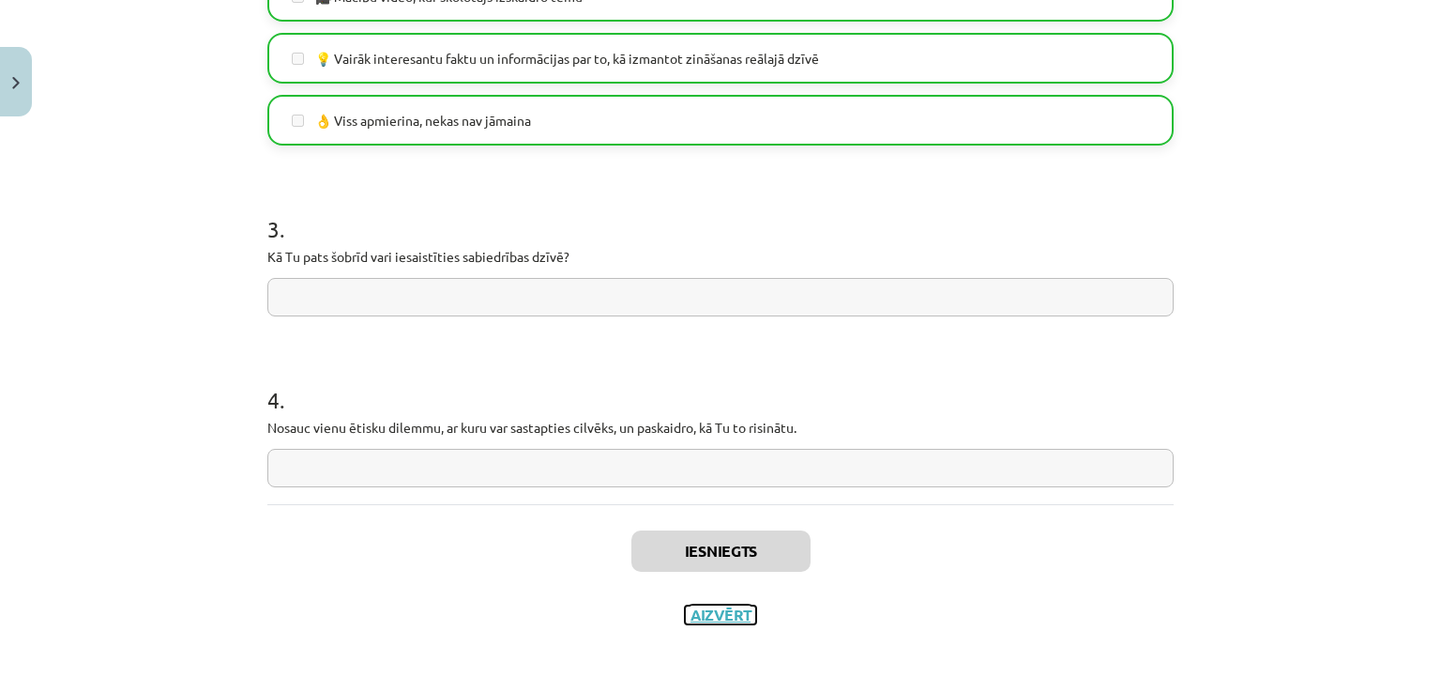
click at [712, 612] on button "Aizvērt" at bounding box center [720, 614] width 71 height 19
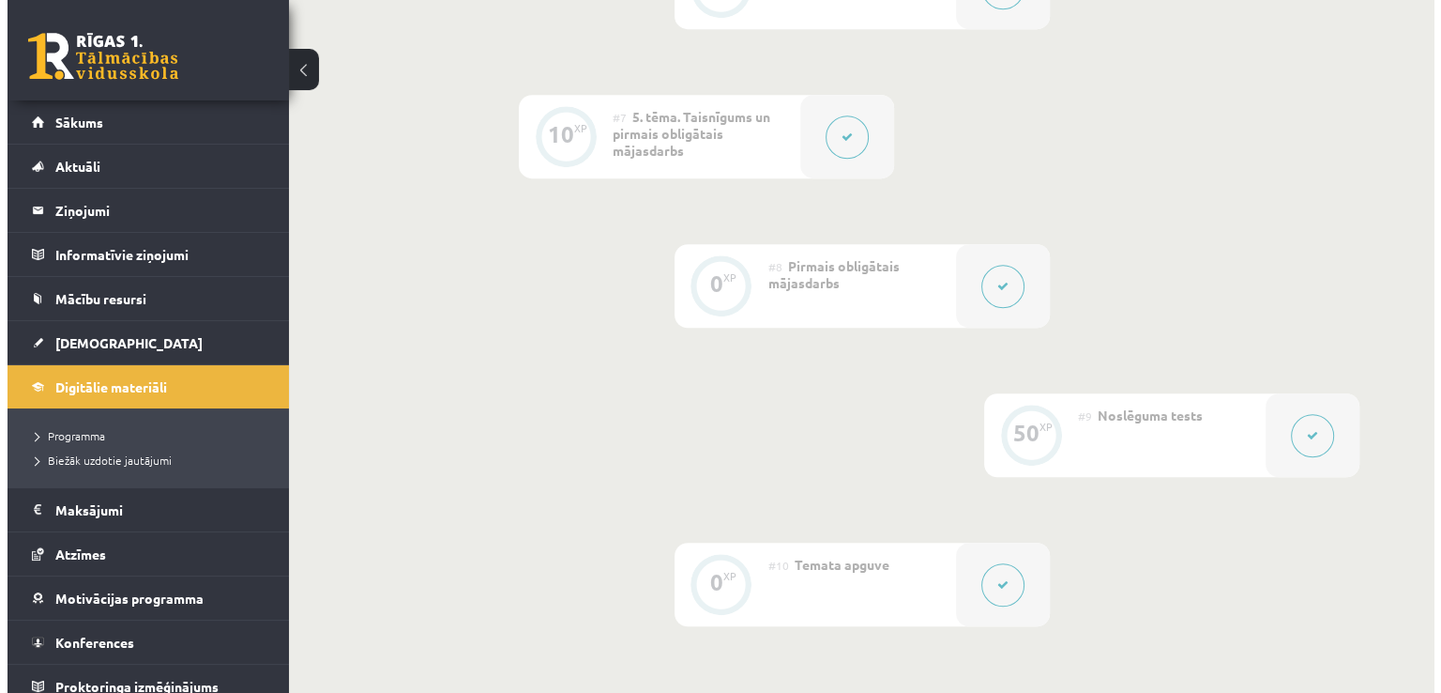
scroll to position [1314, 0]
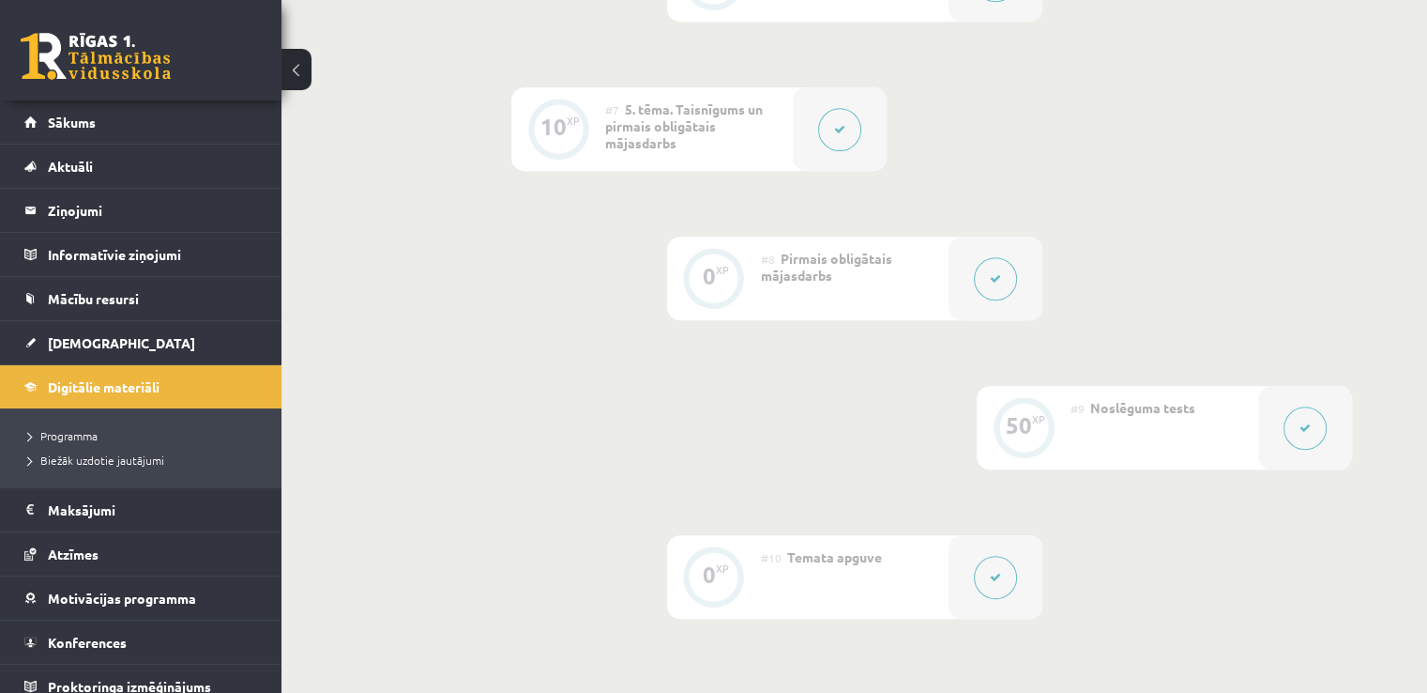
click at [991, 273] on icon at bounding box center [995, 278] width 11 height 11
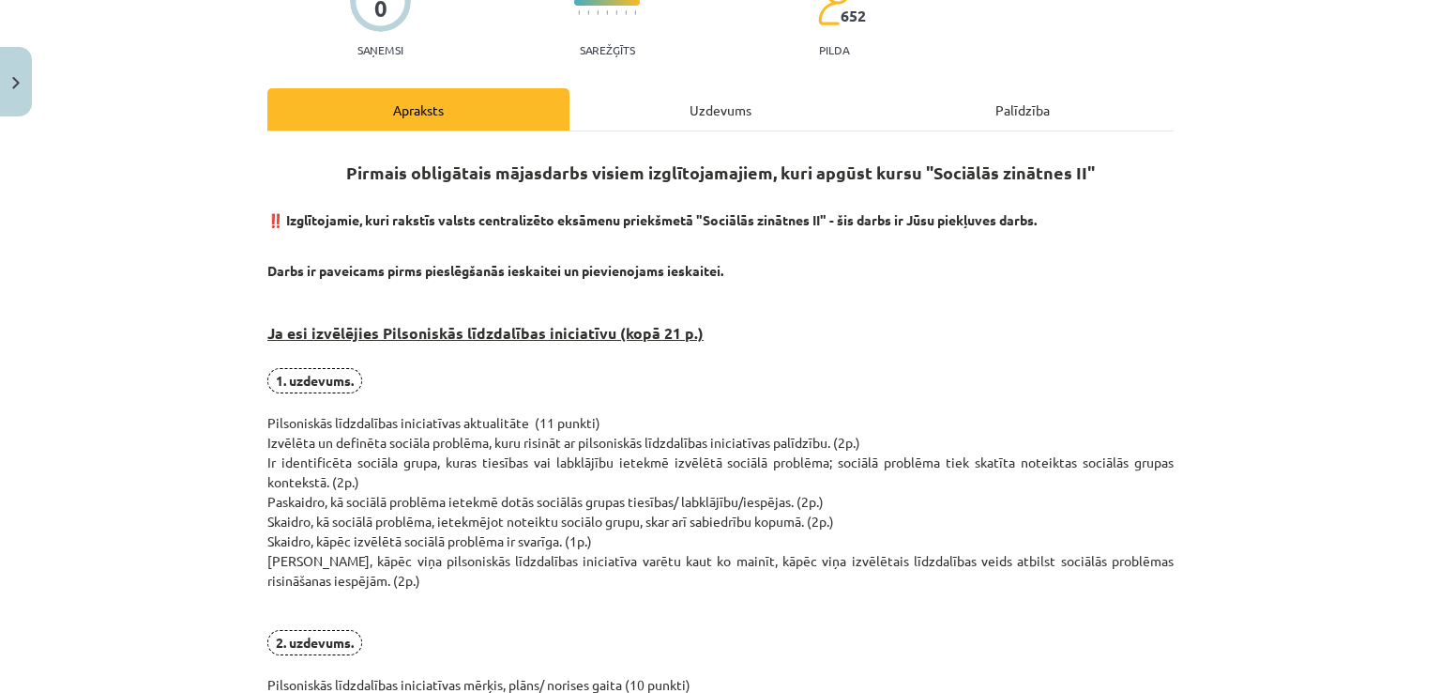
click at [697, 102] on div "Uzdevums" at bounding box center [721, 109] width 302 height 42
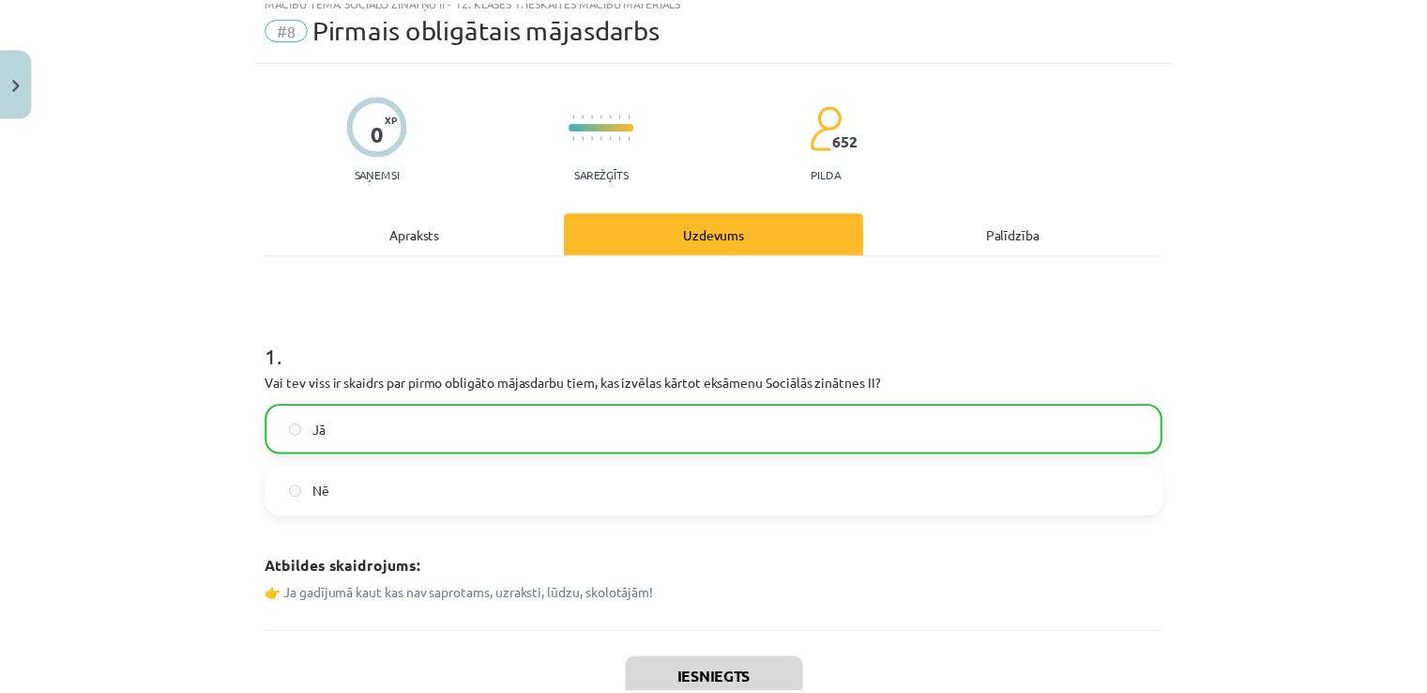
scroll to position [47, 0]
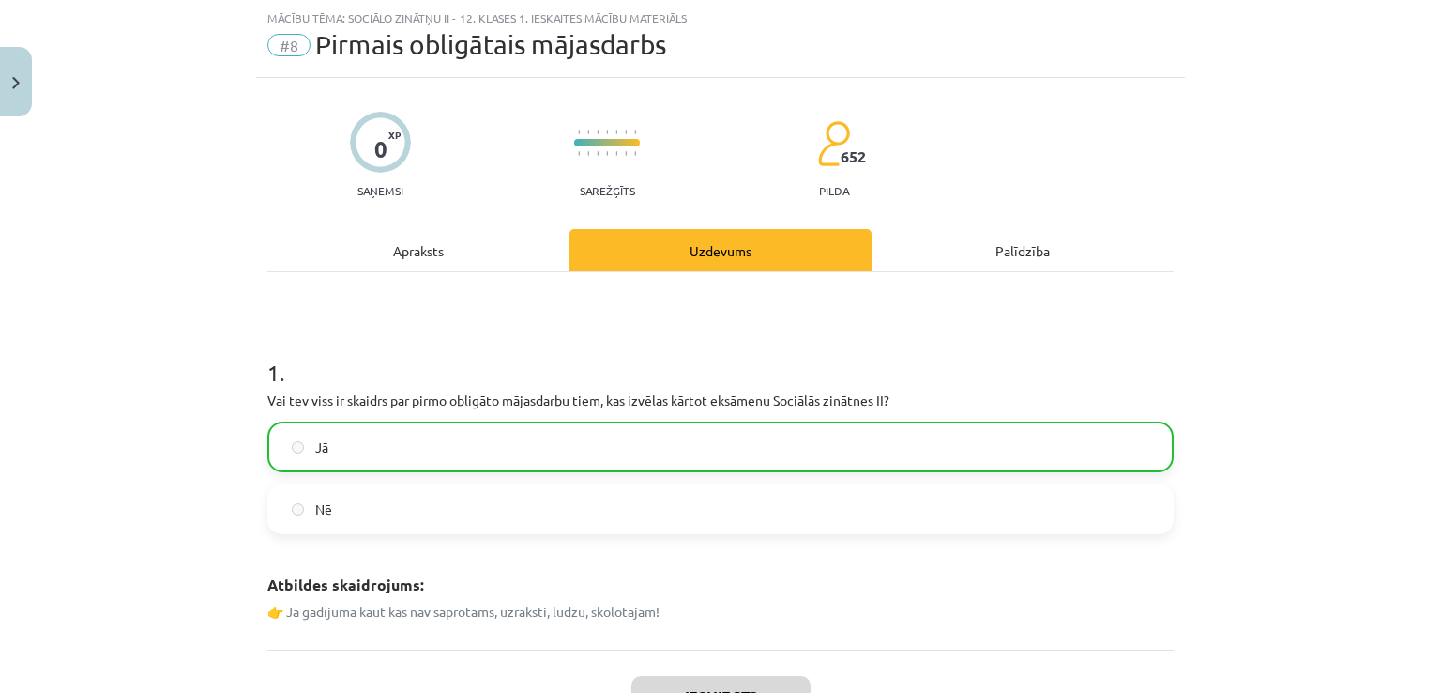
click at [464, 254] on div "Apraksts" at bounding box center [418, 250] width 302 height 42
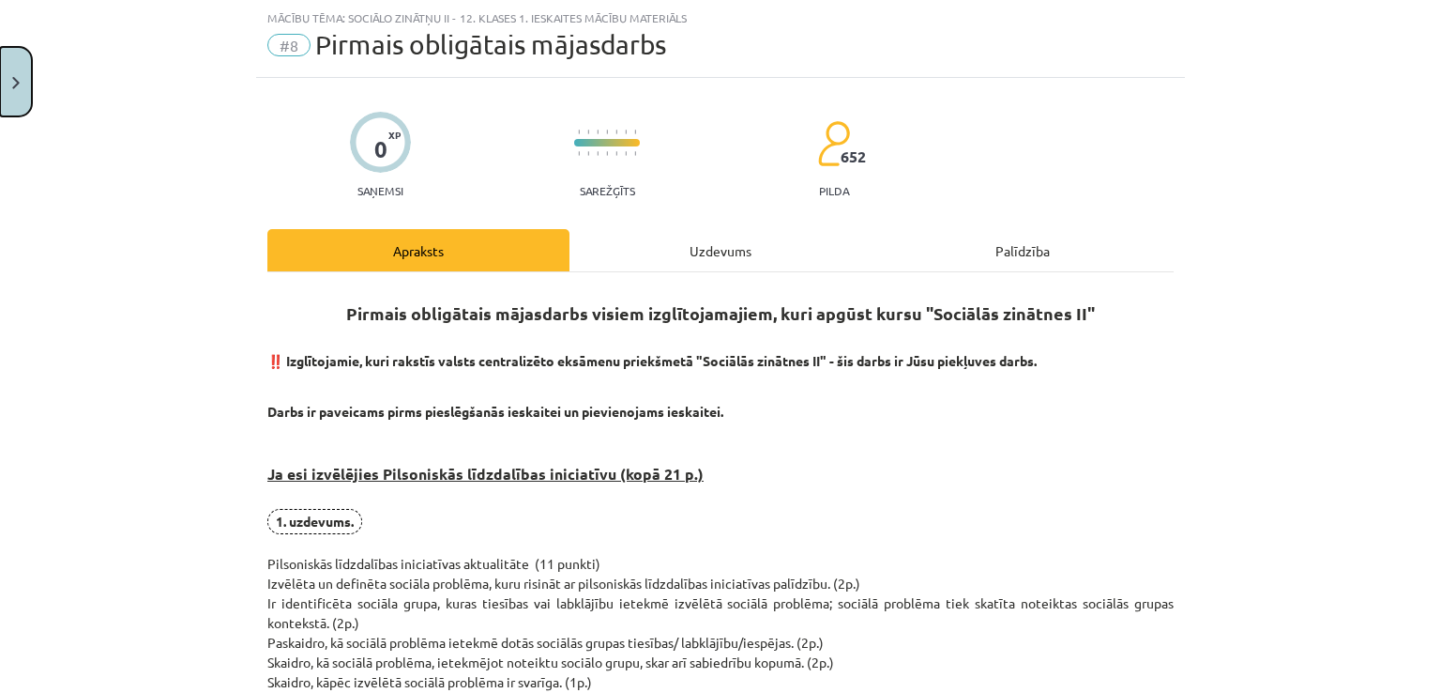
click at [0, 82] on button "Close" at bounding box center [16, 81] width 32 height 69
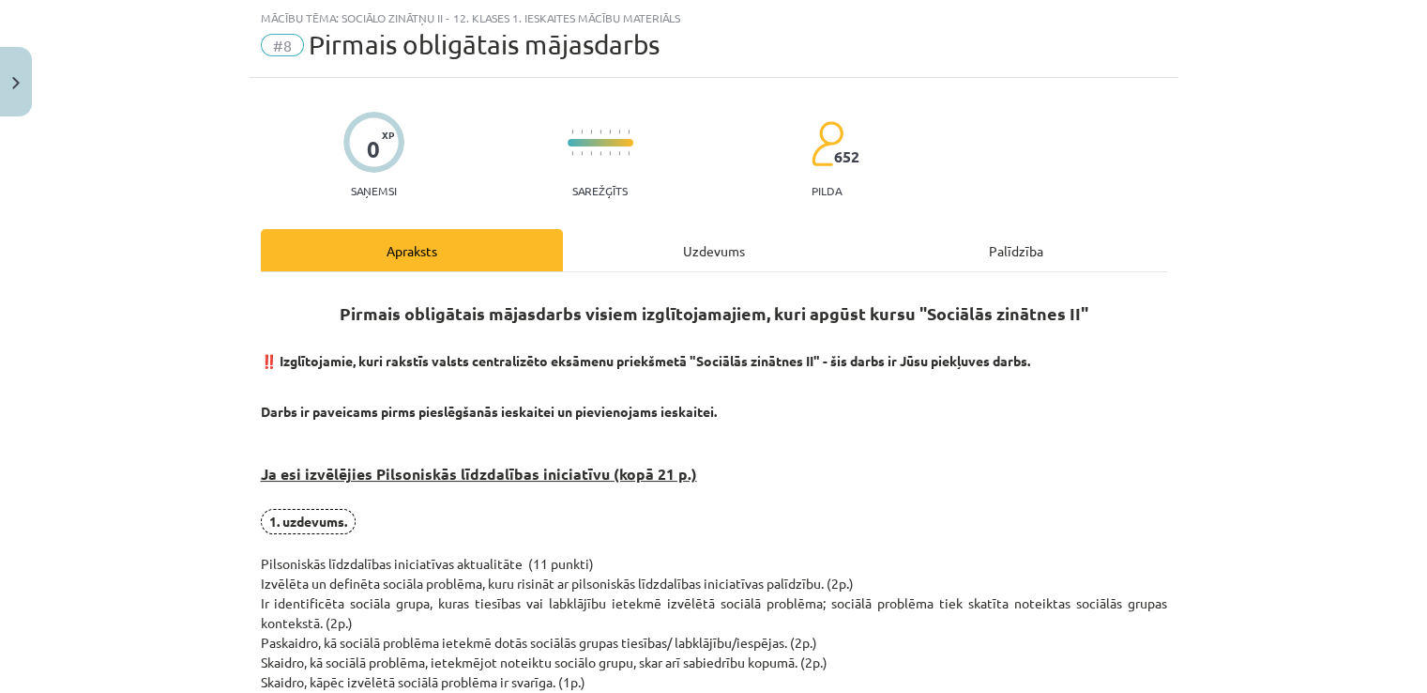
click at [79, 147] on link "Aktuāli" at bounding box center [141, 166] width 234 height 43
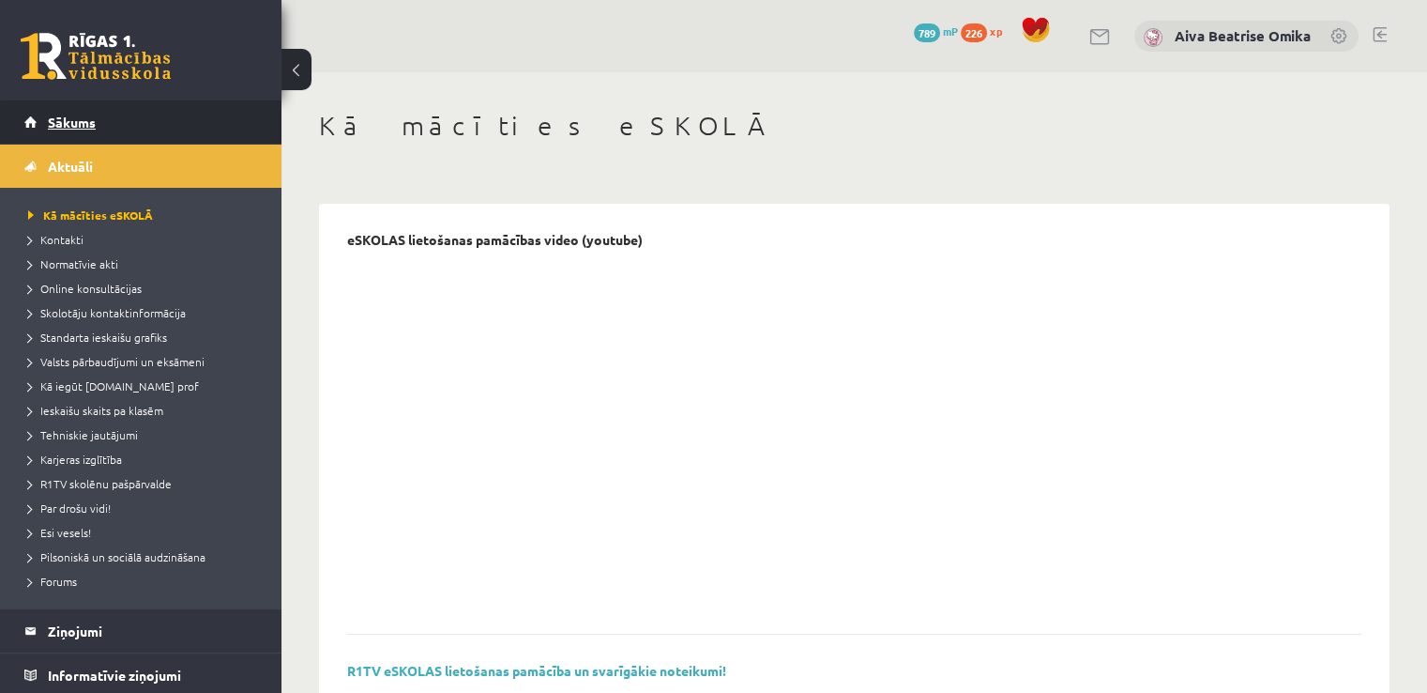
click at [72, 126] on span "Sākums" at bounding box center [72, 122] width 48 height 17
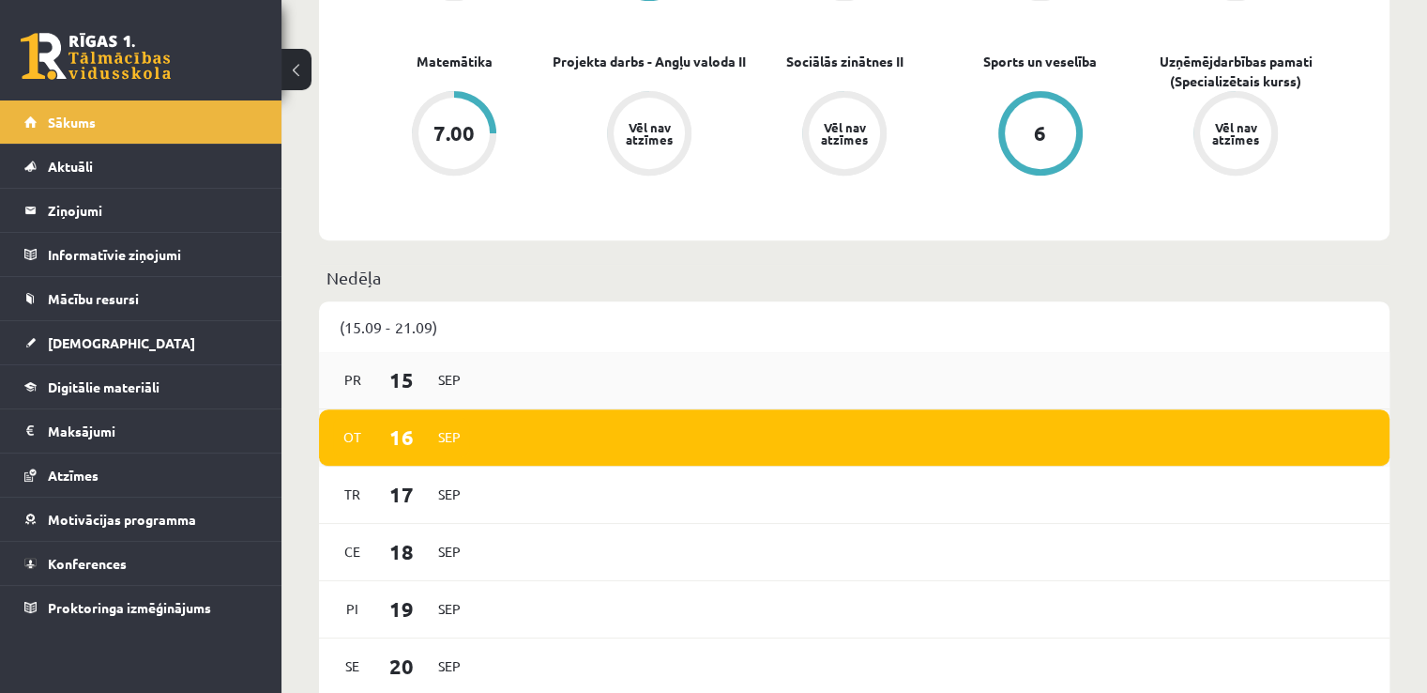
scroll to position [845, 0]
